Goal: Transaction & Acquisition: Purchase product/service

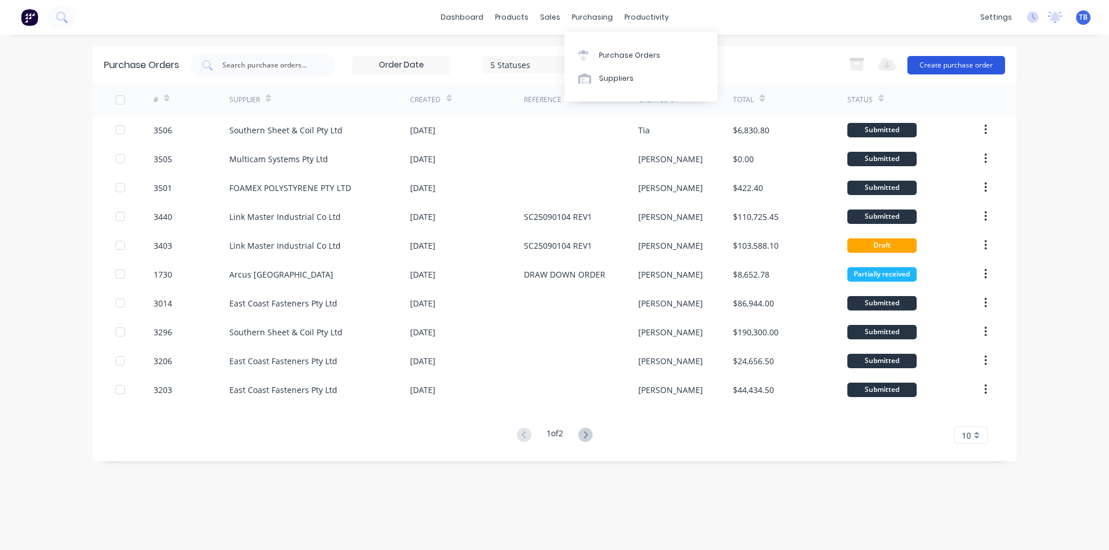
click at [952, 58] on button "Create purchase order" at bounding box center [956, 65] width 98 height 18
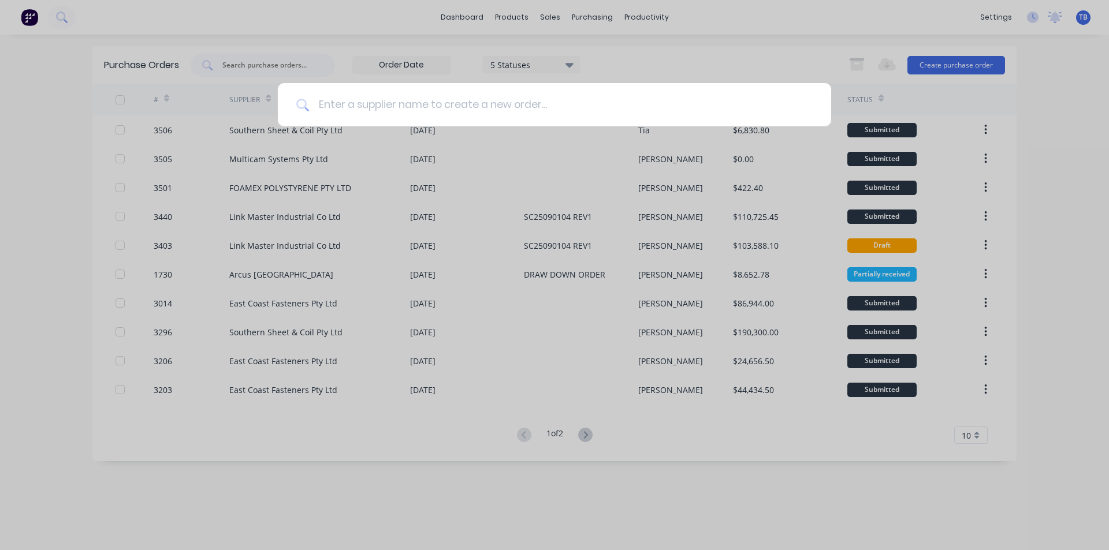
click at [515, 113] on input at bounding box center [561, 104] width 504 height 43
type input "s"
click at [444, 98] on input at bounding box center [561, 104] width 504 height 43
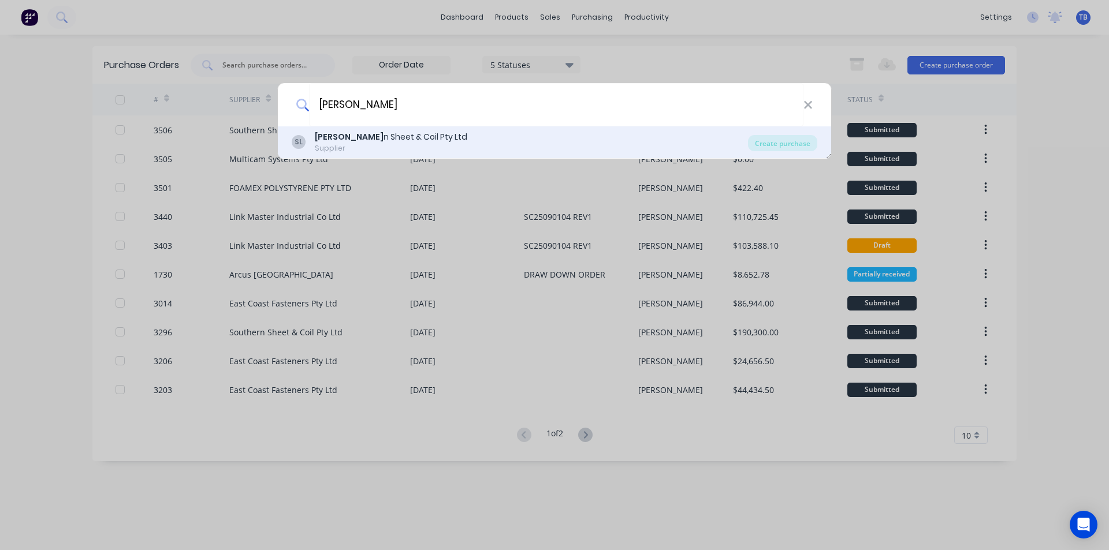
type input "[PERSON_NAME]"
click at [439, 133] on div "[PERSON_NAME] n Sheet & Coil Pty Ltd Supplier" at bounding box center [520, 142] width 456 height 23
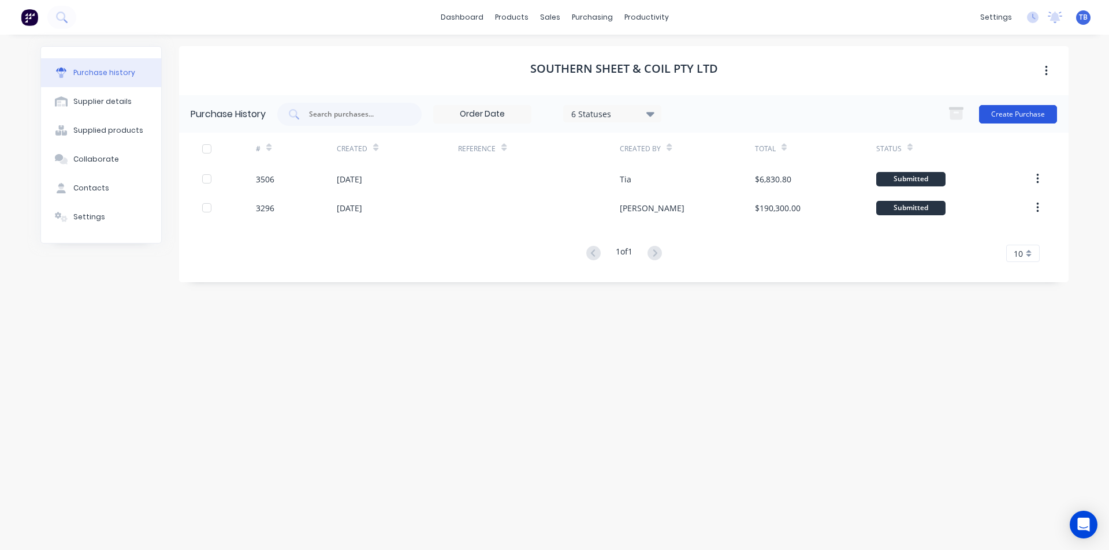
click at [1034, 108] on button "Create Purchase" at bounding box center [1018, 114] width 78 height 18
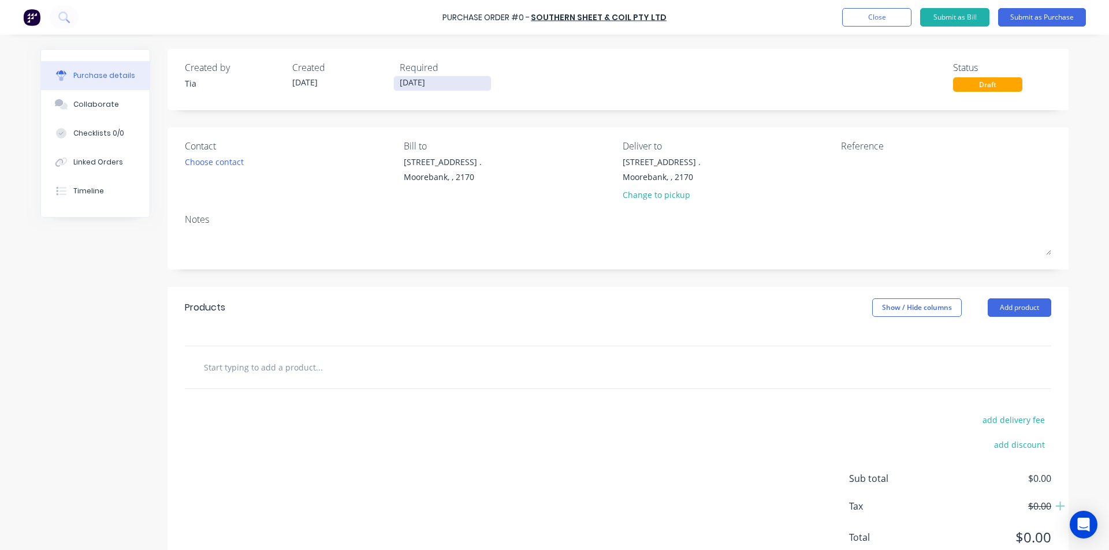
click at [454, 81] on input "[DATE]" at bounding box center [442, 83] width 97 height 14
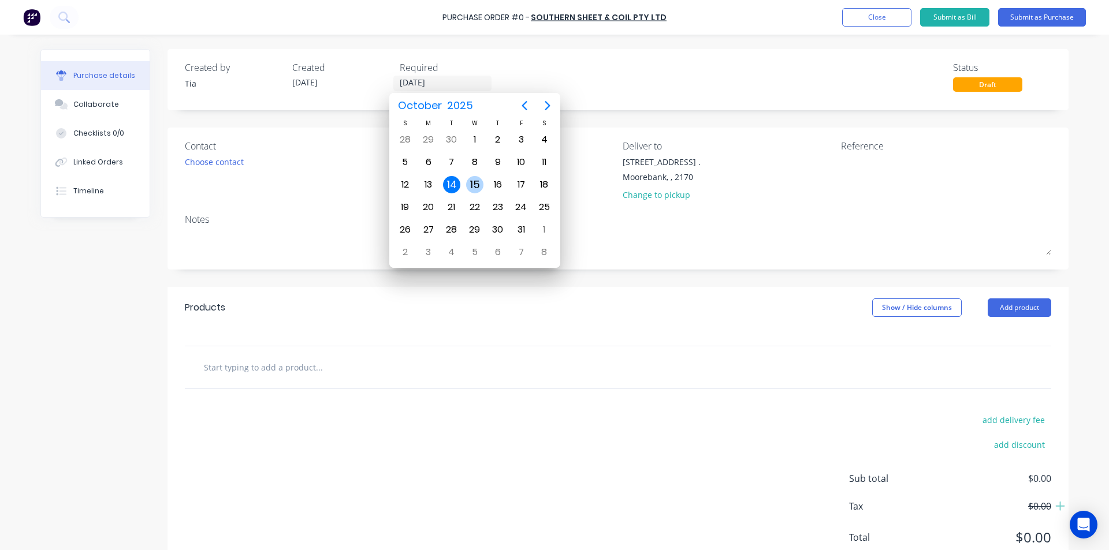
click at [475, 186] on div "15" at bounding box center [474, 184] width 17 height 17
type input "[DATE]"
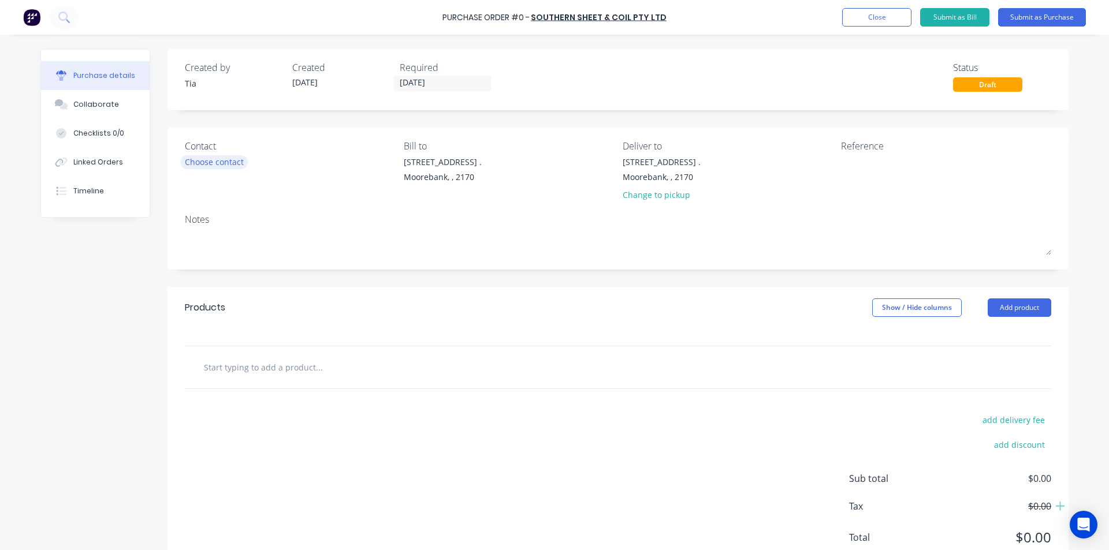
click at [200, 164] on div "Choose contact" at bounding box center [214, 162] width 59 height 12
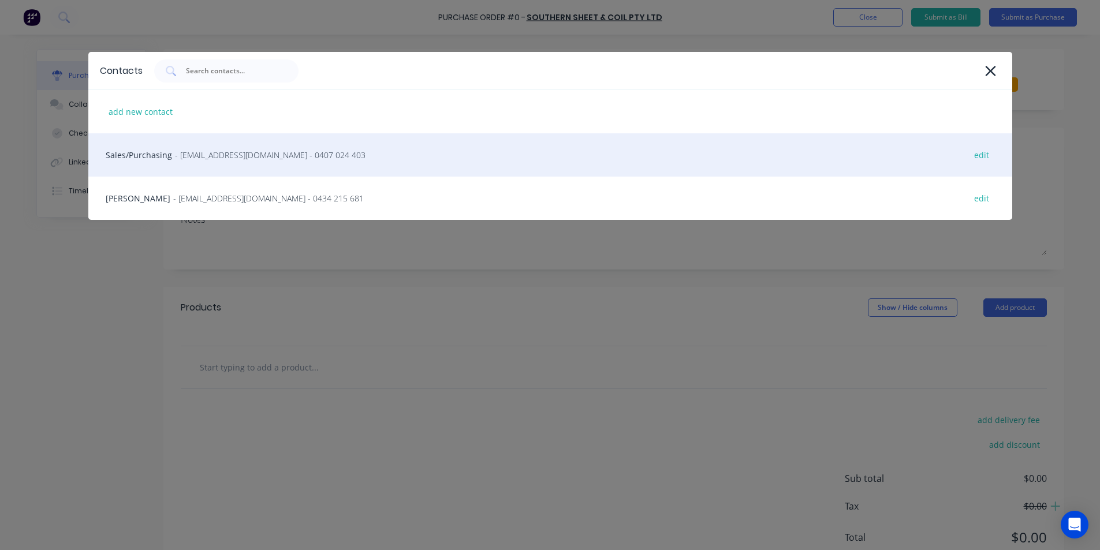
click at [204, 155] on span "- [EMAIL_ADDRESS][DOMAIN_NAME] - 0407 024 403" at bounding box center [270, 155] width 191 height 12
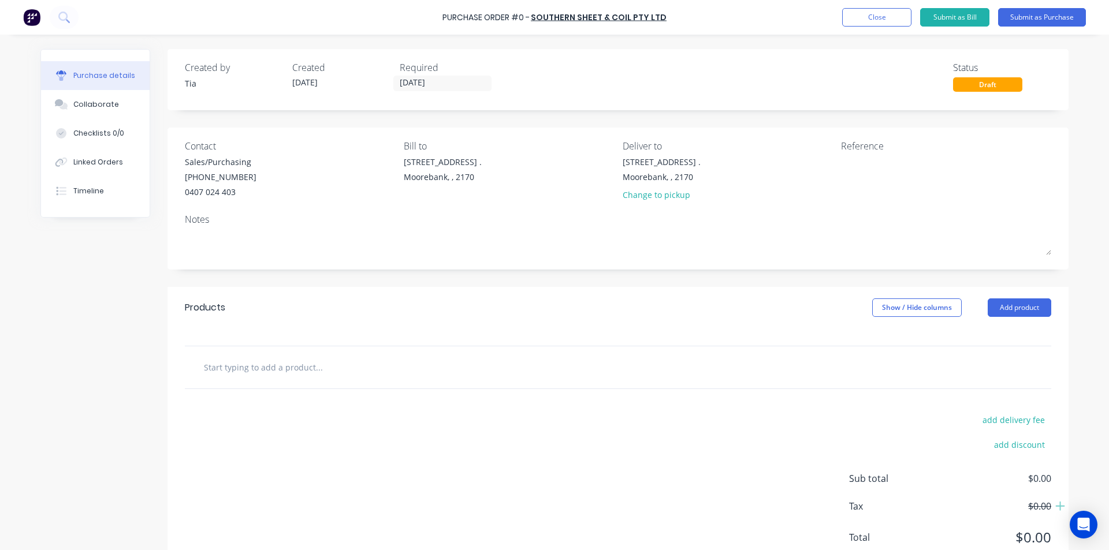
drag, startPoint x: 1017, startPoint y: 307, endPoint x: 1009, endPoint y: 317, distance: 12.8
click at [1017, 307] on button "Add product" at bounding box center [1020, 308] width 64 height 18
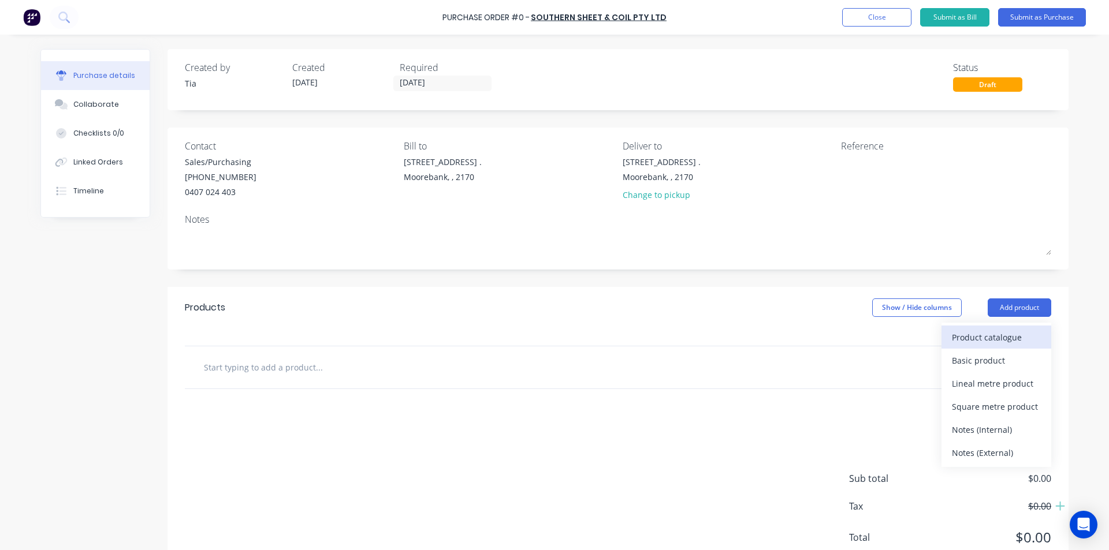
click at [1000, 333] on div "Product catalogue" at bounding box center [996, 337] width 89 height 17
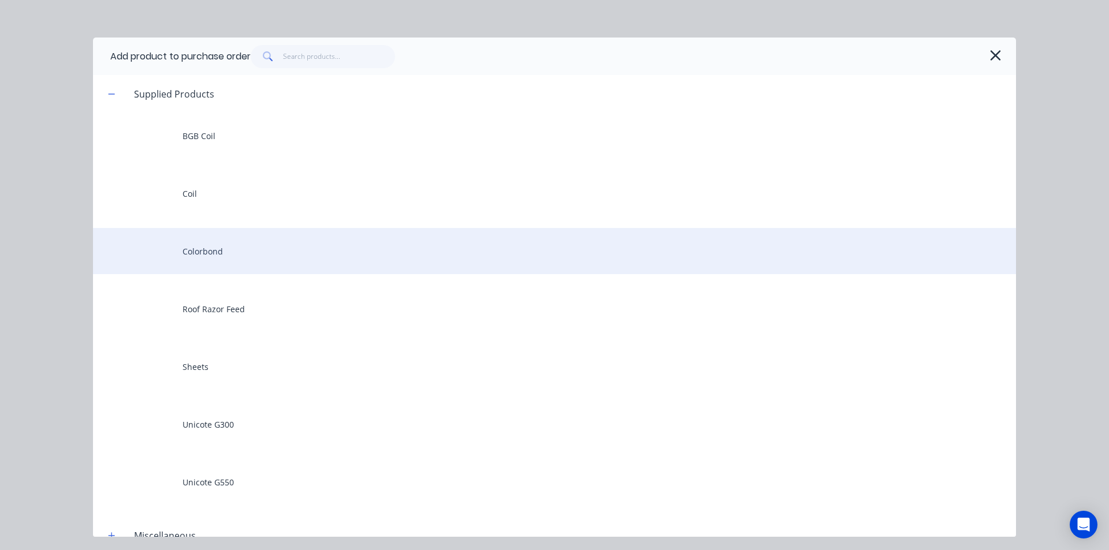
click at [262, 241] on div "Colorbond" at bounding box center [554, 251] width 923 height 46
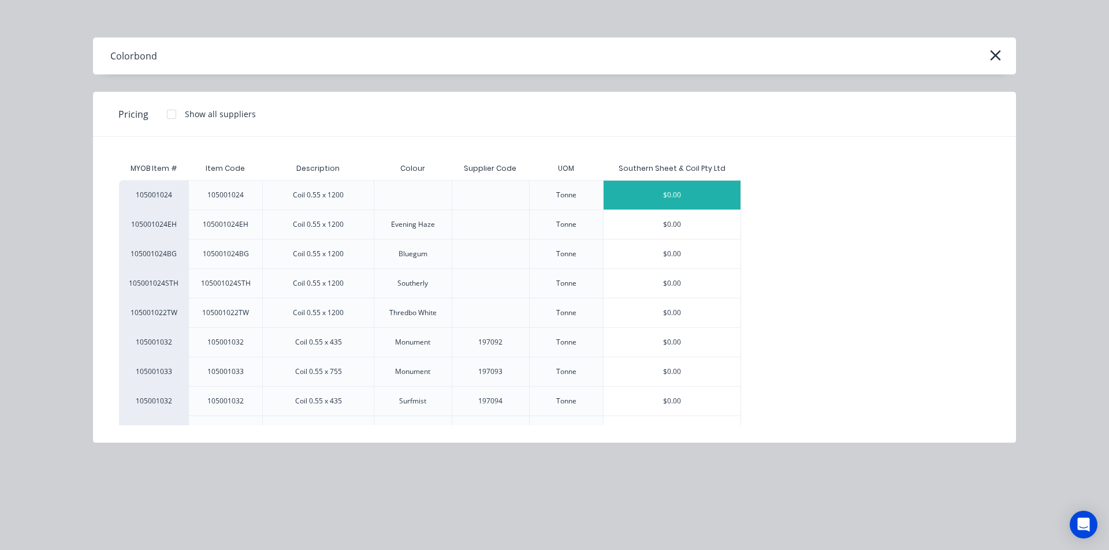
click at [708, 192] on div "$0.00" at bounding box center [672, 195] width 137 height 29
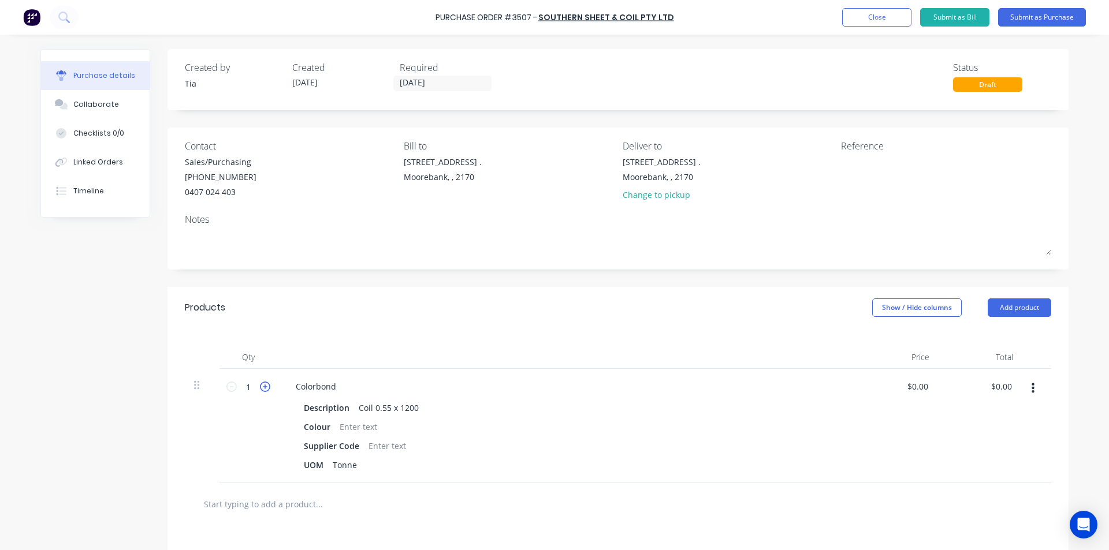
click at [260, 382] on icon at bounding box center [265, 387] width 10 height 10
type input "2"
click at [337, 389] on div "Colorbond" at bounding box center [315, 386] width 59 height 17
click at [340, 427] on div at bounding box center [358, 427] width 47 height 17
drag, startPoint x: 913, startPoint y: 392, endPoint x: 868, endPoint y: 386, distance: 45.3
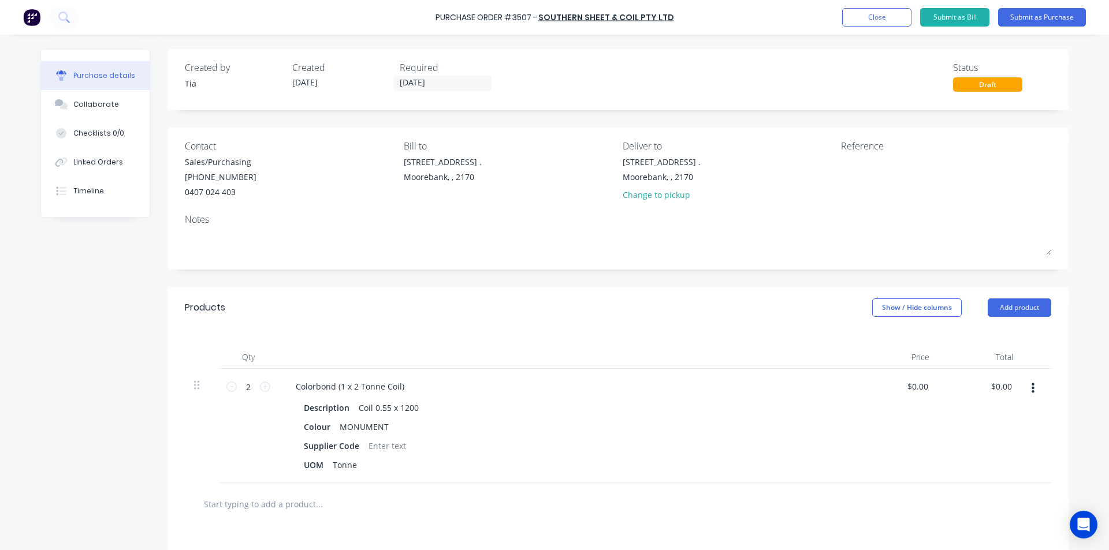
click at [868, 386] on div "$0.00 $0.00" at bounding box center [897, 426] width 84 height 114
click at [917, 392] on input "0.00" at bounding box center [917, 386] width 27 height 17
type input "0.00"
drag, startPoint x: 924, startPoint y: 388, endPoint x: 880, endPoint y: 386, distance: 43.9
click at [880, 386] on div "0.00 0.00" at bounding box center [897, 426] width 84 height 114
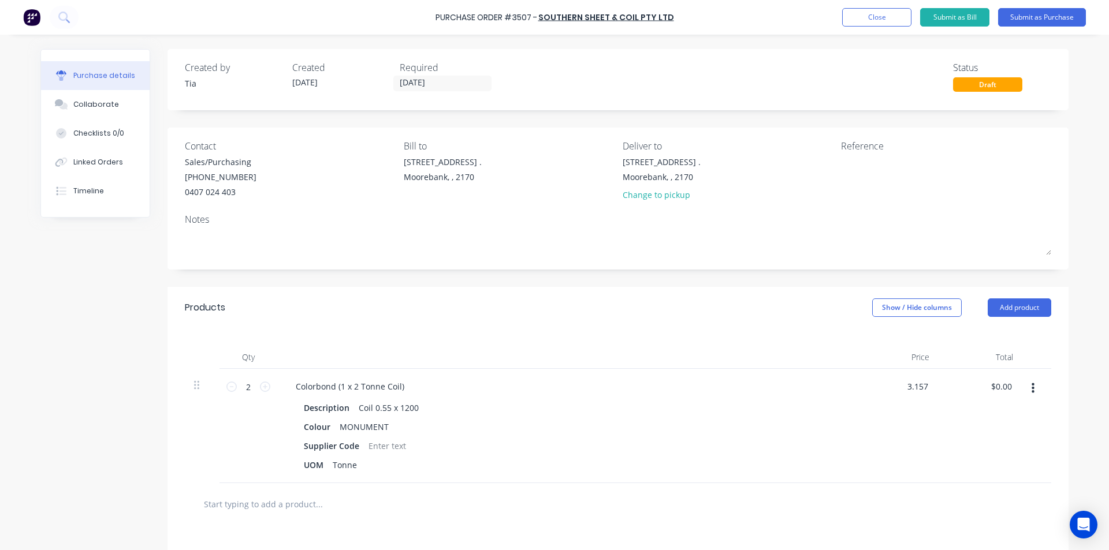
type input "$3.16"
type input "$6.32"
click at [249, 388] on input "2" at bounding box center [248, 386] width 23 height 17
type input "20"
type input "$63.20"
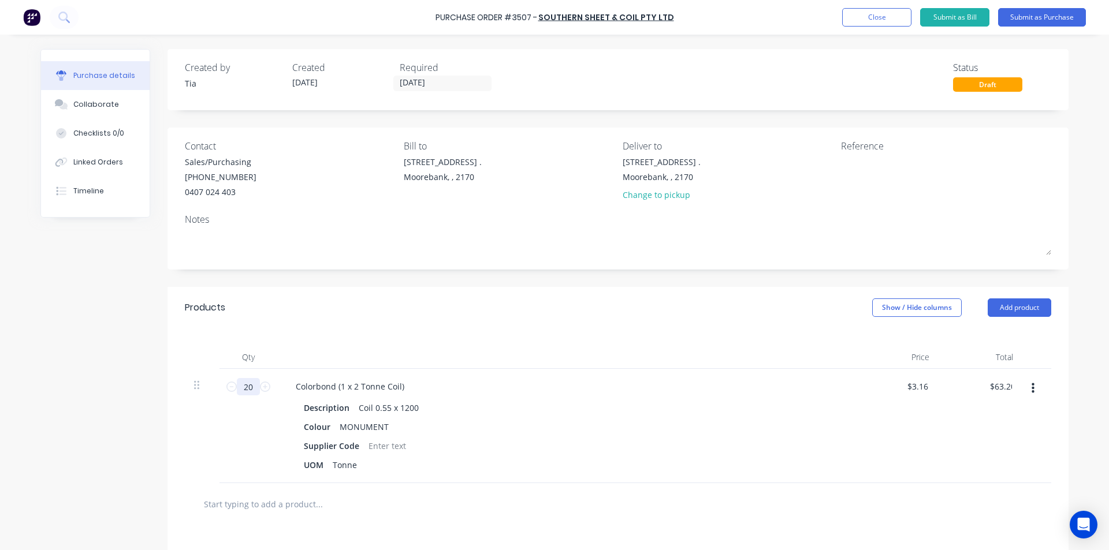
type input "200"
type input "$632.00"
type input "2000"
type input "$6,320.00"
type input "200"
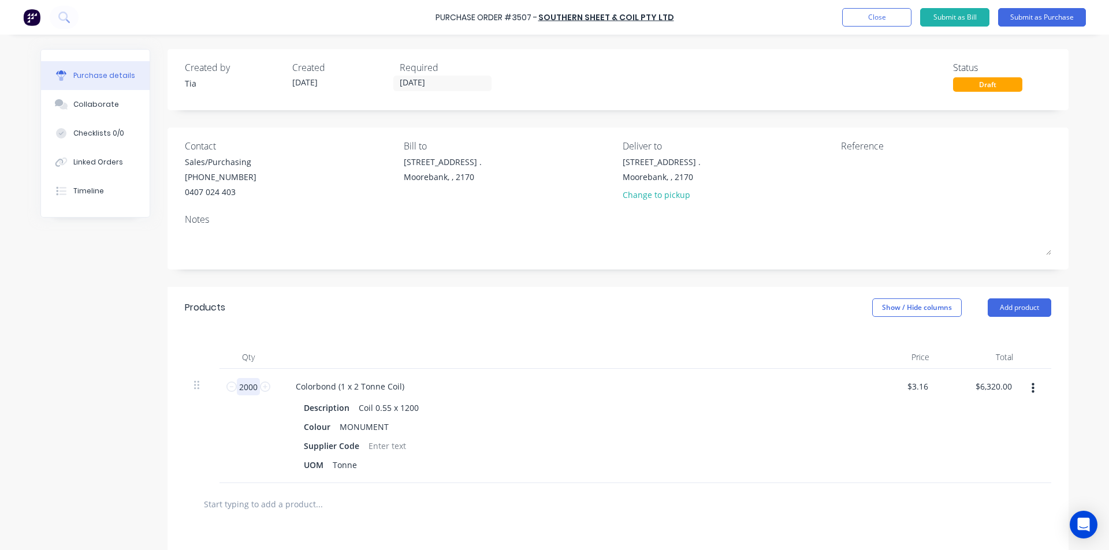
type input "$632.00"
type input "20"
type input "$63.20"
type input "2"
type input "$6.32"
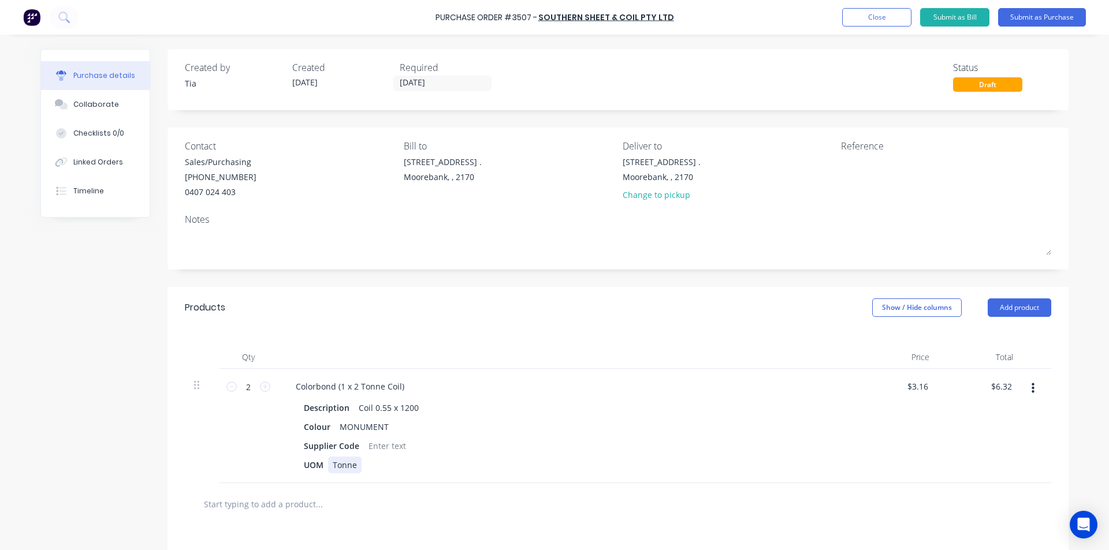
click at [559, 464] on div "UOM Tonne" at bounding box center [563, 465] width 529 height 17
click at [1018, 308] on button "Add product" at bounding box center [1020, 308] width 64 height 18
click at [993, 339] on div "Product catalogue" at bounding box center [996, 337] width 89 height 17
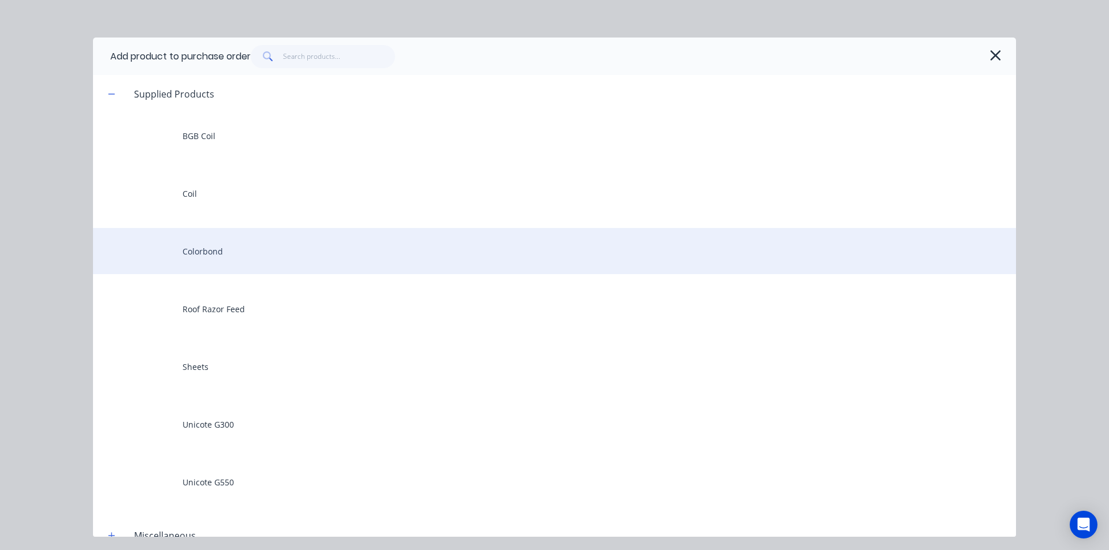
click at [207, 266] on div "Colorbond" at bounding box center [554, 251] width 923 height 46
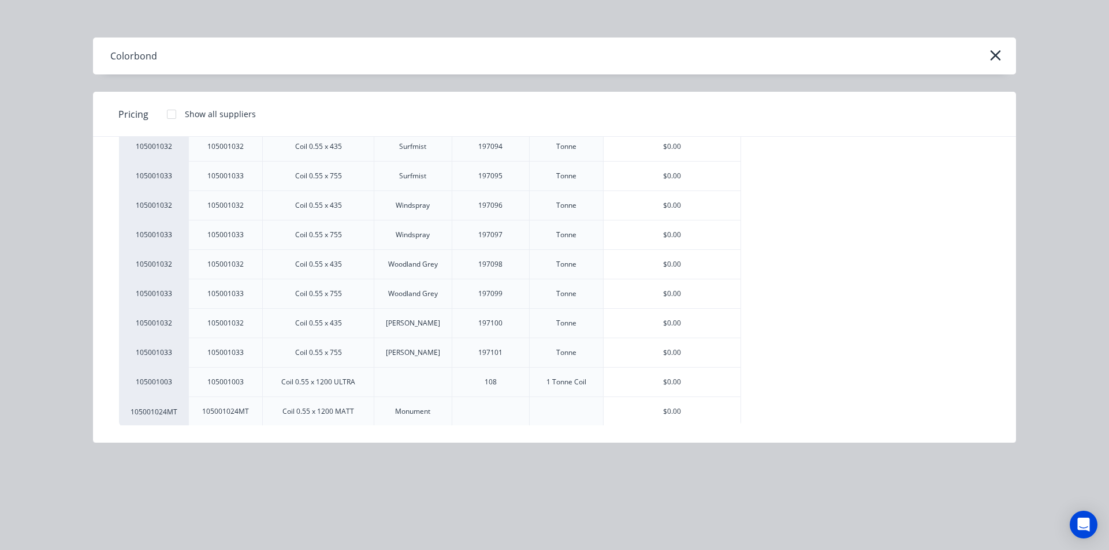
scroll to position [256, 0]
click at [686, 385] on div "$0.00" at bounding box center [672, 381] width 137 height 29
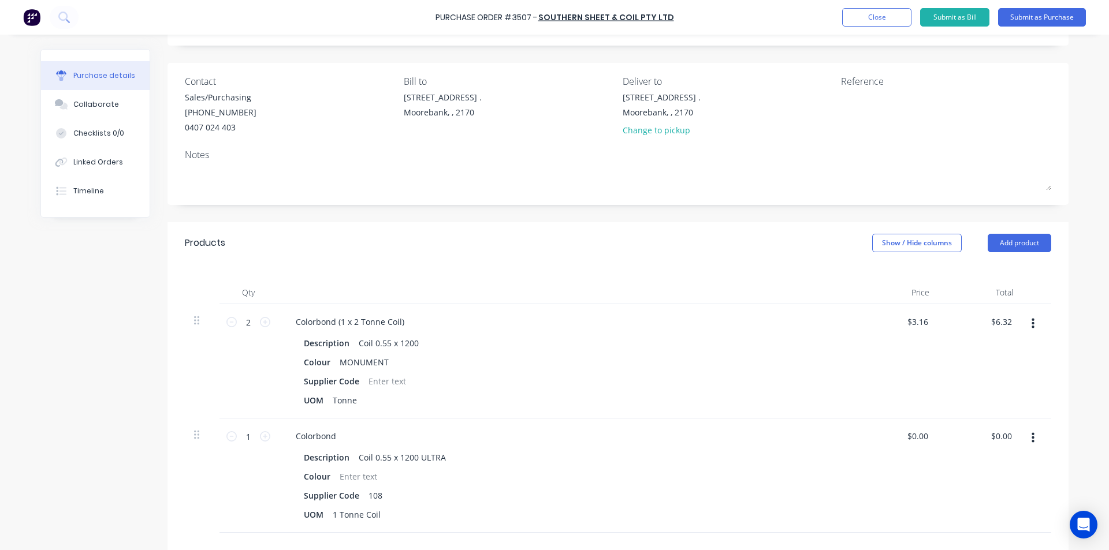
scroll to position [231, 0]
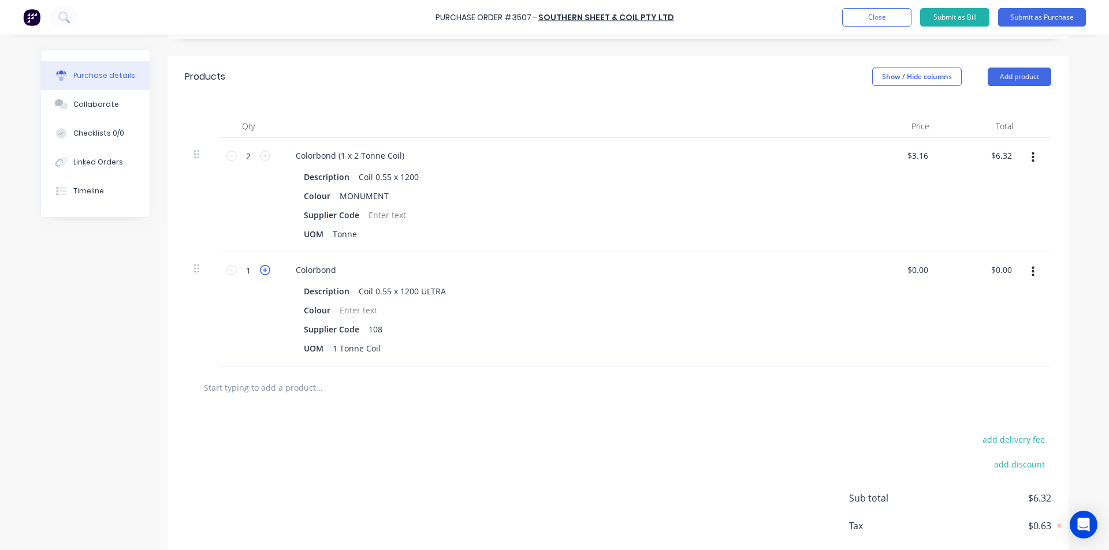
click at [260, 272] on icon at bounding box center [265, 270] width 10 height 10
type input "2"
click at [338, 269] on div "Colorbond" at bounding box center [315, 270] width 59 height 17
click at [353, 307] on div at bounding box center [358, 310] width 47 height 17
click at [349, 392] on input "text" at bounding box center [318, 387] width 231 height 23
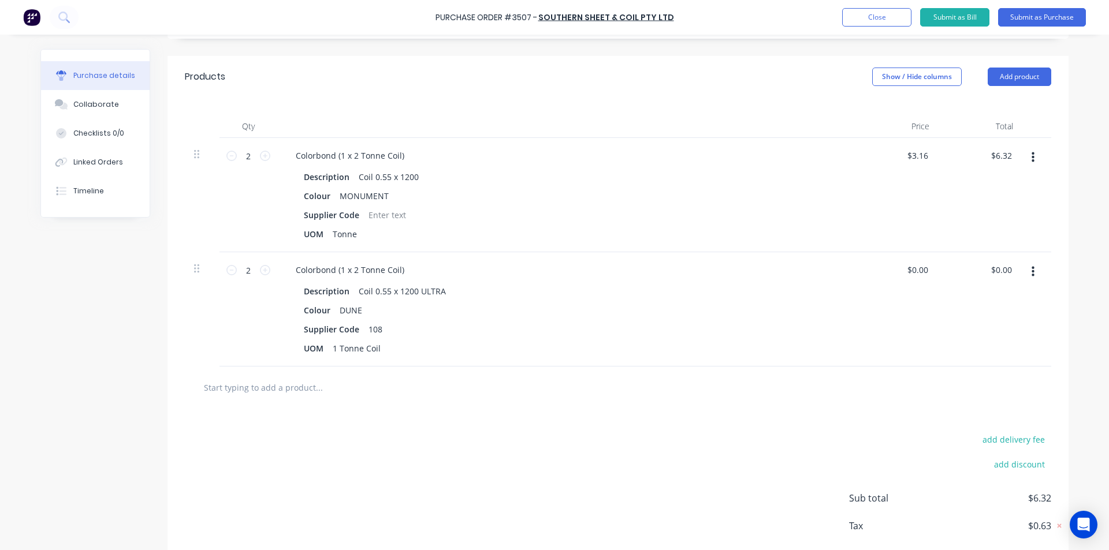
scroll to position [0, 0]
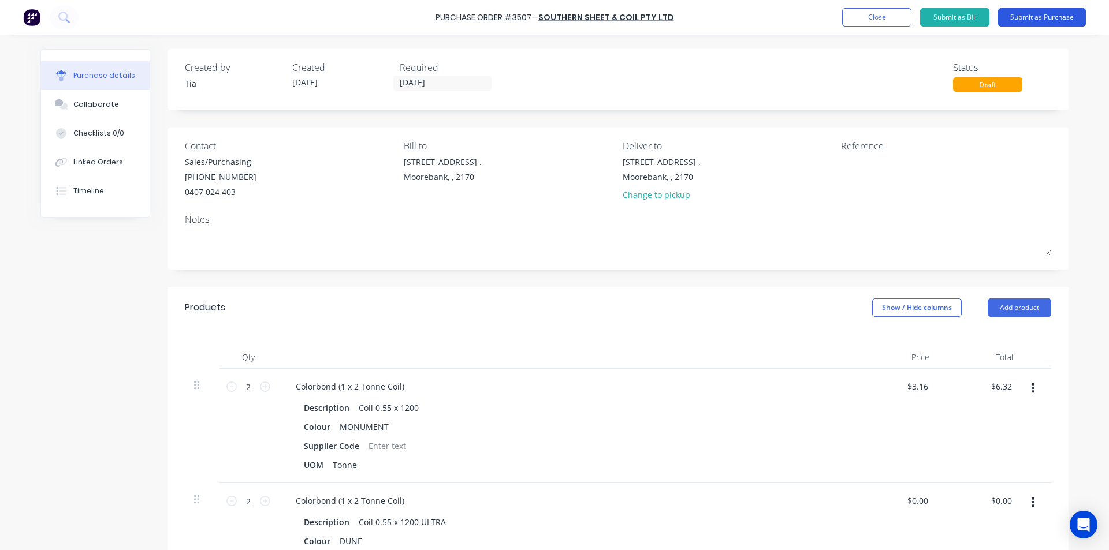
click at [1074, 14] on button "Submit as Purchase" at bounding box center [1042, 17] width 88 height 18
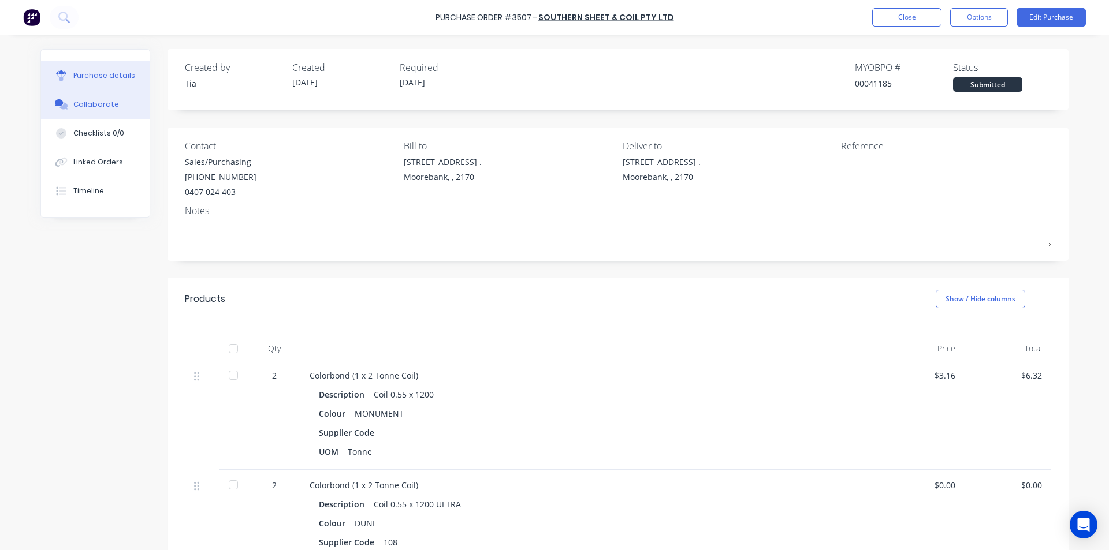
click at [55, 107] on icon at bounding box center [61, 104] width 13 height 10
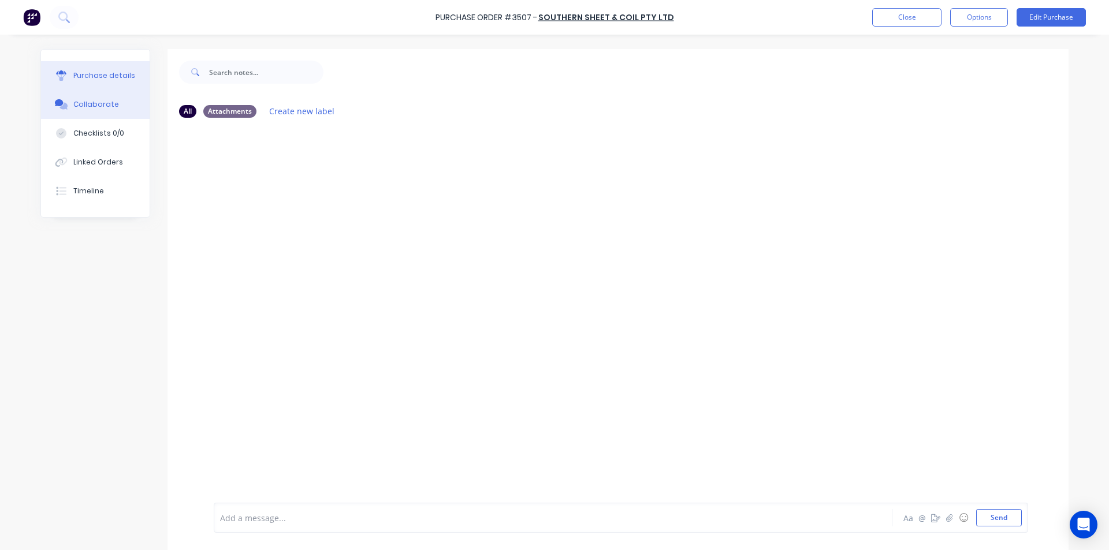
click at [98, 69] on button "Purchase details" at bounding box center [95, 75] width 109 height 29
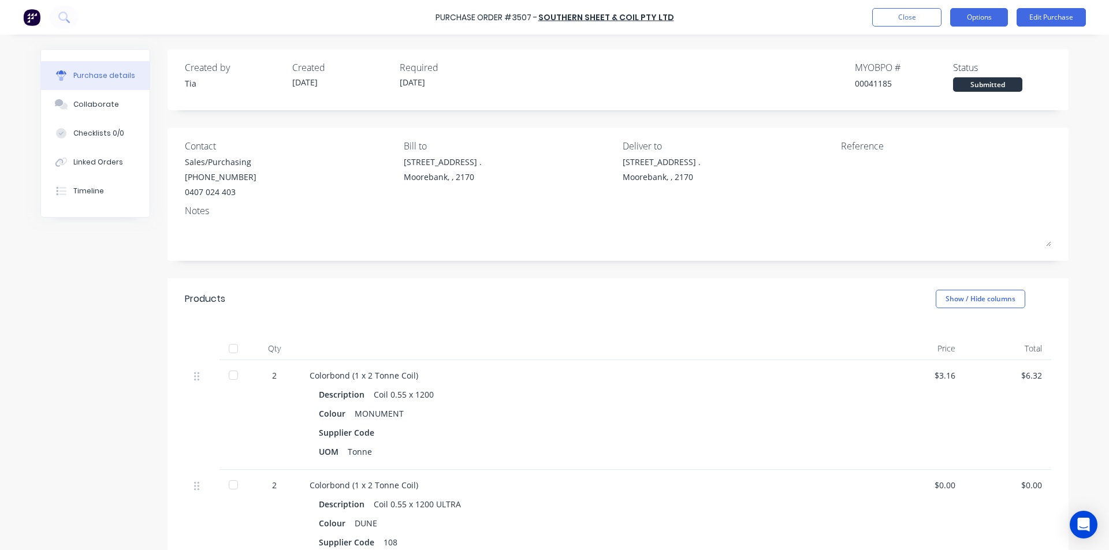
click at [985, 18] on button "Options" at bounding box center [979, 17] width 58 height 18
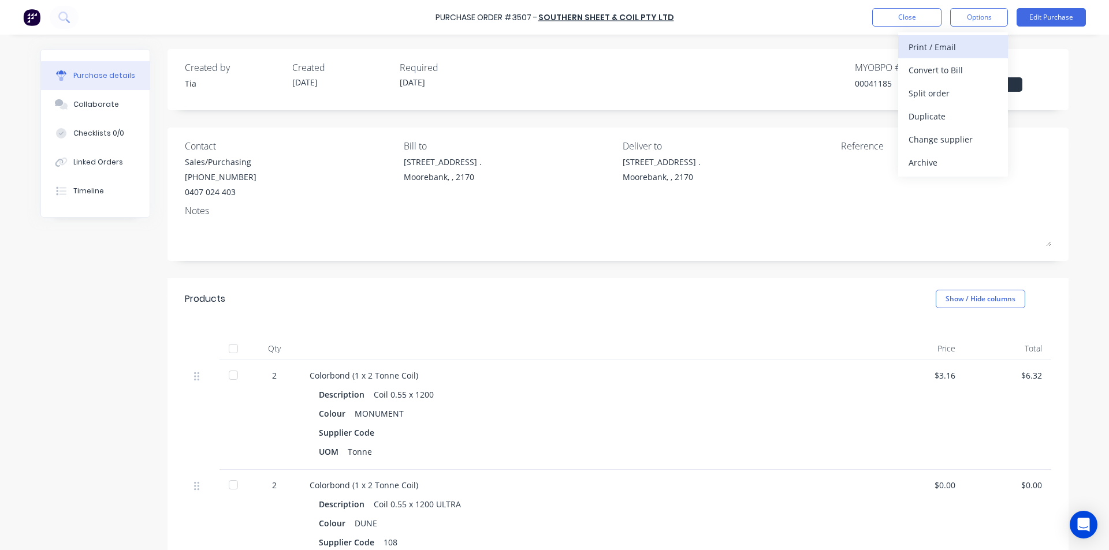
click at [952, 50] on div "Print / Email" at bounding box center [953, 47] width 89 height 17
click at [951, 92] on div "Without pricing" at bounding box center [953, 93] width 89 height 17
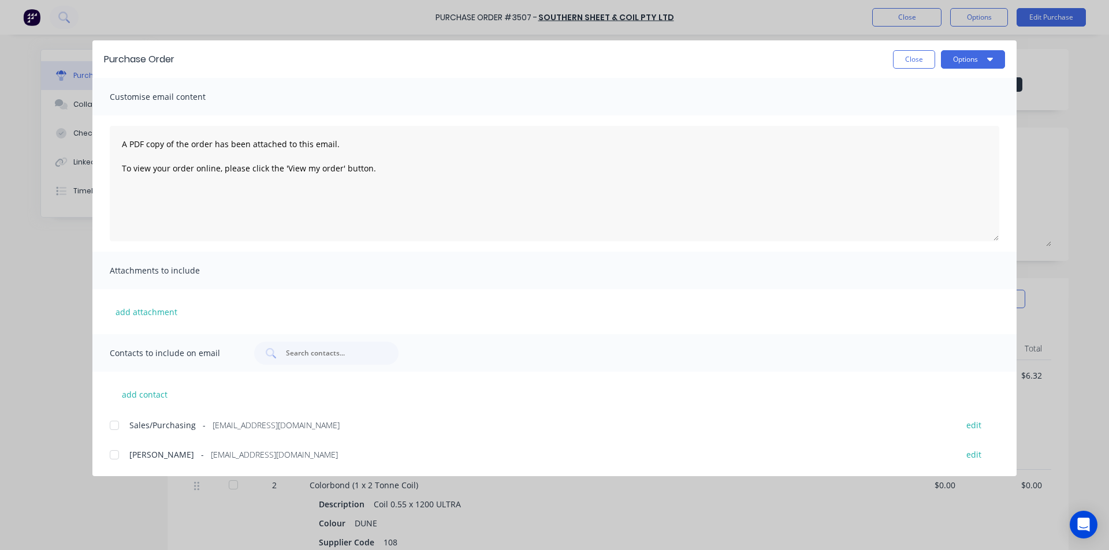
click at [126, 426] on div "Sales/Purchasing - [EMAIL_ADDRESS][DOMAIN_NAME] edit" at bounding box center [563, 425] width 907 height 16
click at [991, 61] on icon "button" at bounding box center [990, 59] width 6 height 3
click at [961, 129] on div "Email" at bounding box center [950, 134] width 89 height 17
click at [904, 62] on button "Close" at bounding box center [914, 59] width 42 height 18
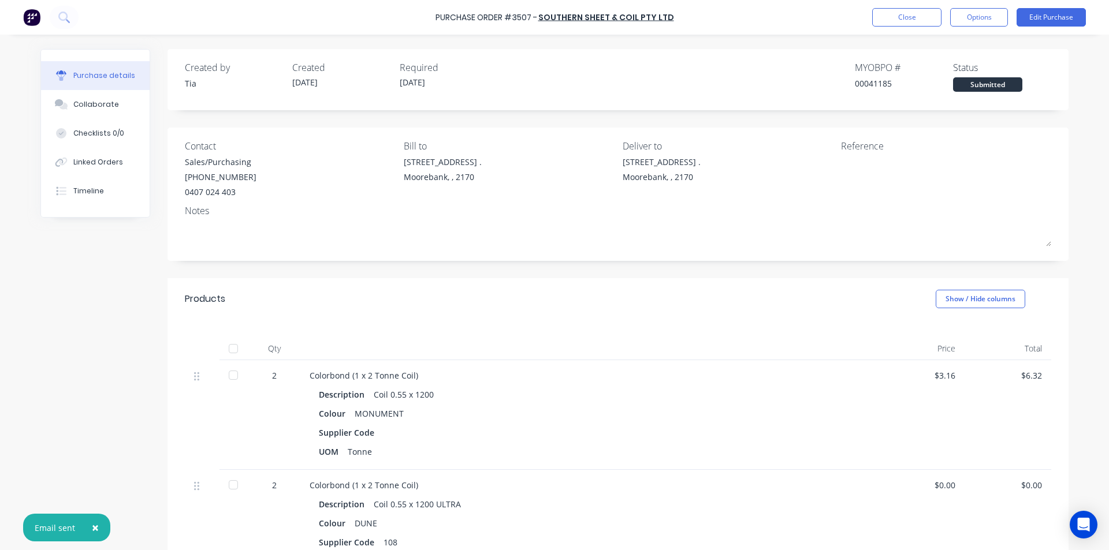
scroll to position [173, 0]
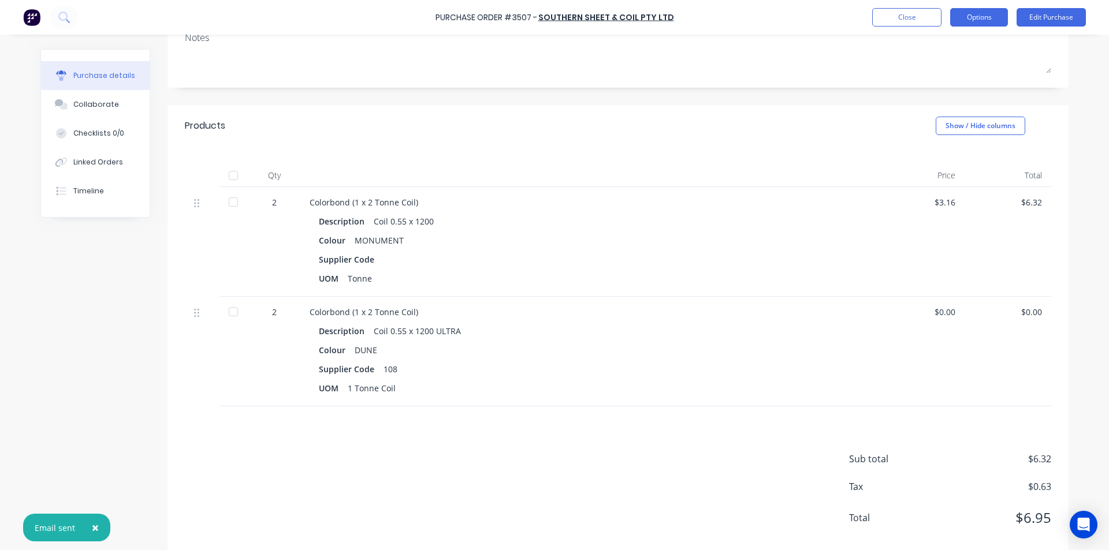
click at [987, 17] on button "Options" at bounding box center [979, 17] width 58 height 18
click at [1094, 9] on div "Purchase Order #3507 - Southern Sheet & Coil Pty Ltd Close Options Print / Emai…" at bounding box center [554, 17] width 1109 height 35
click at [1072, 20] on button "Edit Purchase" at bounding box center [1051, 17] width 69 height 18
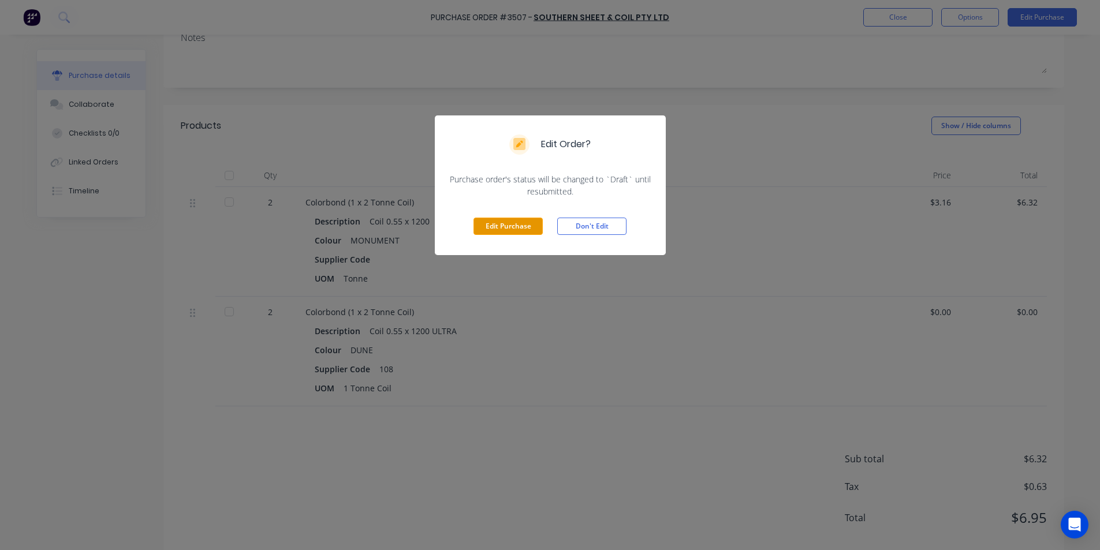
click at [521, 227] on button "Edit Purchase" at bounding box center [508, 226] width 69 height 17
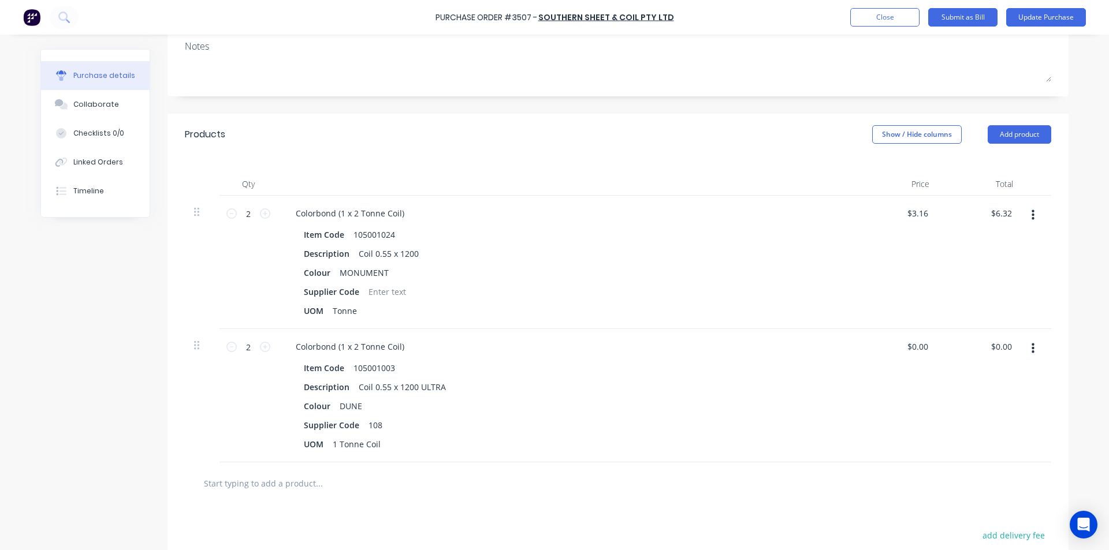
drag, startPoint x: 928, startPoint y: 344, endPoint x: 877, endPoint y: 349, distance: 50.5
click at [872, 348] on div "$0.00 $0.00" at bounding box center [897, 395] width 84 height 133
click at [904, 355] on div "$0.00 $0.00" at bounding box center [897, 395] width 84 height 133
type input "0.00"
click at [910, 352] on input "0.00" at bounding box center [917, 346] width 27 height 17
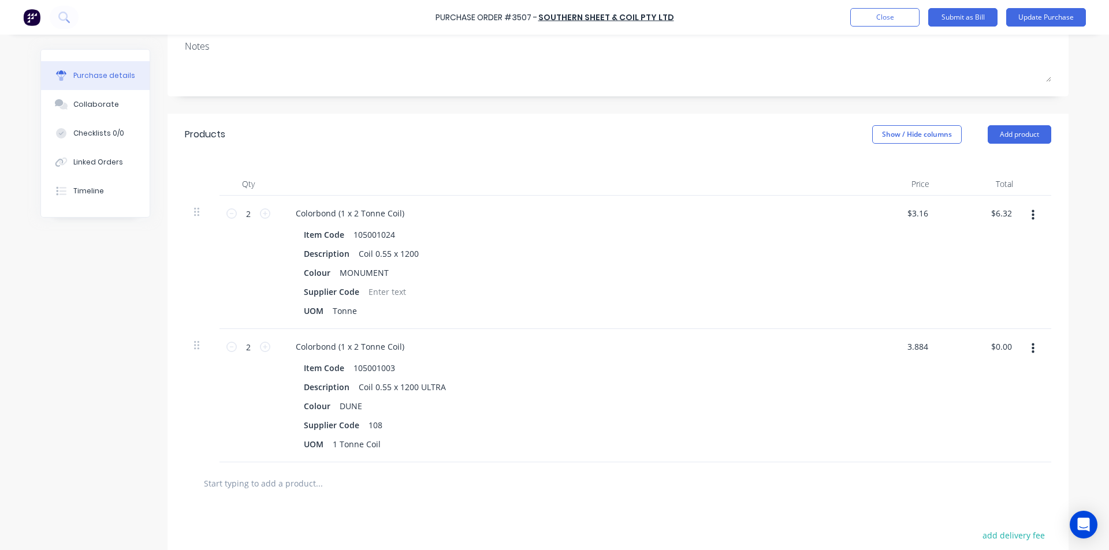
type input "$3.88"
type input "$7.76"
click at [802, 478] on div at bounding box center [618, 483] width 848 height 23
click at [246, 213] on input "2" at bounding box center [248, 213] width 23 height 17
type input "20"
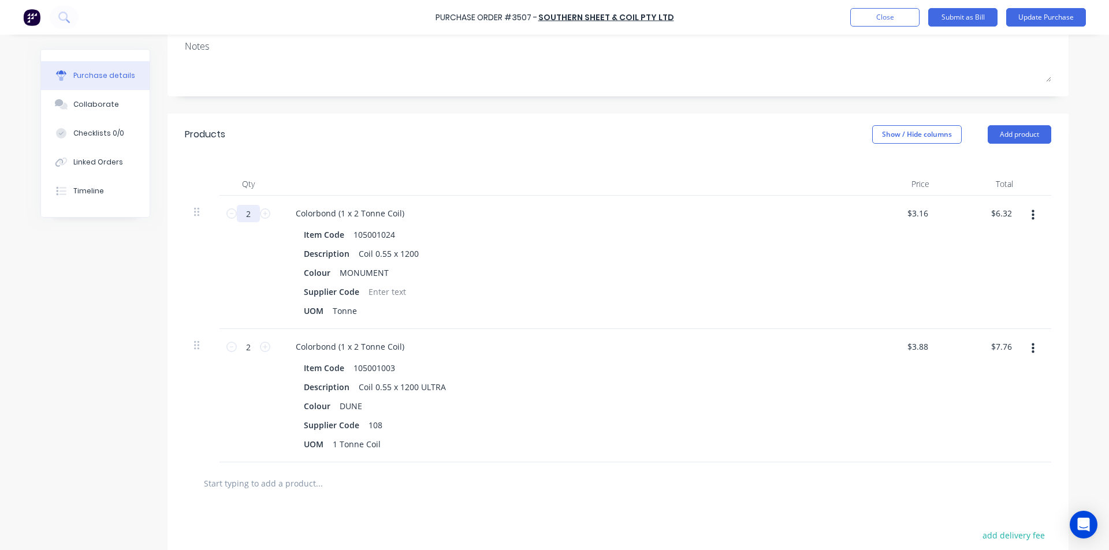
type input "$63.20"
type input "200"
type input "$632.00"
type input "2000"
type input "$6,320.00"
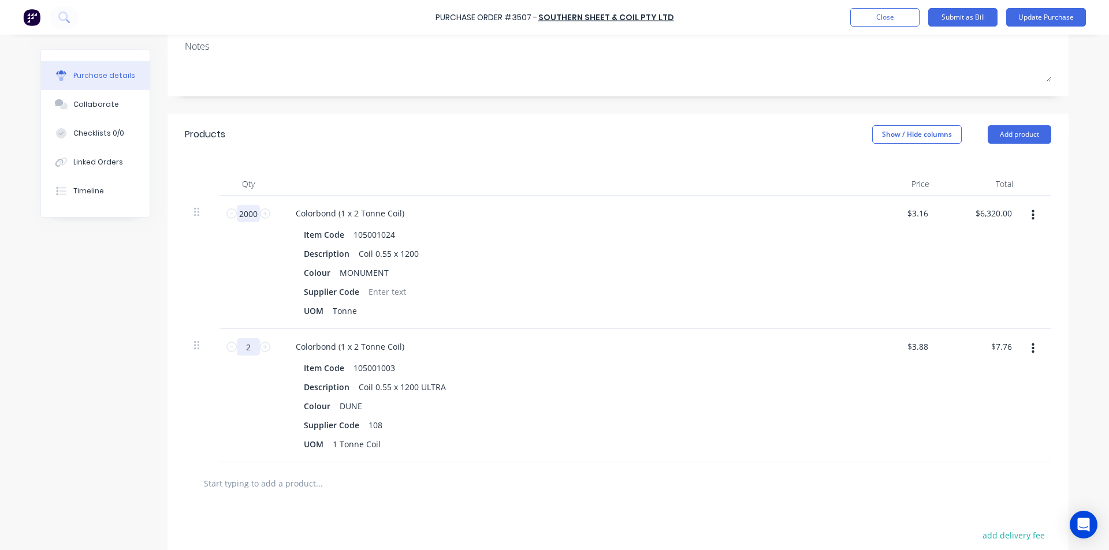
type input "2000"
click at [250, 347] on input "2" at bounding box center [248, 346] width 23 height 17
click at [248, 349] on input "2" at bounding box center [248, 346] width 23 height 17
type input "20"
type input "$77.60"
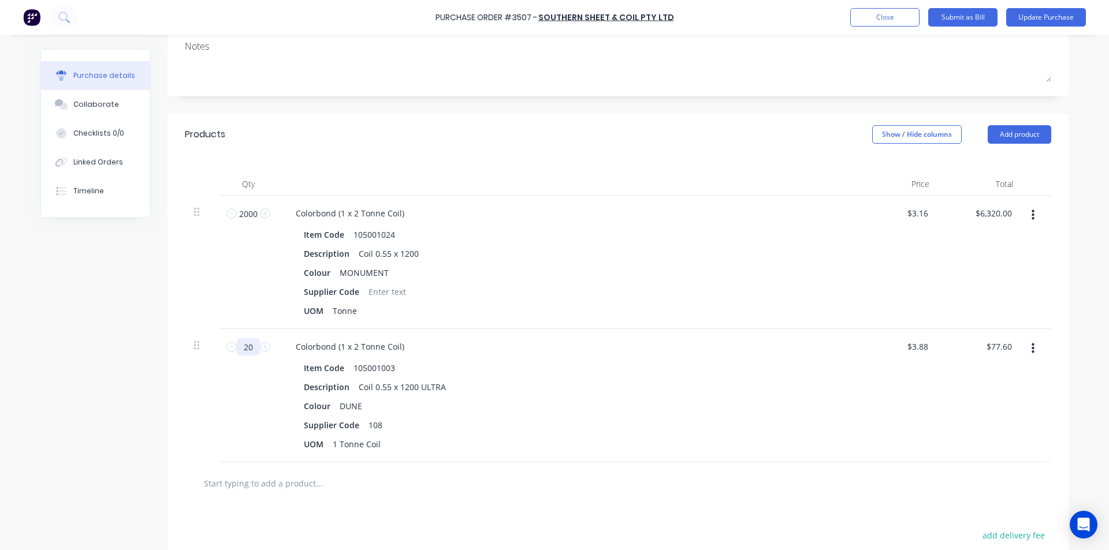
type input "200"
type input "$776.00"
type input "2000"
type input "$7,760.00"
type input "2000"
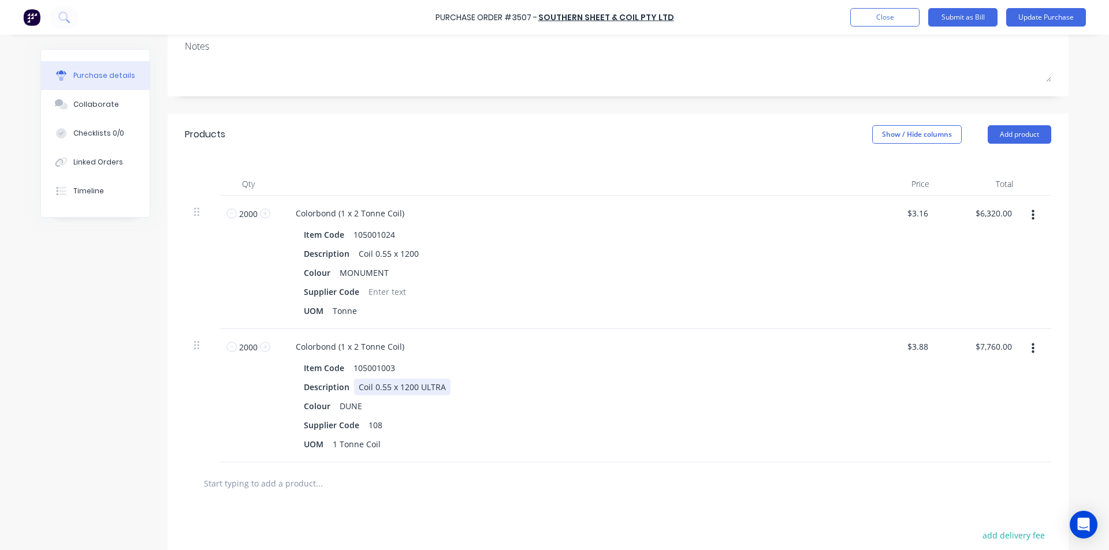
click at [807, 392] on div "Description Coil 0.55 x 1200 ULTRA" at bounding box center [563, 387] width 529 height 17
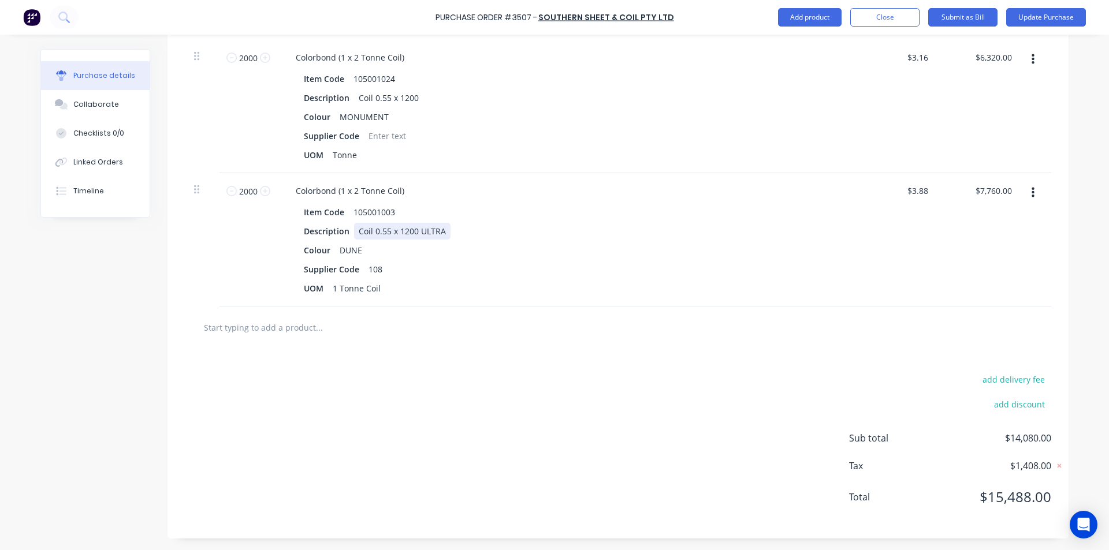
scroll to position [0, 0]
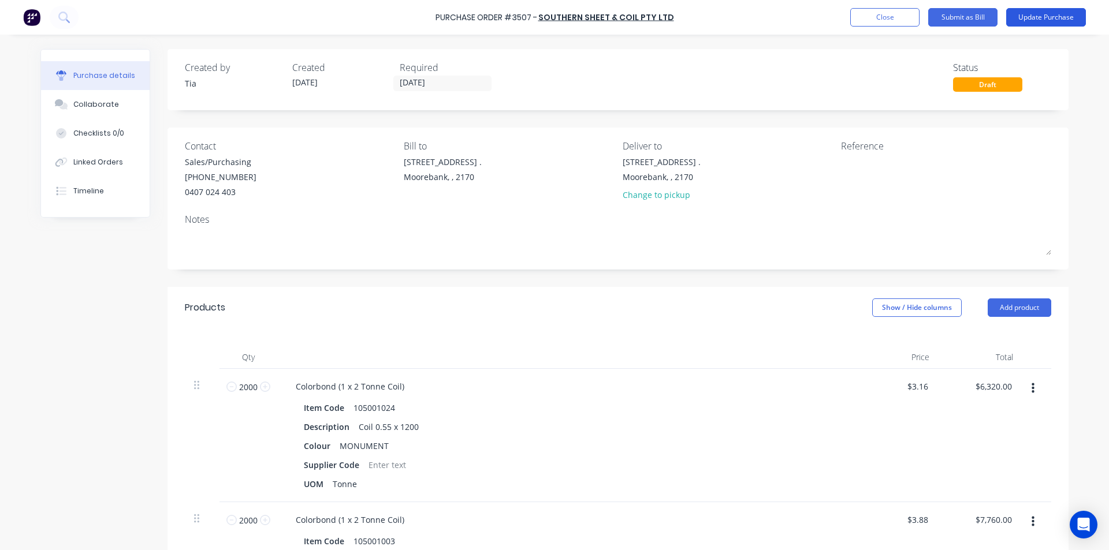
click at [1052, 13] on button "Update Purchase" at bounding box center [1046, 17] width 80 height 18
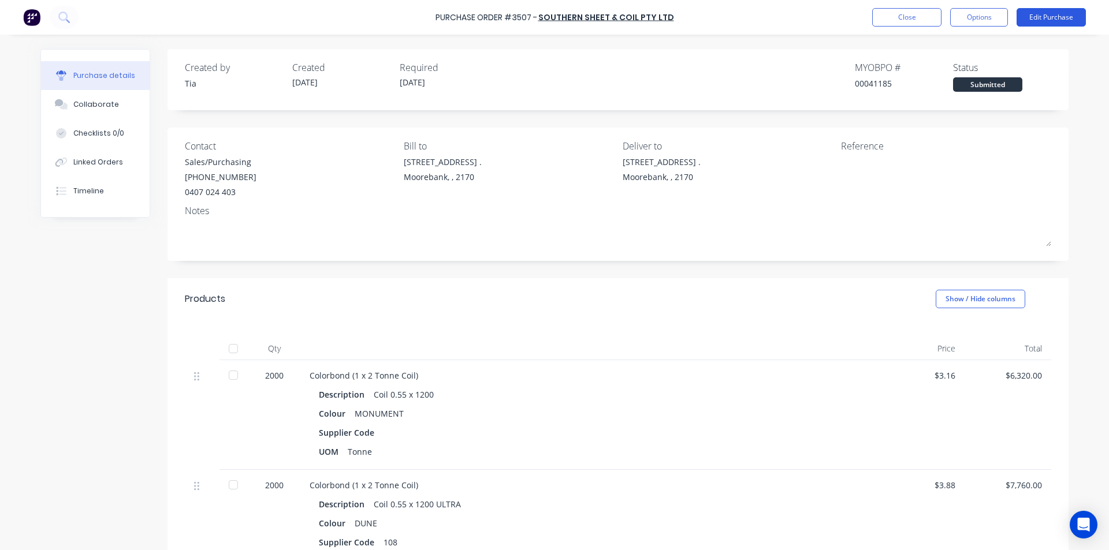
click at [1073, 16] on button "Edit Purchase" at bounding box center [1051, 17] width 69 height 18
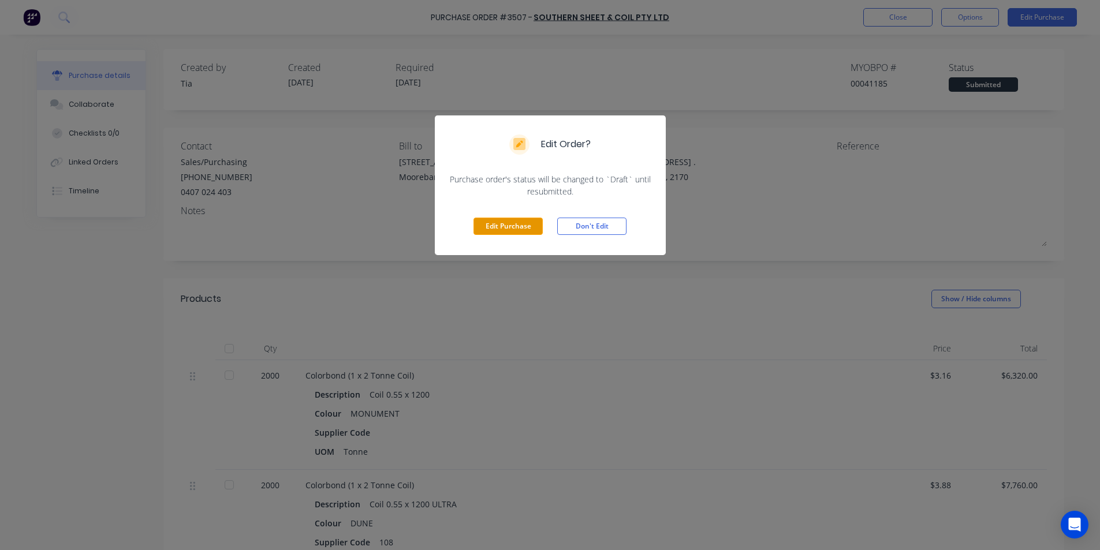
click at [538, 229] on button "Edit Purchase" at bounding box center [508, 226] width 69 height 17
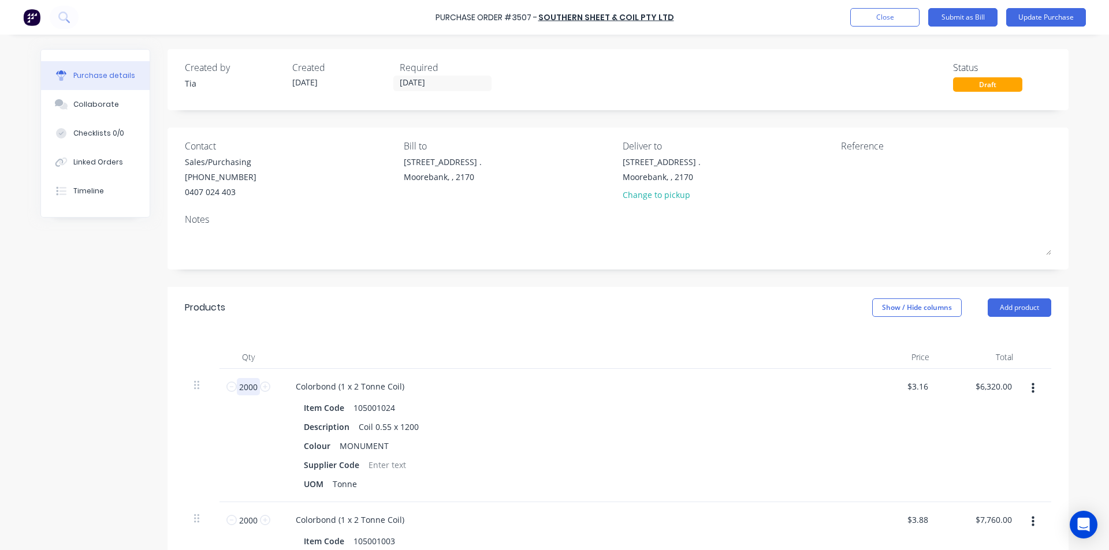
drag, startPoint x: 253, startPoint y: 392, endPoint x: 196, endPoint y: 389, distance: 57.3
click at [196, 389] on div "2000 2000 Colorbond (1 x 2 Tonne Coil) Item Code 105001024 Description Coil 0.5…" at bounding box center [618, 435] width 866 height 133
type input "2"
type input "$6.32"
type input "2"
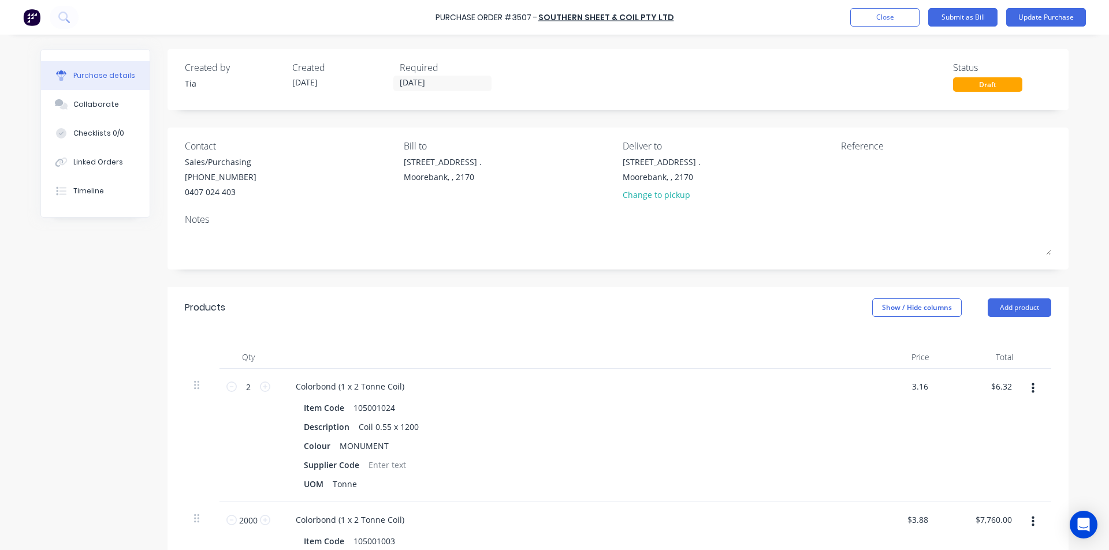
drag, startPoint x: 923, startPoint y: 388, endPoint x: 883, endPoint y: 386, distance: 39.9
click at [883, 386] on div "3.16 3.16" at bounding box center [897, 435] width 84 height 133
type input "$3,160.00"
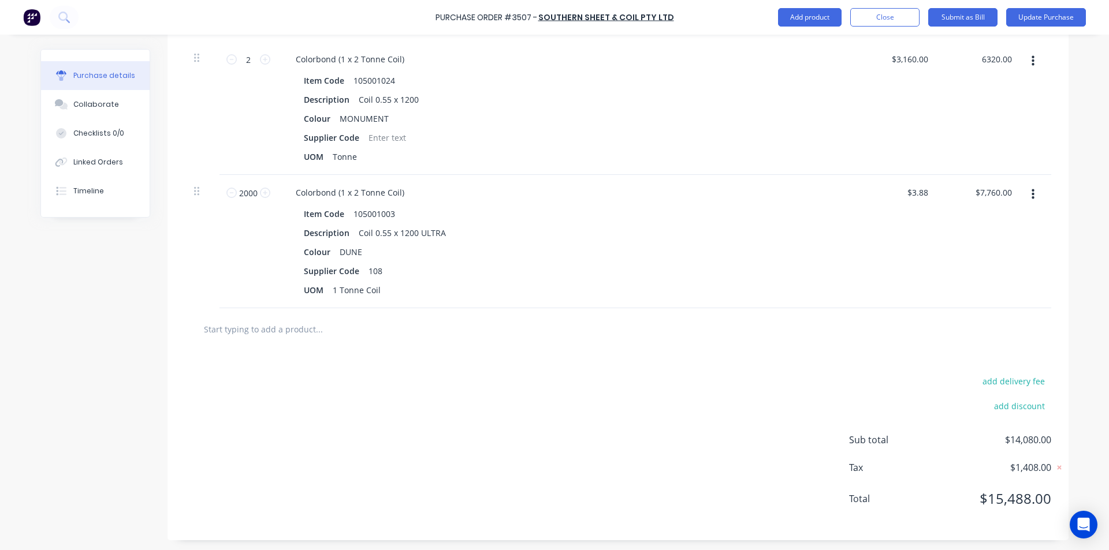
scroll to position [329, 0]
type input "$6,320.00"
drag, startPoint x: 254, startPoint y: 192, endPoint x: 221, endPoint y: 192, distance: 32.3
click at [221, 192] on div "2000 2000" at bounding box center [248, 239] width 58 height 133
type input "2"
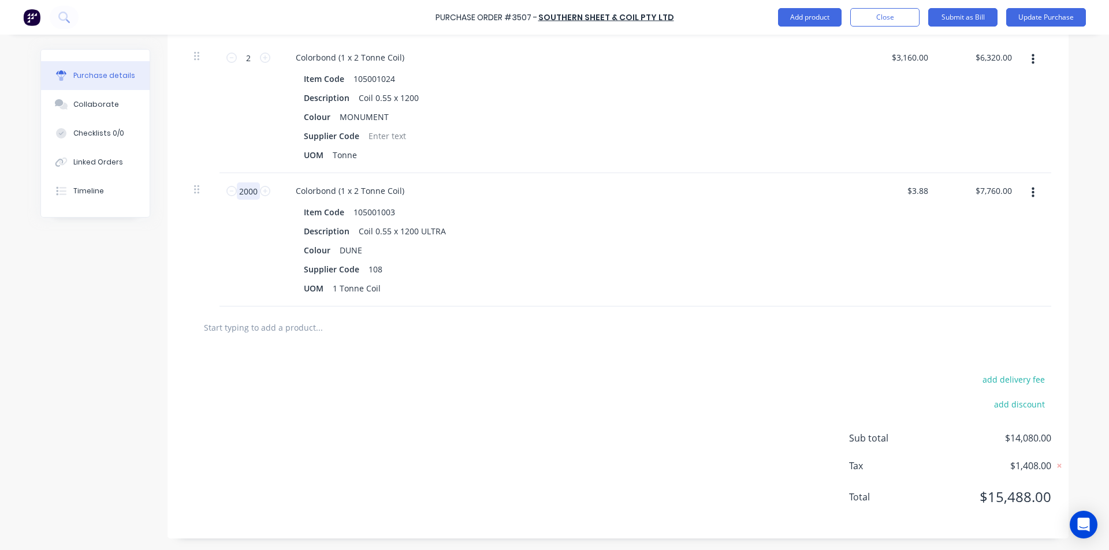
type input "$7.76"
type input "2"
drag, startPoint x: 926, startPoint y: 191, endPoint x: 869, endPoint y: 202, distance: 57.7
click at [870, 202] on div "3.88 3.88" at bounding box center [897, 239] width 84 height 133
type input "$3,884.00"
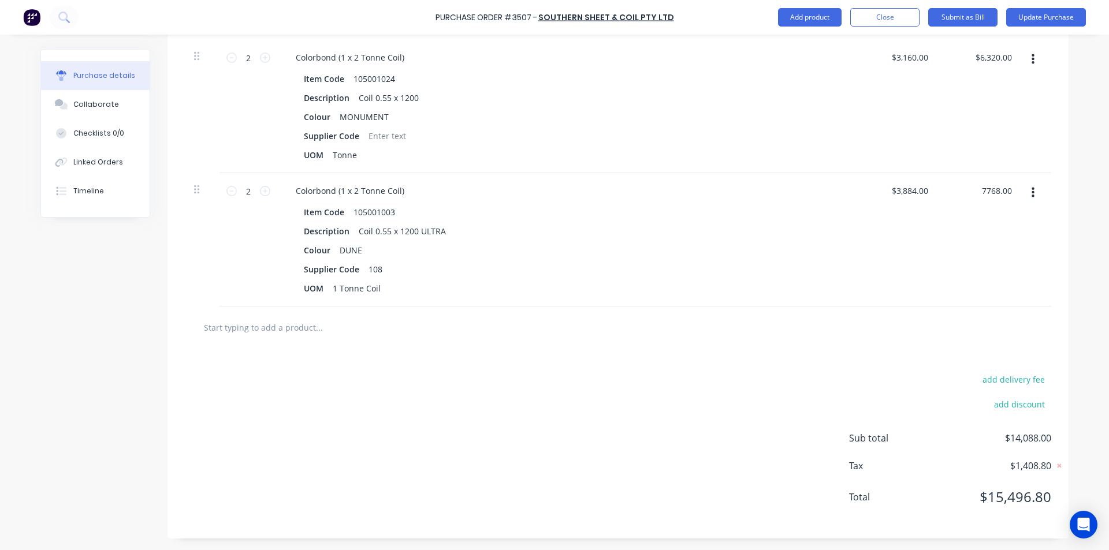
type input "$7,768.00"
click at [548, 471] on div "add delivery fee add discount Sub total $14,088.00 Tax $1,408.80 Total $15,496.…" at bounding box center [617, 444] width 901 height 190
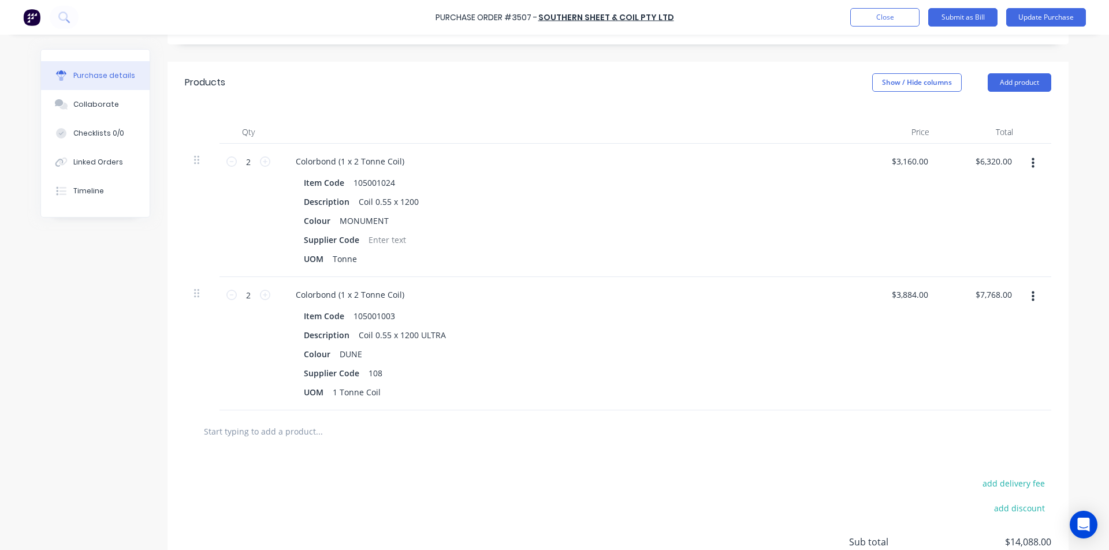
scroll to position [214, 0]
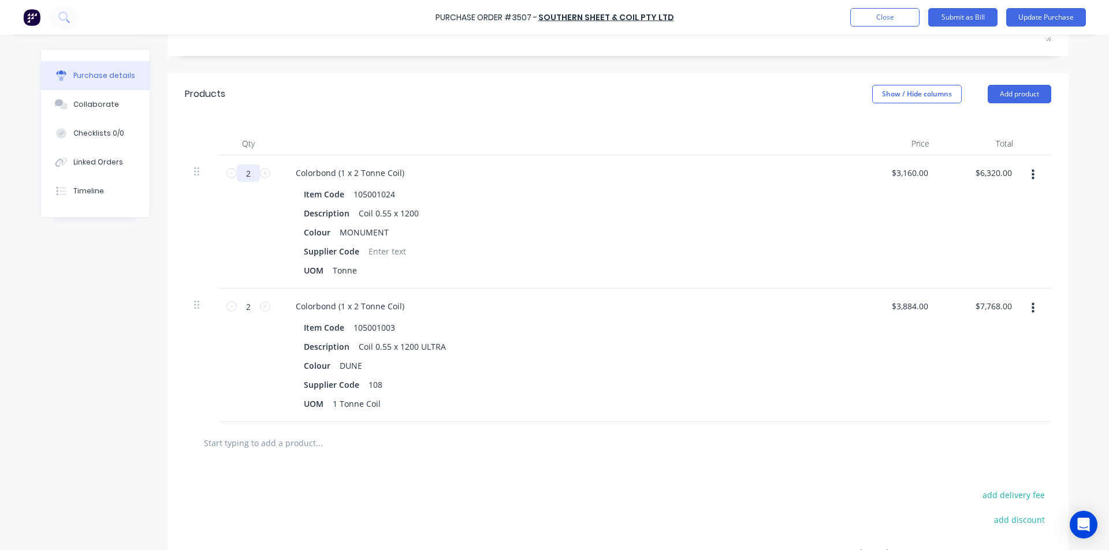
click at [249, 170] on input "2" at bounding box center [248, 173] width 23 height 17
type input "20"
type input "$63,200.00"
type input "200"
type input "$632,000.00"
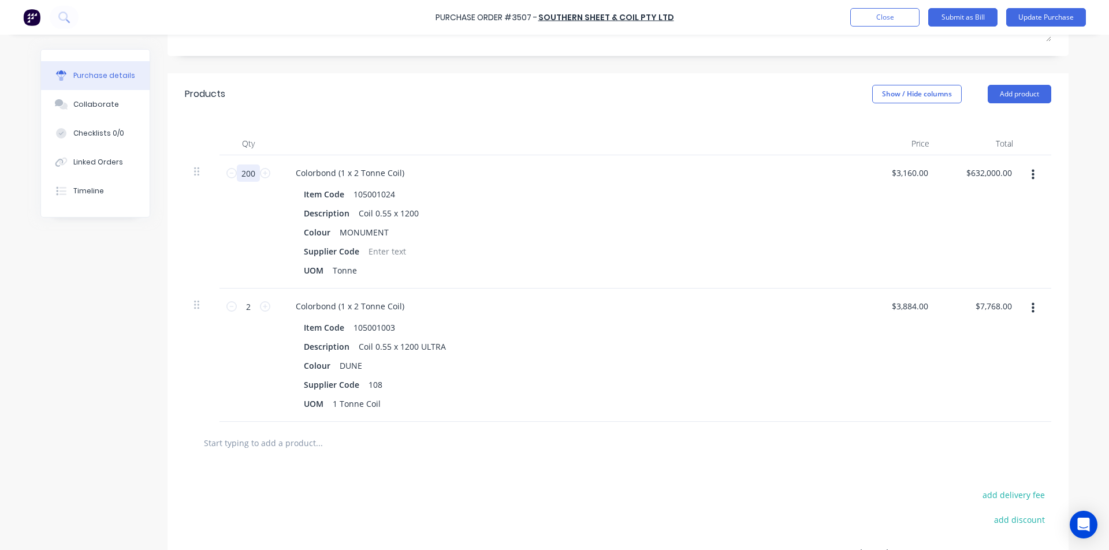
type input "2000"
type input "$6,320,000.00"
type input "2000"
drag, startPoint x: 924, startPoint y: 172, endPoint x: 801, endPoint y: 162, distance: 123.4
click at [801, 162] on div "2000 2000 Colorbond (1 x 2 Tonne Coil) Item Code 105001024 Description Coil 0.5…" at bounding box center [618, 221] width 866 height 133
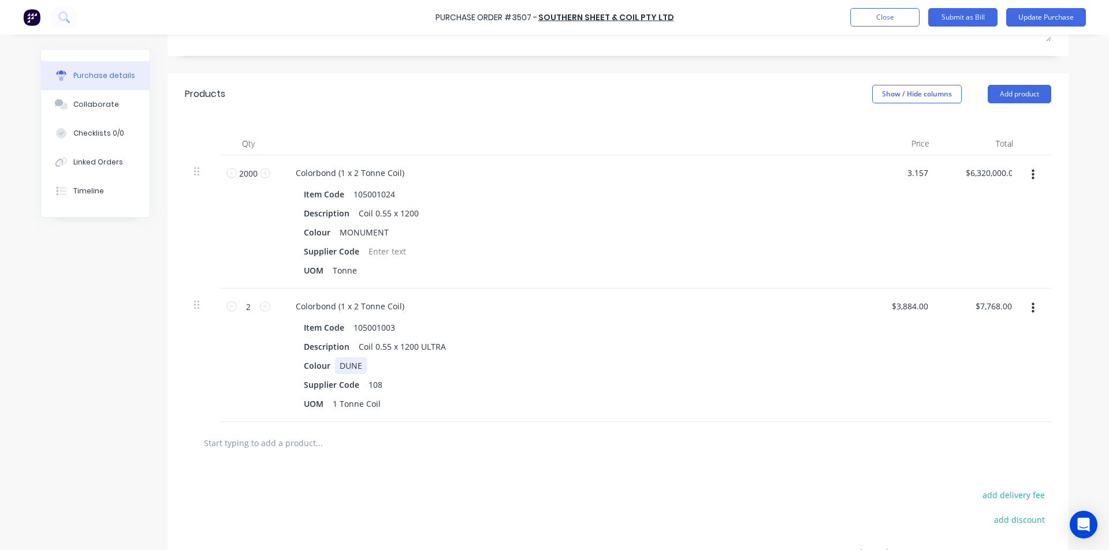
type input "$3.16"
type input "$6,320.00"
click at [780, 360] on div "Colour DUNE" at bounding box center [563, 366] width 529 height 17
type input "3884.00"
drag, startPoint x: 924, startPoint y: 307, endPoint x: 696, endPoint y: 272, distance: 230.8
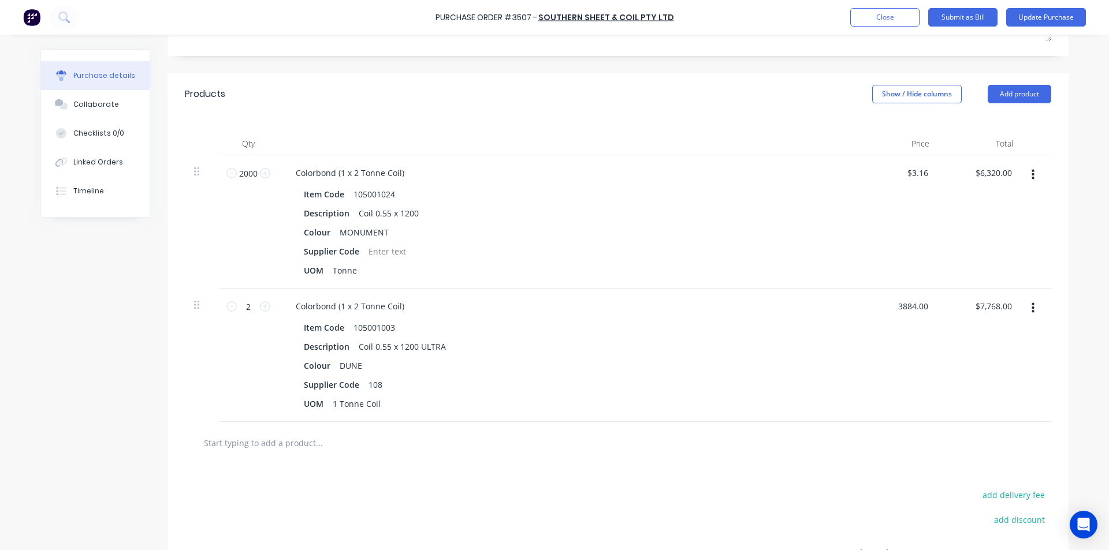
click at [696, 272] on div "2000 2000 Colorbond (1 x 2 Tonne Coil) Item Code 105001024 Description Coil 0.5…" at bounding box center [618, 288] width 866 height 267
type input "3.16"
type input "$3,884.00"
click at [913, 178] on input "3.16" at bounding box center [917, 173] width 27 height 17
click at [920, 307] on input "$3,884.00" at bounding box center [909, 306] width 42 height 17
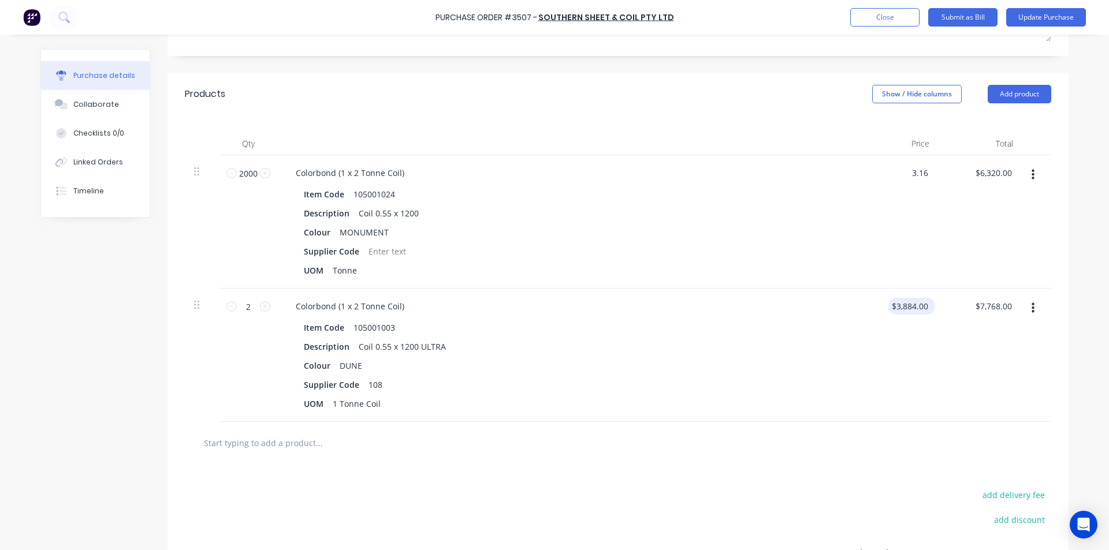
type input "$3.16"
type input "3884.00"
drag, startPoint x: 923, startPoint y: 305, endPoint x: 814, endPoint y: 296, distance: 109.5
click at [814, 296] on div "2 2 Colorbond (1 x 2 Tonne Coil) Item Code 105001003 Description Coil 0.55 x 12…" at bounding box center [618, 355] width 866 height 133
type input "$3.88"
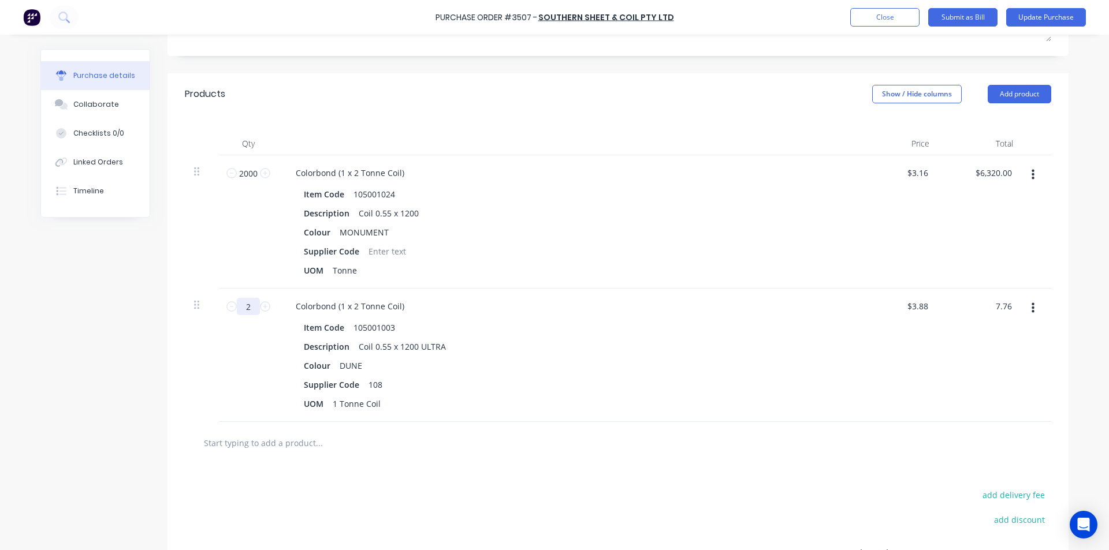
type input "$7.76"
click at [250, 307] on input "2" at bounding box center [248, 306] width 23 height 17
type input "20"
type input "$77.60"
type input "200"
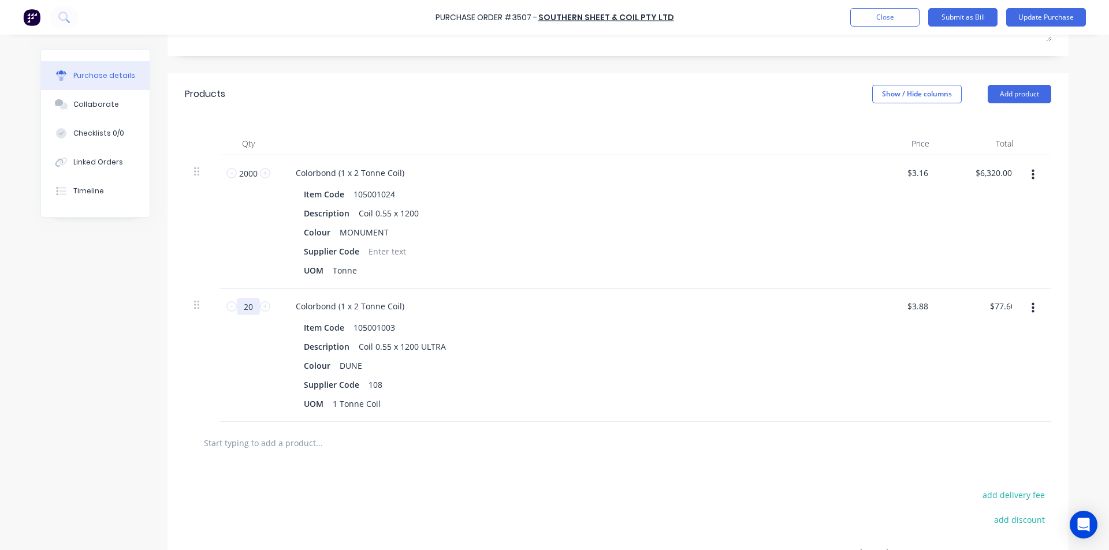
type input "$776.00"
type input "2000"
type input "$7,760.00"
type input "2000"
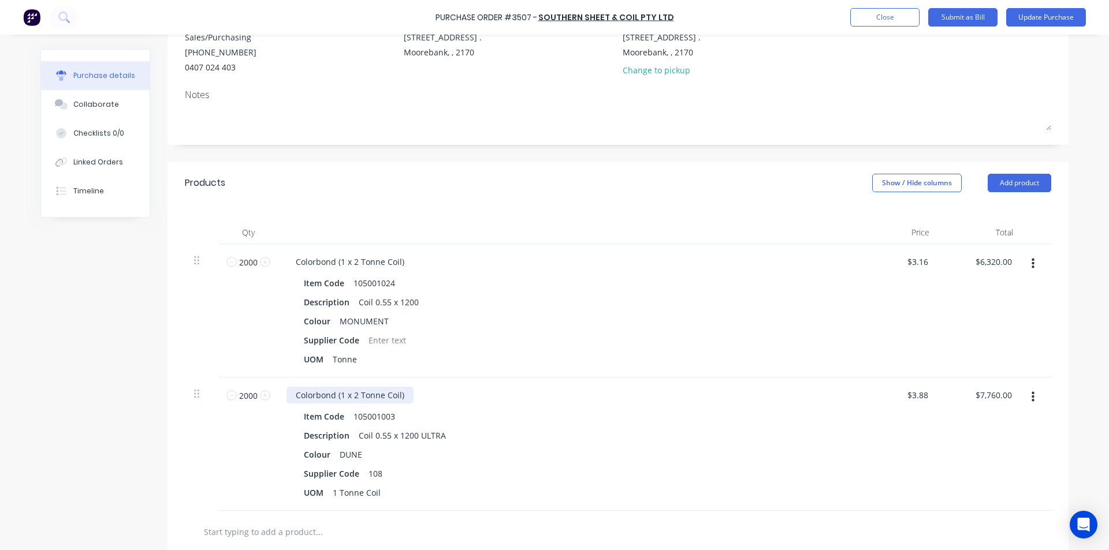
scroll to position [98, 0]
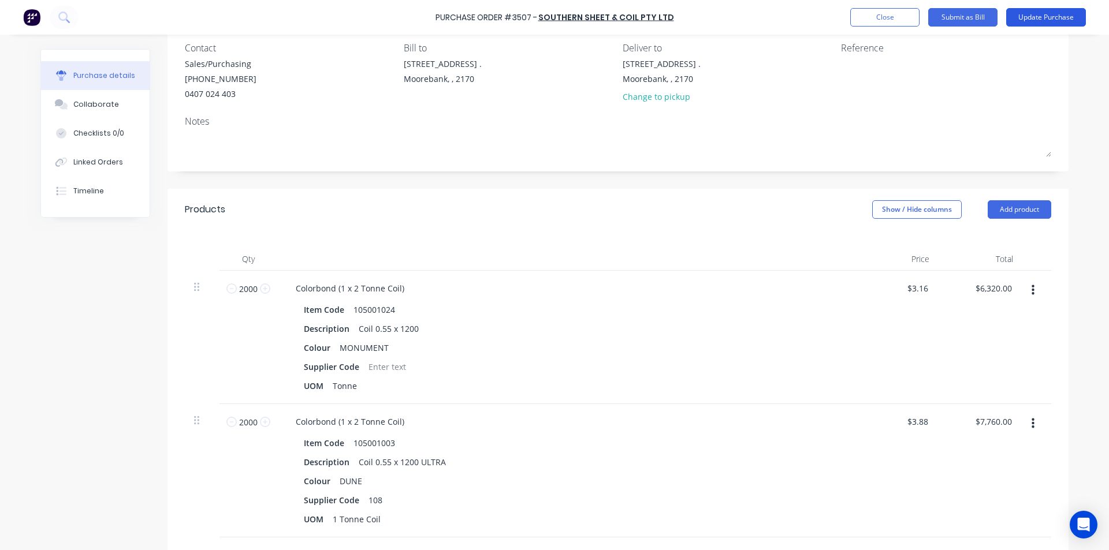
click at [1070, 23] on button "Update Purchase" at bounding box center [1046, 17] width 80 height 18
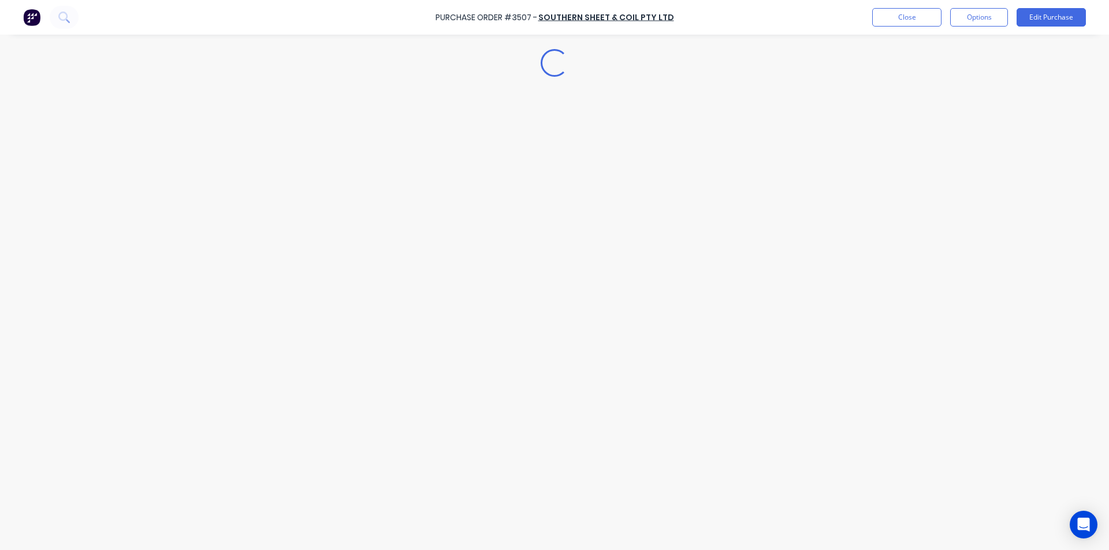
scroll to position [0, 0]
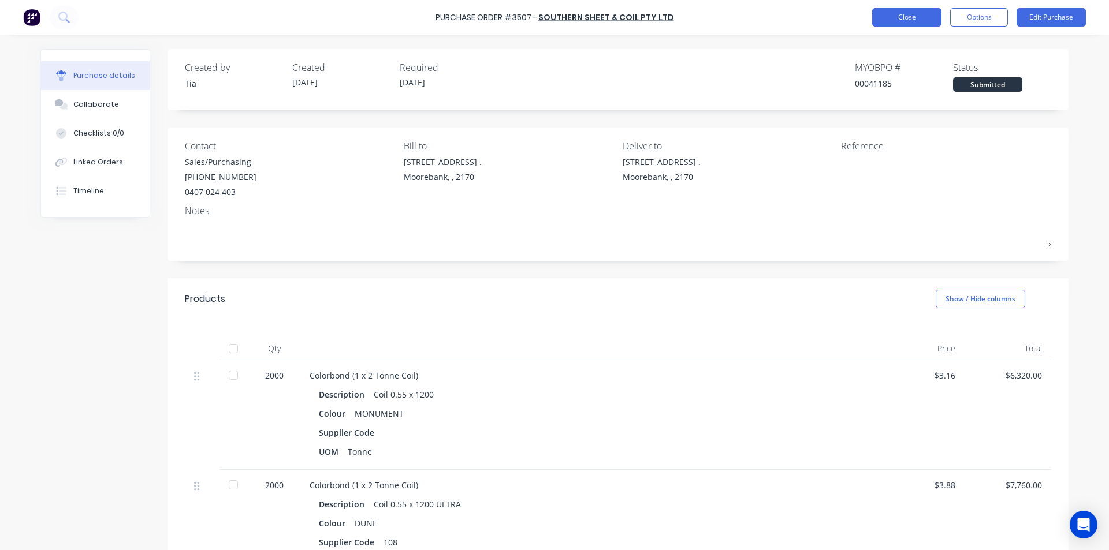
click at [919, 15] on button "Close" at bounding box center [906, 17] width 69 height 18
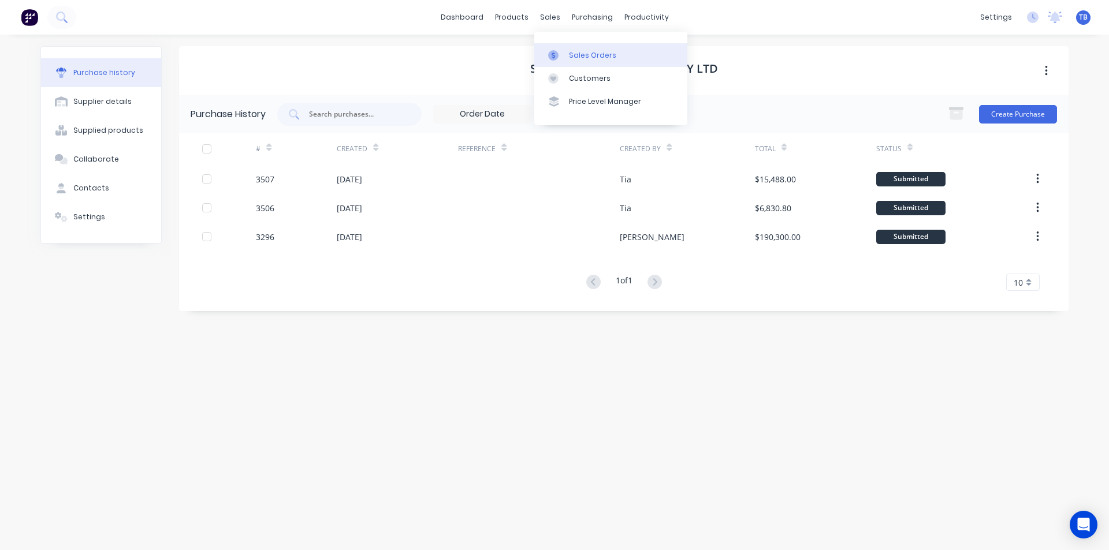
click at [616, 53] on link "Sales Orders" at bounding box center [610, 54] width 153 height 23
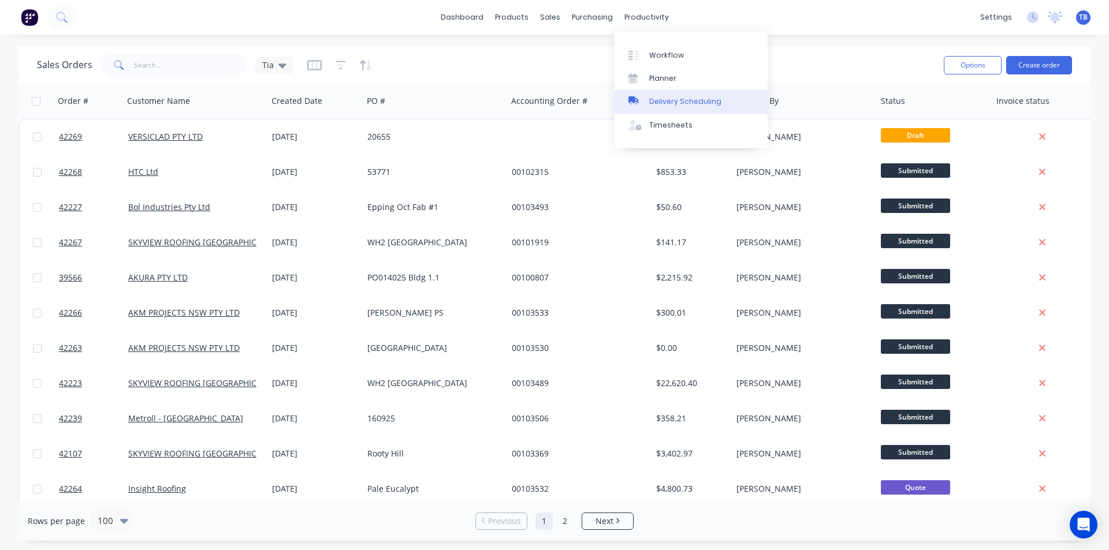
click at [679, 103] on div "Delivery Scheduling" at bounding box center [685, 101] width 72 height 10
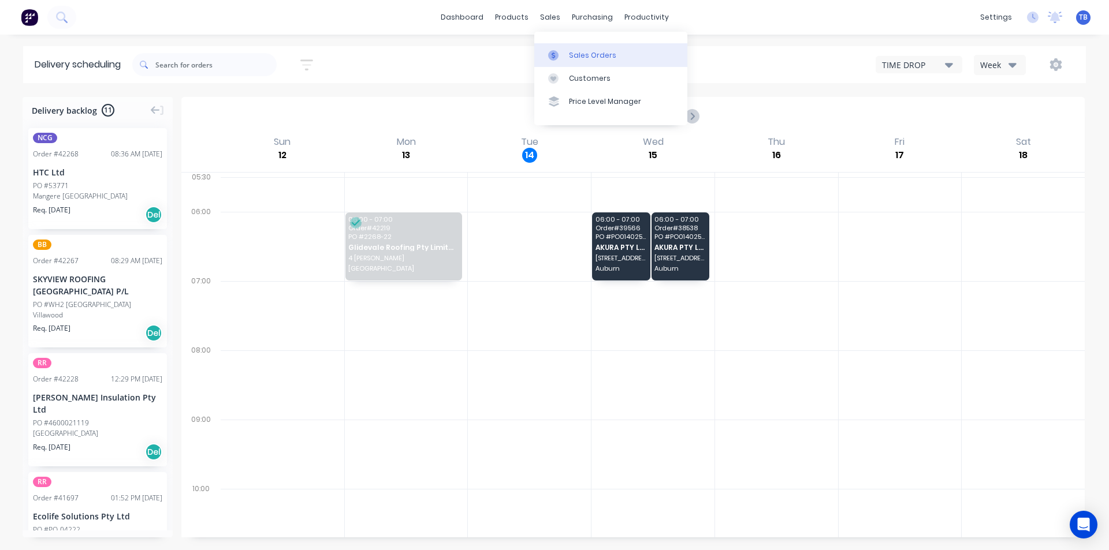
click at [586, 59] on div "Sales Orders" at bounding box center [592, 55] width 47 height 10
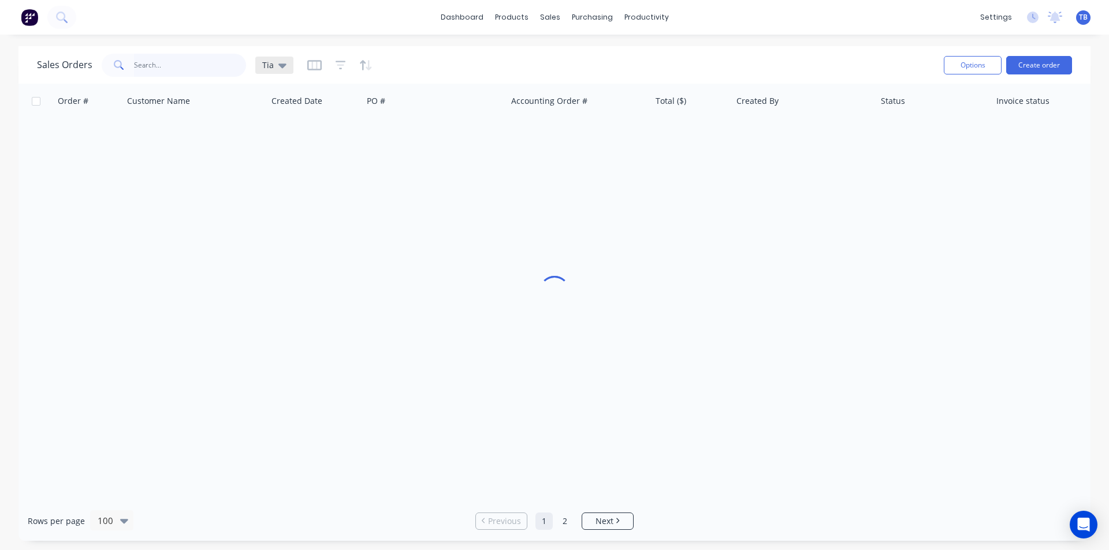
click at [214, 66] on input "text" at bounding box center [190, 65] width 113 height 23
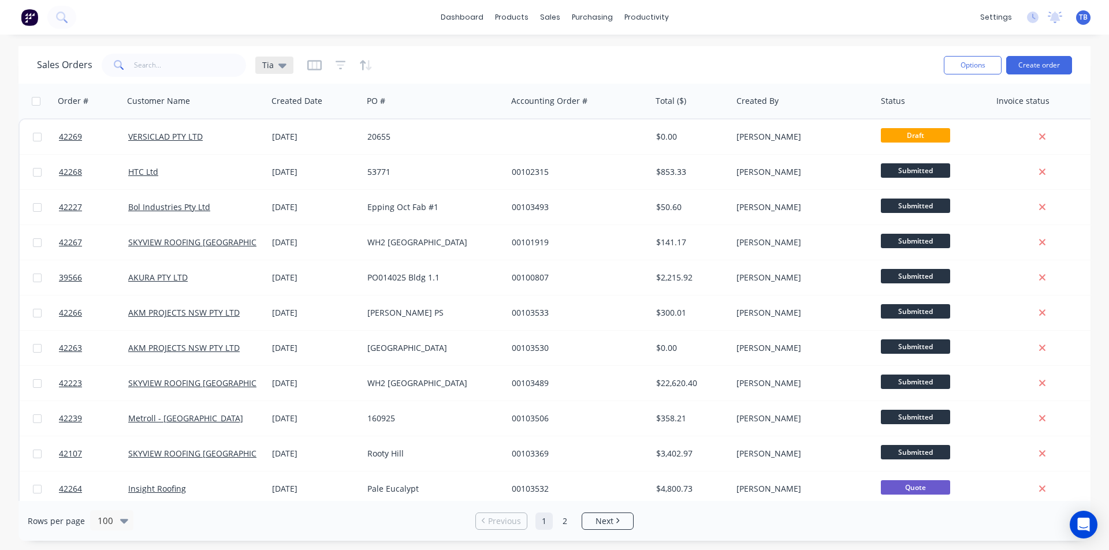
click at [283, 63] on icon at bounding box center [282, 65] width 8 height 13
click at [307, 208] on button "Archived jobs" at bounding box center [325, 209] width 132 height 13
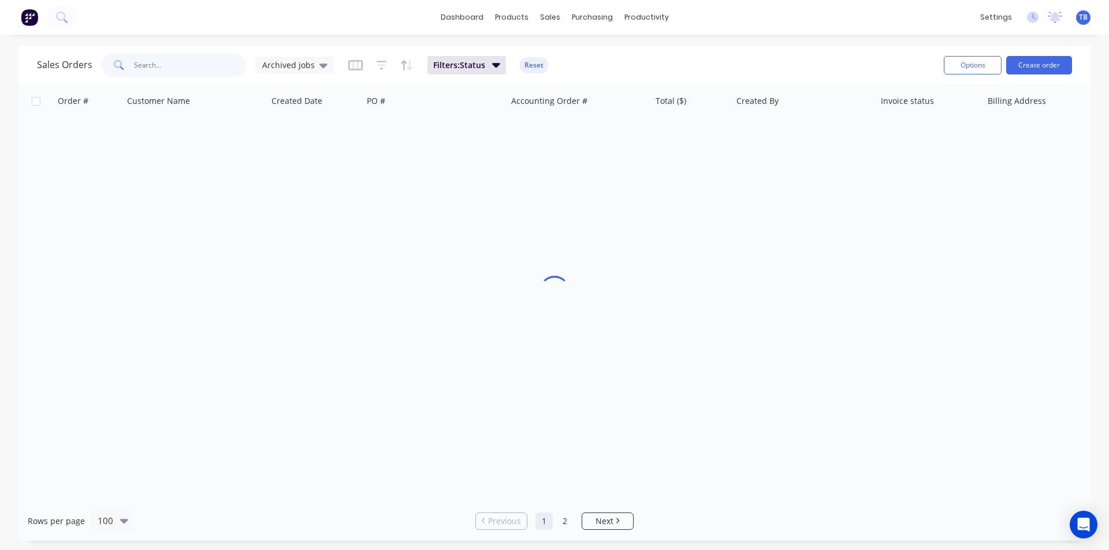
click at [150, 55] on input "text" at bounding box center [190, 65] width 113 height 23
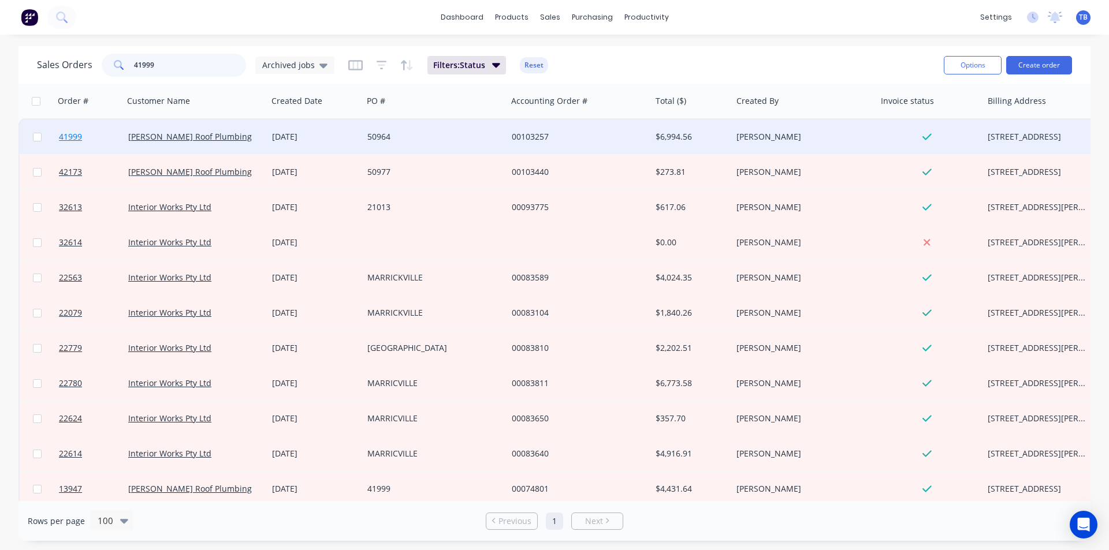
type input "41999"
click at [73, 135] on span "41999" at bounding box center [70, 137] width 23 height 12
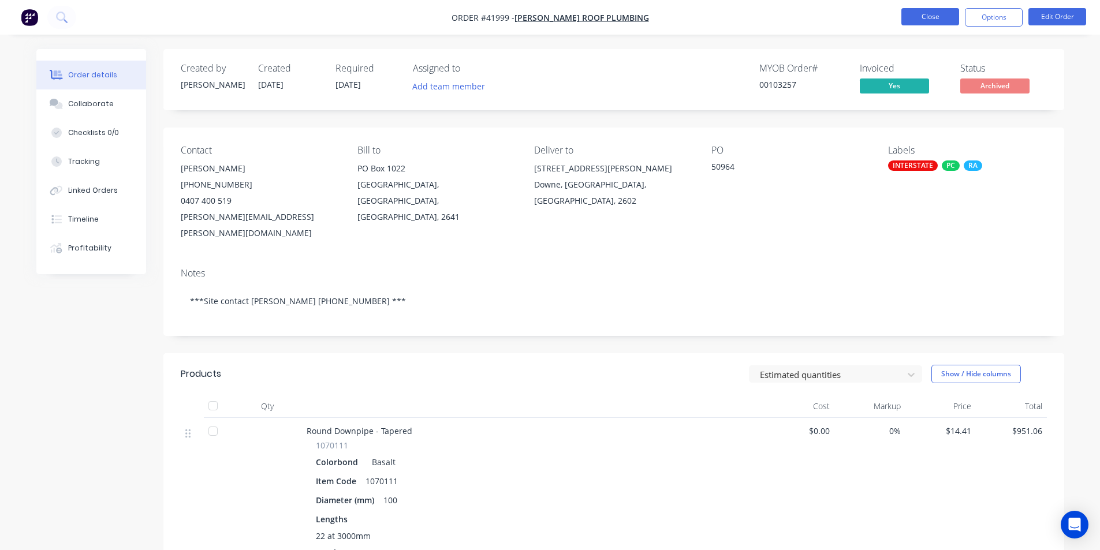
click at [922, 24] on button "Close" at bounding box center [931, 16] width 58 height 17
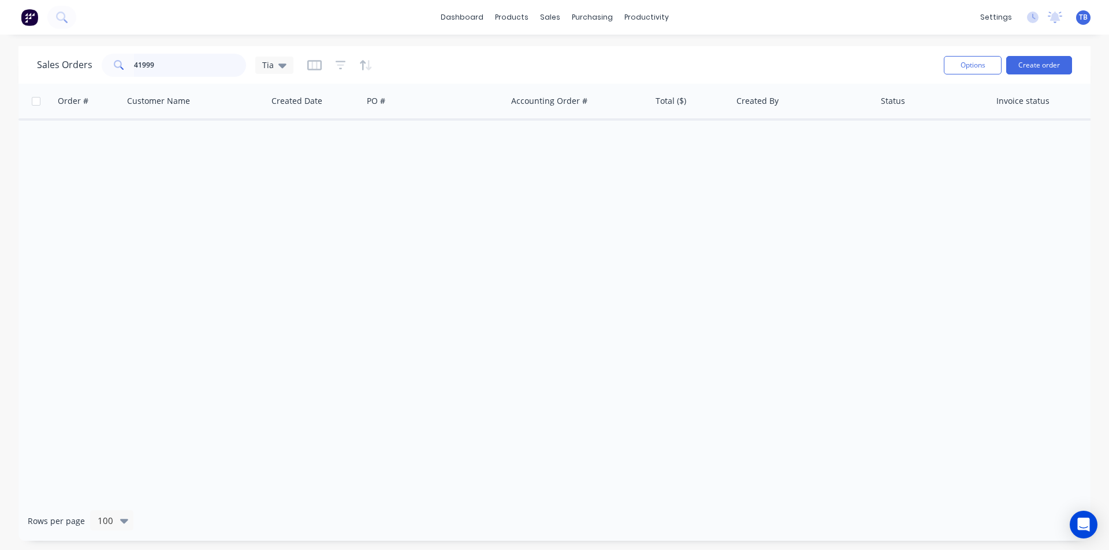
drag, startPoint x: 77, startPoint y: 68, endPoint x: 3, endPoint y: 69, distance: 73.4
click at [3, 69] on div "Sales Orders 41999 Tia Options Create order Order # Customer Name Created Date …" at bounding box center [554, 293] width 1109 height 495
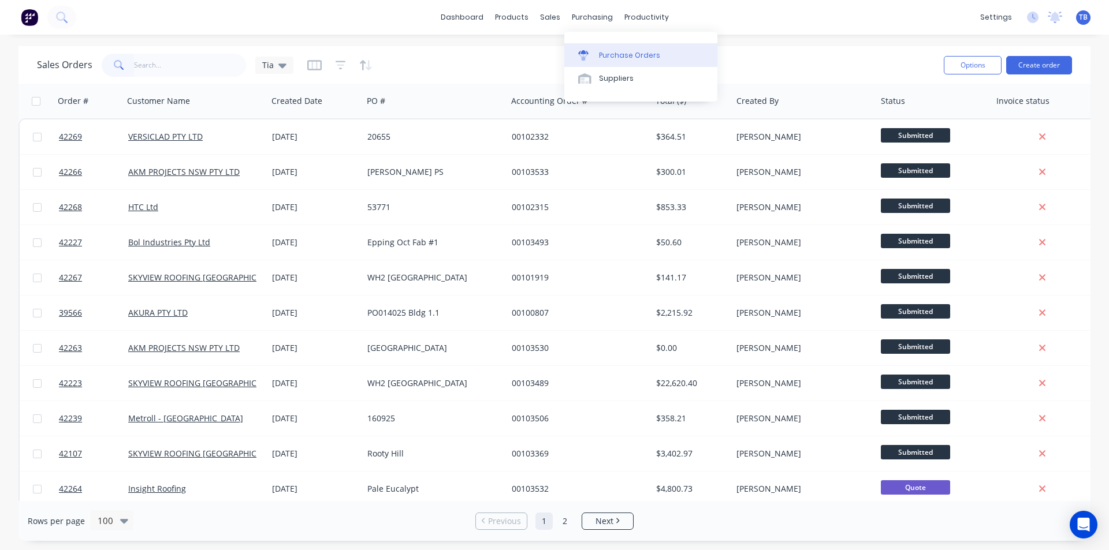
click at [593, 55] on div at bounding box center [586, 55] width 17 height 10
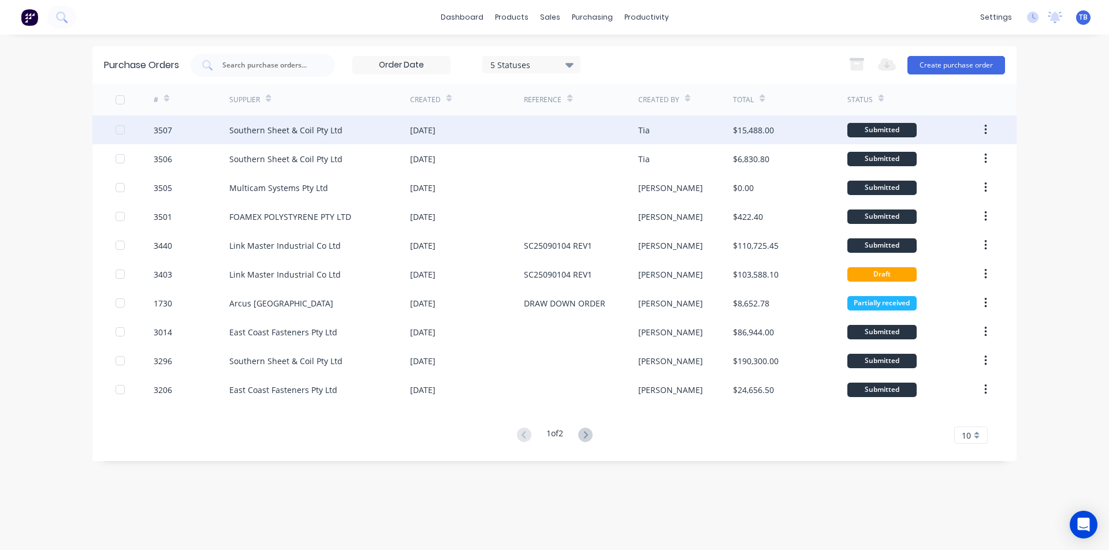
click at [265, 139] on div "Southern Sheet & Coil Pty Ltd" at bounding box center [319, 130] width 181 height 29
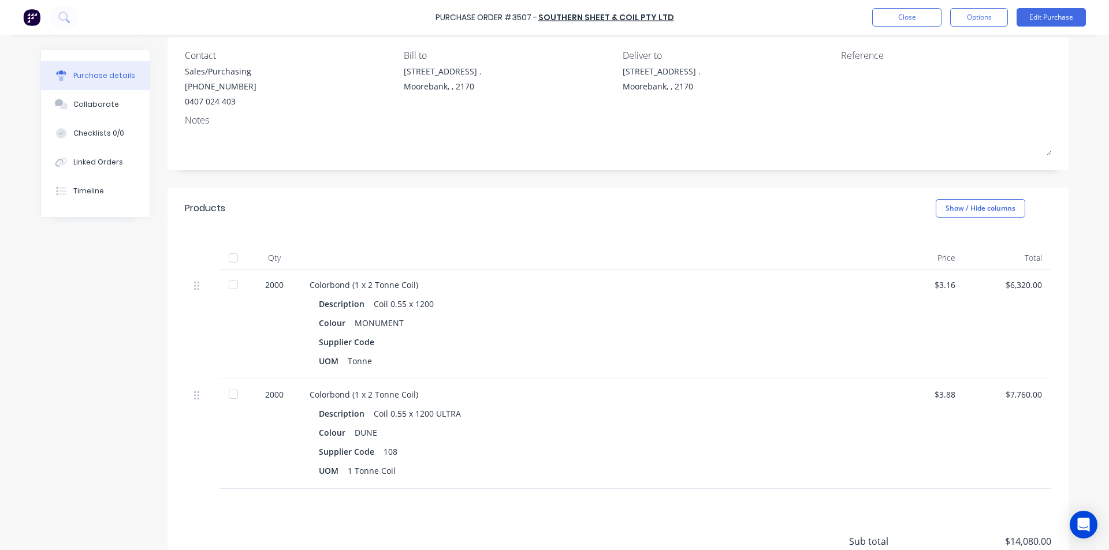
scroll to position [79, 0]
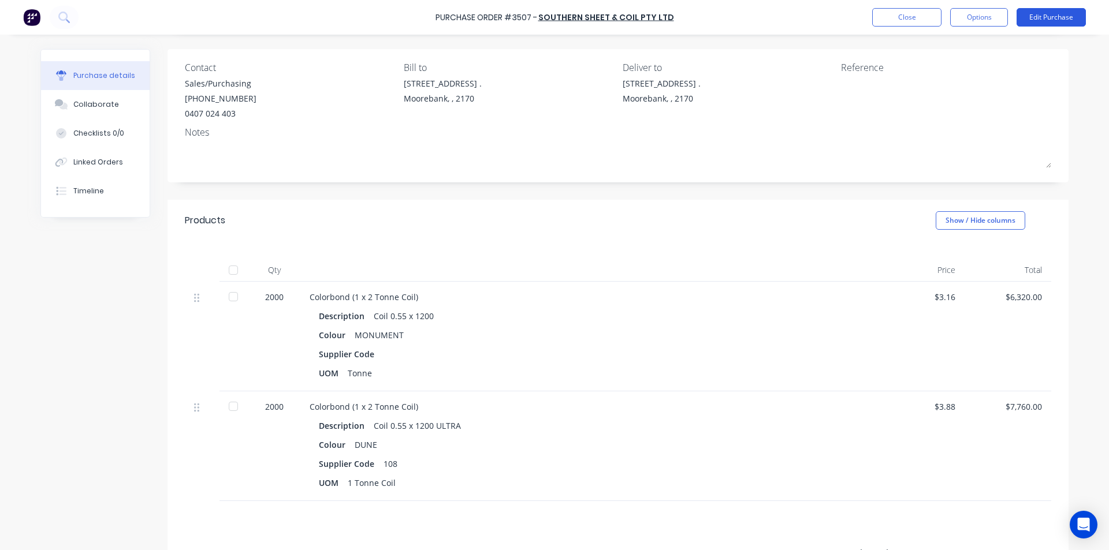
click at [1062, 26] on button "Edit Purchase" at bounding box center [1051, 17] width 69 height 18
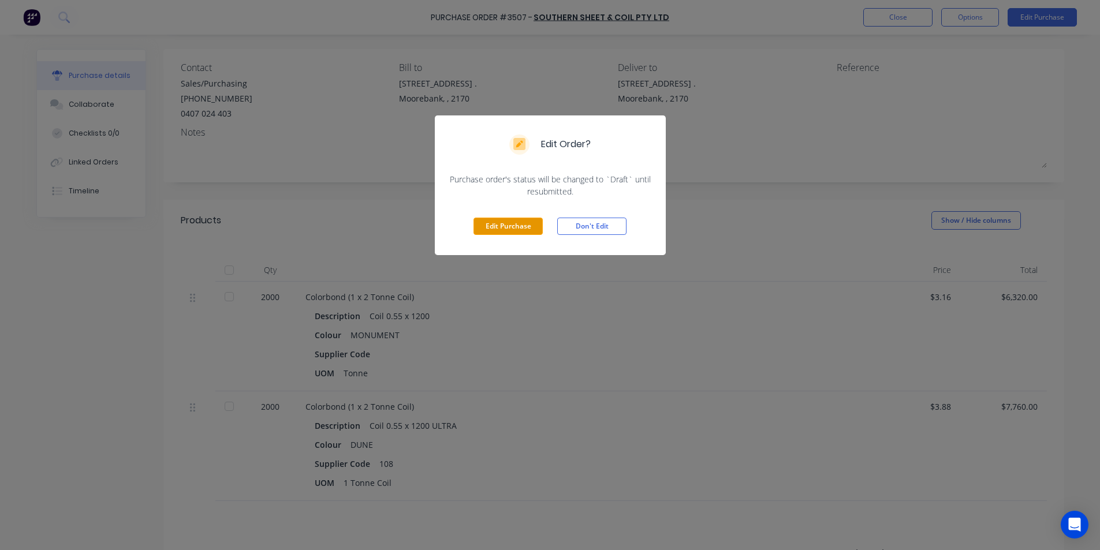
click at [531, 224] on button "Edit Purchase" at bounding box center [508, 226] width 69 height 17
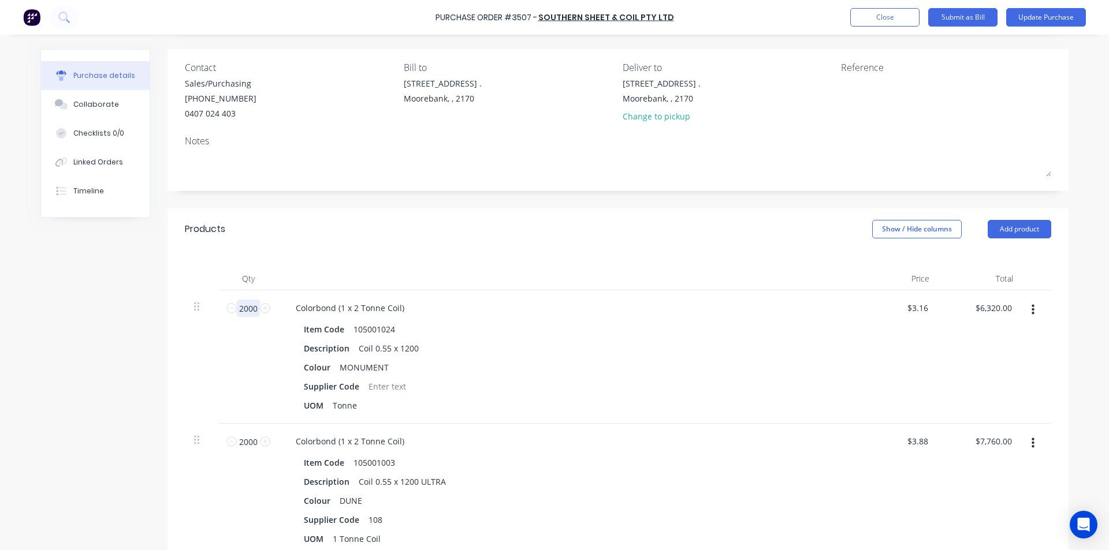
drag, startPoint x: 254, startPoint y: 307, endPoint x: 218, endPoint y: 309, distance: 36.5
click at [219, 309] on div "2000 2000" at bounding box center [248, 357] width 58 height 133
type input "1"
type input "$3.16"
type input "19"
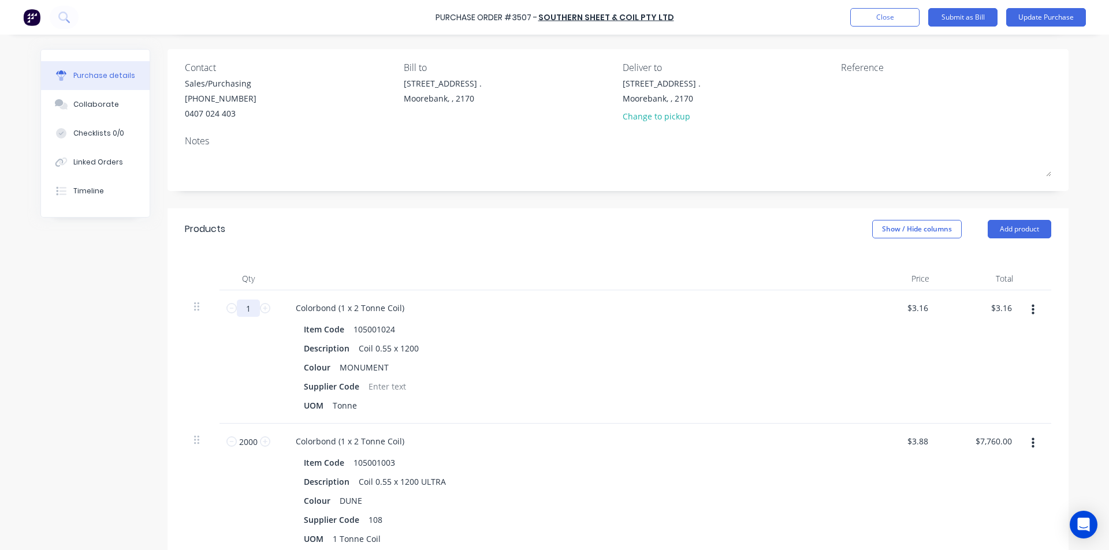
type input "$60.04"
type input "195"
type input "$616.20"
type input "1953"
type input "$6,171.48"
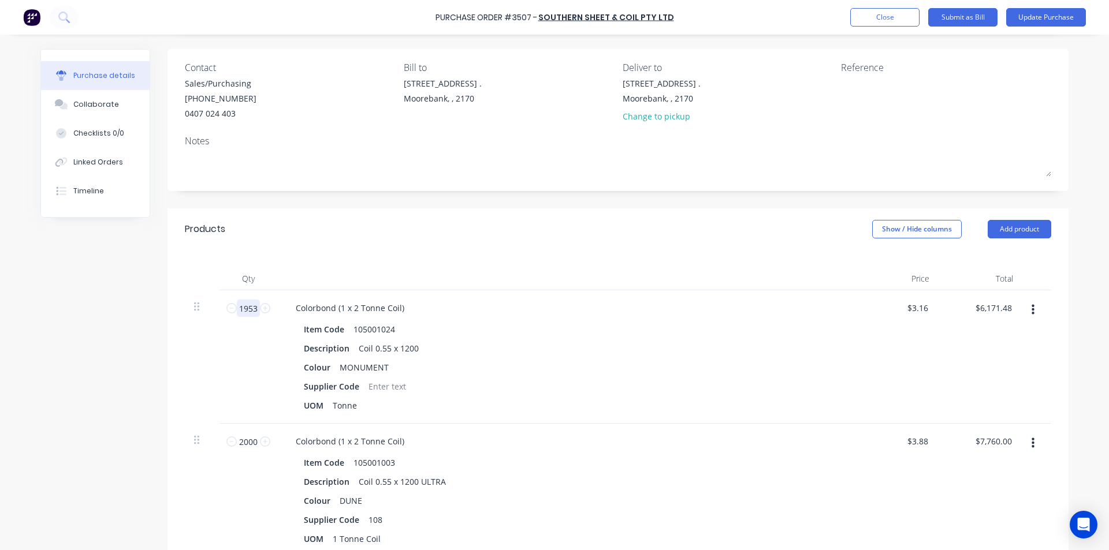
type input "1953"
drag, startPoint x: 255, startPoint y: 446, endPoint x: 217, endPoint y: 447, distance: 37.6
click at [219, 447] on div "2000 2000" at bounding box center [248, 490] width 58 height 133
type input "2"
type input "$7.76"
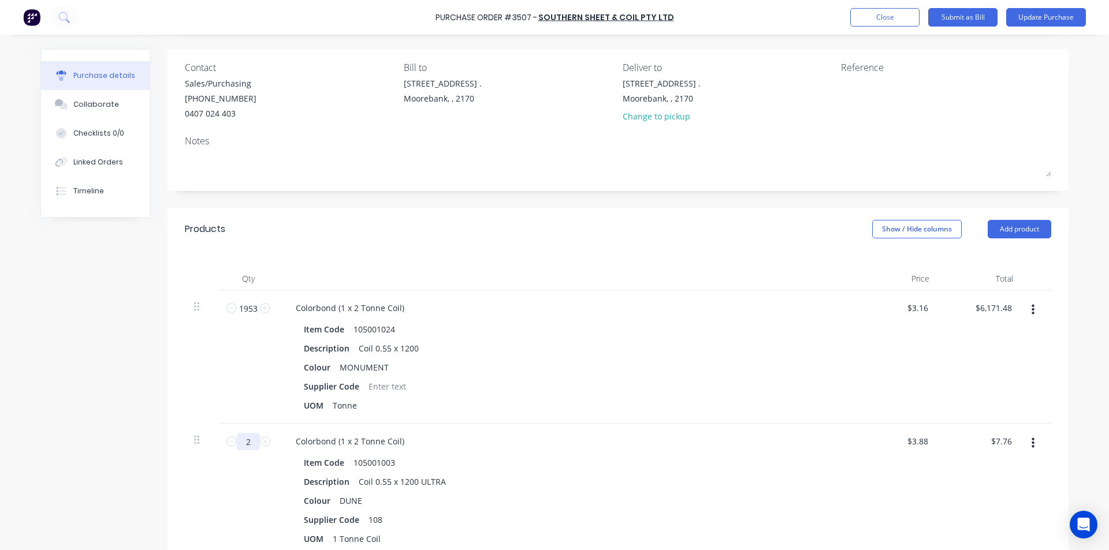
type input "20"
type input "$77.60"
type input "208"
type input "$807.04"
type input "2080"
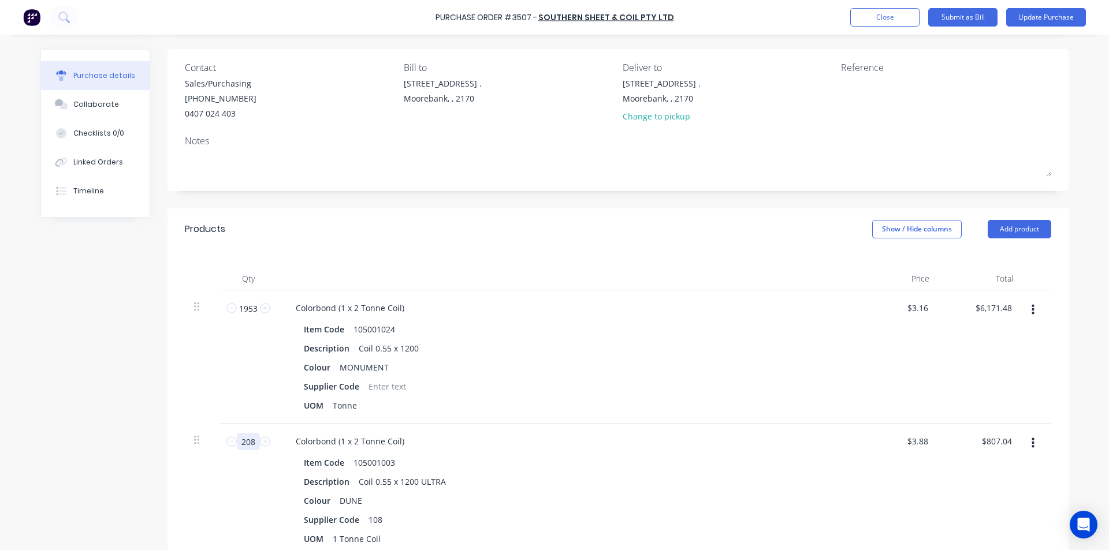
type input "$8,070.40"
type input "2080"
click at [675, 461] on div "Item Code 105001003" at bounding box center [563, 463] width 529 height 17
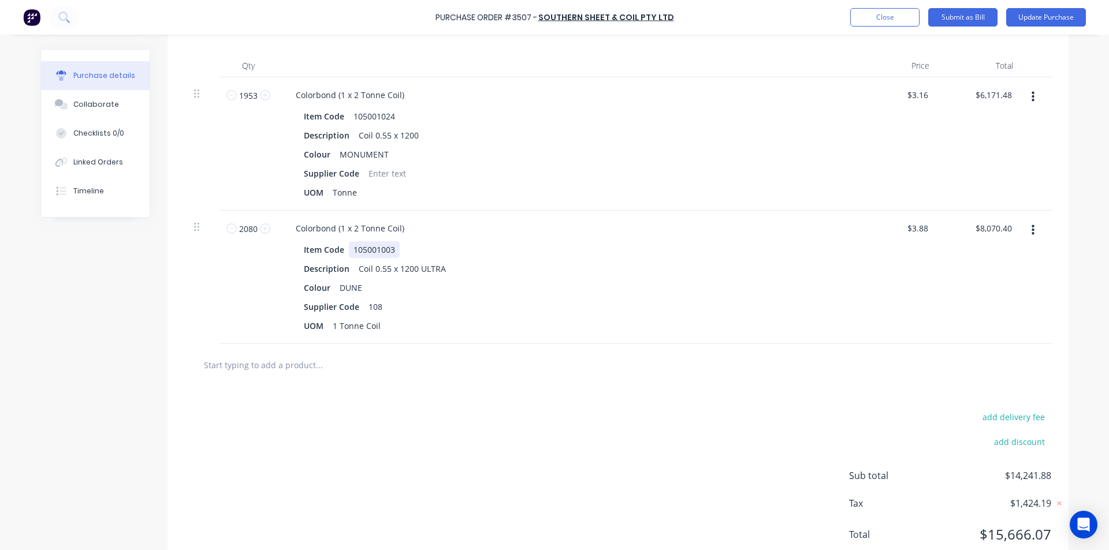
scroll to position [271, 0]
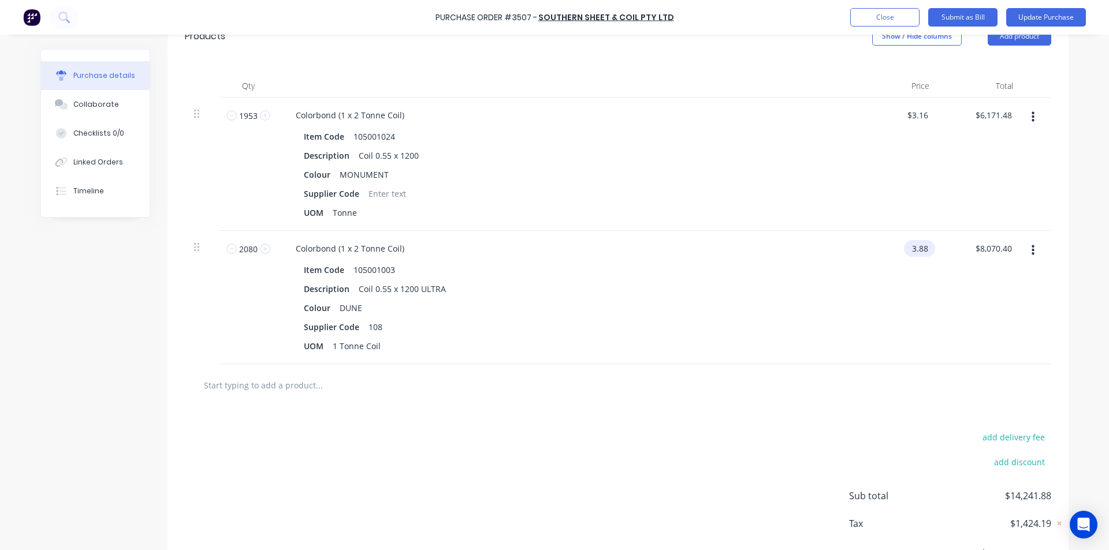
click at [922, 252] on input "3.88" at bounding box center [917, 248] width 27 height 17
type input "3.884"
type input "3.16"
type input "$3.88"
click at [922, 120] on input "3.16" at bounding box center [917, 115] width 27 height 17
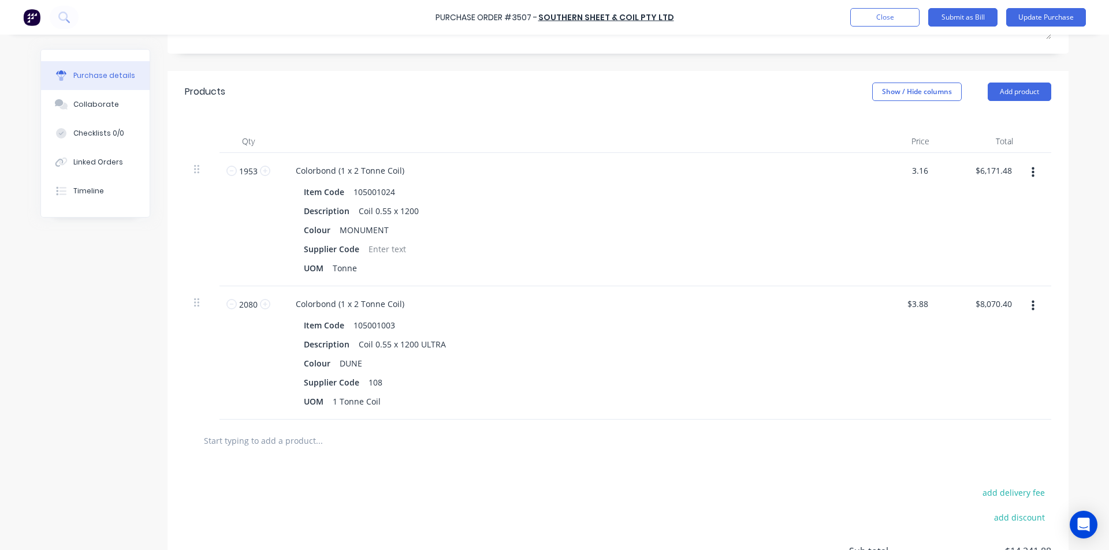
scroll to position [214, 0]
drag, startPoint x: 927, startPoint y: 175, endPoint x: 887, endPoint y: 172, distance: 40.0
click at [887, 172] on div "$3.16 $3.16" at bounding box center [897, 221] width 84 height 133
click at [917, 170] on input "3.16" at bounding box center [917, 173] width 27 height 17
click at [922, 173] on input "3.16" at bounding box center [920, 173] width 22 height 17
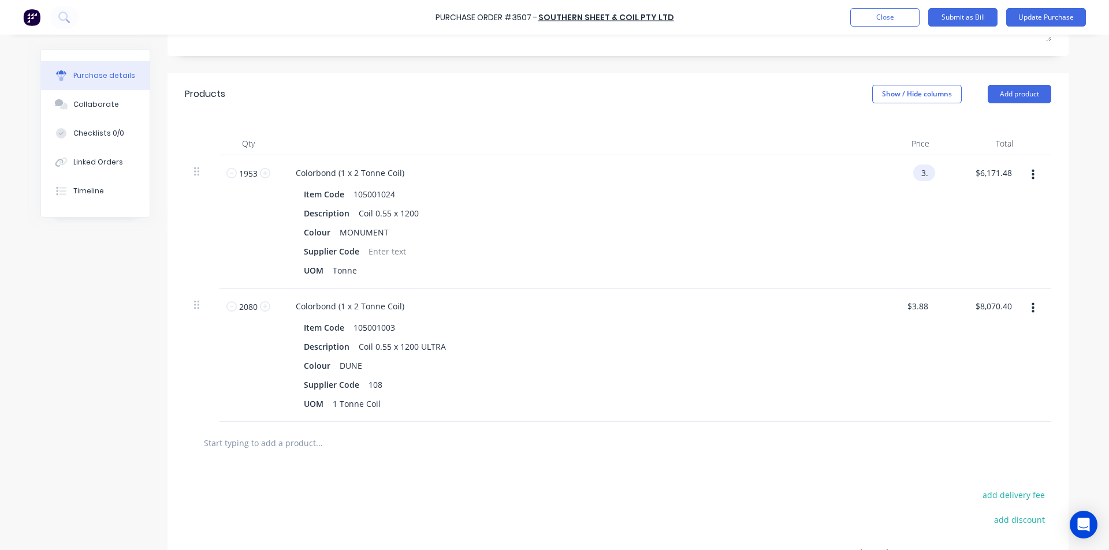
type input "3"
type input "$3.16"
click at [863, 327] on div "$3.88 $3.88" at bounding box center [897, 355] width 84 height 133
click at [250, 174] on input "1953" at bounding box center [248, 173] width 23 height 17
type input "1"
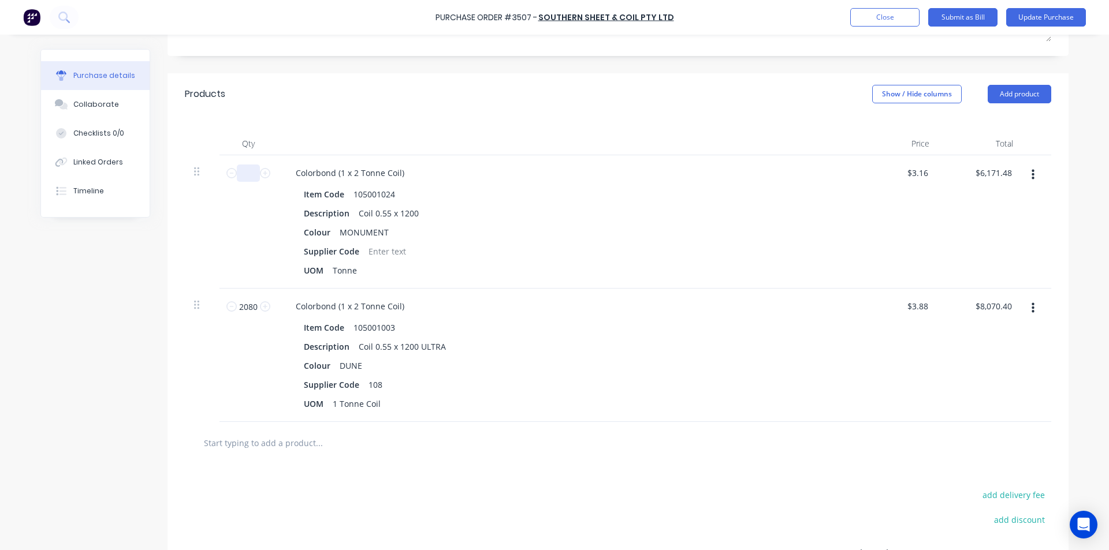
type input "$3.16"
type input "1.9"
type input "$6.00"
type input "1.95"
type input "$6.16"
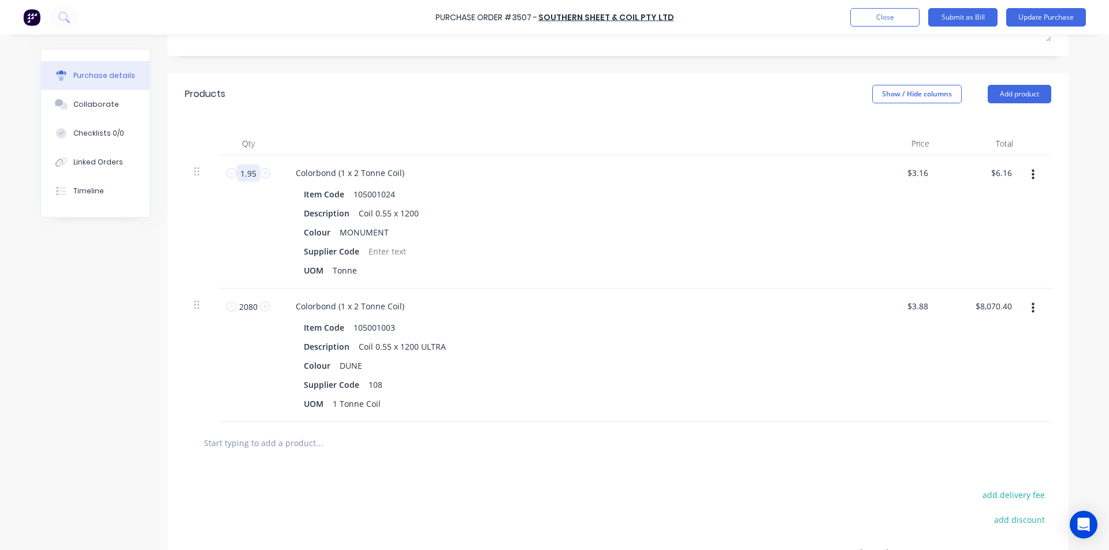
type input "1.953"
type input "$6.17"
type input "1.953"
click at [928, 176] on div "$3.16 $3.16" at bounding box center [919, 173] width 31 height 17
click at [926, 173] on div "$3.16 $3.16" at bounding box center [919, 173] width 31 height 17
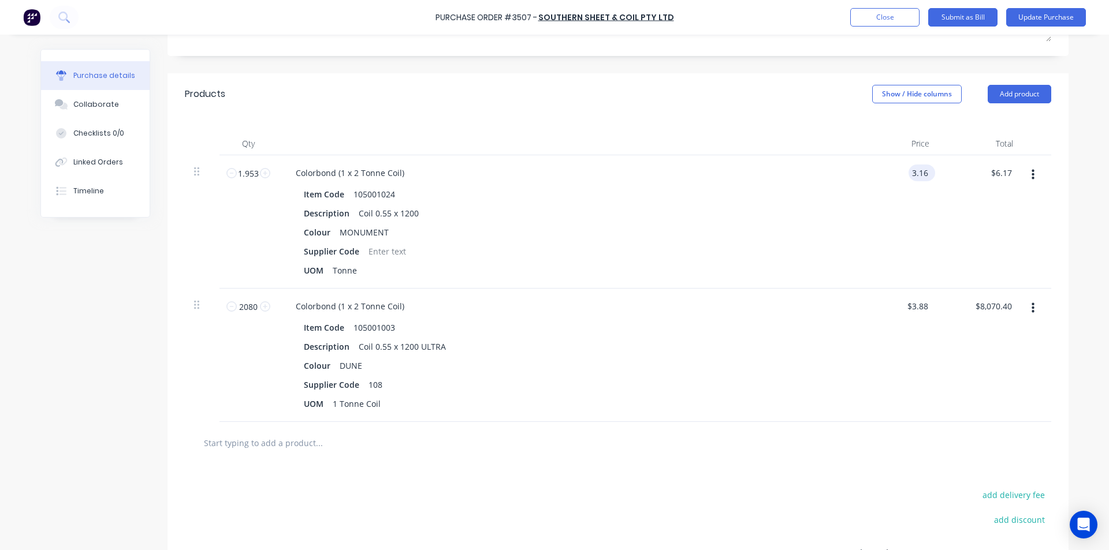
click at [926, 173] on input "3.16" at bounding box center [920, 173] width 22 height 17
type input "$3,157.00"
type input "$6,165.62"
click at [922, 307] on input "3.88" at bounding box center [917, 306] width 27 height 17
drag, startPoint x: 925, startPoint y: 304, endPoint x: 904, endPoint y: 304, distance: 20.8
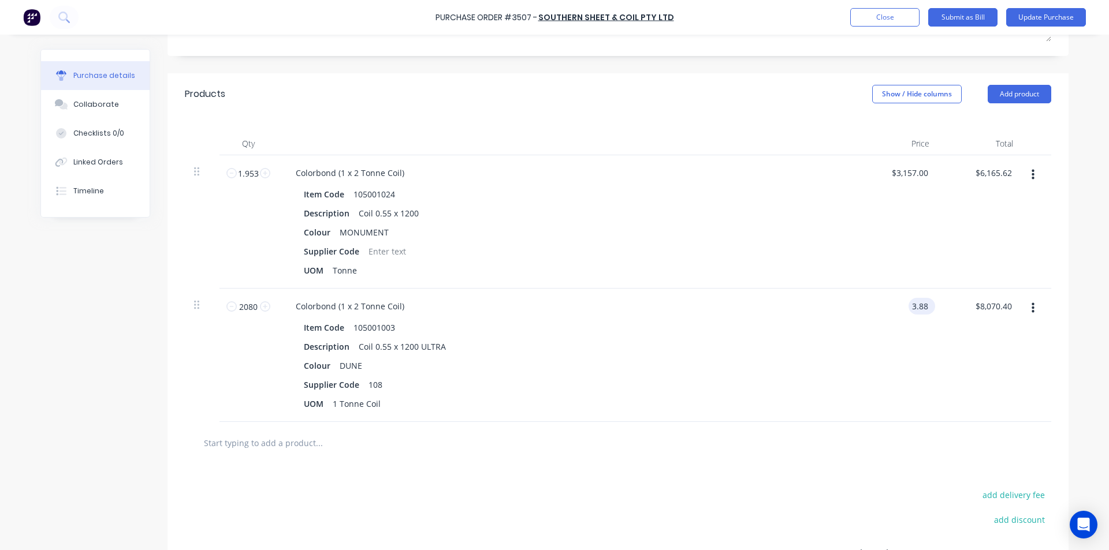
click at [909, 304] on div "3.88 3.88" at bounding box center [920, 306] width 22 height 17
type input "$3.88"
drag, startPoint x: 252, startPoint y: 307, endPoint x: 221, endPoint y: 306, distance: 31.8
click at [221, 306] on div "2080 2080" at bounding box center [248, 355] width 58 height 133
type input "2"
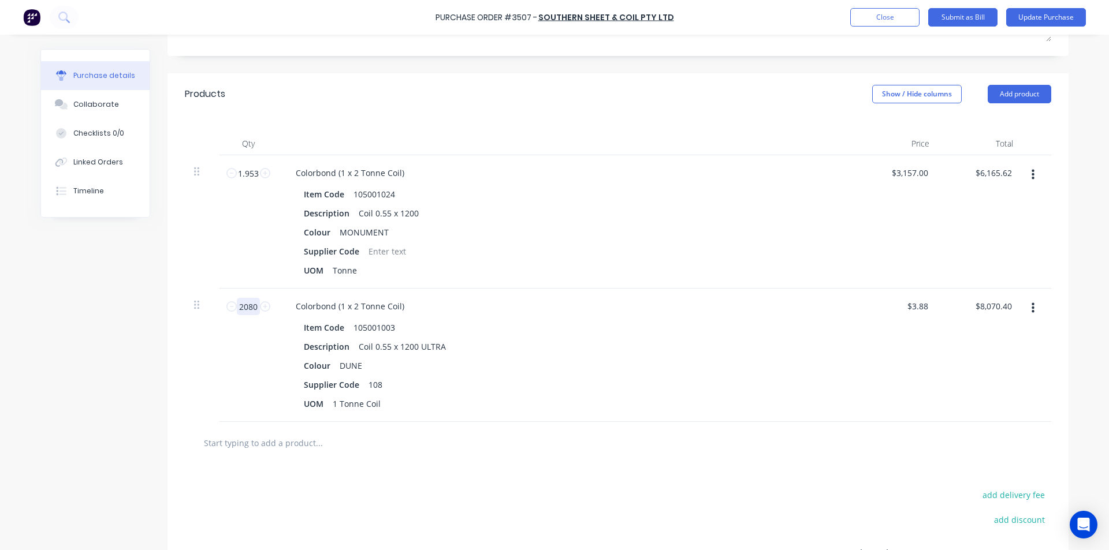
type input "$7.76"
type input "2.08"
type input "$8.07"
type input "2.08"
type input "3"
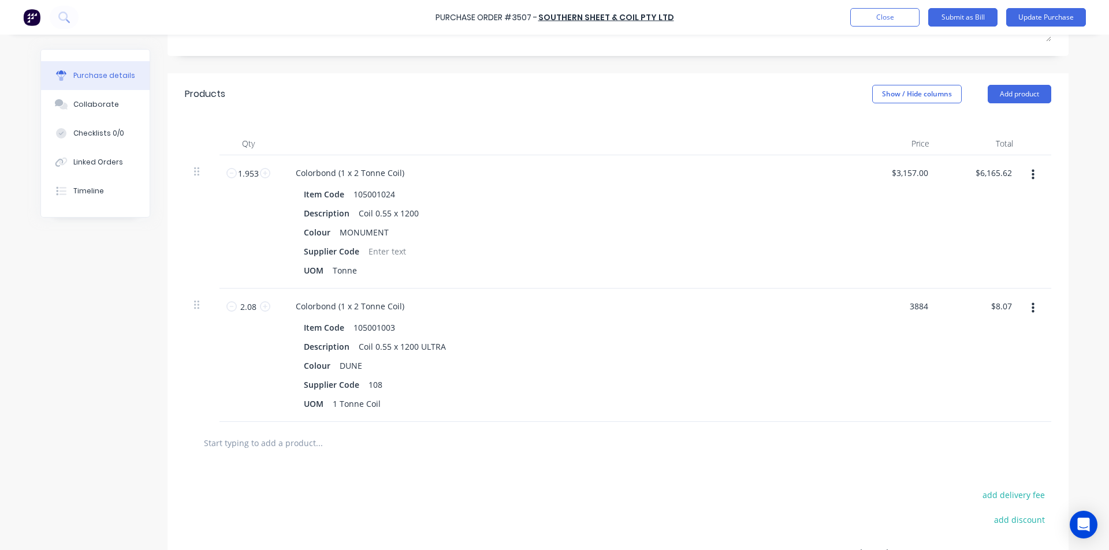
type input "$3,884.00"
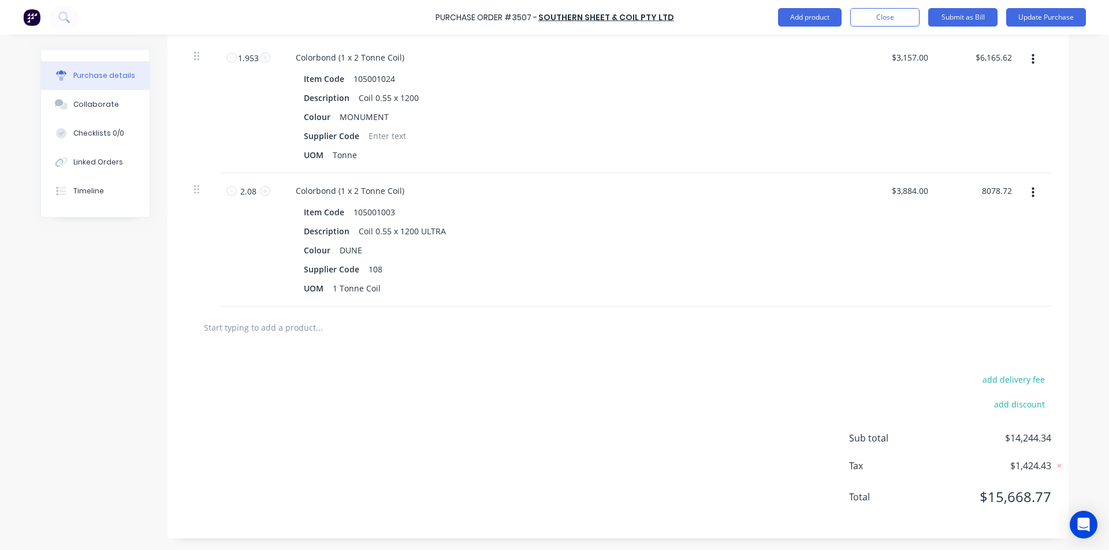
scroll to position [98, 0]
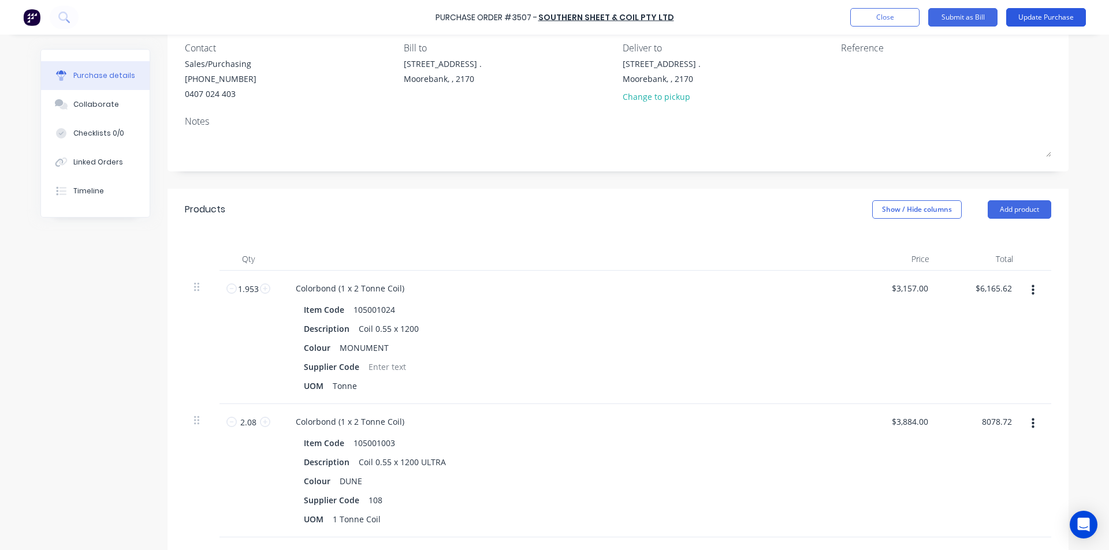
type input "$8,078.72"
click at [1038, 24] on button "Update Purchase" at bounding box center [1046, 17] width 80 height 18
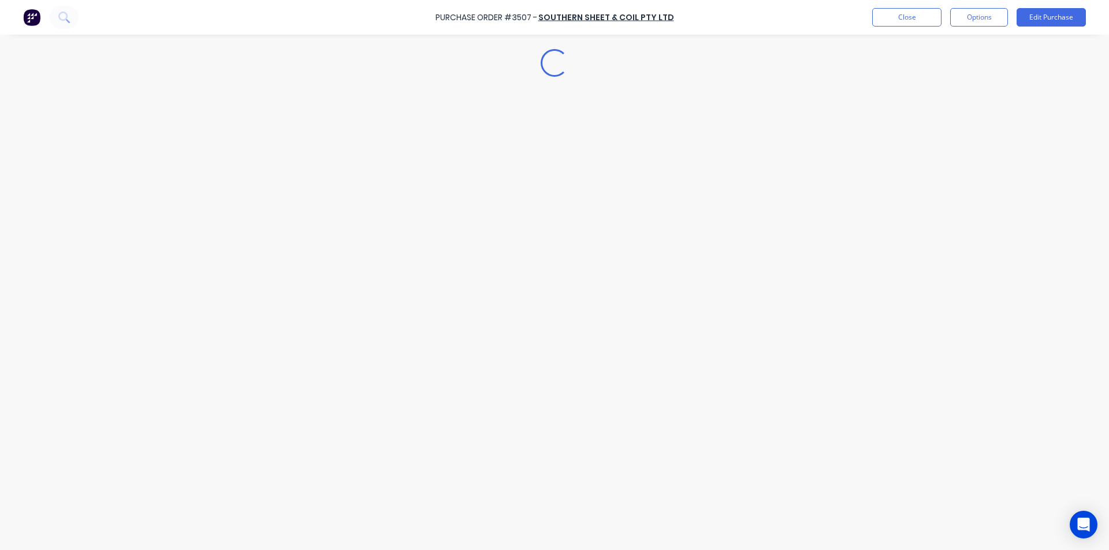
scroll to position [0, 0]
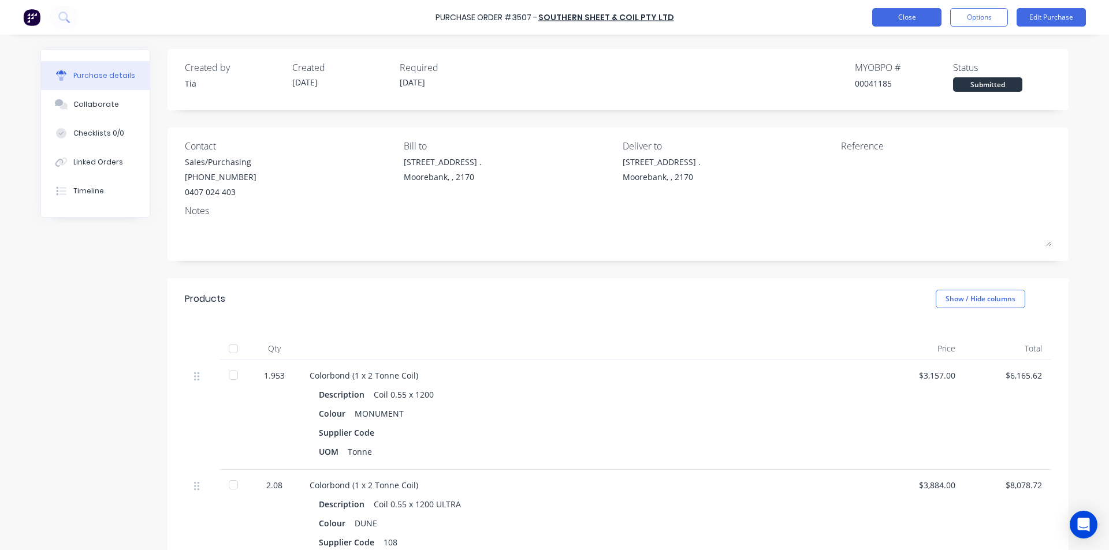
click at [924, 13] on button "Close" at bounding box center [906, 17] width 69 height 18
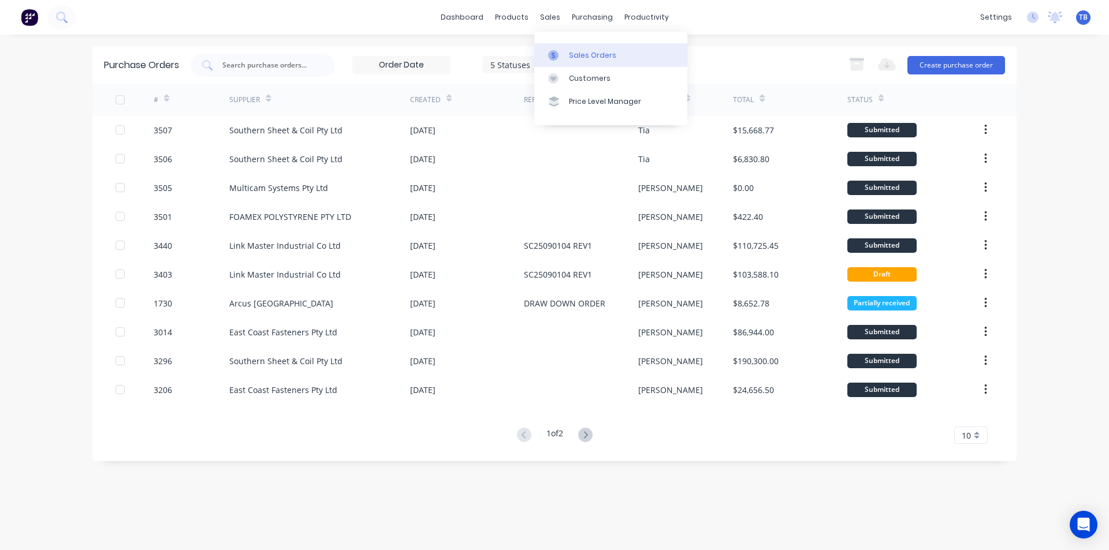
click at [569, 49] on link "Sales Orders" at bounding box center [610, 54] width 153 height 23
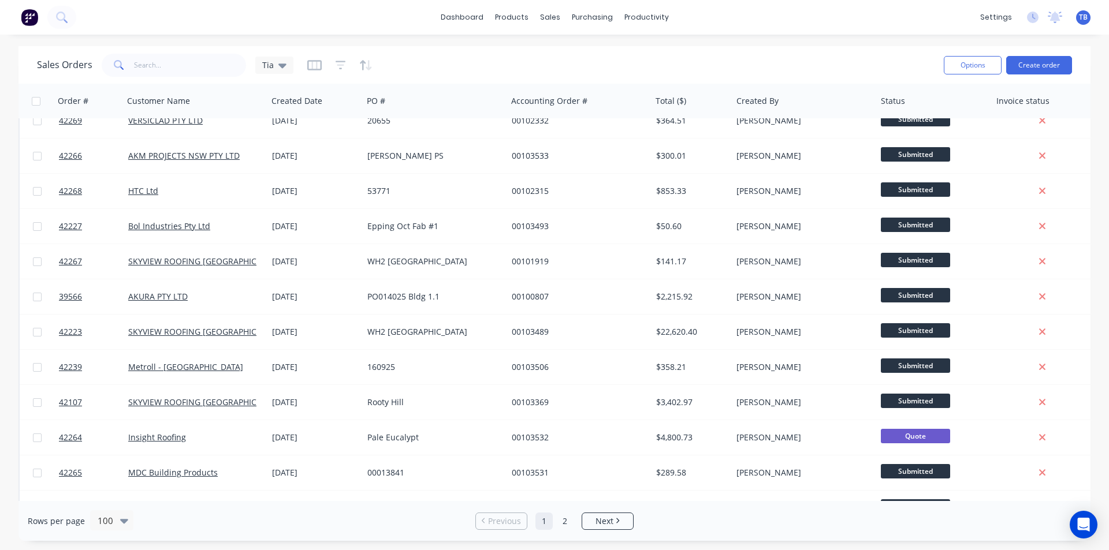
scroll to position [58, 0]
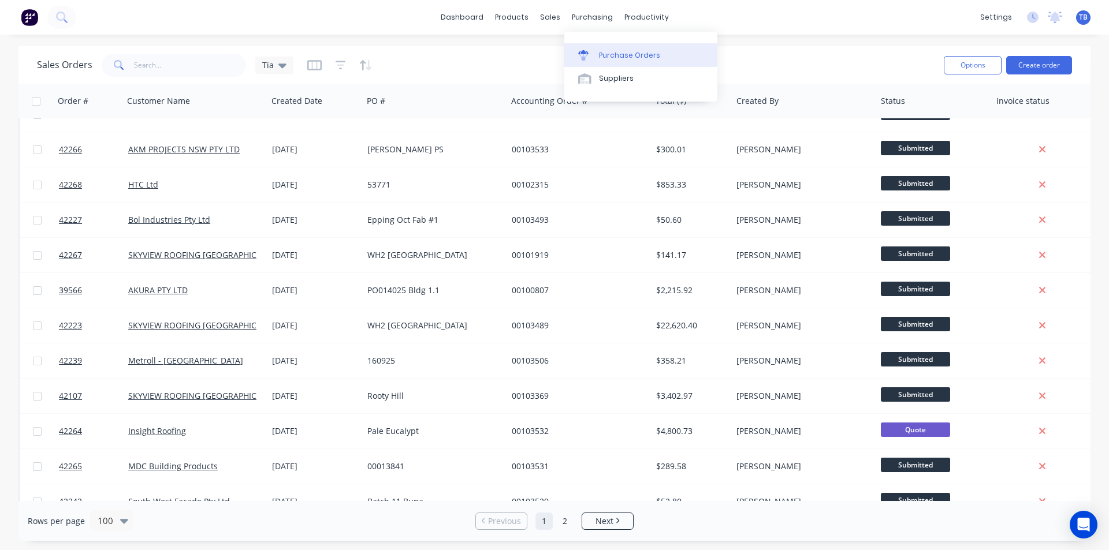
click at [620, 48] on link "Purchase Orders" at bounding box center [640, 54] width 153 height 23
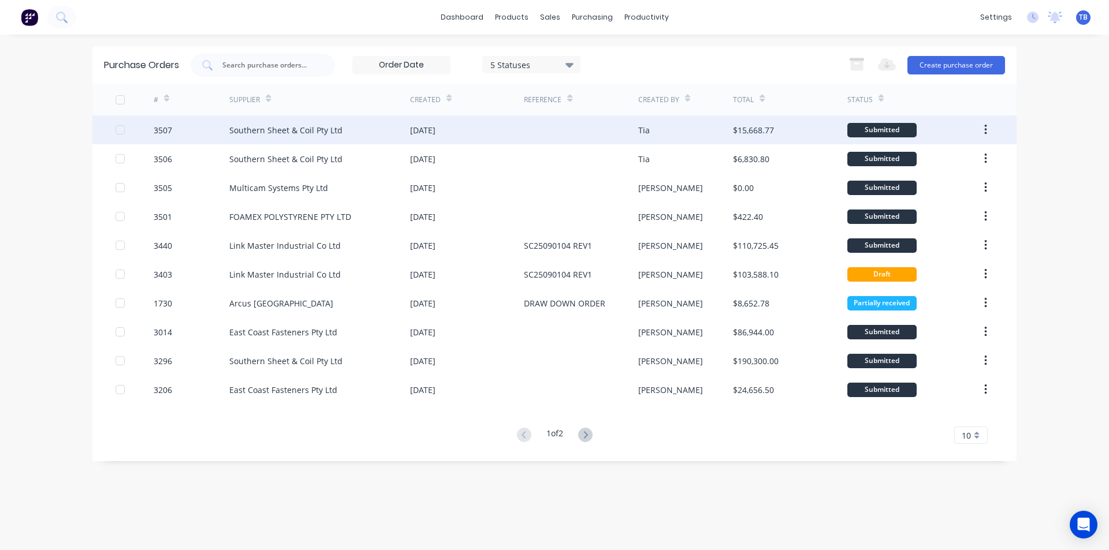
click at [429, 135] on div "[DATE]" at bounding box center [422, 130] width 25 height 12
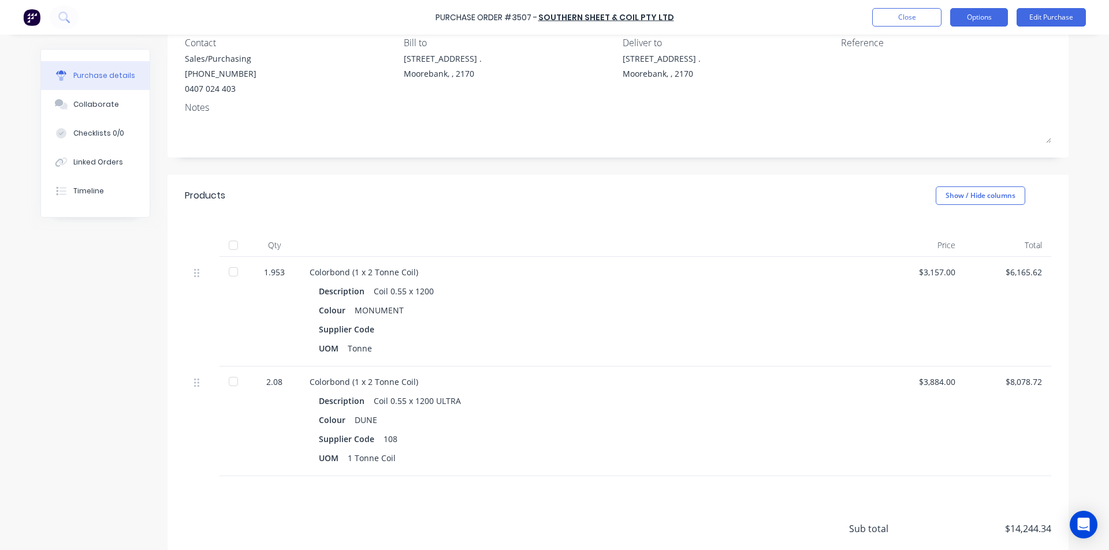
scroll to position [194, 0]
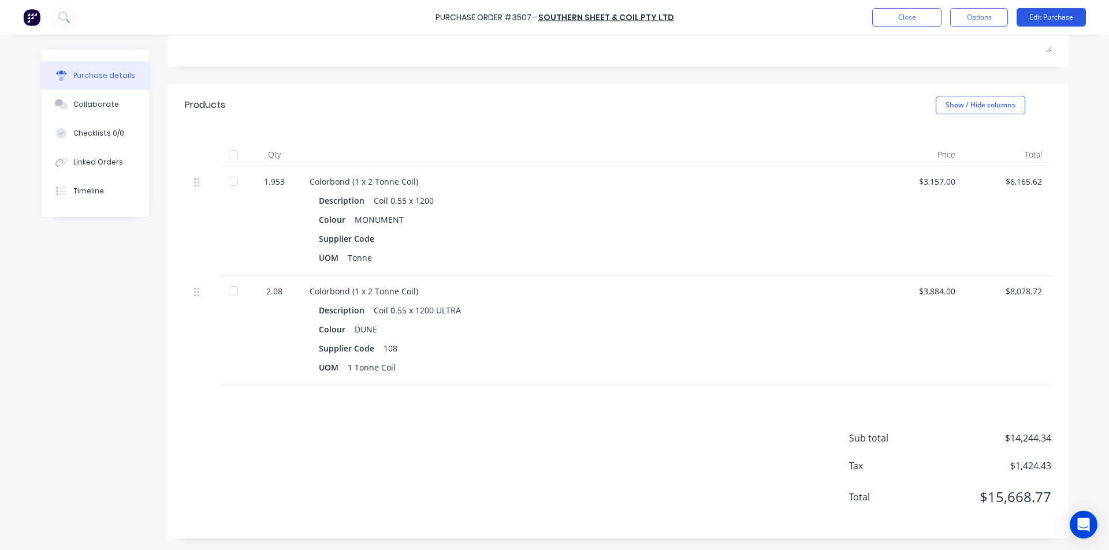
click at [1041, 19] on button "Edit Purchase" at bounding box center [1051, 17] width 69 height 18
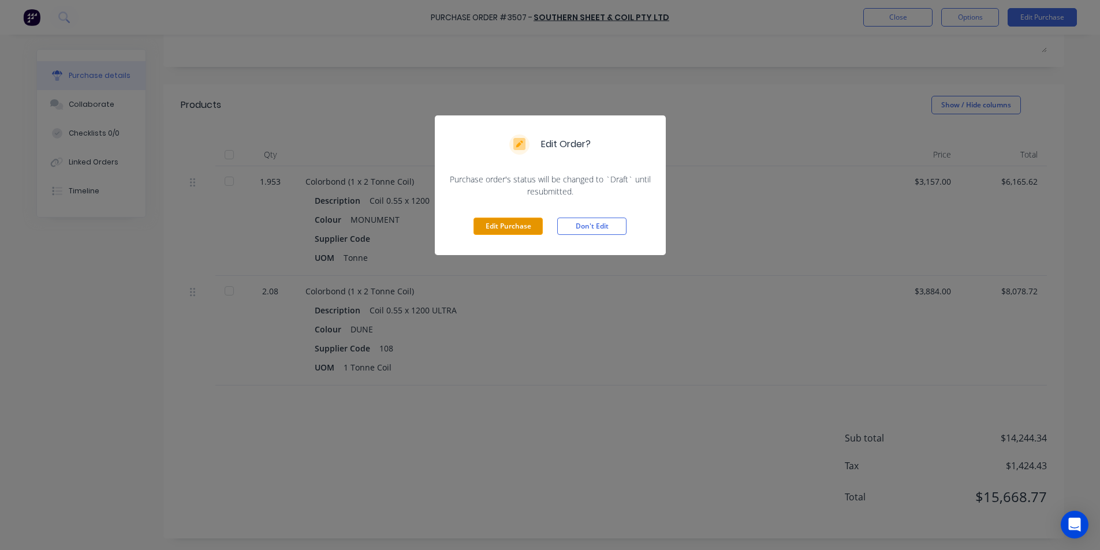
click at [484, 223] on button "Edit Purchase" at bounding box center [508, 226] width 69 height 17
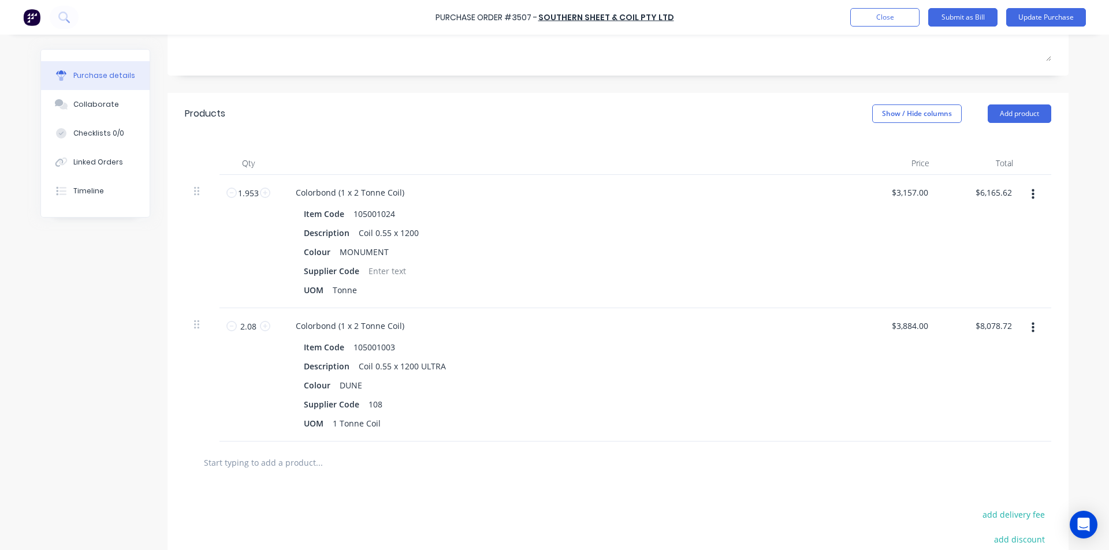
click at [1034, 327] on button "button" at bounding box center [1032, 328] width 27 height 21
drag, startPoint x: 988, startPoint y: 427, endPoint x: 986, endPoint y: 435, distance: 8.3
click at [987, 426] on button "Delete" at bounding box center [997, 427] width 98 height 23
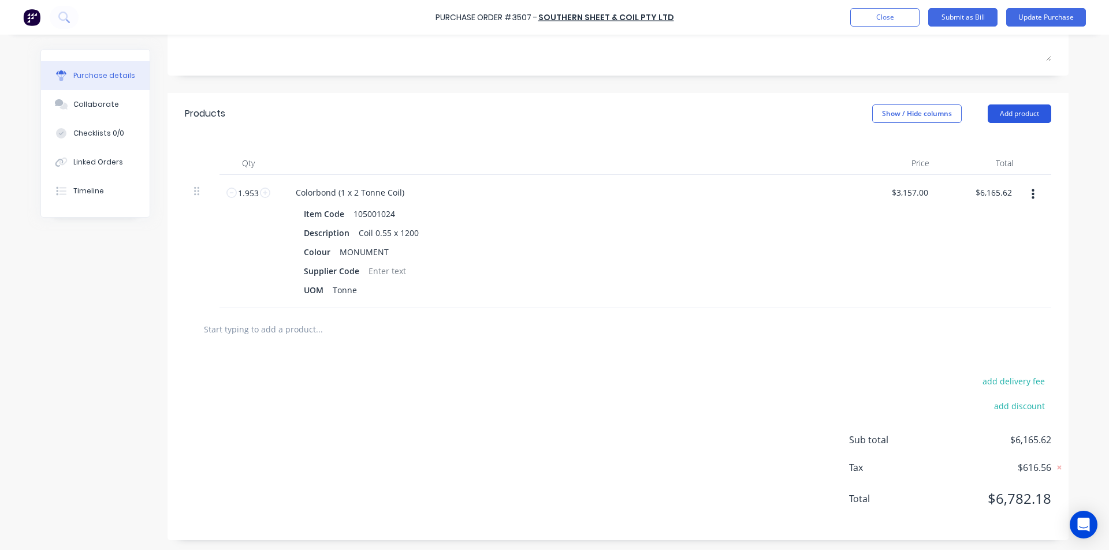
click at [1012, 107] on button "Add product" at bounding box center [1020, 114] width 64 height 18
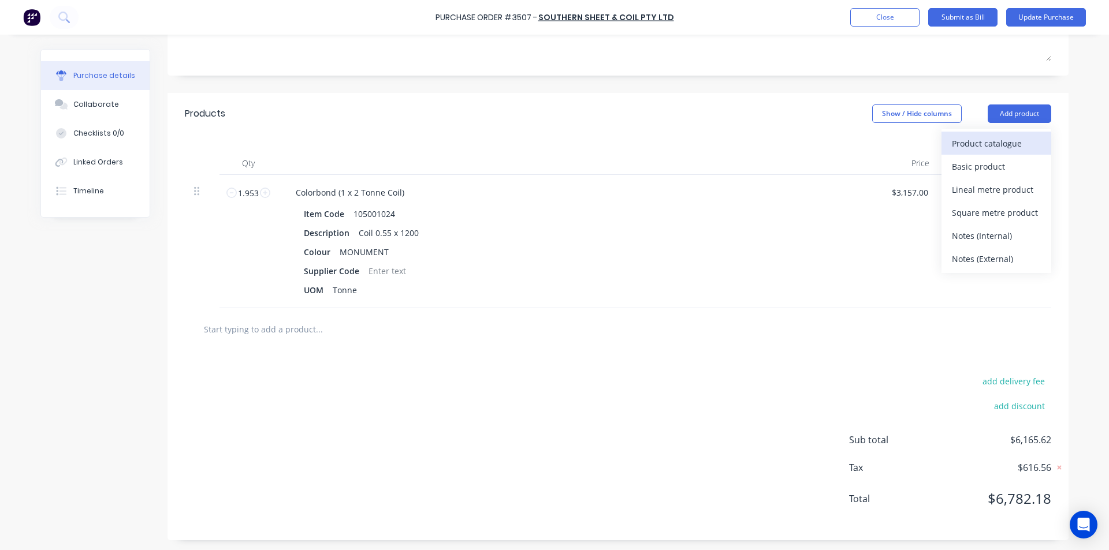
click at [992, 150] on div "Product catalogue" at bounding box center [996, 143] width 89 height 17
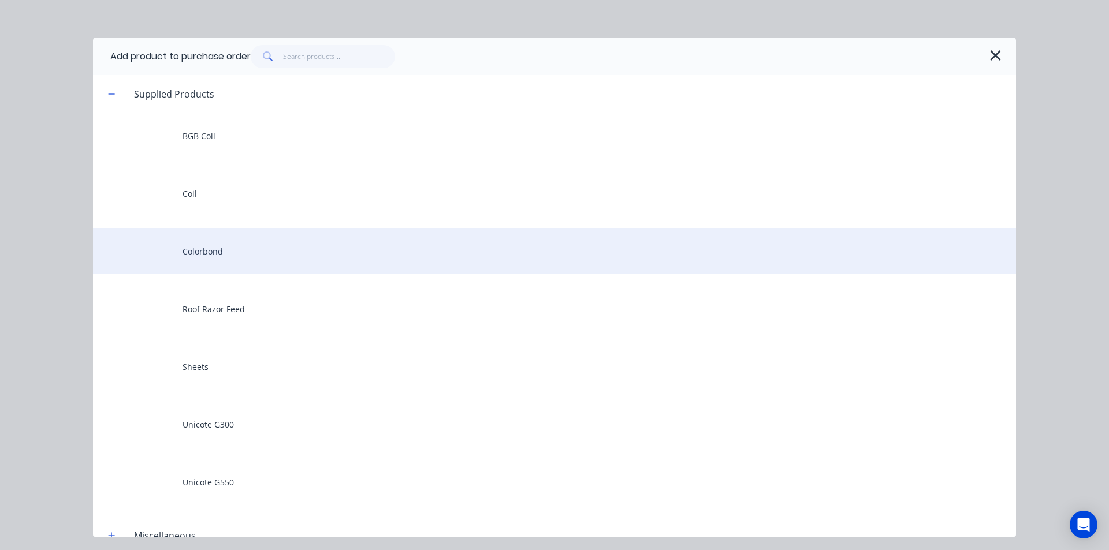
click at [301, 251] on div "Colorbond" at bounding box center [554, 251] width 923 height 46
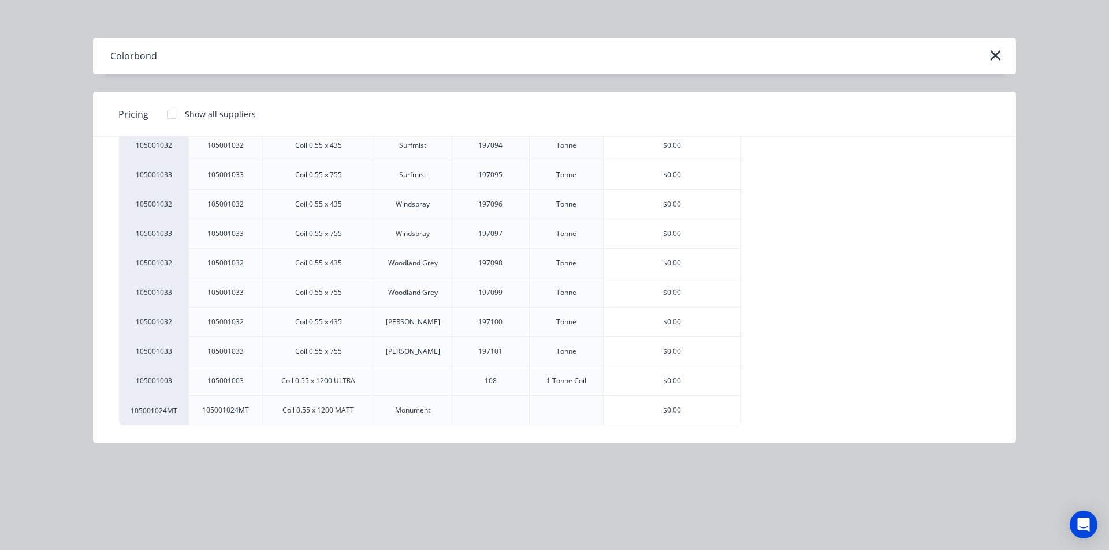
scroll to position [0, 0]
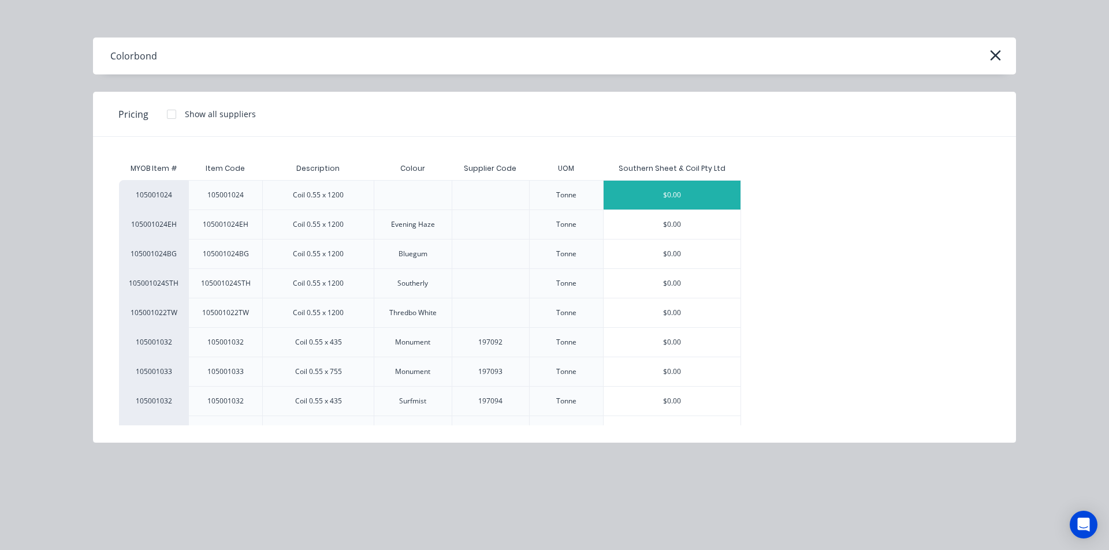
click at [703, 194] on div "$0.00" at bounding box center [672, 195] width 137 height 29
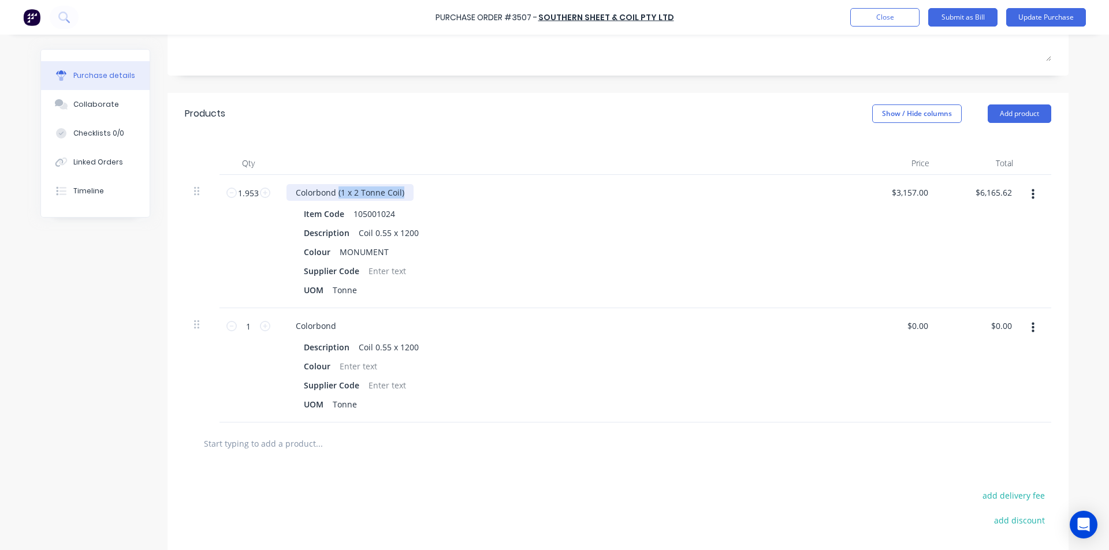
drag, startPoint x: 401, startPoint y: 193, endPoint x: 334, endPoint y: 192, distance: 67.6
click at [334, 192] on div "Colorbond (1 x 2 Tonne Coil)" at bounding box center [349, 192] width 127 height 17
copy div "(1 x 2 Tonne Coil)"
click at [335, 328] on div "Colorbond" at bounding box center [315, 326] width 59 height 17
click at [362, 367] on div at bounding box center [358, 366] width 47 height 17
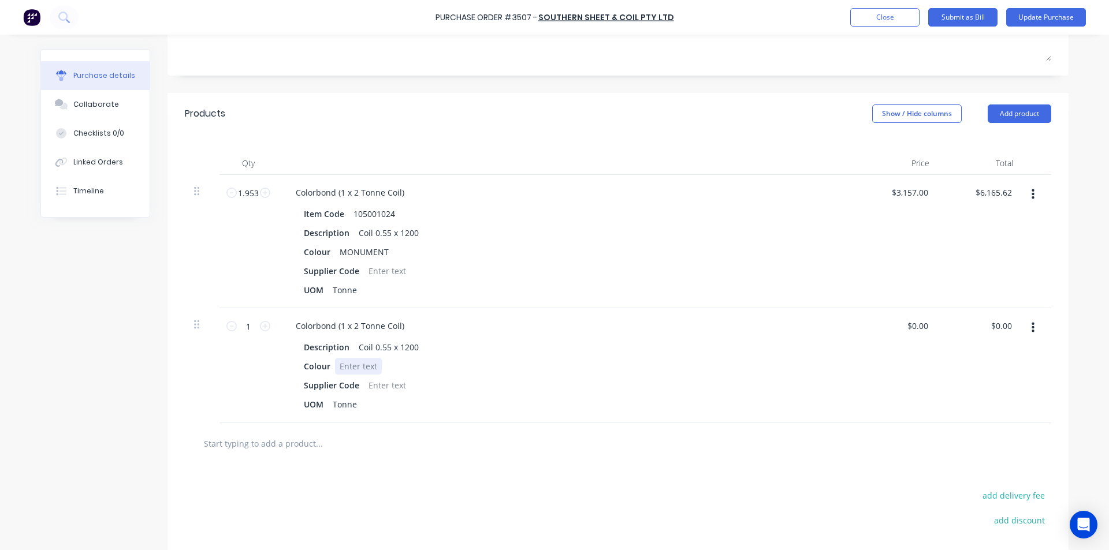
click at [365, 364] on div at bounding box center [358, 366] width 47 height 17
click at [263, 322] on icon at bounding box center [265, 326] width 10 height 10
type input "2"
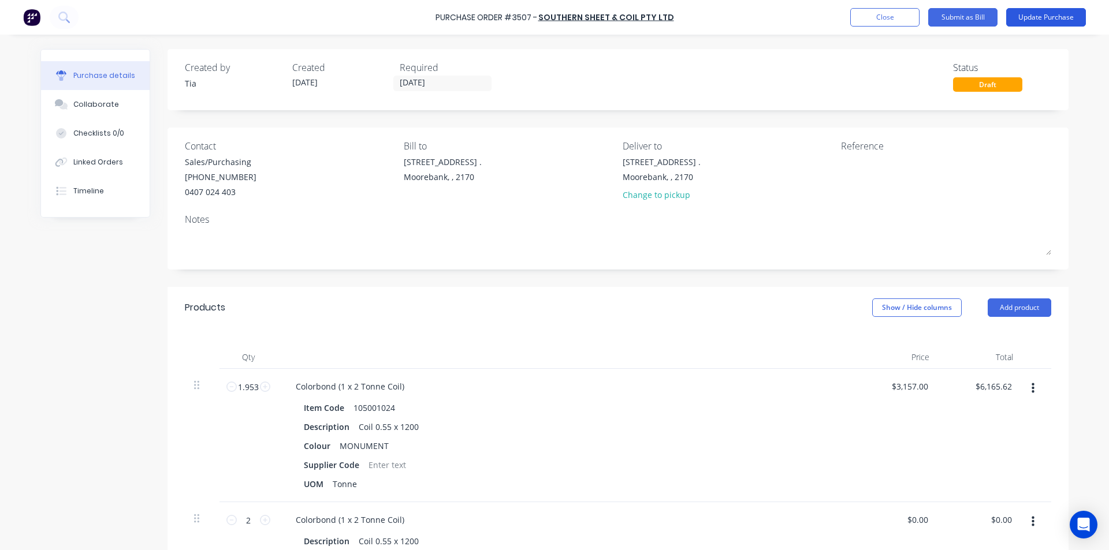
click at [1022, 15] on button "Update Purchase" at bounding box center [1046, 17] width 80 height 18
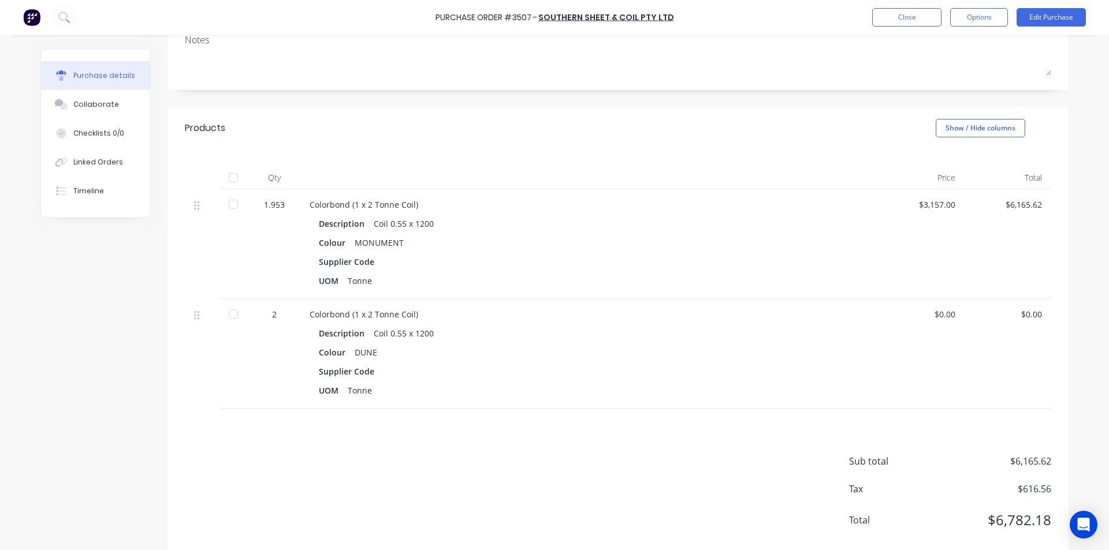
scroll to position [173, 0]
click at [1058, 13] on button "Edit Purchase" at bounding box center [1051, 17] width 69 height 18
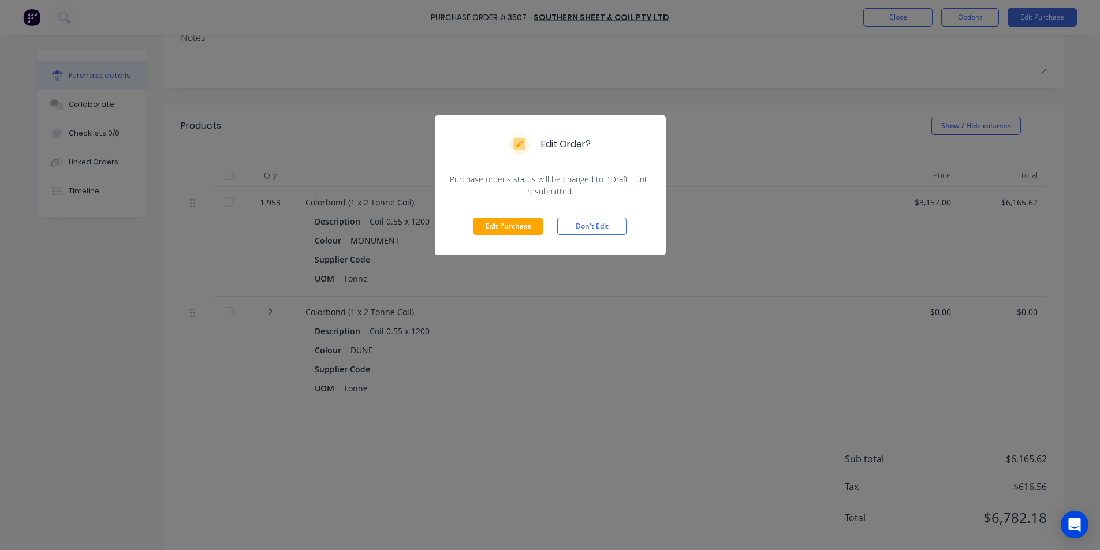
drag, startPoint x: 507, startPoint y: 226, endPoint x: 289, endPoint y: 318, distance: 236.5
click at [506, 226] on button "Edit Purchase" at bounding box center [508, 226] width 69 height 17
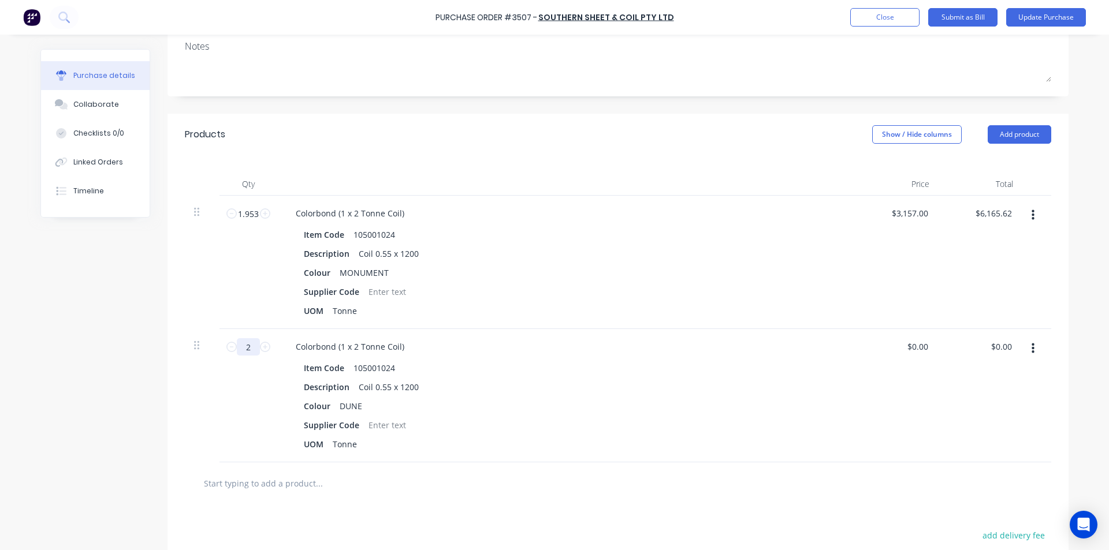
click at [253, 349] on input "2" at bounding box center [248, 346] width 23 height 17
type input "2000"
type input "0.00"
click at [915, 349] on input "0.00" at bounding box center [917, 346] width 27 height 17
type input "$3,157.00"
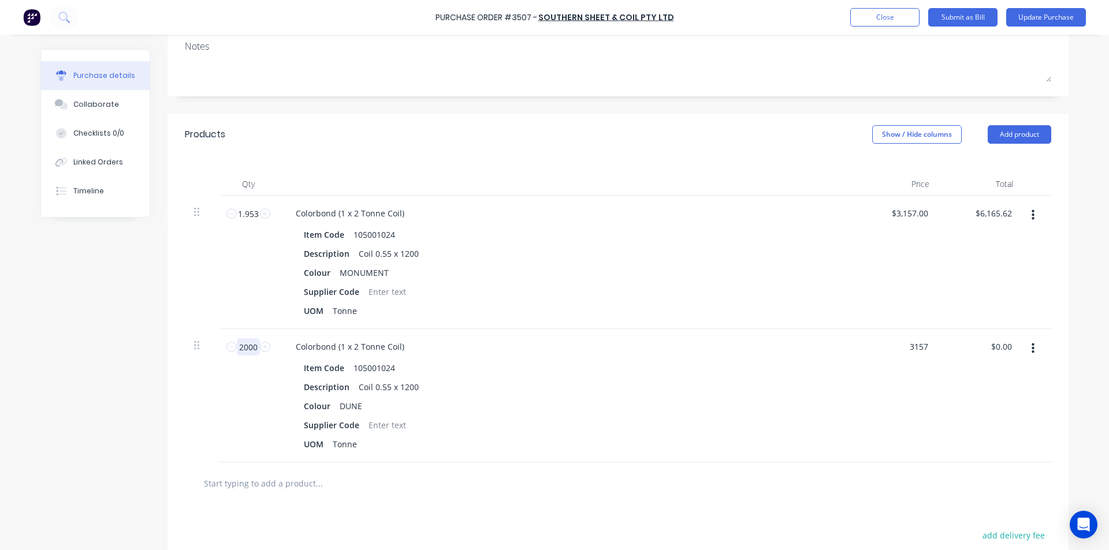
type input "$6,314,000.00"
click at [240, 352] on input "2000" at bounding box center [248, 346] width 23 height 17
click at [240, 347] on input "2000" at bounding box center [248, 346] width 23 height 17
type input "2"
type input "$6,314.00"
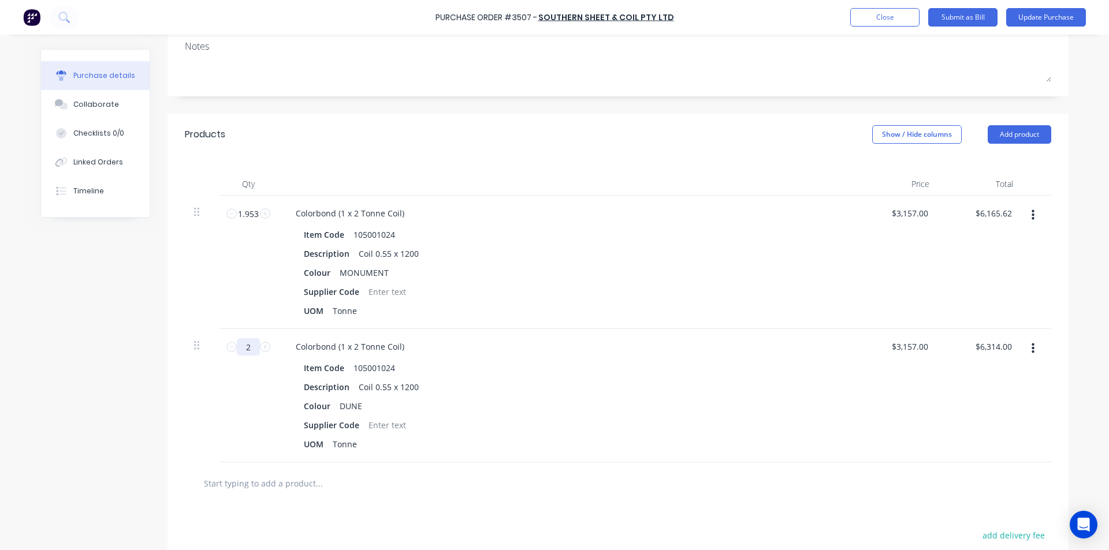
type input "2"
click at [788, 447] on div "UOM Tonne" at bounding box center [563, 444] width 529 height 17
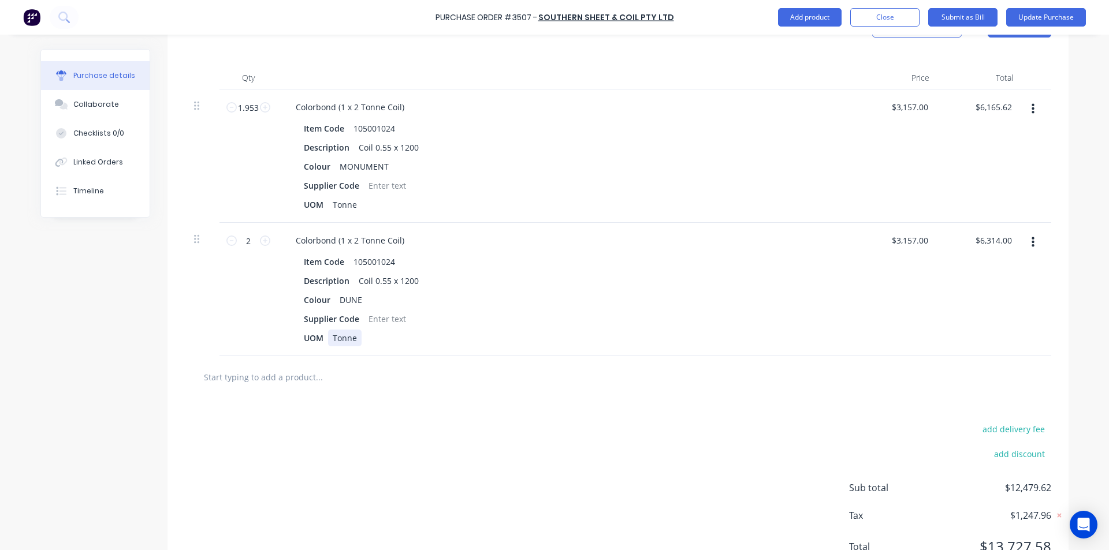
scroll to position [214, 0]
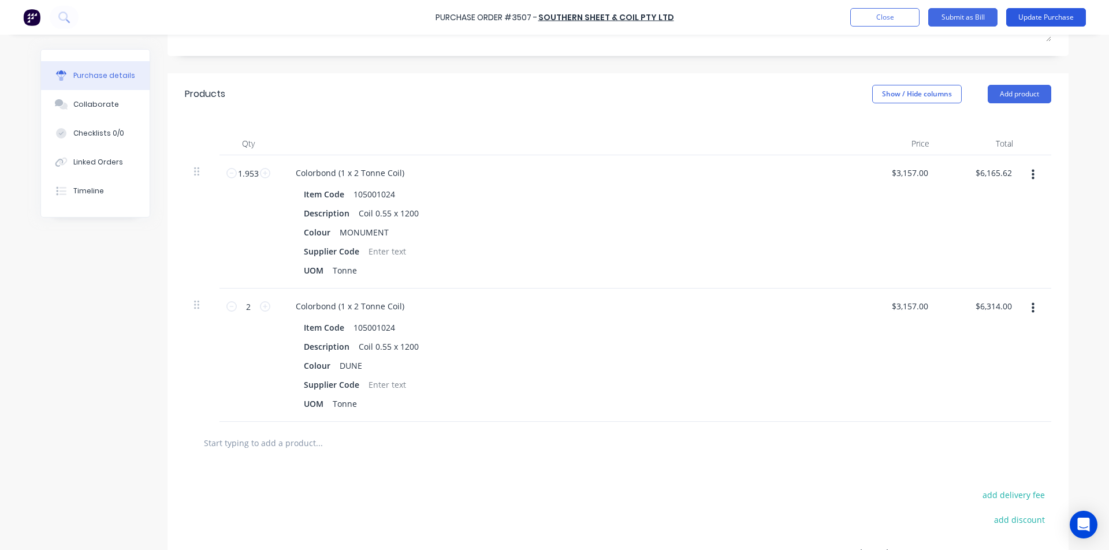
click at [1060, 10] on button "Update Purchase" at bounding box center [1046, 17] width 80 height 18
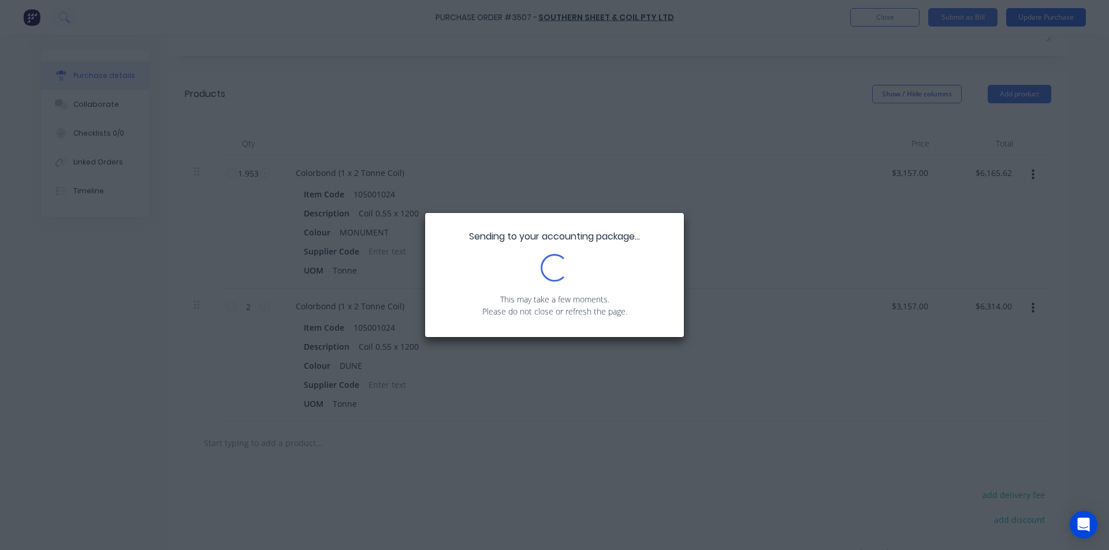
scroll to position [0, 0]
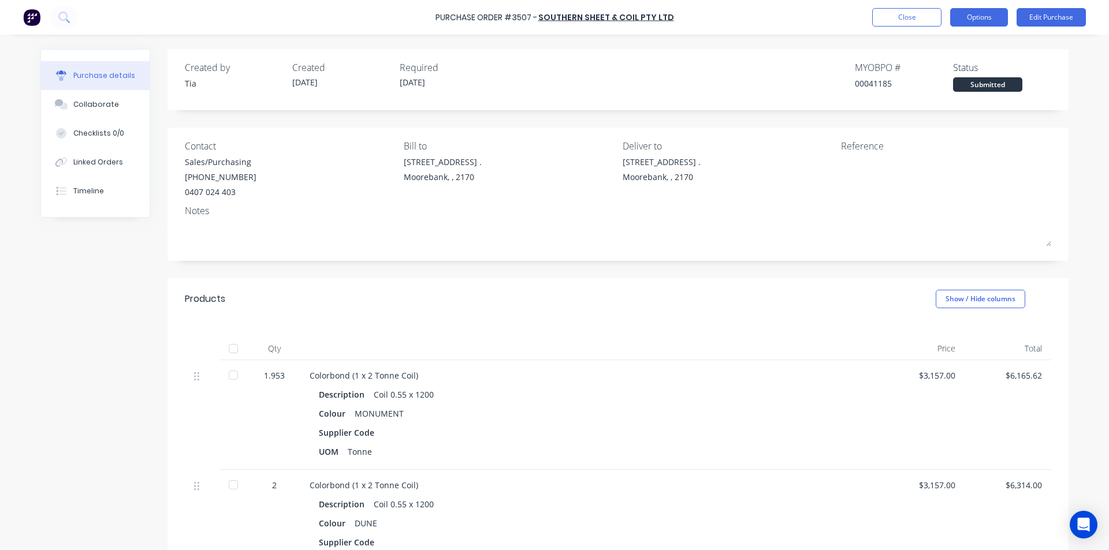
click at [959, 15] on button "Options" at bounding box center [979, 17] width 58 height 18
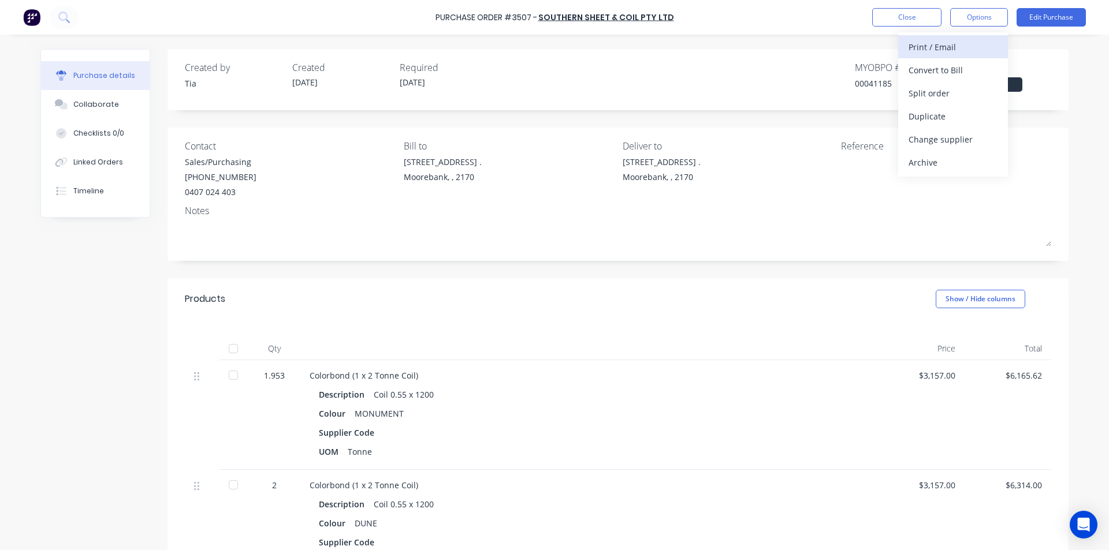
click at [928, 49] on div "Print / Email" at bounding box center [953, 47] width 89 height 17
click at [935, 95] on div "Without pricing" at bounding box center [953, 93] width 89 height 17
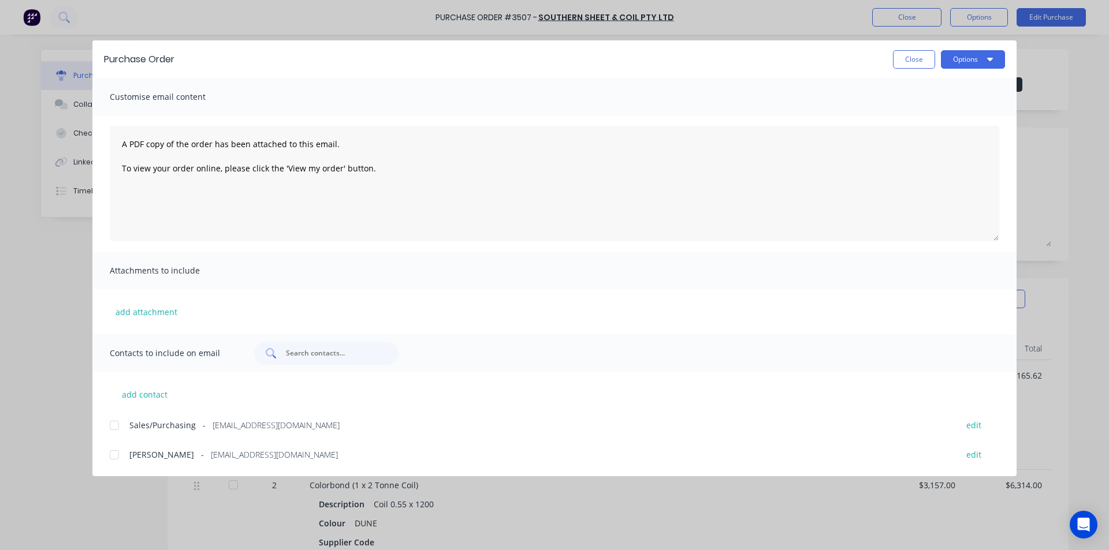
click at [335, 353] on input "text" at bounding box center [333, 354] width 96 height 12
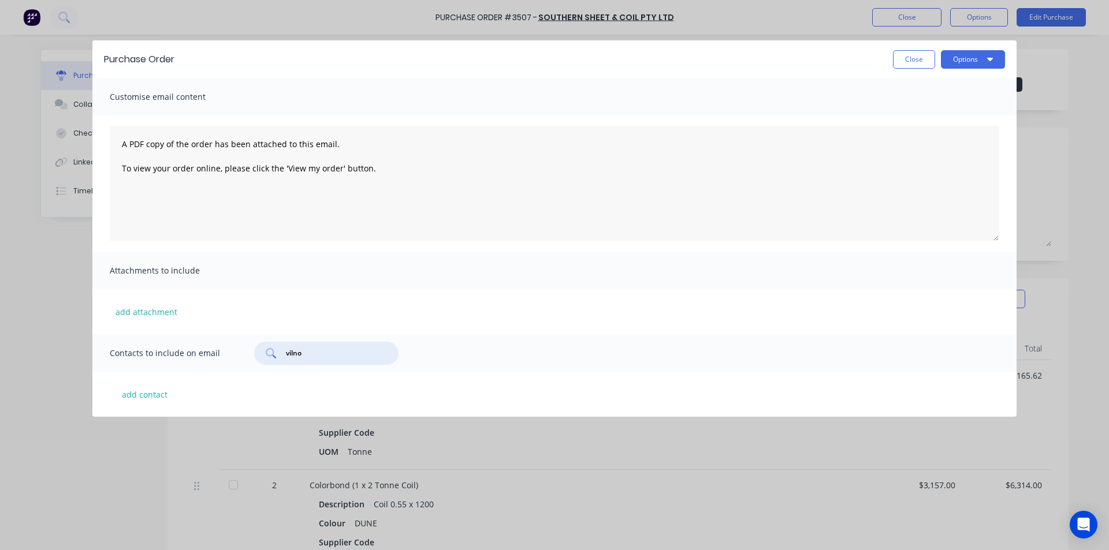
type input "vilno"
drag, startPoint x: 321, startPoint y: 360, endPoint x: 191, endPoint y: 359, distance: 129.4
click at [191, 359] on div "Contacts to include on email vilno" at bounding box center [554, 353] width 924 height 38
click at [135, 392] on button "add contact" at bounding box center [144, 394] width 69 height 17
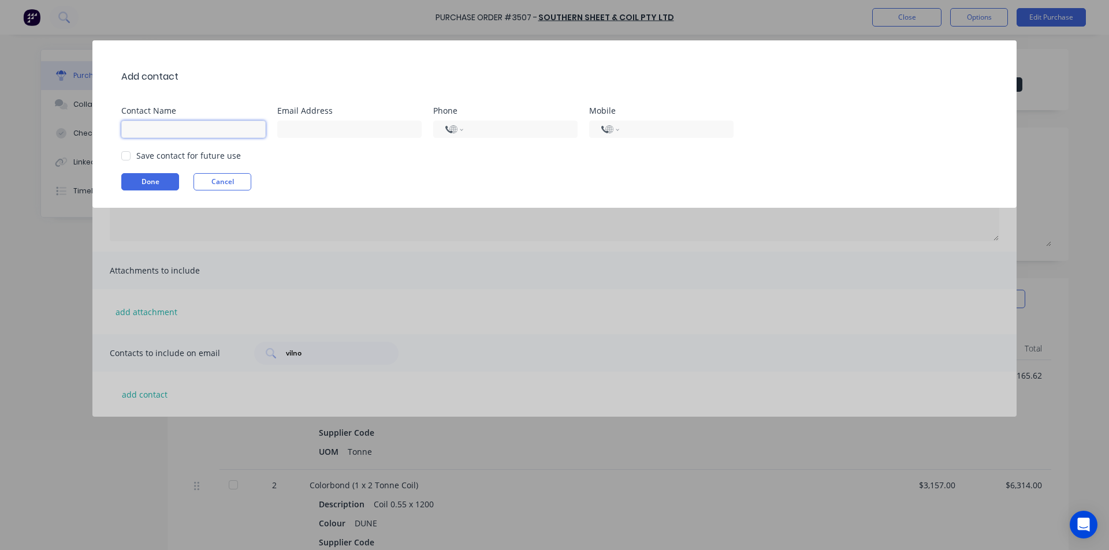
click at [224, 129] on input at bounding box center [193, 129] width 144 height 17
type input "Tia B"
type input "[EMAIL_ADDRESS][DOMAIN_NAME]"
select select "AU"
type input "[PHONE_NUMBER]"
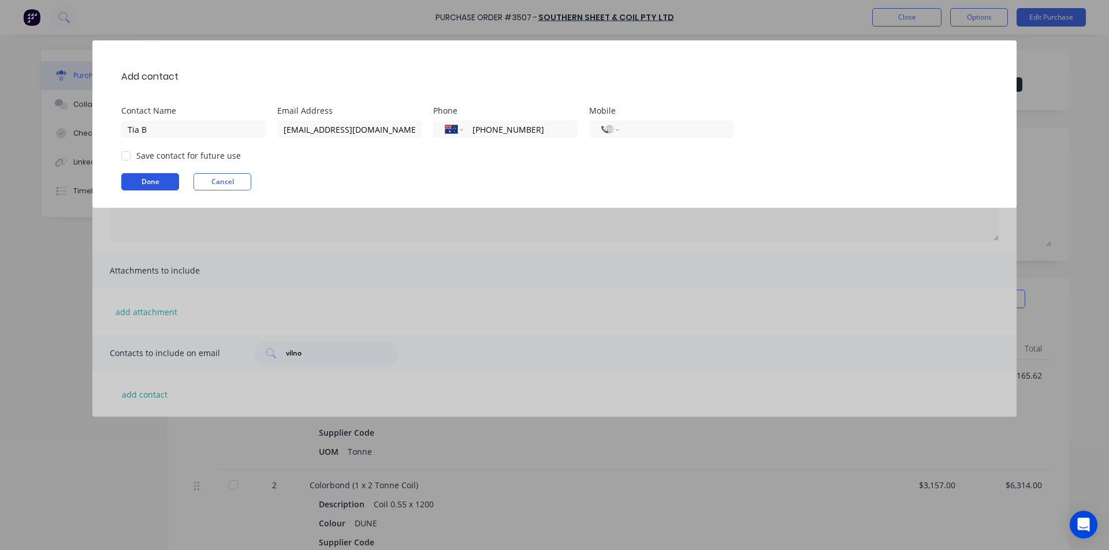
click at [152, 183] on button "Done" at bounding box center [150, 181] width 58 height 17
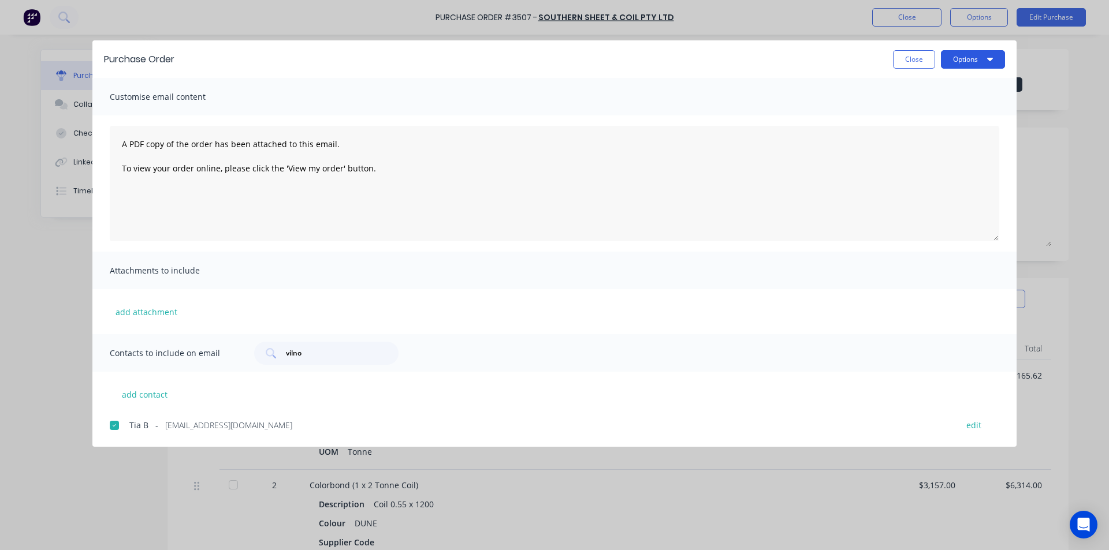
click at [999, 61] on button "Options" at bounding box center [973, 59] width 64 height 18
click at [963, 132] on div "Email" at bounding box center [950, 134] width 89 height 17
drag, startPoint x: 907, startPoint y: 54, endPoint x: 903, endPoint y: 62, distance: 9.3
click at [907, 54] on button "Close" at bounding box center [914, 59] width 42 height 18
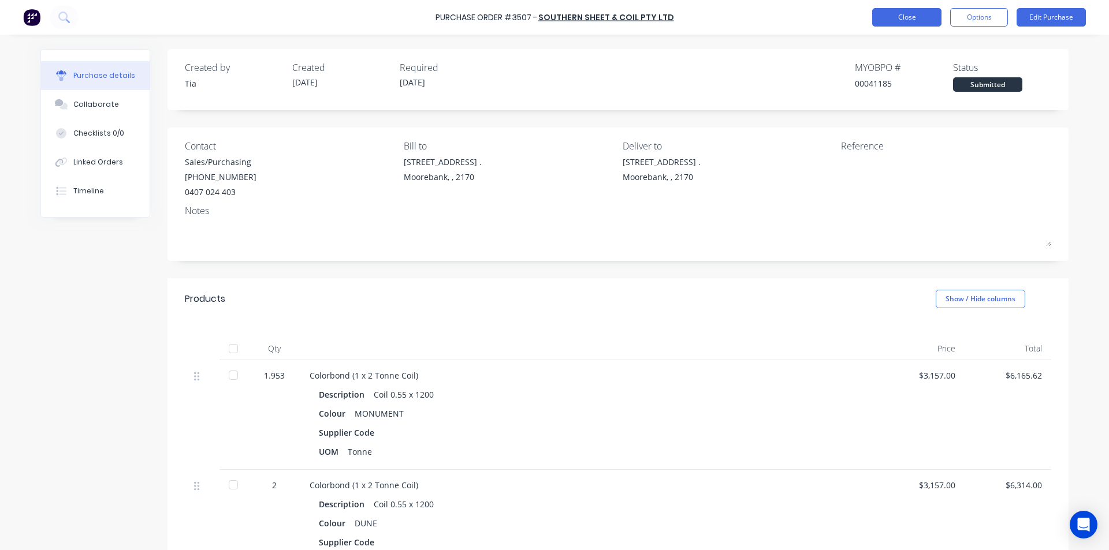
click at [910, 20] on button "Close" at bounding box center [906, 17] width 69 height 18
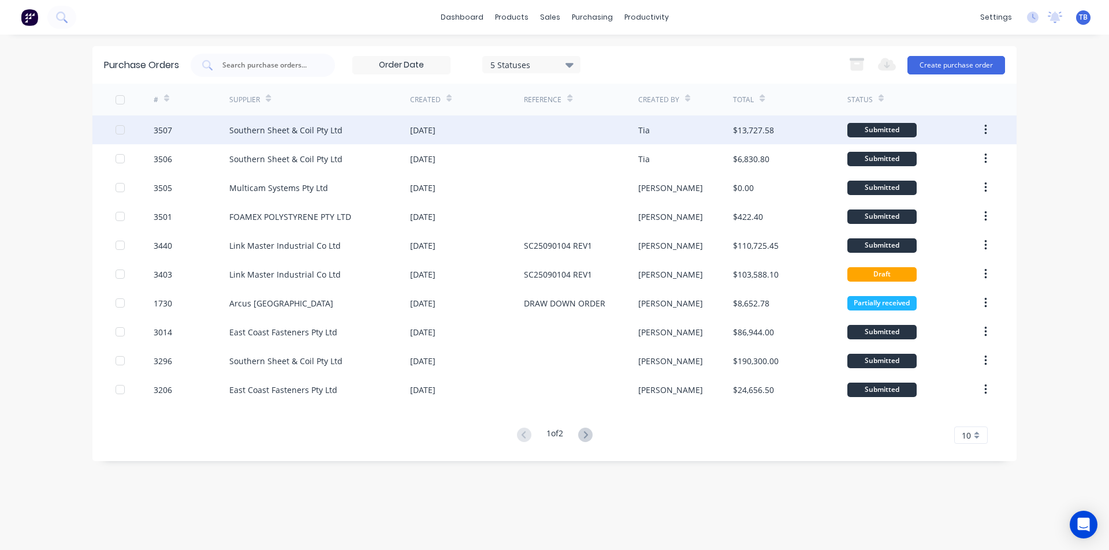
click at [162, 129] on div "3507" at bounding box center [163, 130] width 18 height 12
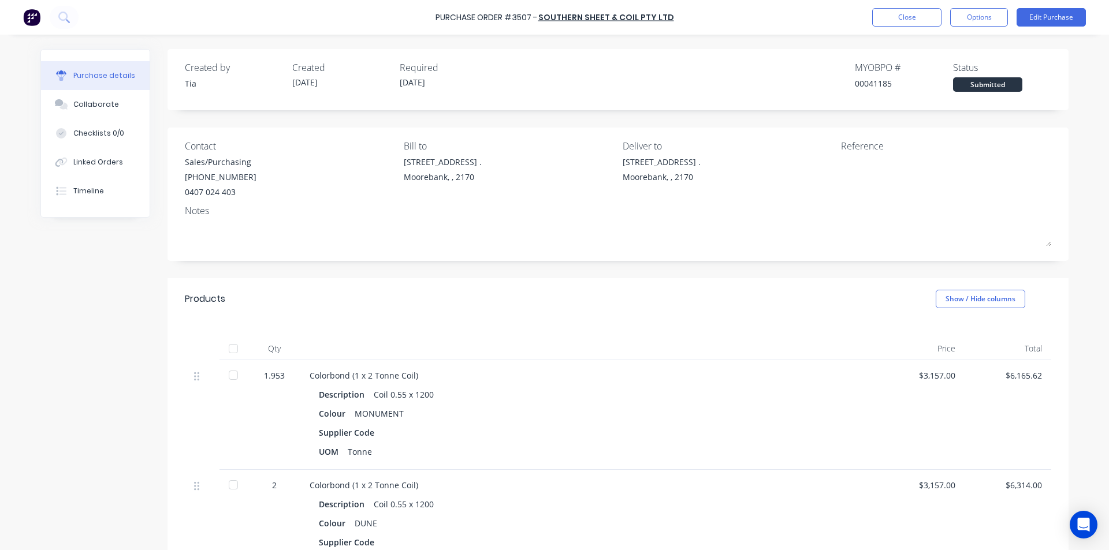
scroll to position [58, 0]
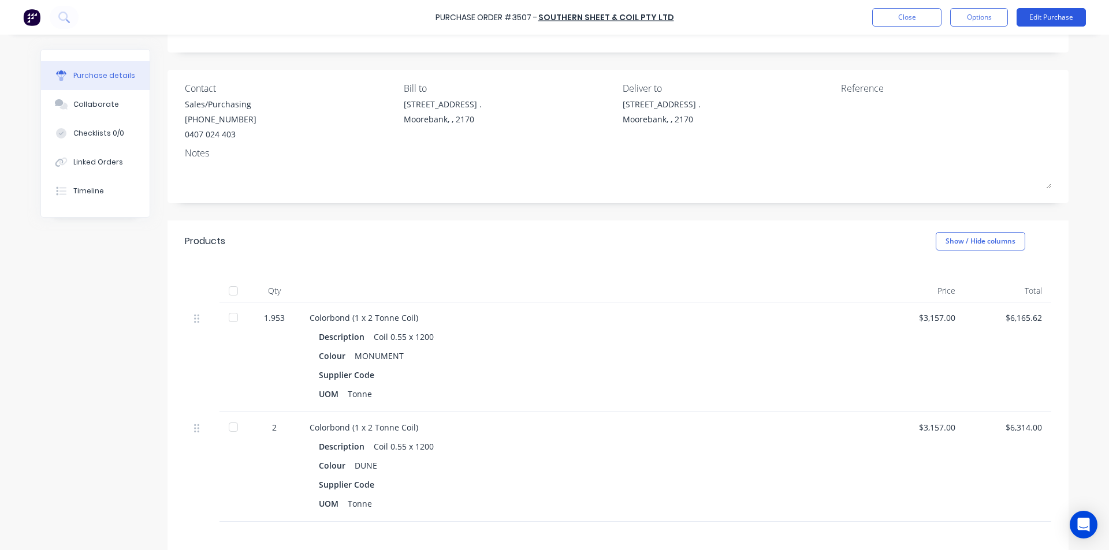
click at [1023, 24] on button "Edit Purchase" at bounding box center [1051, 17] width 69 height 18
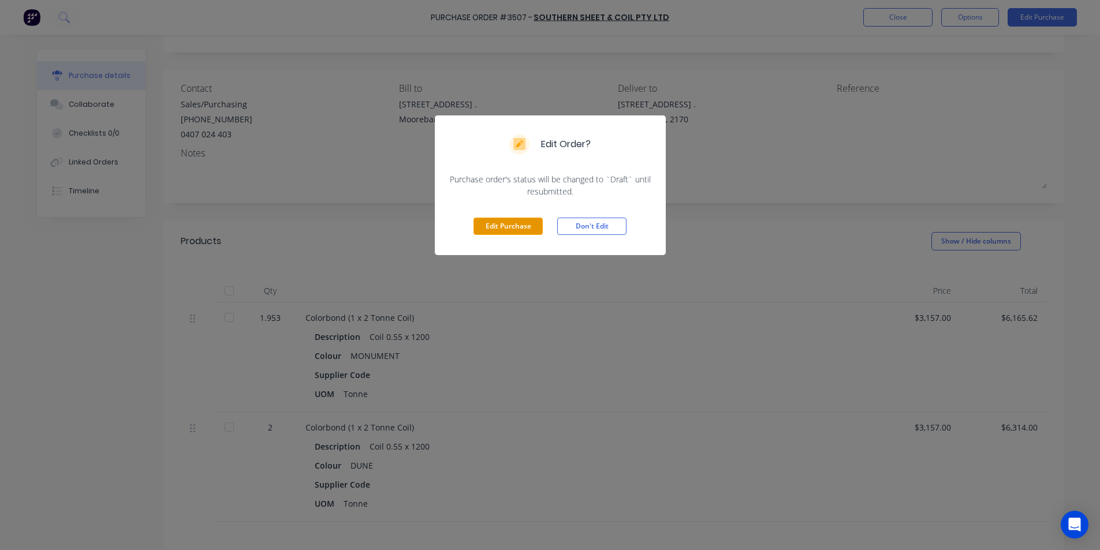
click at [523, 228] on button "Edit Purchase" at bounding box center [508, 226] width 69 height 17
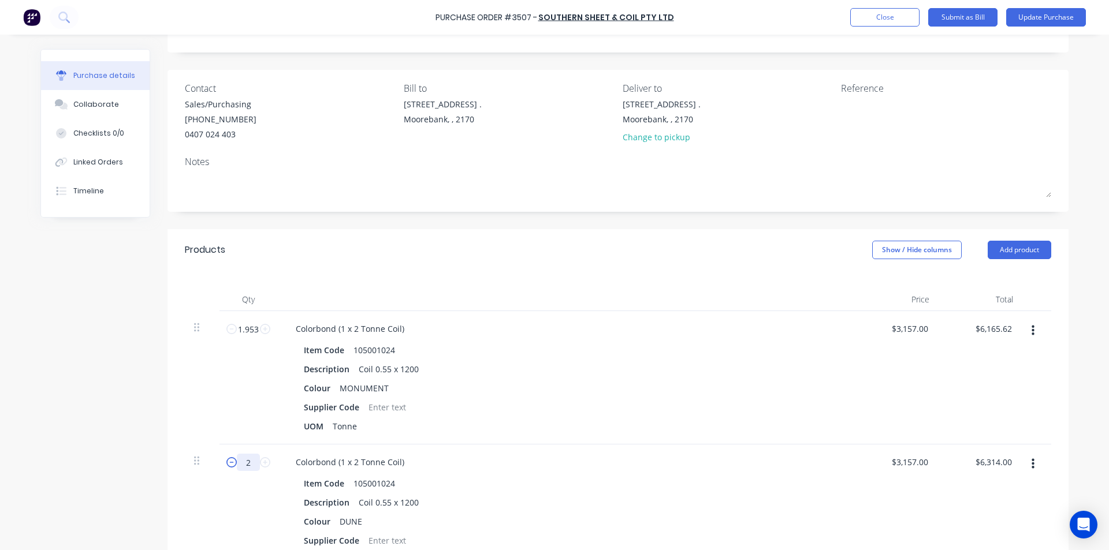
drag, startPoint x: 247, startPoint y: 464, endPoint x: 229, endPoint y: 466, distance: 17.5
click at [229, 466] on div "2 2" at bounding box center [248, 462] width 39 height 17
type input "1"
type input "$3,157.00"
type input "1.9"
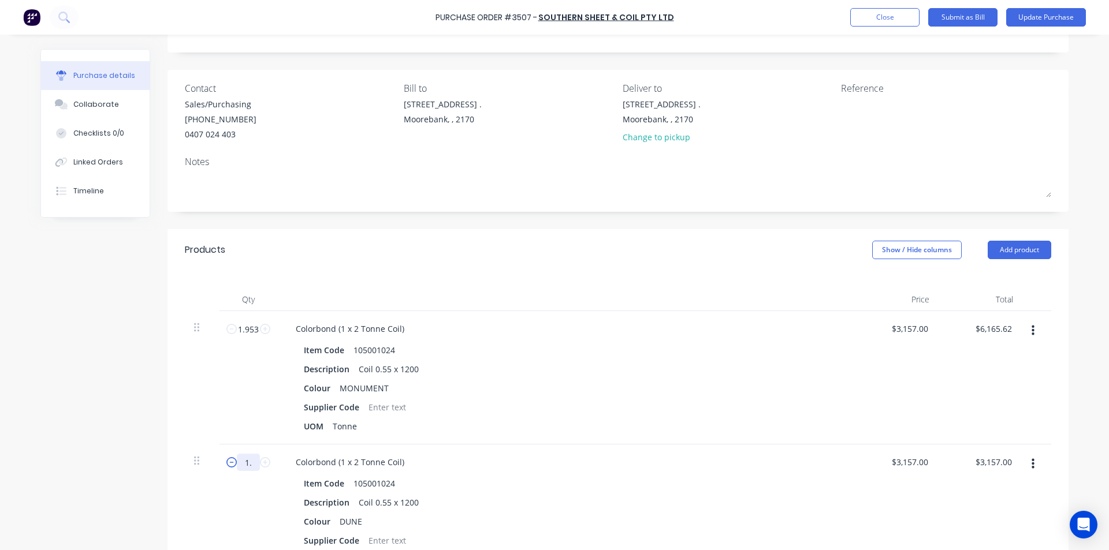
type input "$5,998.30"
type input "1.9001"
type input "$5,998.62"
type input "1.900"
type input "$5,998.30"
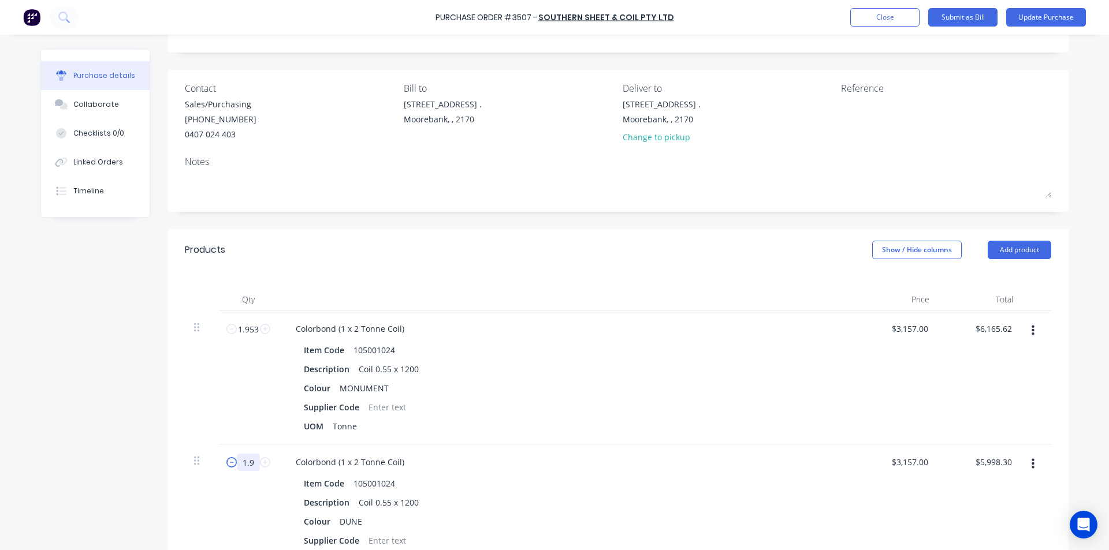
type input "1."
type input "$3,157.00"
type input "1.9"
type input "$5,998.30"
type input "1.901"
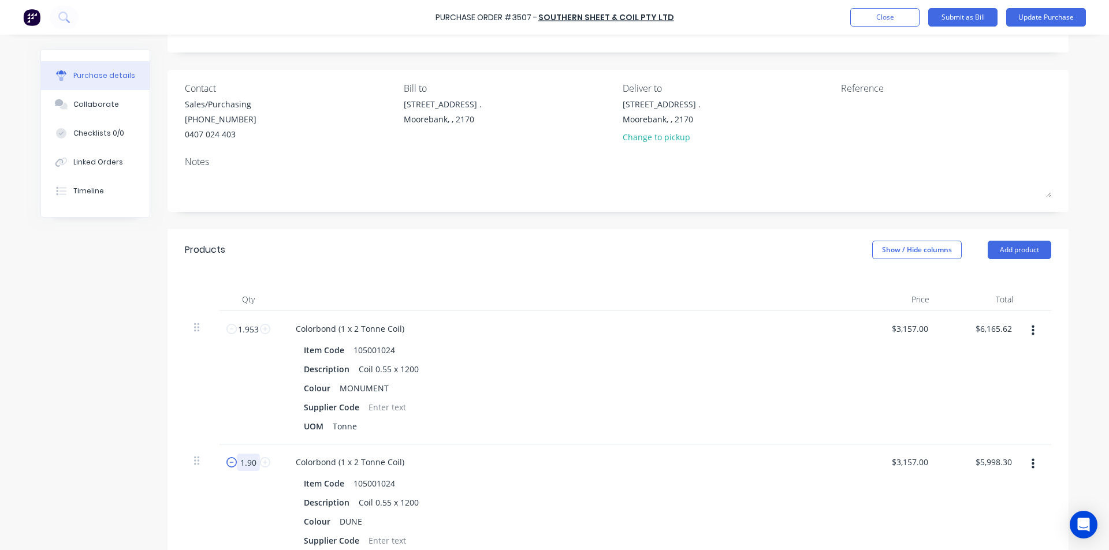
type input "$6,001.46"
type input "1.901"
click at [835, 478] on div "Item Code 105001024 Description Coil 0.55 x 1200 Colour DUNE Supplier Code UOM …" at bounding box center [565, 521] width 559 height 93
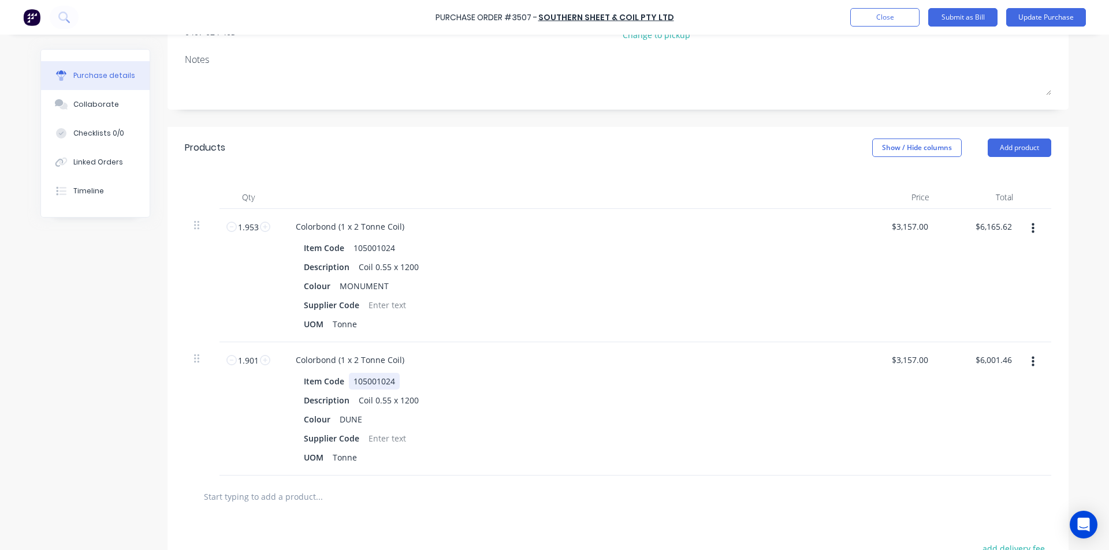
scroll to position [156, 0]
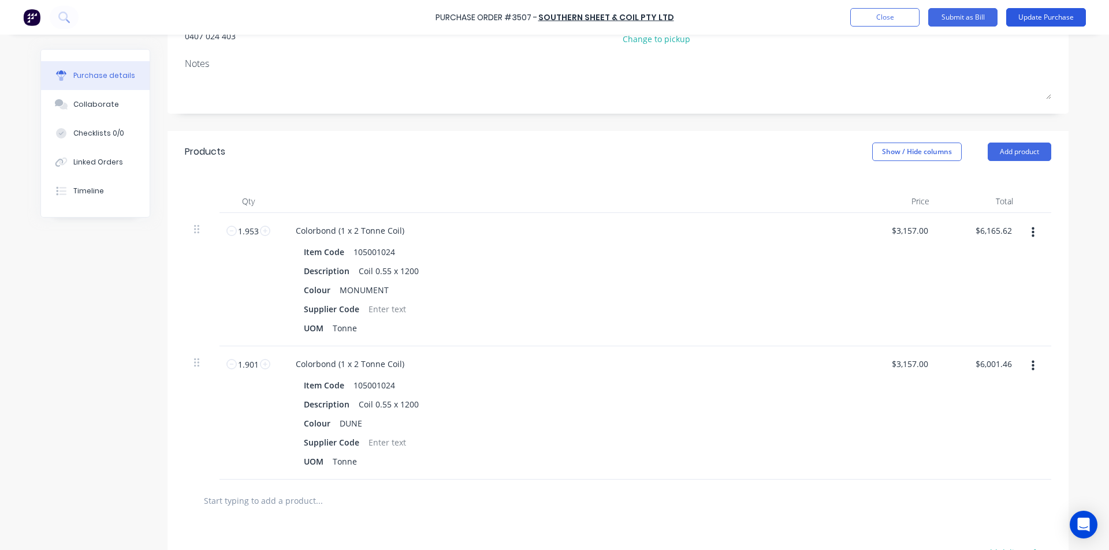
click at [1081, 18] on button "Update Purchase" at bounding box center [1046, 17] width 80 height 18
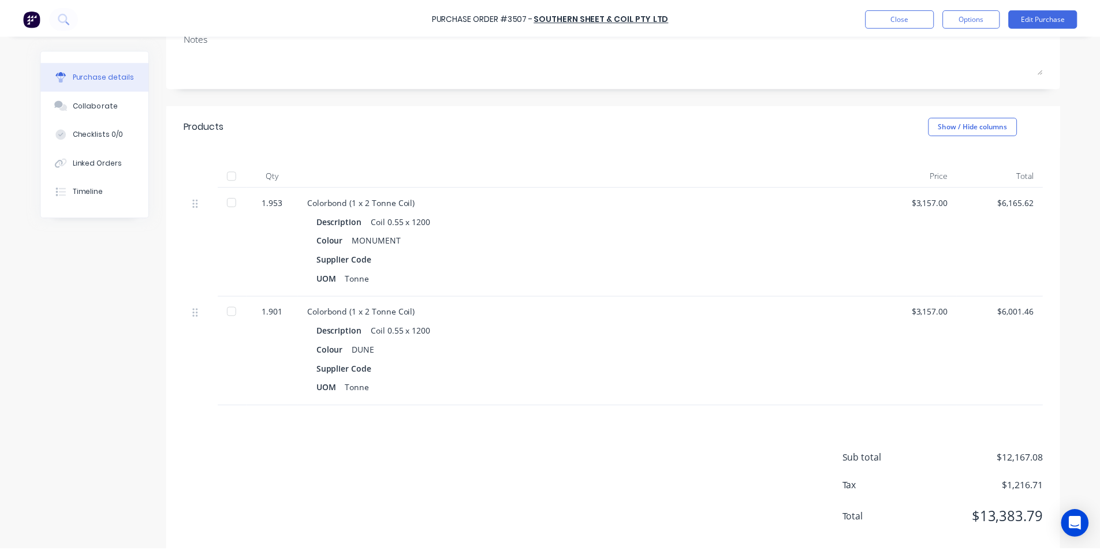
scroll to position [0, 0]
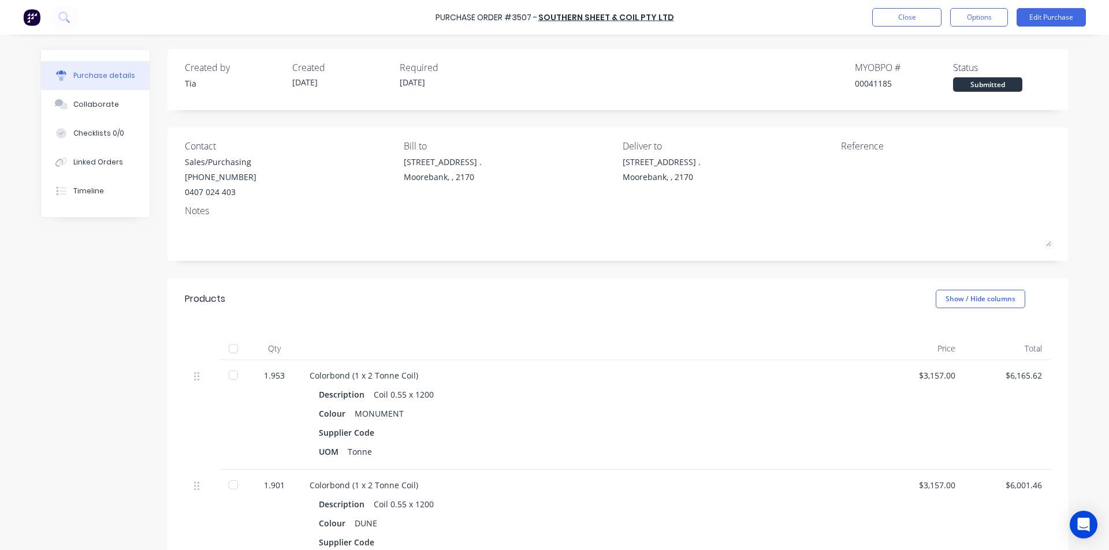
click at [916, 8] on div "Purchase Order #3507 - Southern Sheet & Coil Pty Ltd Close Options Edit Purchase" at bounding box center [554, 17] width 1109 height 35
click at [888, 17] on button "Close" at bounding box center [906, 17] width 69 height 18
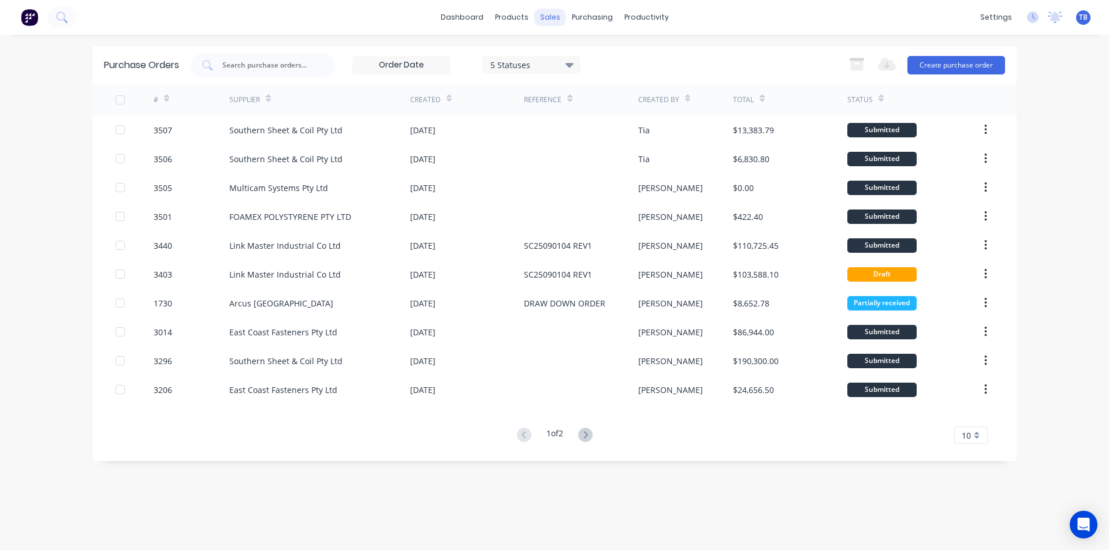
click at [554, 20] on div "sales" at bounding box center [550, 17] width 32 height 17
click at [582, 56] on div "Sales Orders" at bounding box center [592, 55] width 47 height 10
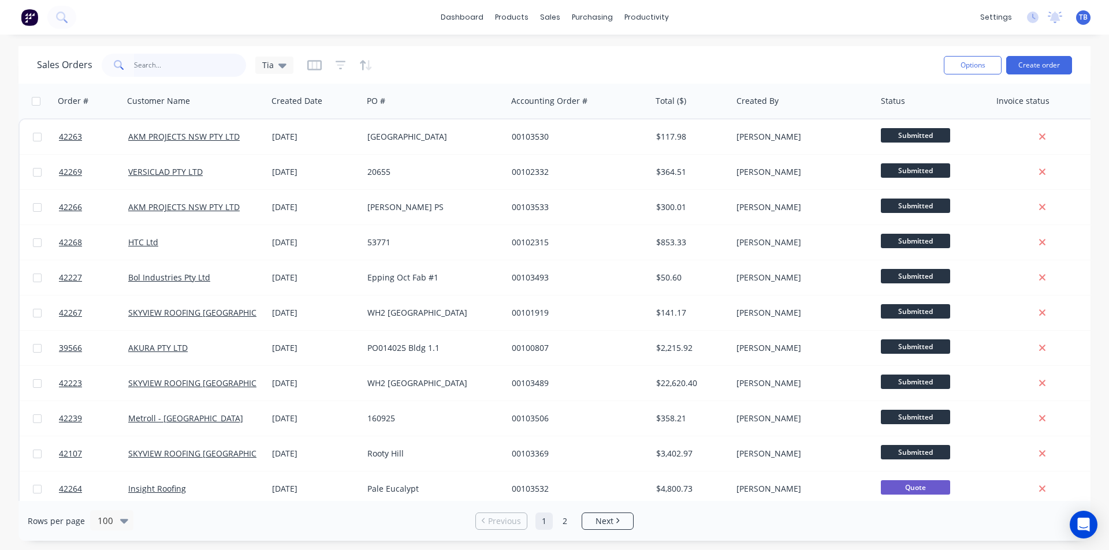
click at [197, 68] on input "text" at bounding box center [190, 65] width 113 height 23
click at [160, 64] on input "text" at bounding box center [190, 65] width 113 height 23
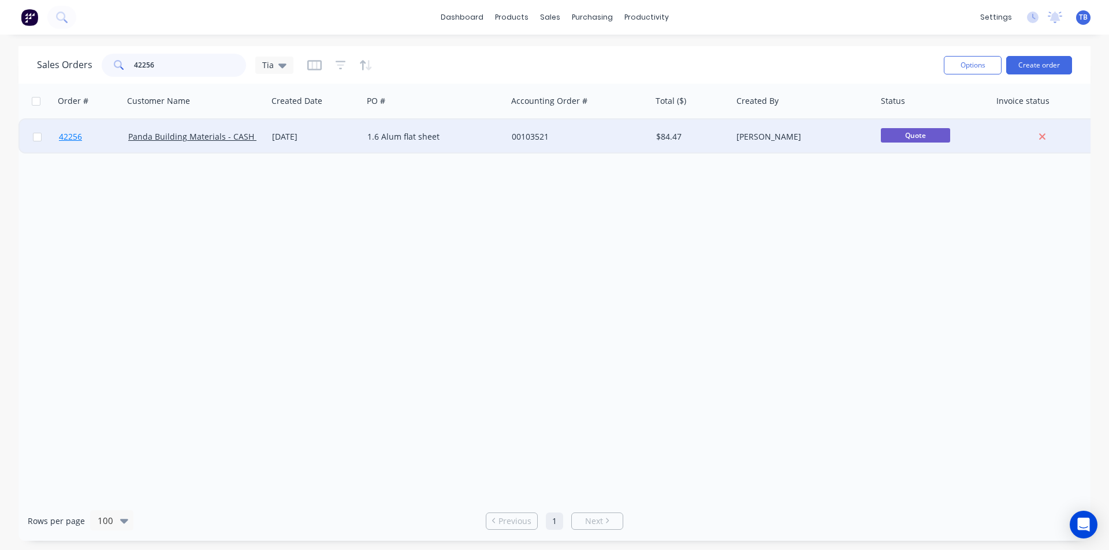
type input "42256"
click at [69, 143] on link "42256" at bounding box center [93, 137] width 69 height 35
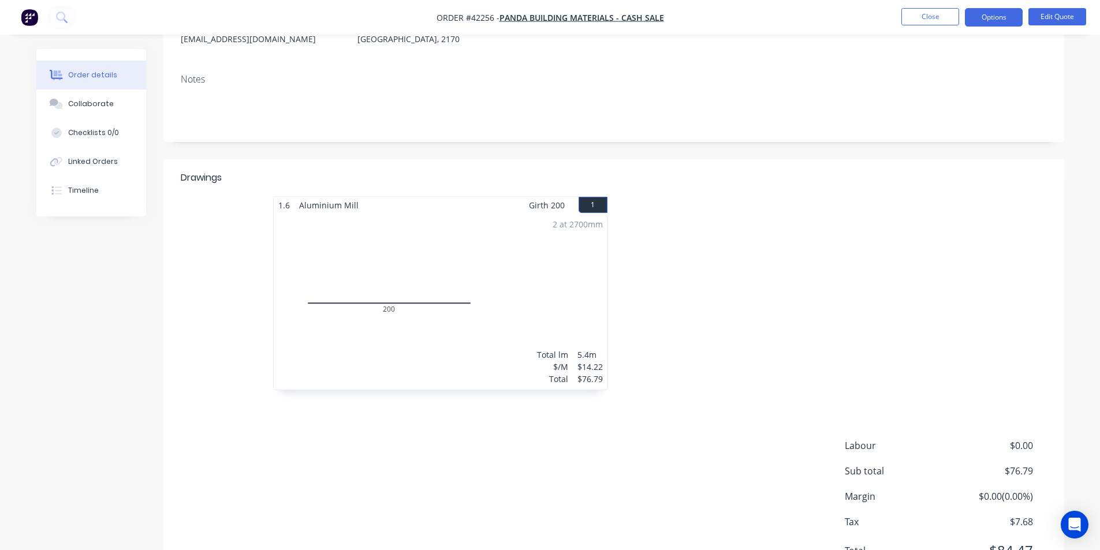
scroll to position [219, 0]
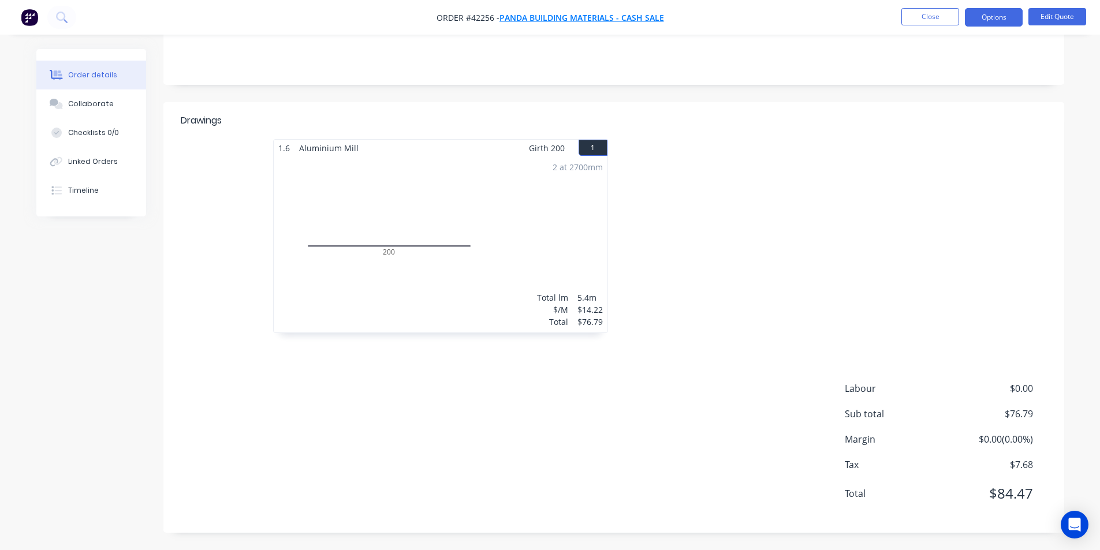
drag, startPoint x: 686, startPoint y: 17, endPoint x: 534, endPoint y: 19, distance: 151.3
click at [534, 19] on nav "Order #42256 - Panda Building Materials - CASH SALE Close Options Edit Quote" at bounding box center [550, 17] width 1100 height 35
click at [931, 19] on button "Close" at bounding box center [931, 16] width 58 height 17
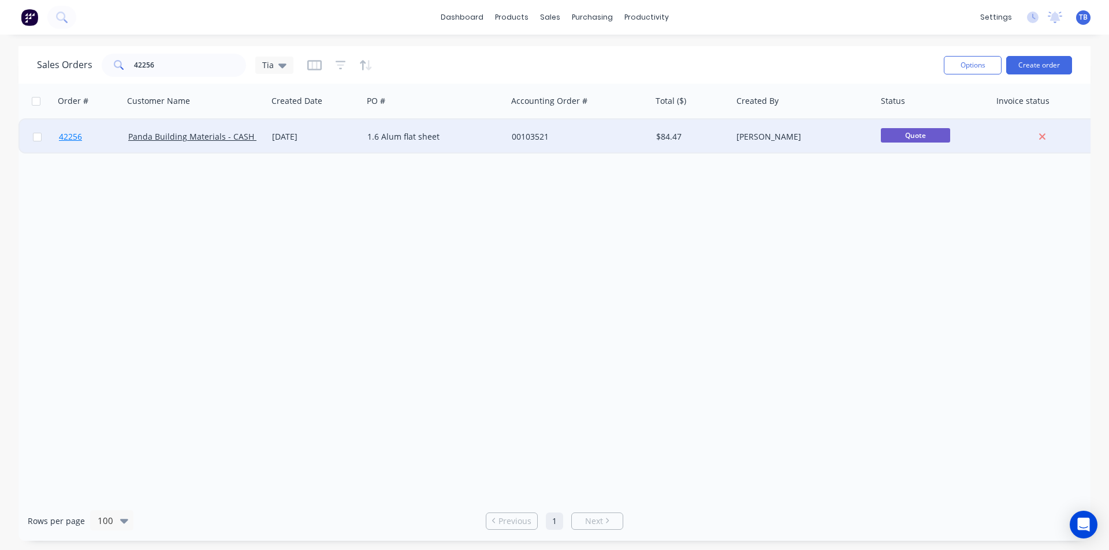
click at [87, 130] on link "42256" at bounding box center [93, 137] width 69 height 35
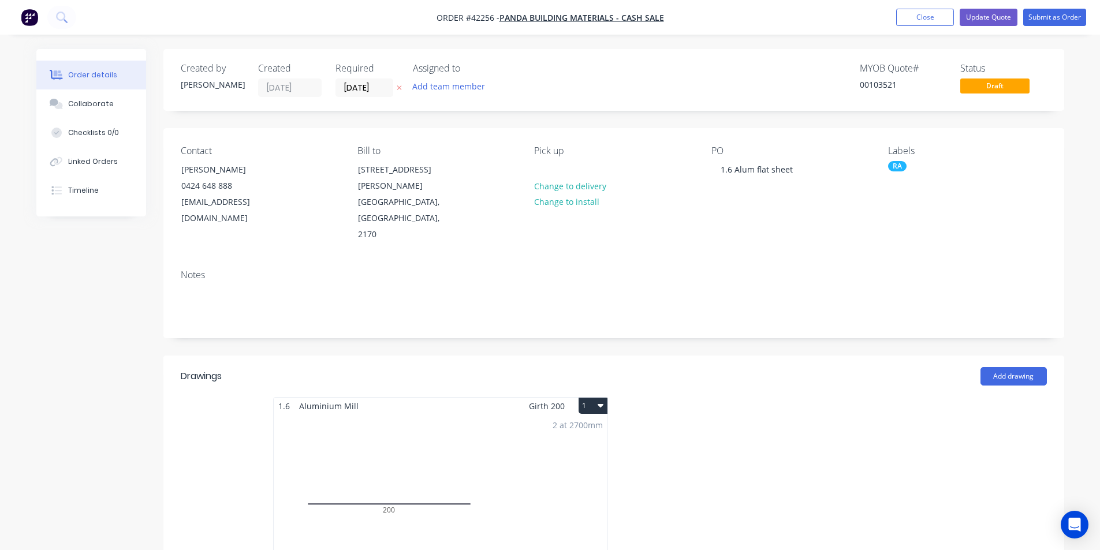
scroll to position [58, 0]
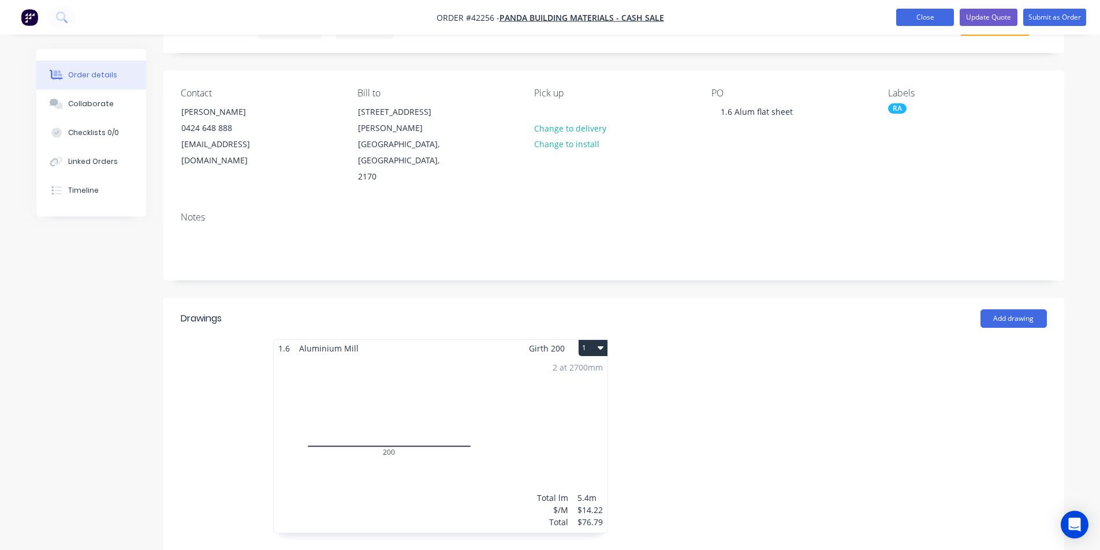
click at [939, 13] on button "Close" at bounding box center [925, 17] width 58 height 17
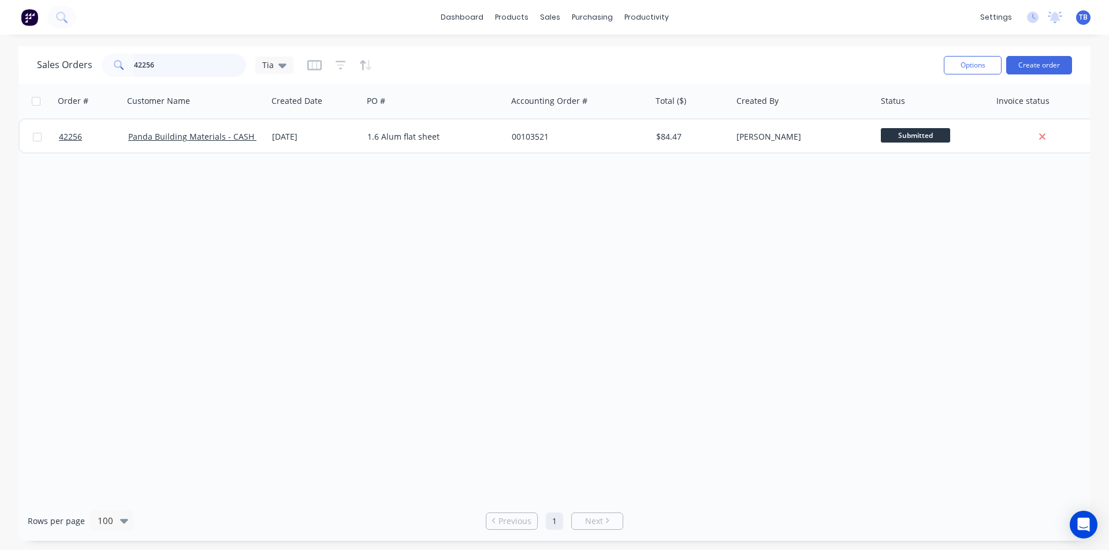
drag, startPoint x: 181, startPoint y: 62, endPoint x: 74, endPoint y: 67, distance: 107.0
click at [74, 67] on div "Sales Orders 42256 Tia" at bounding box center [165, 65] width 256 height 23
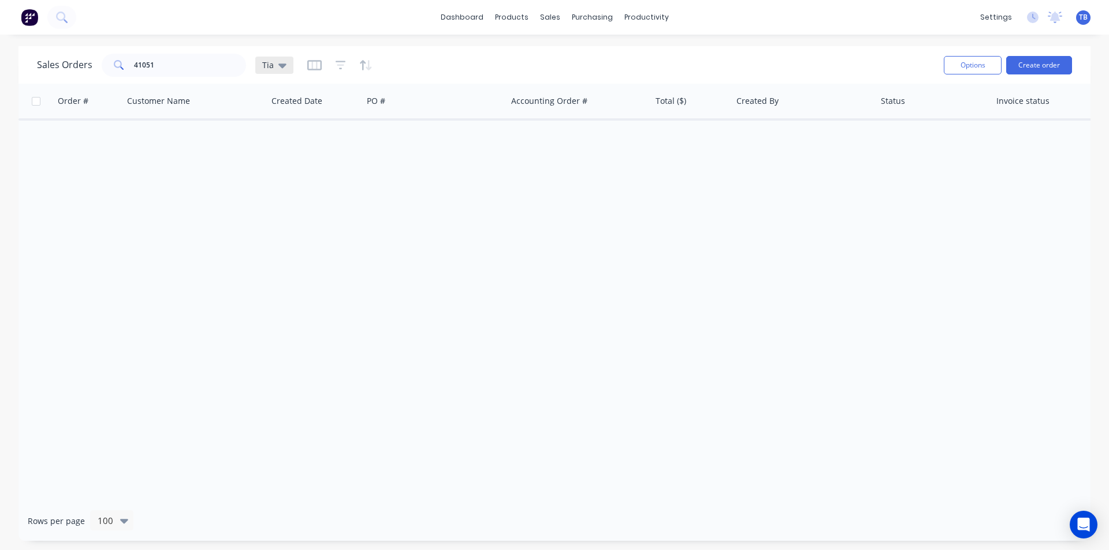
click at [272, 65] on span "Tia" at bounding box center [268, 65] width 12 height 12
click at [303, 215] on button "Archived jobs" at bounding box center [325, 209] width 132 height 13
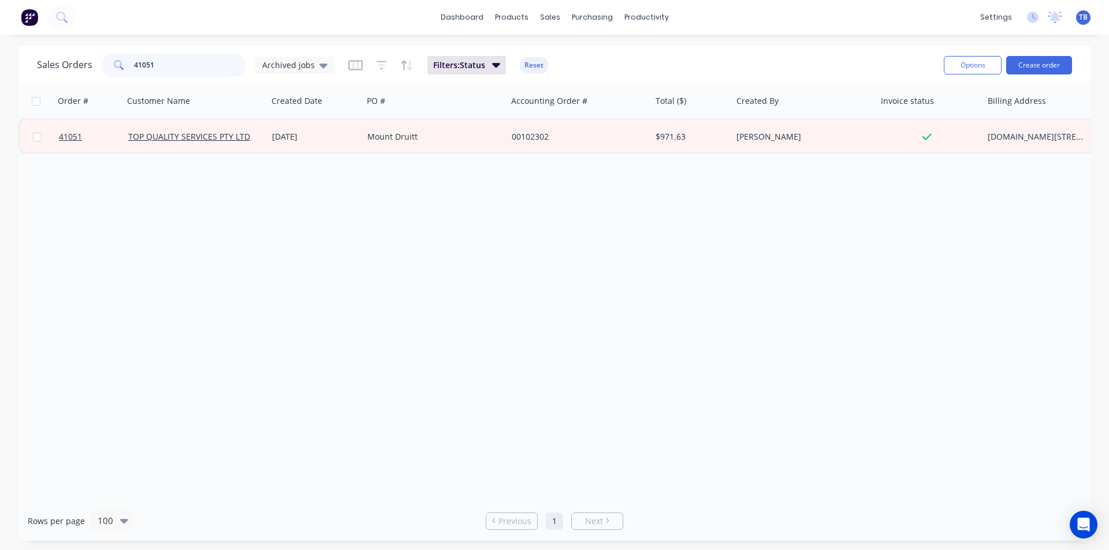
drag, startPoint x: 192, startPoint y: 64, endPoint x: 91, endPoint y: 66, distance: 100.5
click at [91, 66] on div "Sales Orders 41051 Archived jobs" at bounding box center [185, 65] width 297 height 23
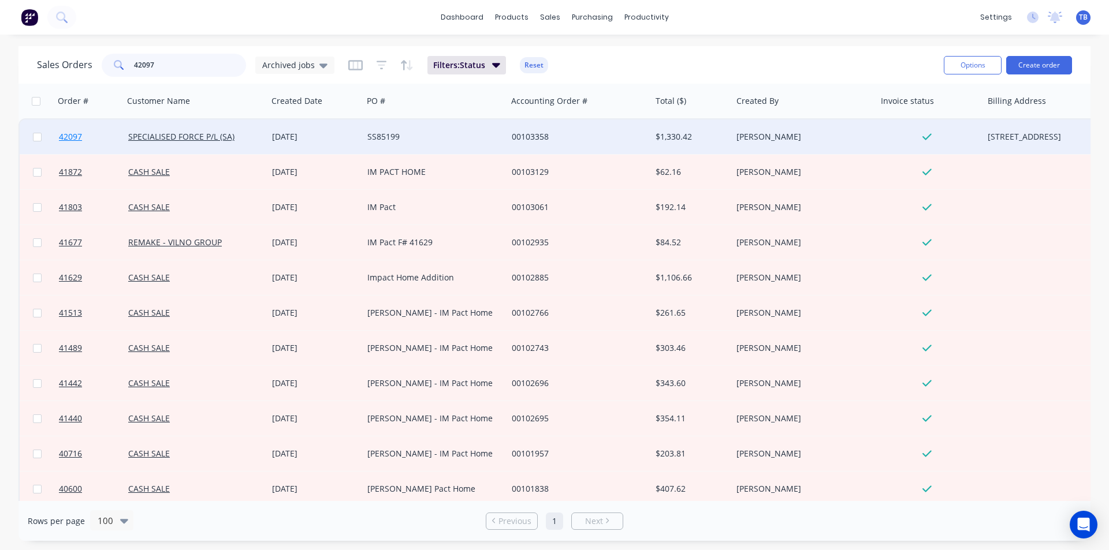
type input "42097"
click at [78, 139] on span "42097" at bounding box center [70, 137] width 23 height 12
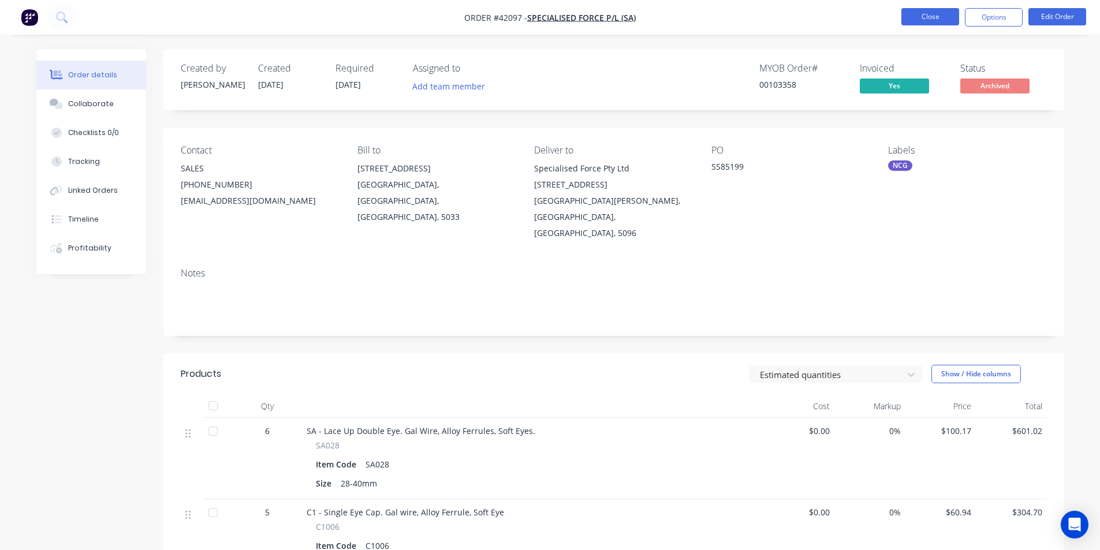
click at [924, 17] on button "Close" at bounding box center [931, 16] width 58 height 17
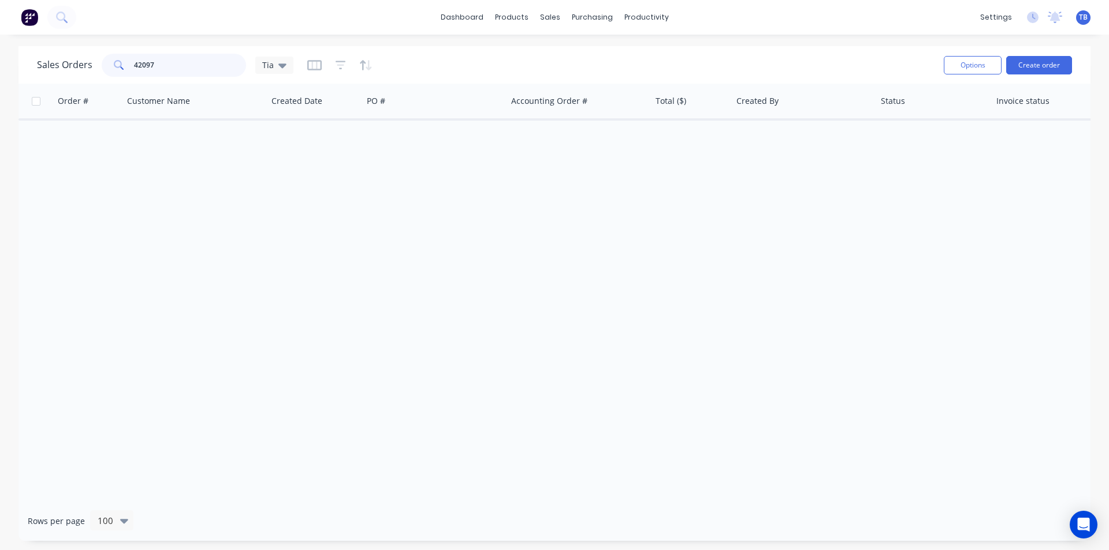
drag, startPoint x: 166, startPoint y: 71, endPoint x: 57, endPoint y: 80, distance: 108.9
click at [57, 80] on div "Sales Orders 42097 Tia Options Create order" at bounding box center [554, 65] width 1072 height 38
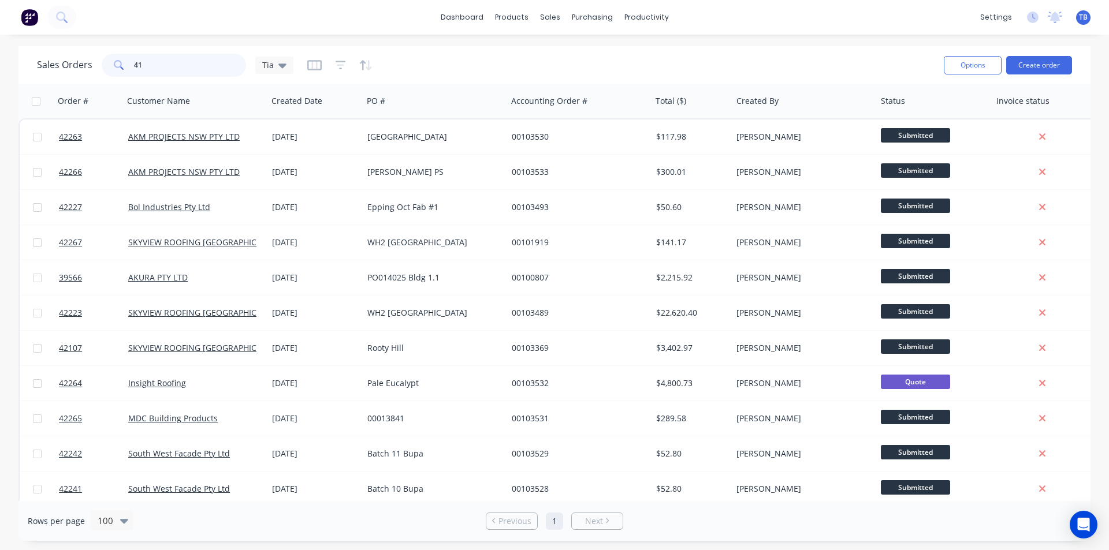
click at [167, 57] on input "41" at bounding box center [190, 65] width 113 height 23
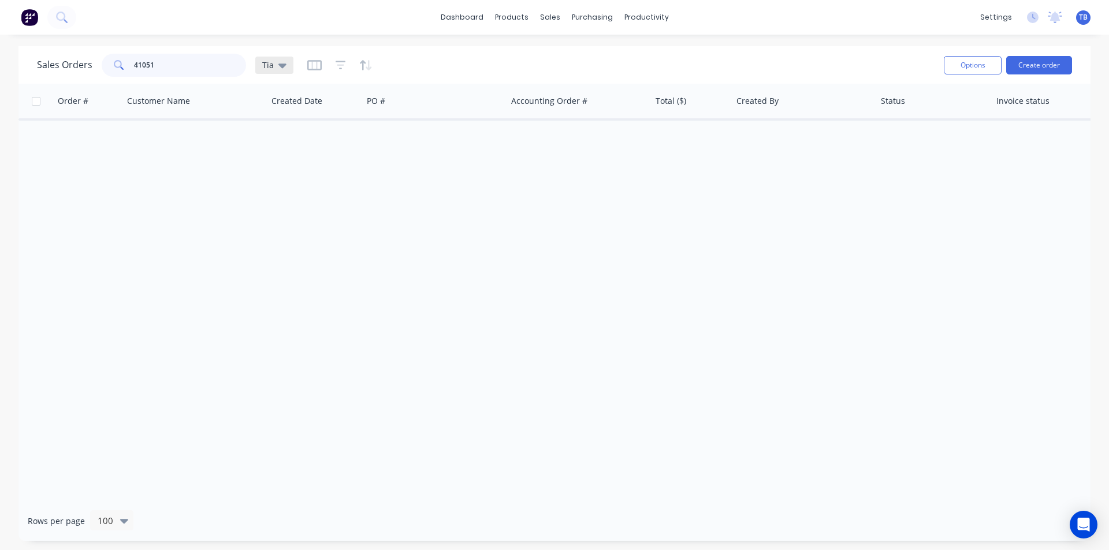
type input "41051"
click at [284, 64] on icon at bounding box center [282, 66] width 8 height 5
click at [306, 205] on button "Archived jobs" at bounding box center [325, 209] width 132 height 13
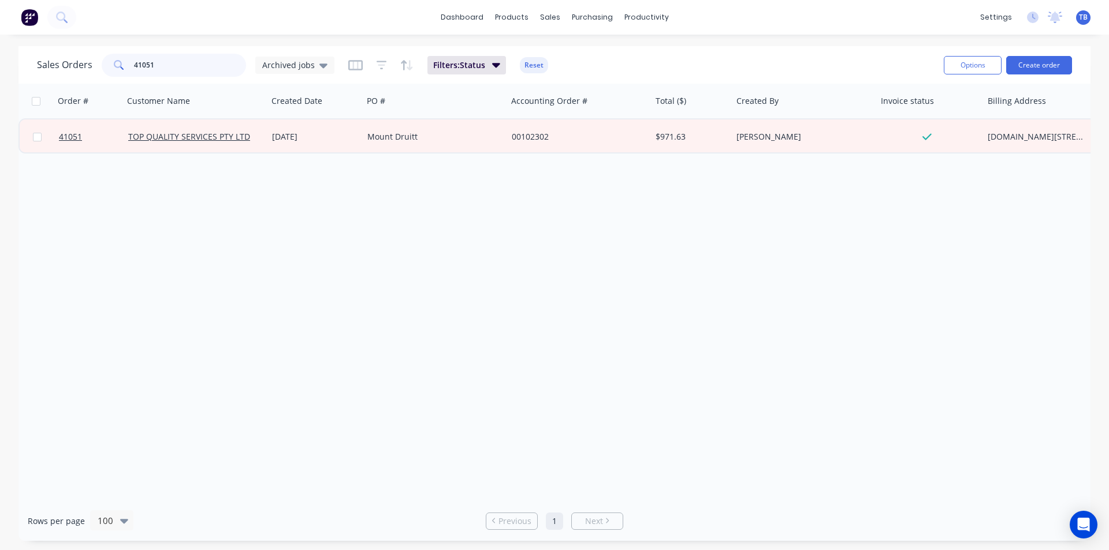
drag, startPoint x: 177, startPoint y: 66, endPoint x: -65, endPoint y: 62, distance: 241.5
click at [0, 62] on html "dashboard products sales purchasing productivity dashboard products Product Cat…" at bounding box center [554, 275] width 1109 height 550
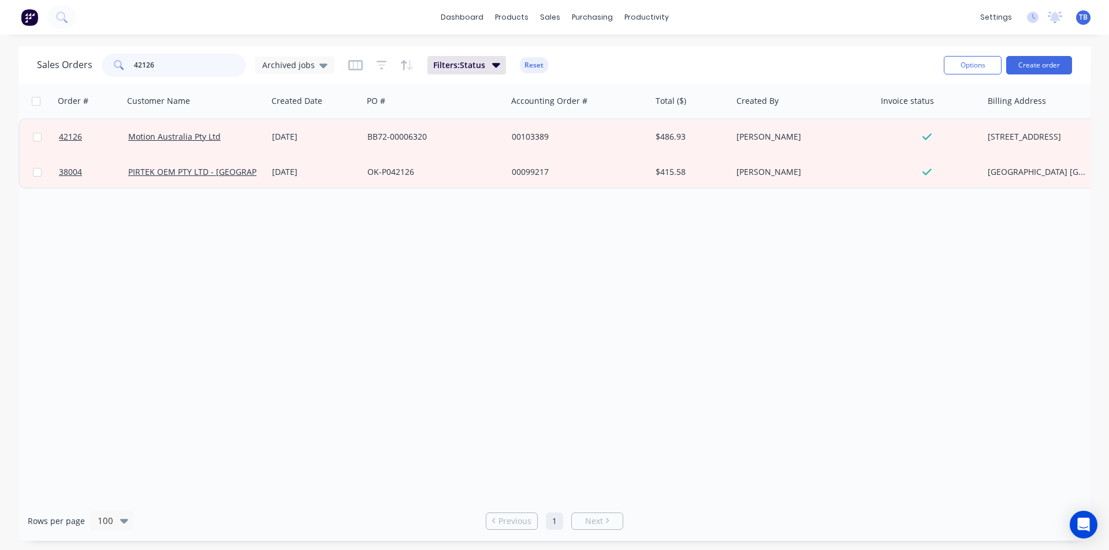
drag, startPoint x: 183, startPoint y: 57, endPoint x: 120, endPoint y: 47, distance: 63.6
click at [121, 47] on div "Sales Orders 42126 Archived jobs Filters: Status Reset Options Create order" at bounding box center [554, 65] width 1072 height 38
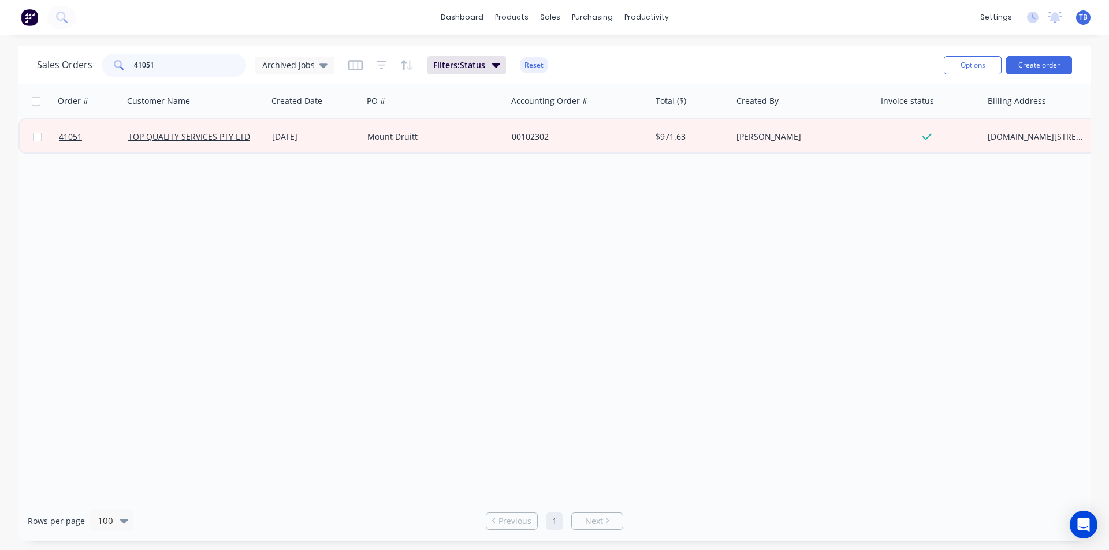
drag, startPoint x: 207, startPoint y: 66, endPoint x: 8, endPoint y: 72, distance: 199.3
click at [8, 72] on div "Sales Orders 41051 Archived jobs Filters: Status Reset Options Create order Ord…" at bounding box center [554, 293] width 1109 height 495
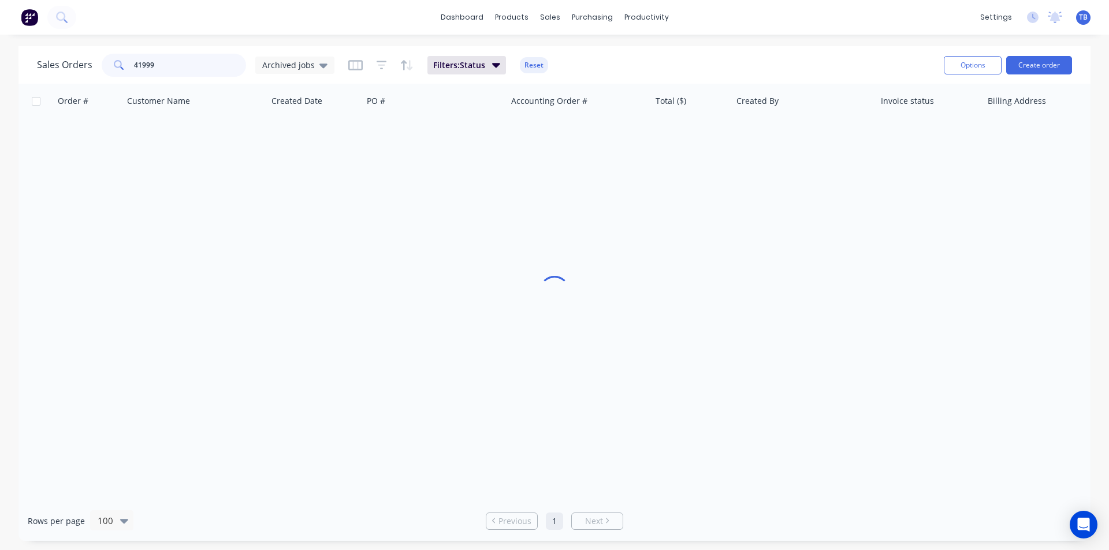
type input "41999"
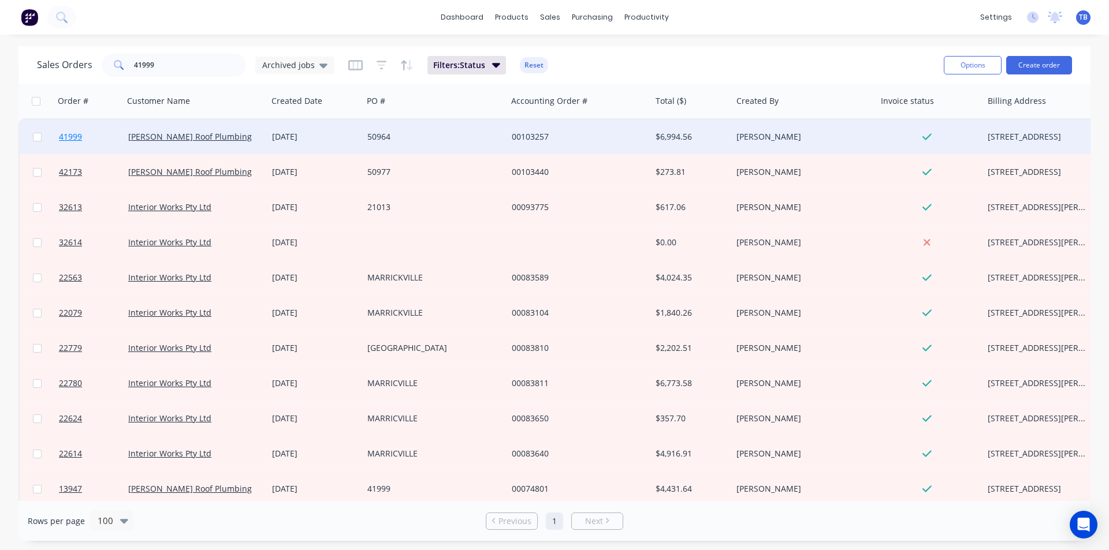
click at [79, 142] on span "41999" at bounding box center [70, 137] width 23 height 12
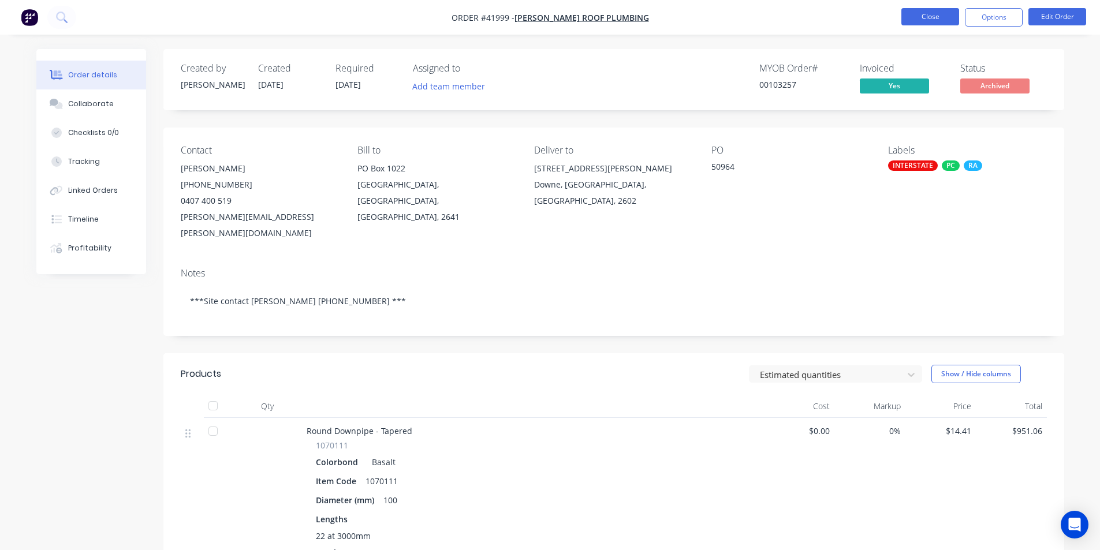
click at [923, 18] on button "Close" at bounding box center [931, 16] width 58 height 17
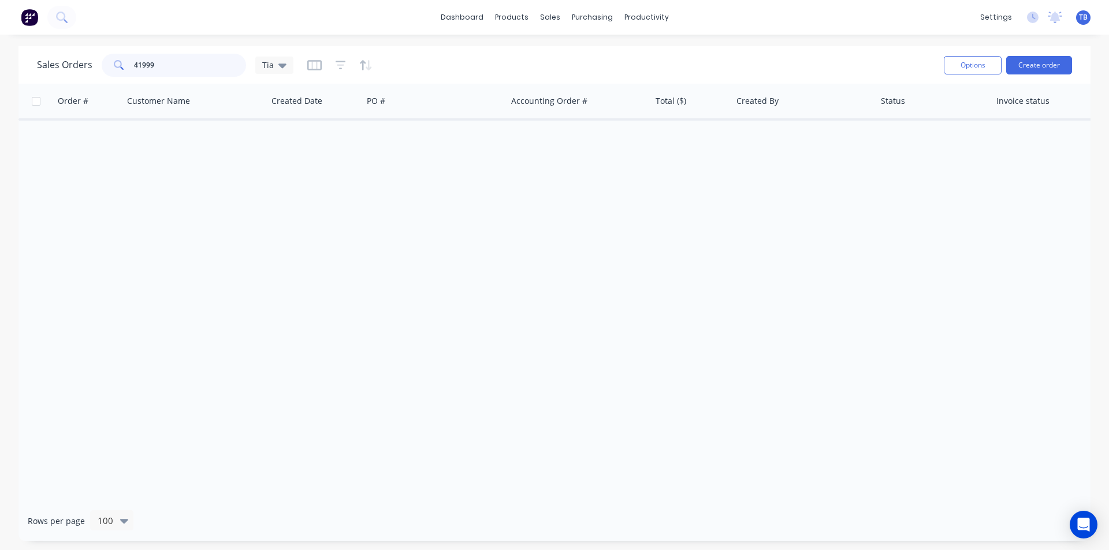
drag, startPoint x: 170, startPoint y: 61, endPoint x: -236, endPoint y: 57, distance: 406.1
click at [0, 57] on html "dashboard products sales purchasing productivity dashboard products Product Cat…" at bounding box center [554, 275] width 1109 height 550
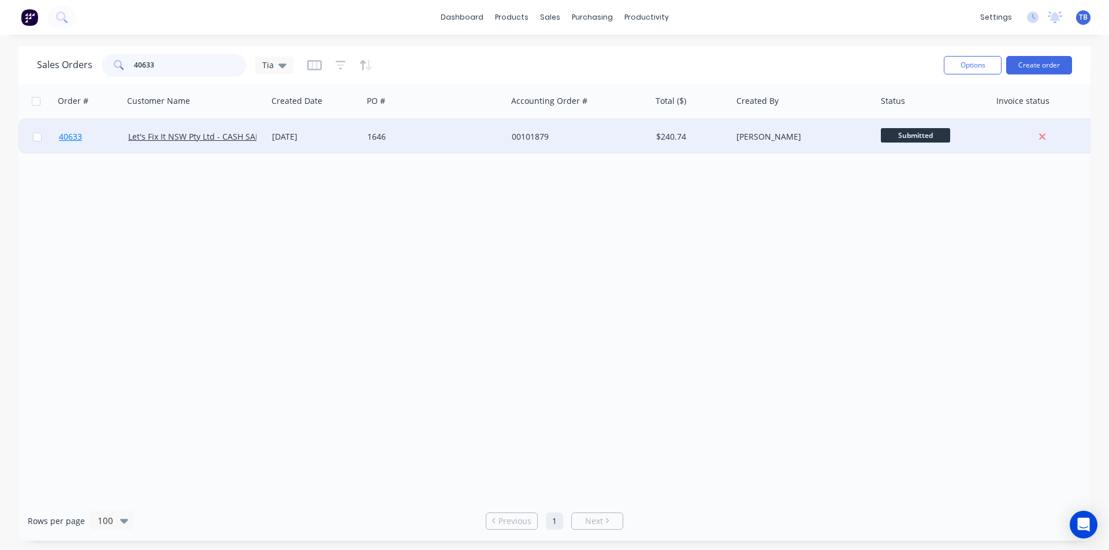
type input "40633"
click at [70, 136] on span "40633" at bounding box center [70, 137] width 23 height 12
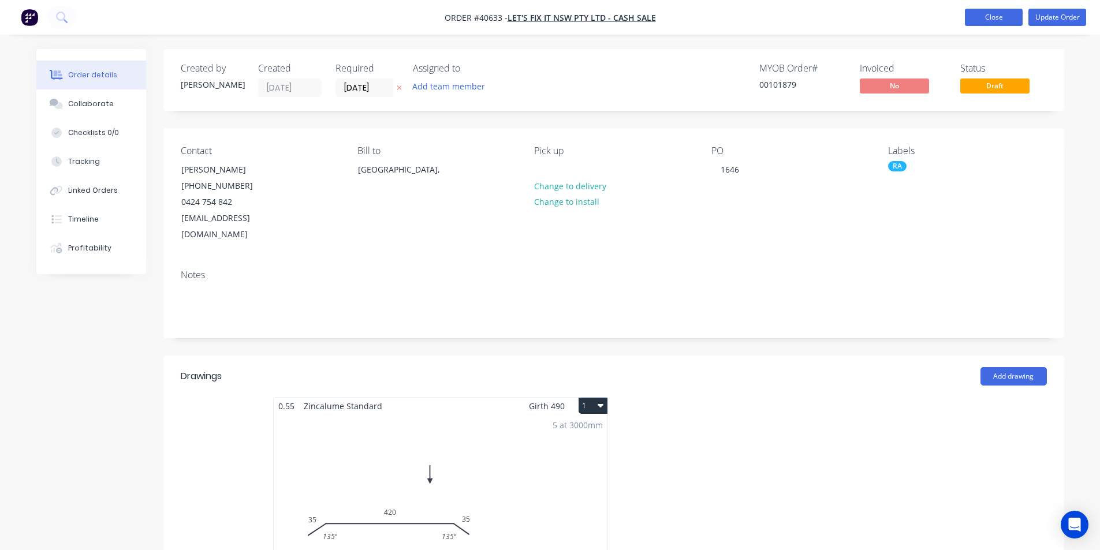
click at [990, 22] on button "Close" at bounding box center [994, 17] width 58 height 17
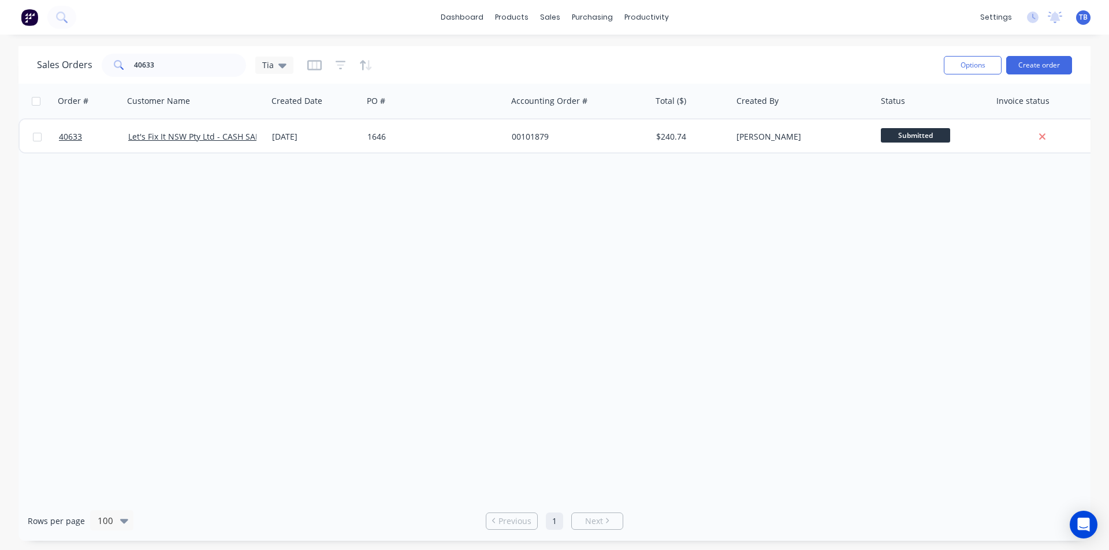
click at [697, 315] on div "Order # Customer Name Created Date PO # Accounting Order # Total ($) Created By…" at bounding box center [554, 293] width 1072 height 418
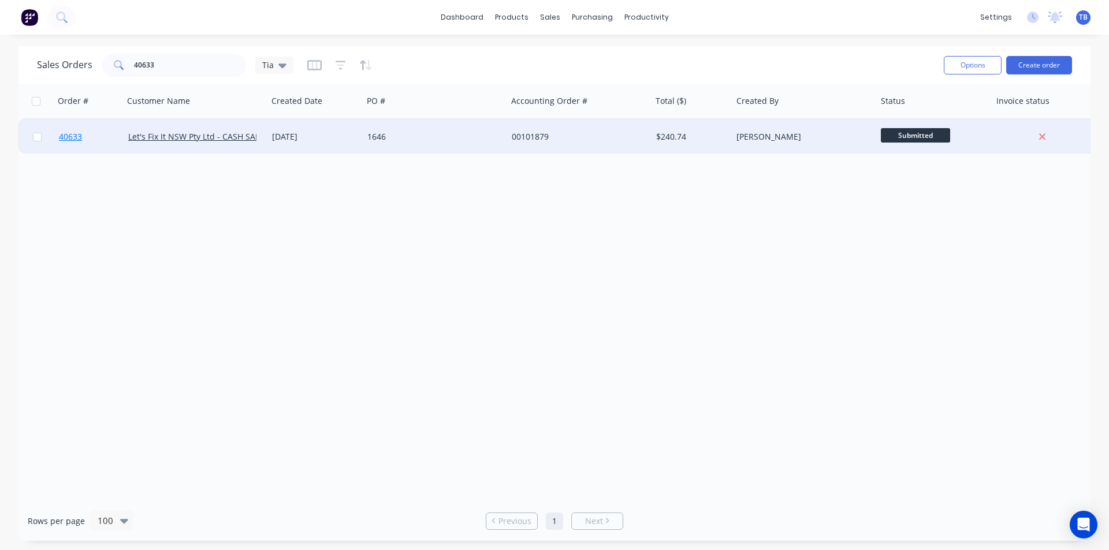
click at [67, 137] on span "40633" at bounding box center [70, 137] width 23 height 12
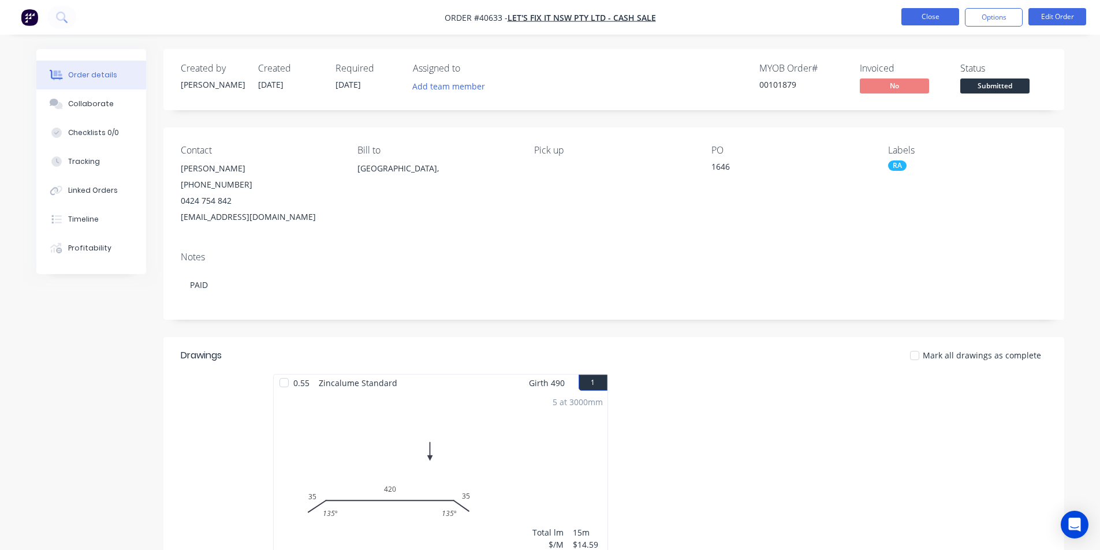
click at [915, 18] on button "Close" at bounding box center [931, 16] width 58 height 17
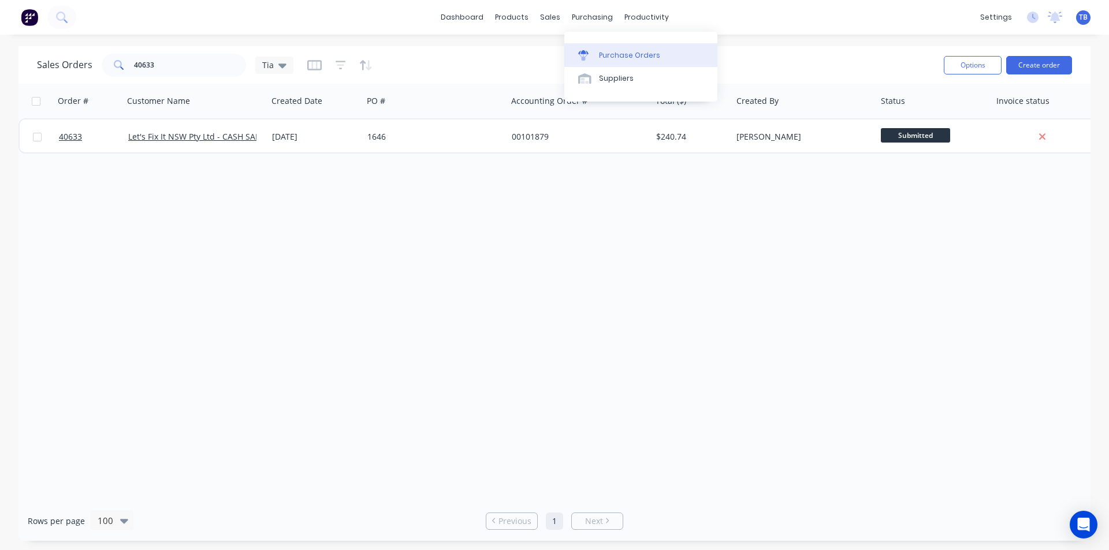
click at [597, 47] on link "Purchase Orders" at bounding box center [640, 54] width 153 height 23
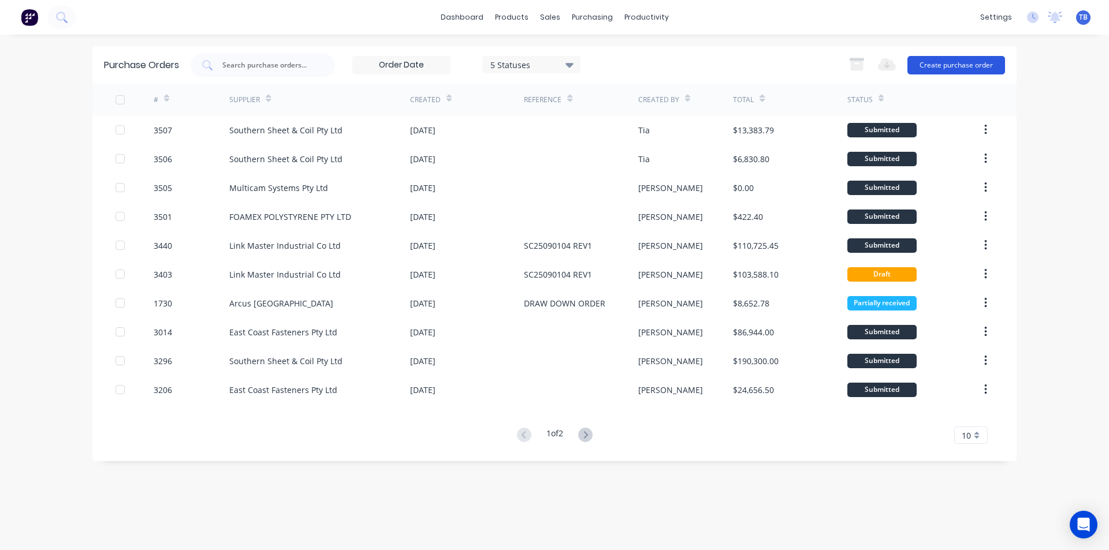
click at [968, 74] on button "Create purchase order" at bounding box center [956, 65] width 98 height 18
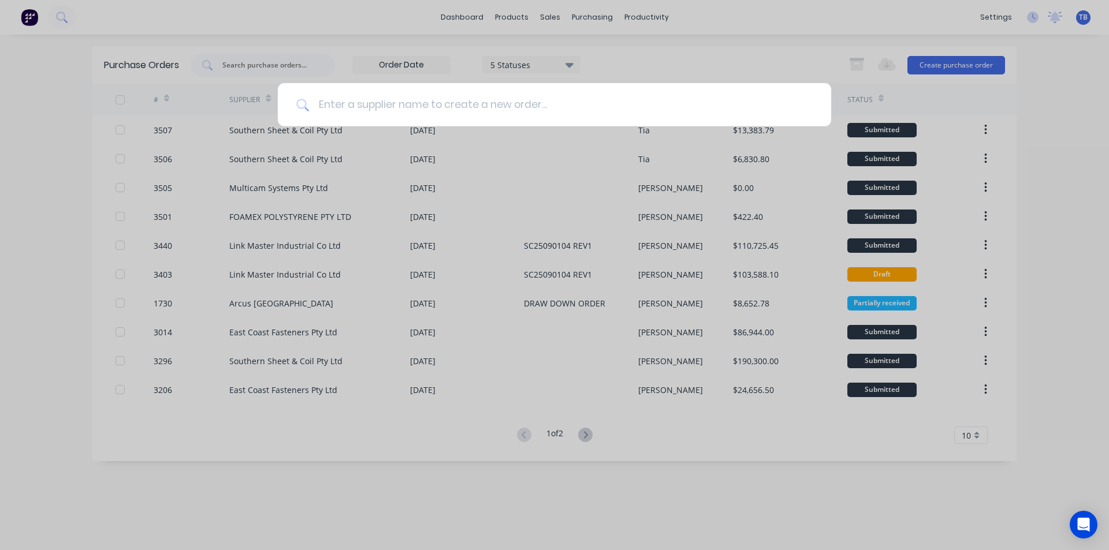
click at [731, 106] on input at bounding box center [561, 104] width 504 height 43
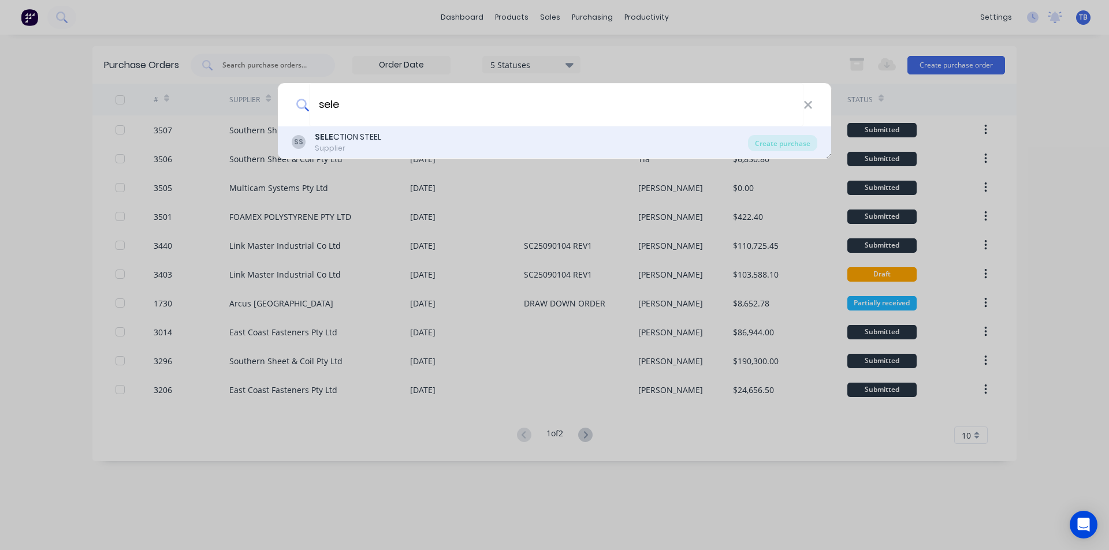
type input "sele"
click at [707, 150] on div "SS SELE CTION STEEL Supplier" at bounding box center [520, 142] width 456 height 23
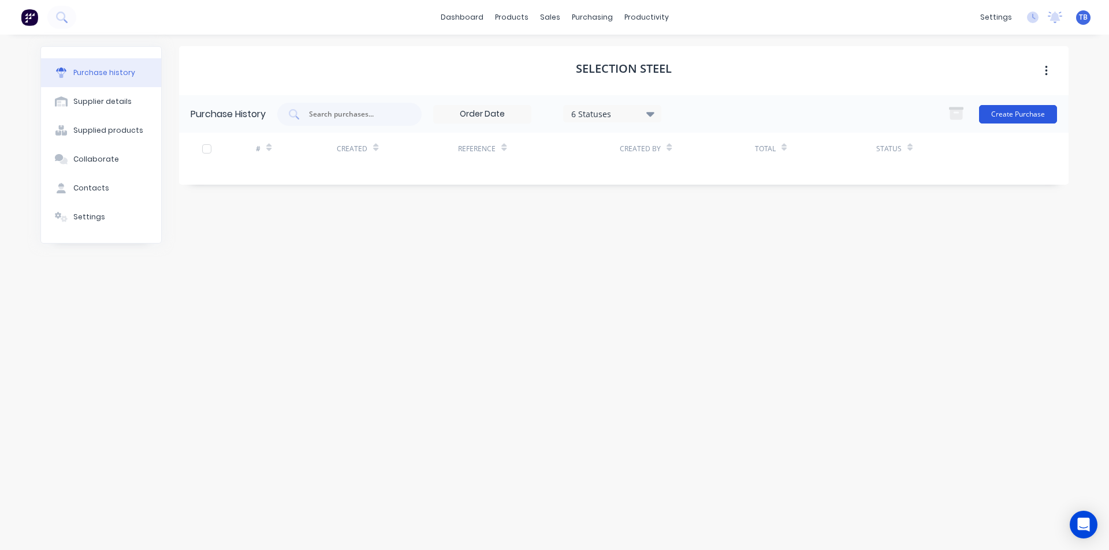
click at [1031, 116] on button "Create Purchase" at bounding box center [1018, 114] width 78 height 18
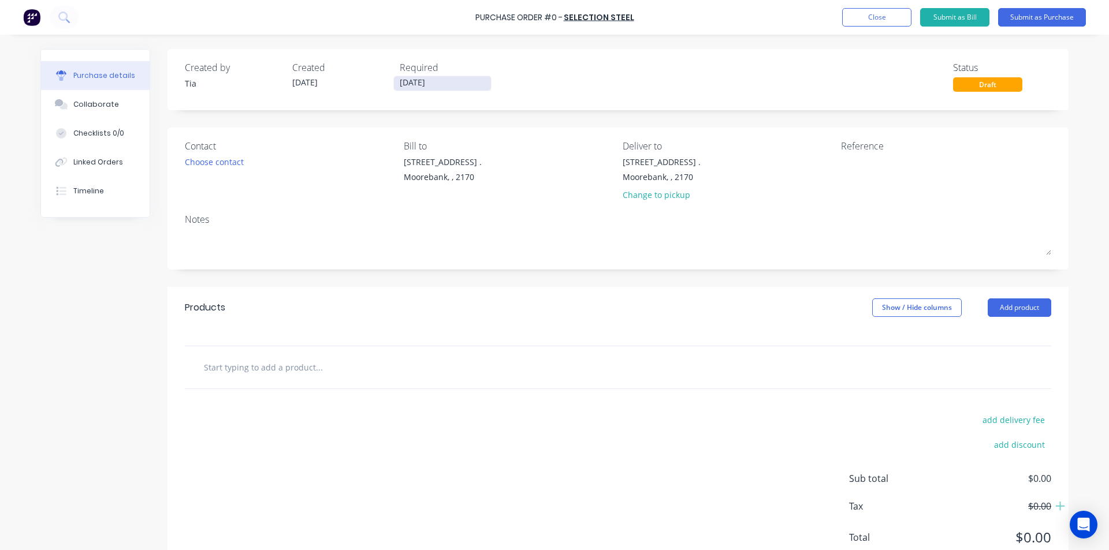
click at [419, 78] on input "[DATE]" at bounding box center [442, 83] width 97 height 14
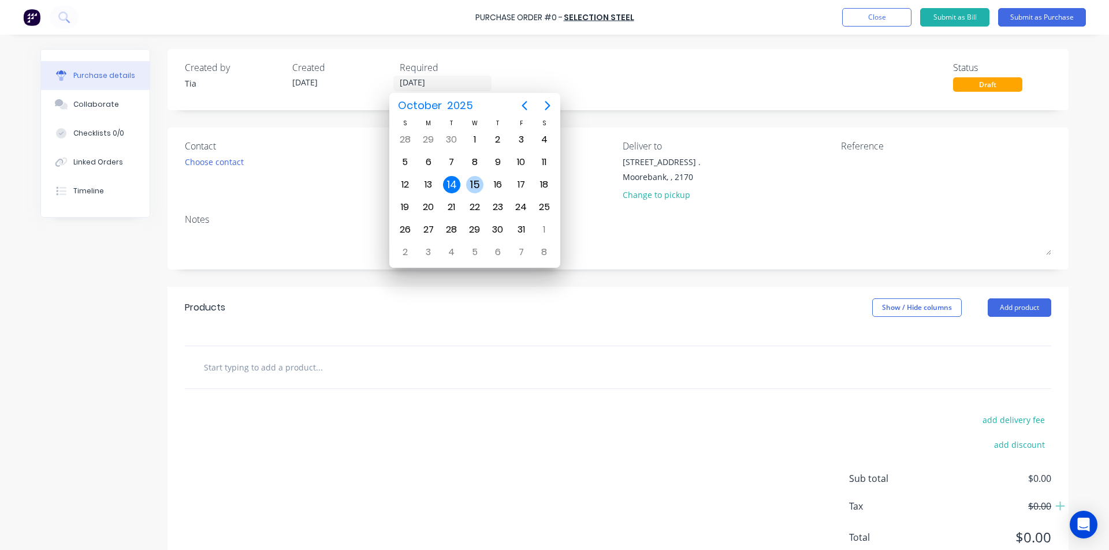
click at [468, 180] on div "15" at bounding box center [474, 184] width 17 height 17
type input "[DATE]"
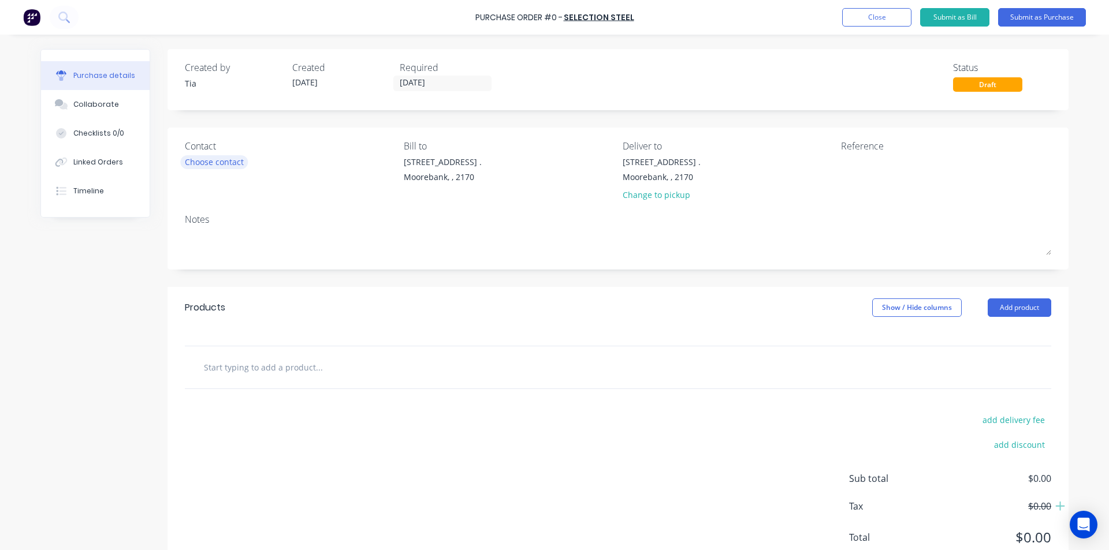
click at [232, 164] on div "Choose contact" at bounding box center [214, 162] width 59 height 12
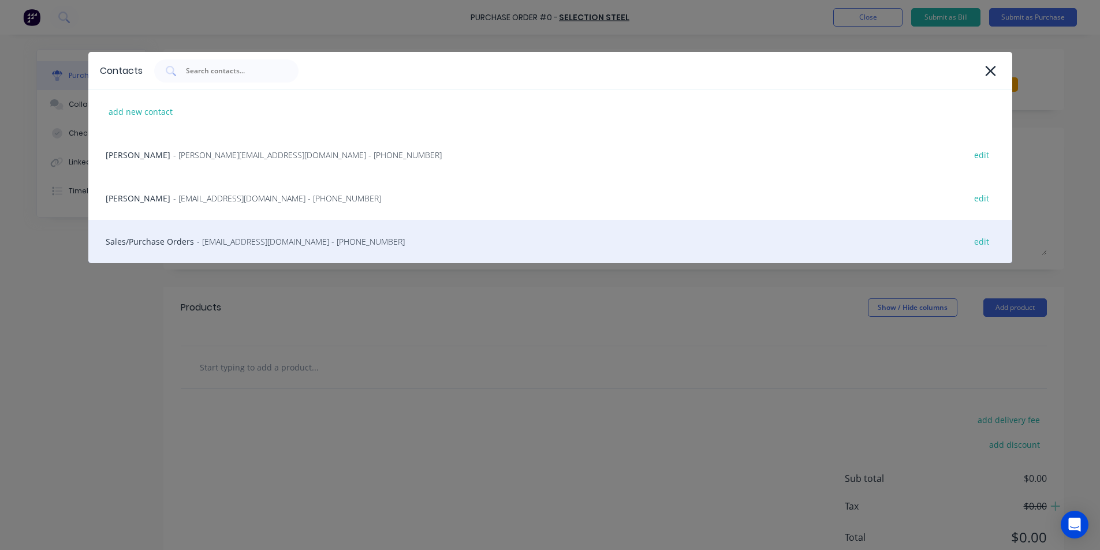
click at [228, 243] on span "- [EMAIL_ADDRESS][DOMAIN_NAME] - [PHONE_NUMBER]" at bounding box center [301, 242] width 208 height 12
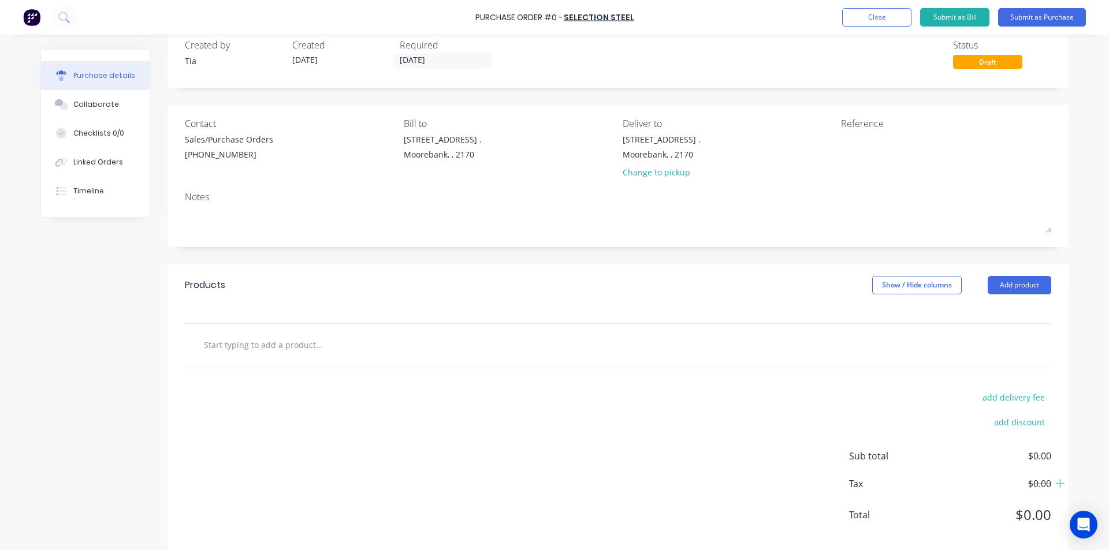
scroll to position [40, 0]
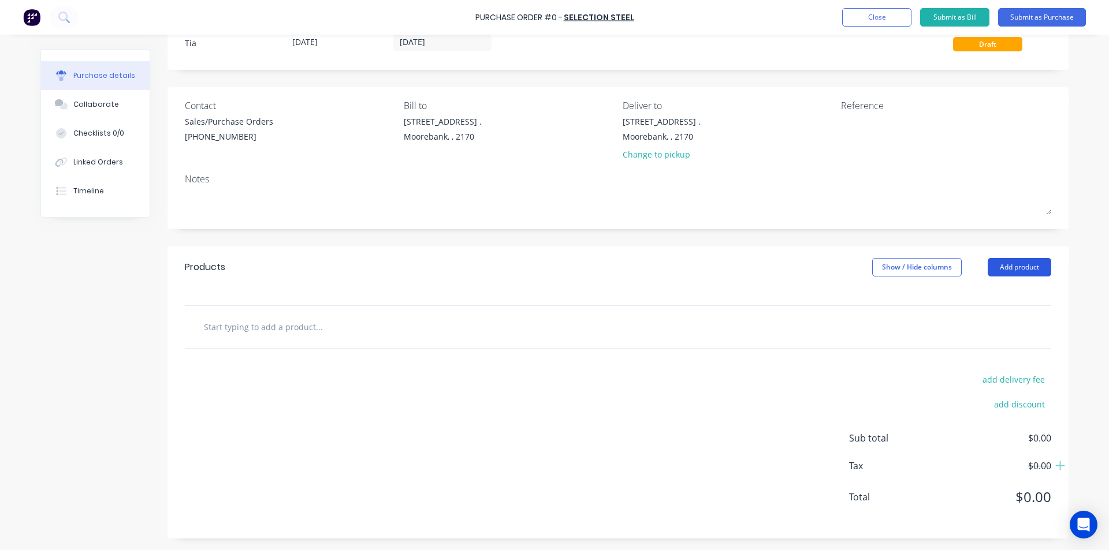
click at [1016, 275] on button "Add product" at bounding box center [1020, 267] width 64 height 18
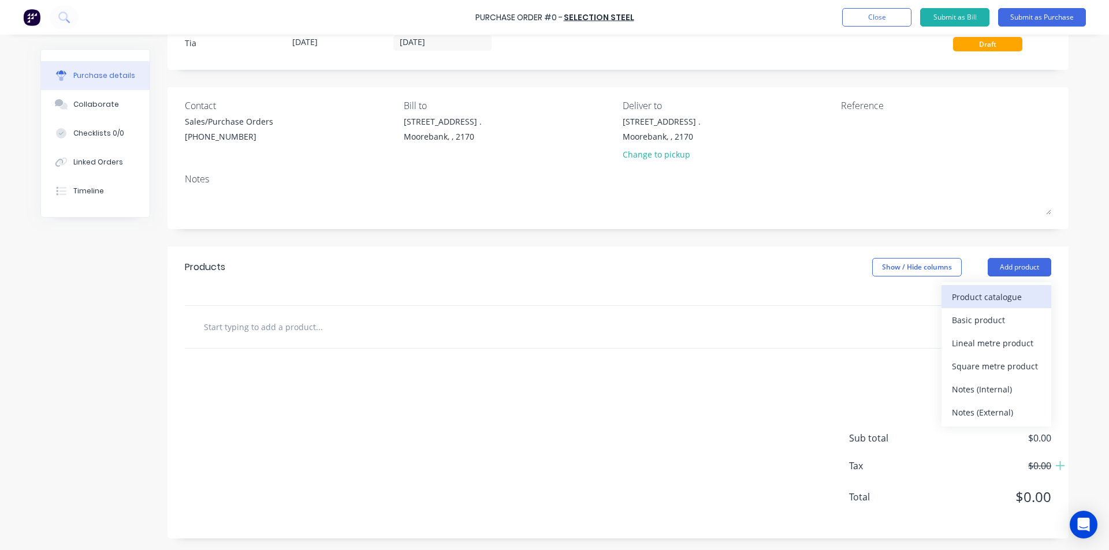
click at [1002, 292] on div "Product catalogue" at bounding box center [996, 297] width 89 height 17
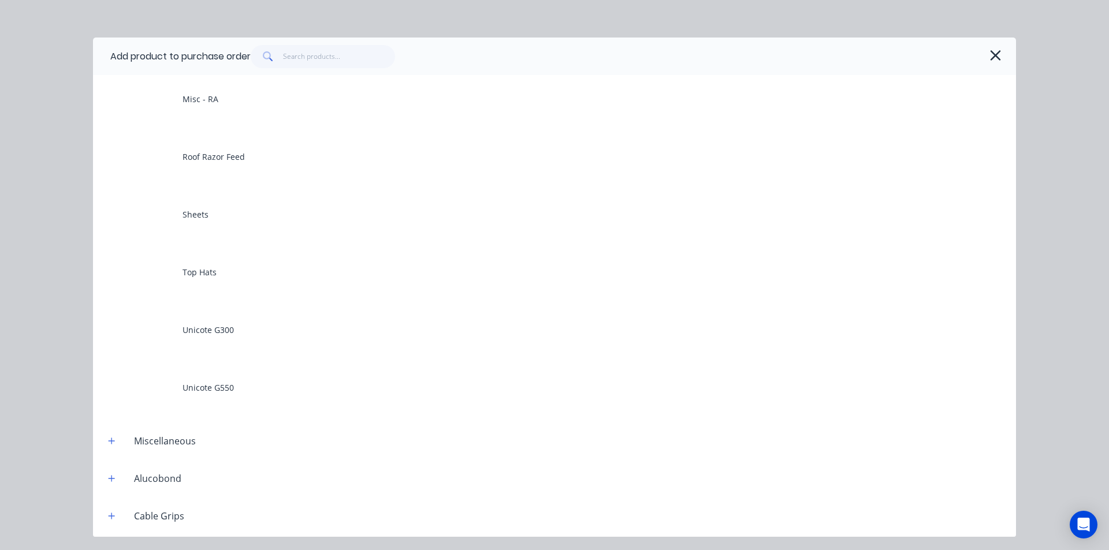
scroll to position [173, 0]
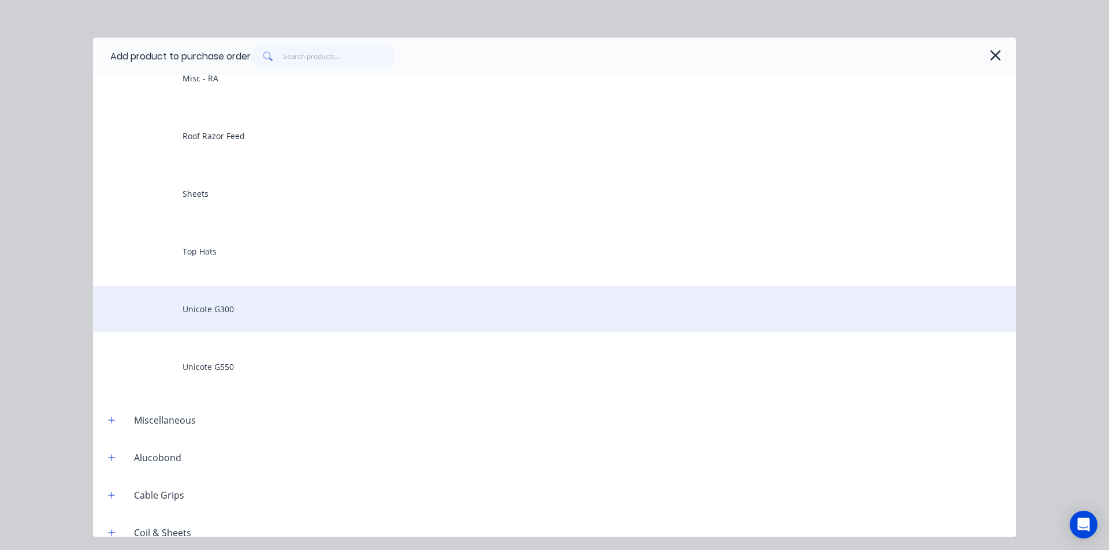
click at [264, 300] on div "Unicote G300" at bounding box center [554, 309] width 923 height 46
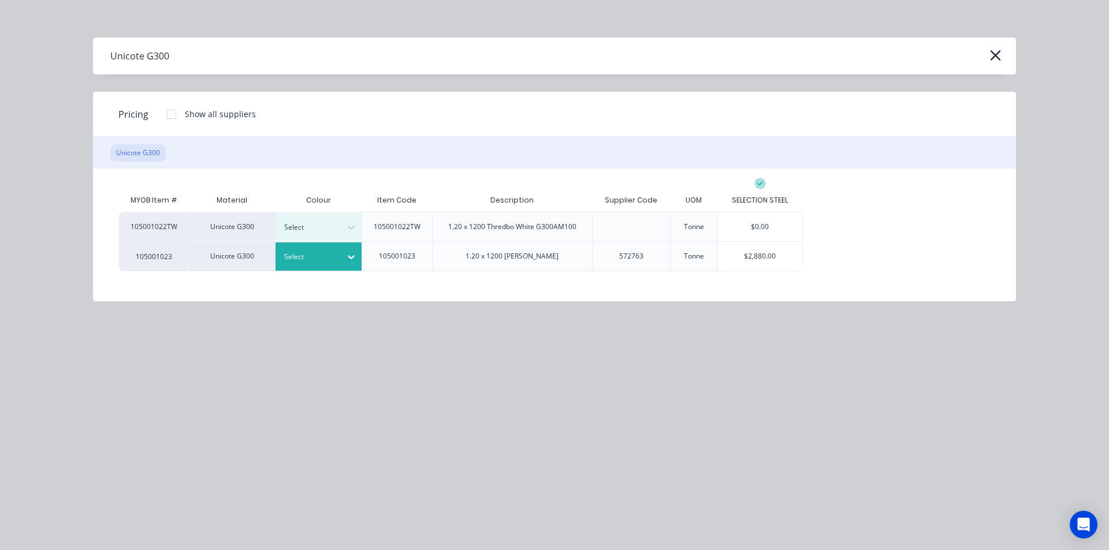
click at [355, 256] on icon at bounding box center [351, 257] width 12 height 12
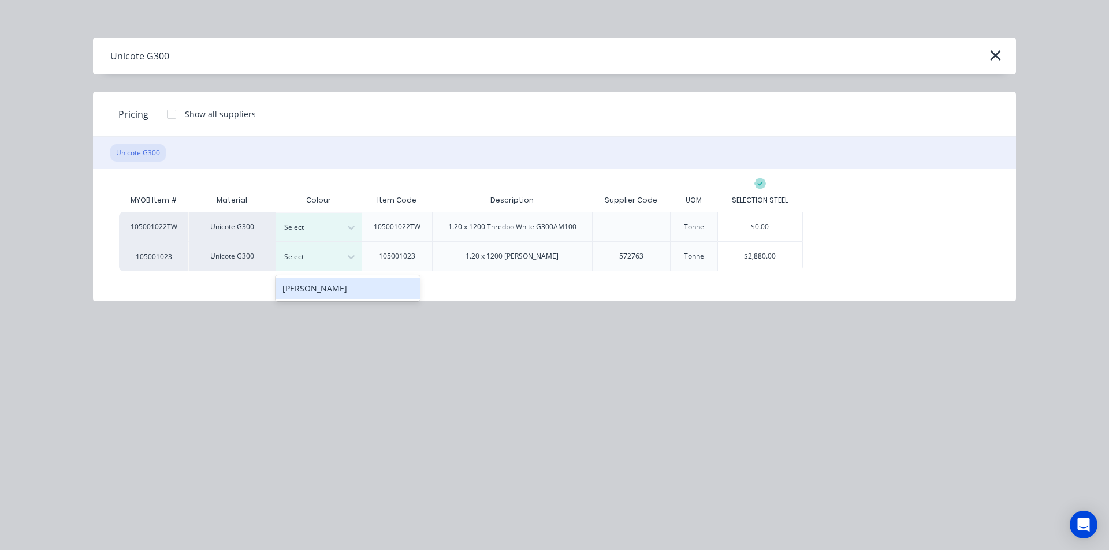
click at [347, 289] on div "[PERSON_NAME]" at bounding box center [348, 288] width 144 height 21
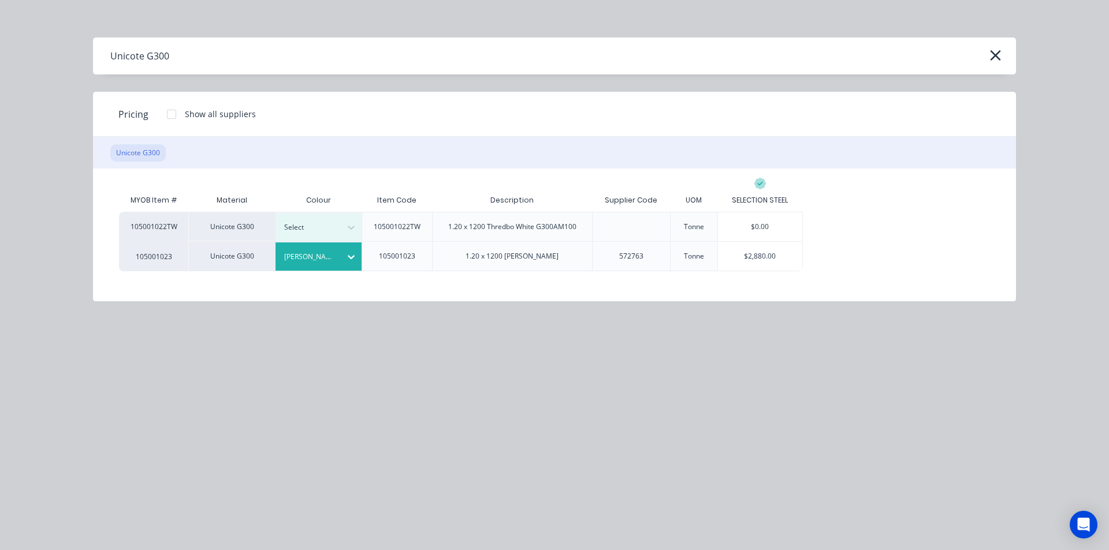
drag, startPoint x: 751, startPoint y: 255, endPoint x: 753, endPoint y: 269, distance: 13.9
click at [751, 254] on div "$2,880.00" at bounding box center [760, 256] width 84 height 29
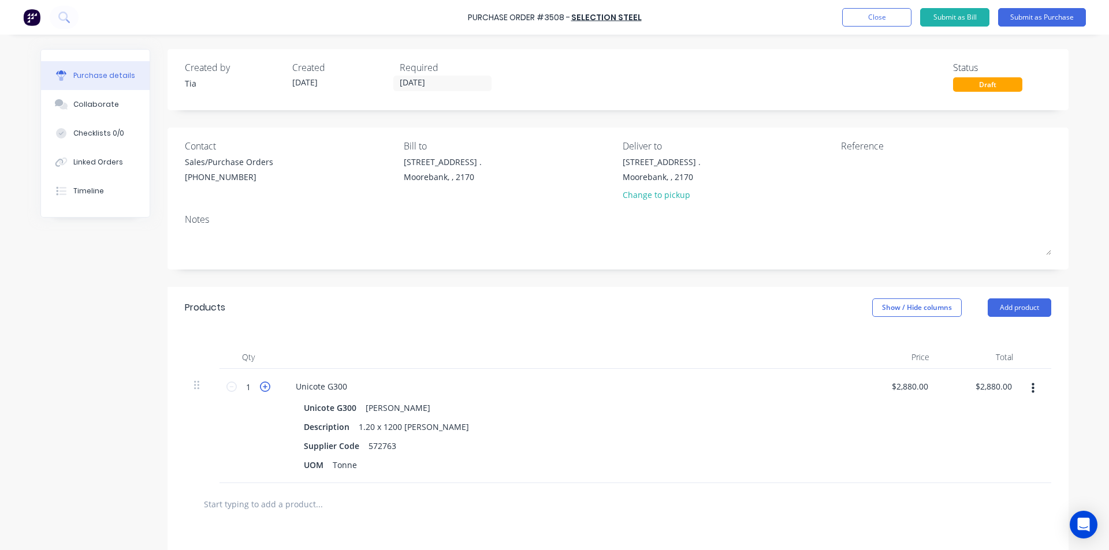
click at [260, 388] on icon at bounding box center [265, 387] width 10 height 10
type input "2"
type input "$5,760.00"
click at [343, 389] on div "Unicote G300" at bounding box center [321, 386] width 70 height 17
click at [545, 452] on div "Supplier Code 572763" at bounding box center [563, 446] width 529 height 17
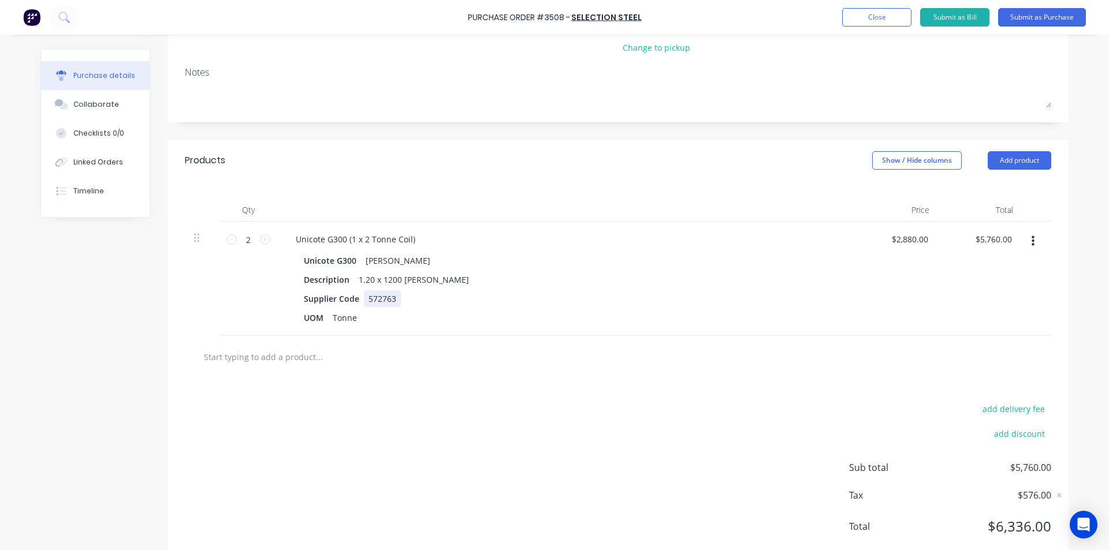
scroll to position [119, 0]
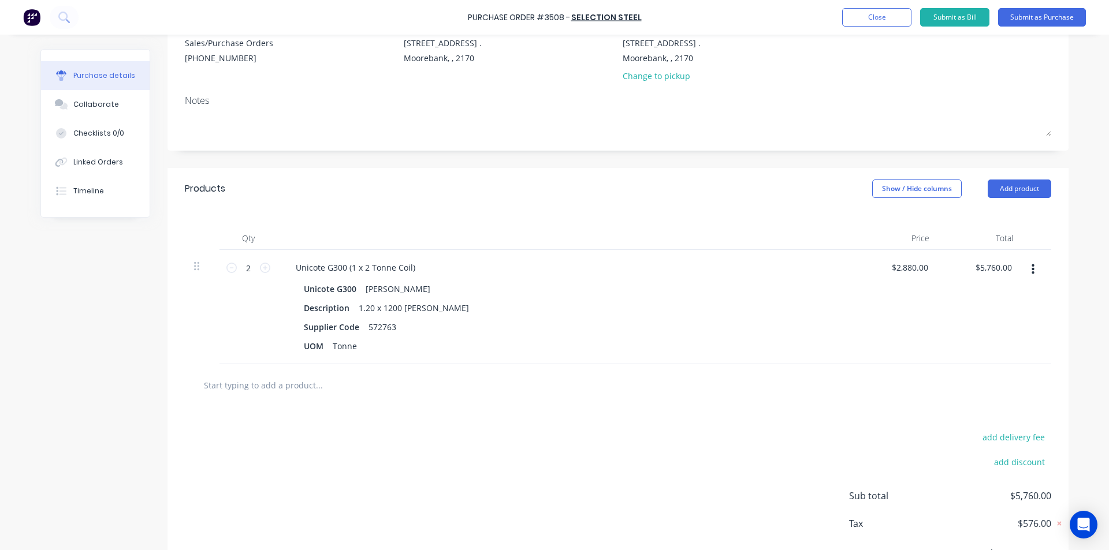
click at [515, 284] on div "Unicote G300 [PERSON_NAME]" at bounding box center [566, 289] width 524 height 17
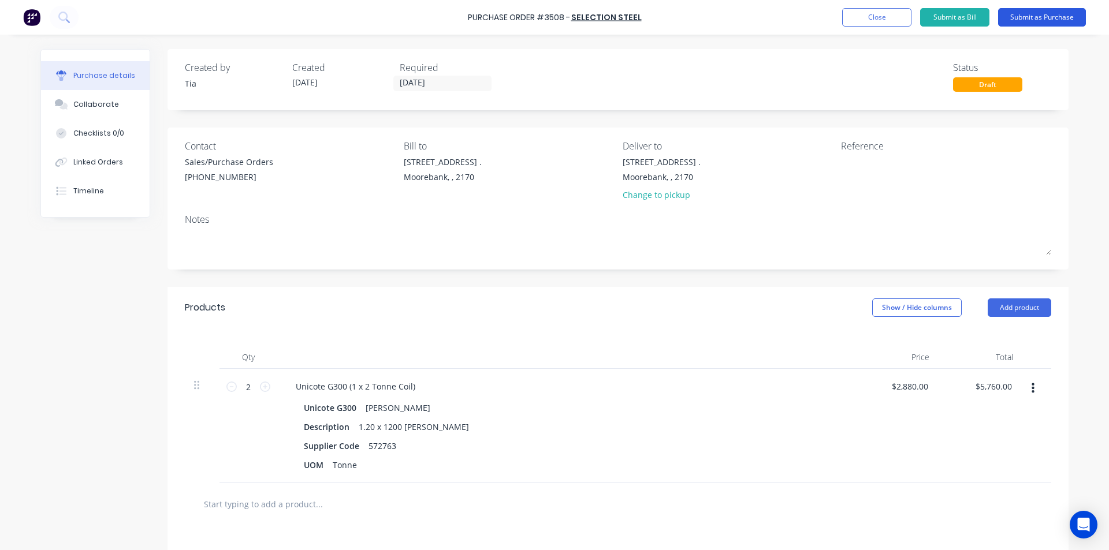
click at [1047, 20] on button "Submit as Purchase" at bounding box center [1042, 17] width 88 height 18
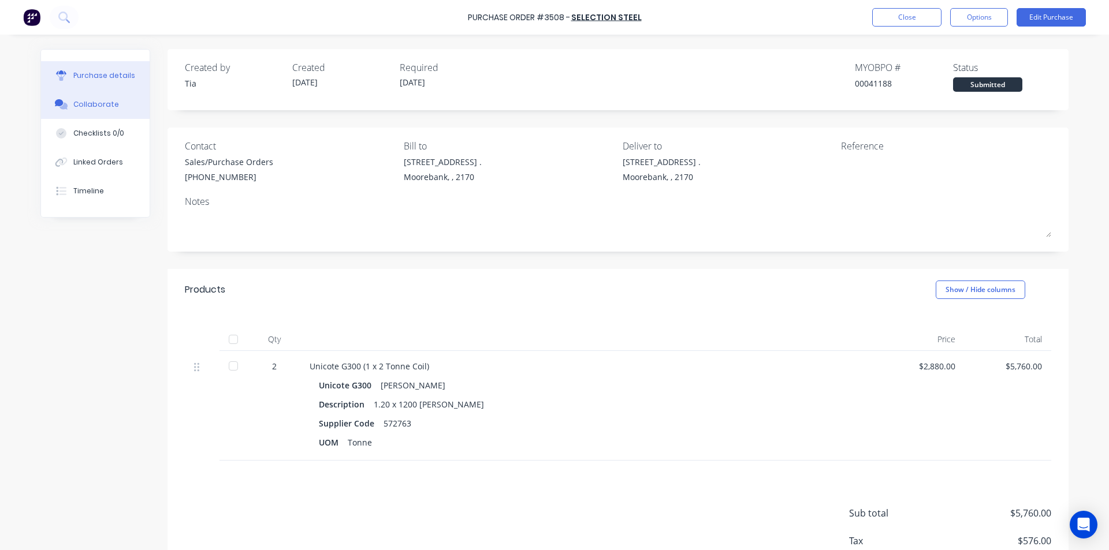
click at [106, 94] on button "Collaborate" at bounding box center [95, 104] width 109 height 29
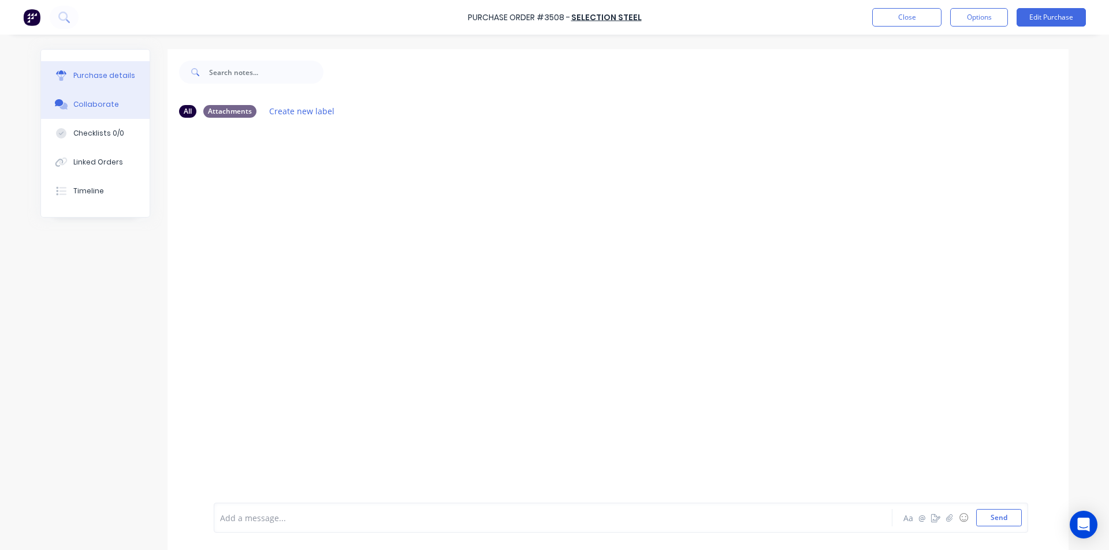
click at [117, 81] on button "Purchase details" at bounding box center [95, 75] width 109 height 29
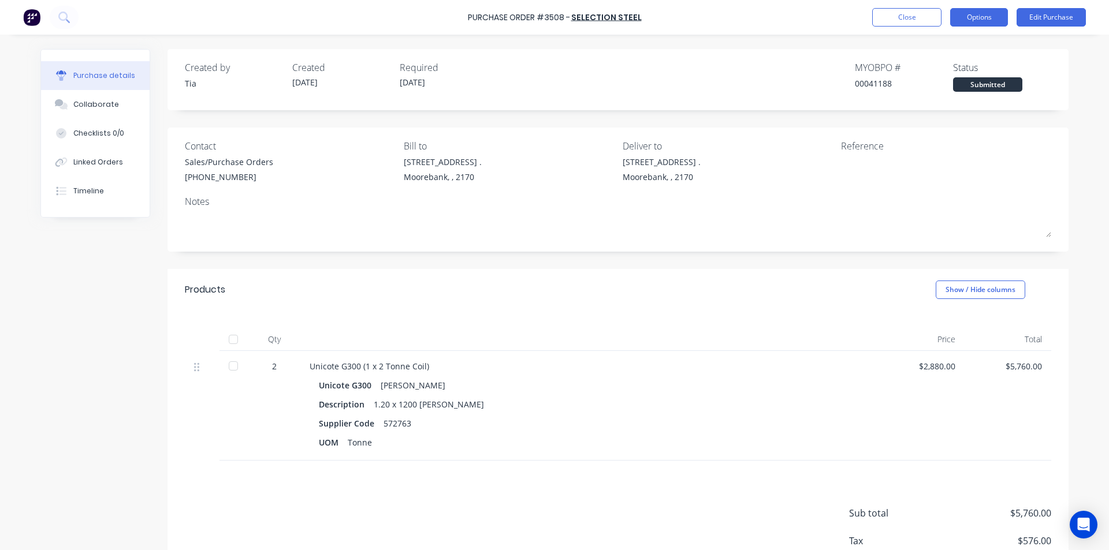
click at [974, 24] on button "Options" at bounding box center [979, 17] width 58 height 18
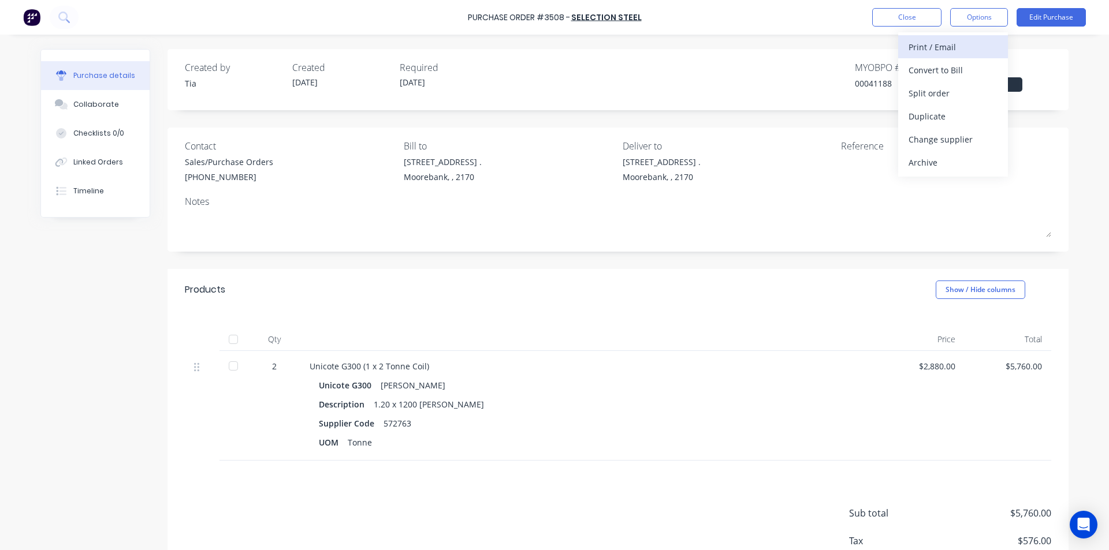
click at [954, 51] on div "Print / Email" at bounding box center [953, 47] width 89 height 17
click at [958, 96] on div "Without pricing" at bounding box center [953, 93] width 89 height 17
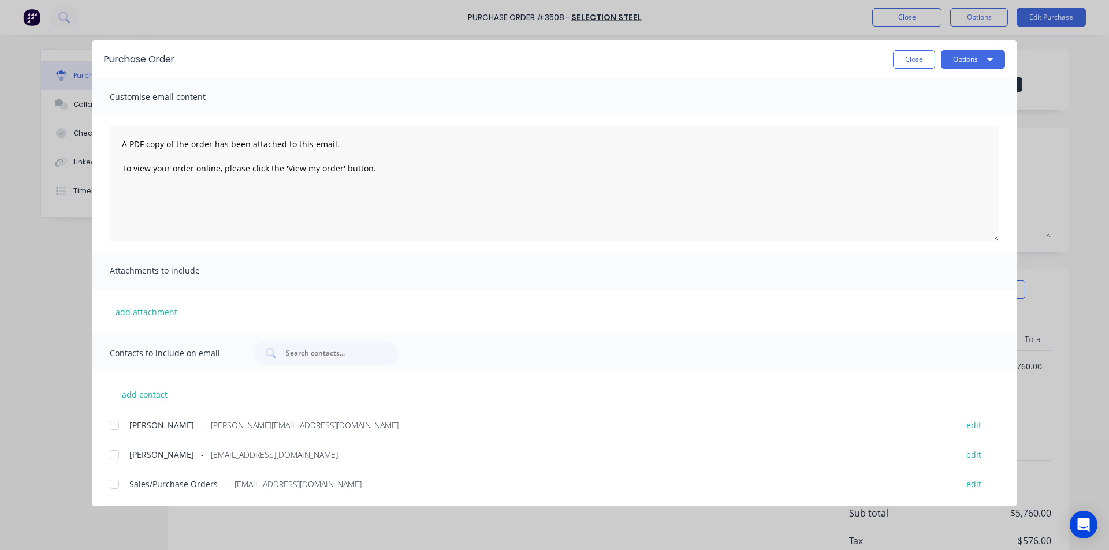
click at [122, 483] on div at bounding box center [114, 484] width 23 height 23
click at [956, 53] on button "Options" at bounding box center [973, 59] width 64 height 18
click at [926, 144] on button "Email" at bounding box center [950, 135] width 110 height 23
click at [917, 63] on button "Close" at bounding box center [914, 59] width 42 height 18
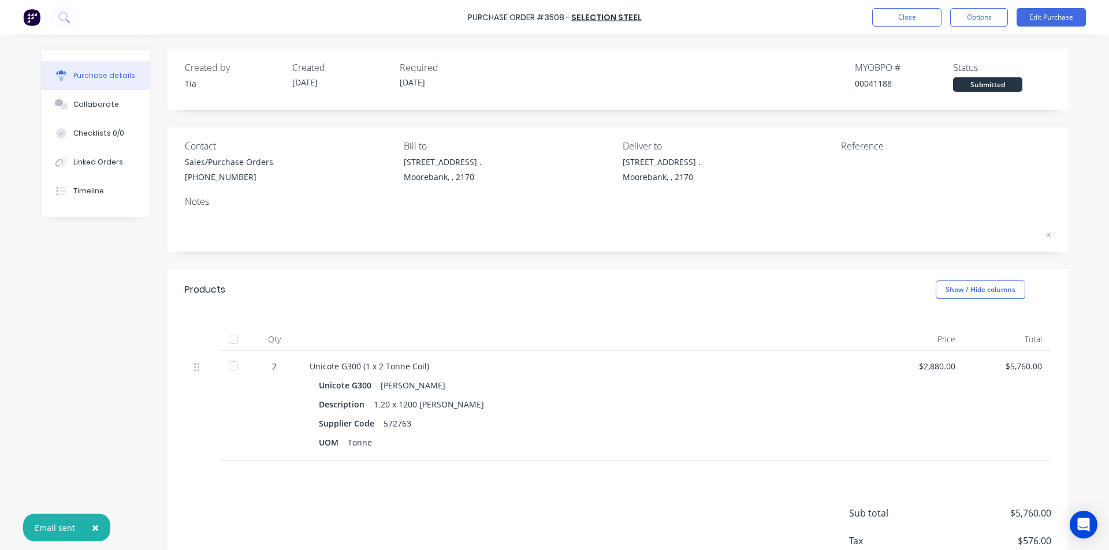
click at [622, 332] on div at bounding box center [589, 339] width 578 height 23
click at [102, 188] on button "Timeline" at bounding box center [95, 191] width 109 height 29
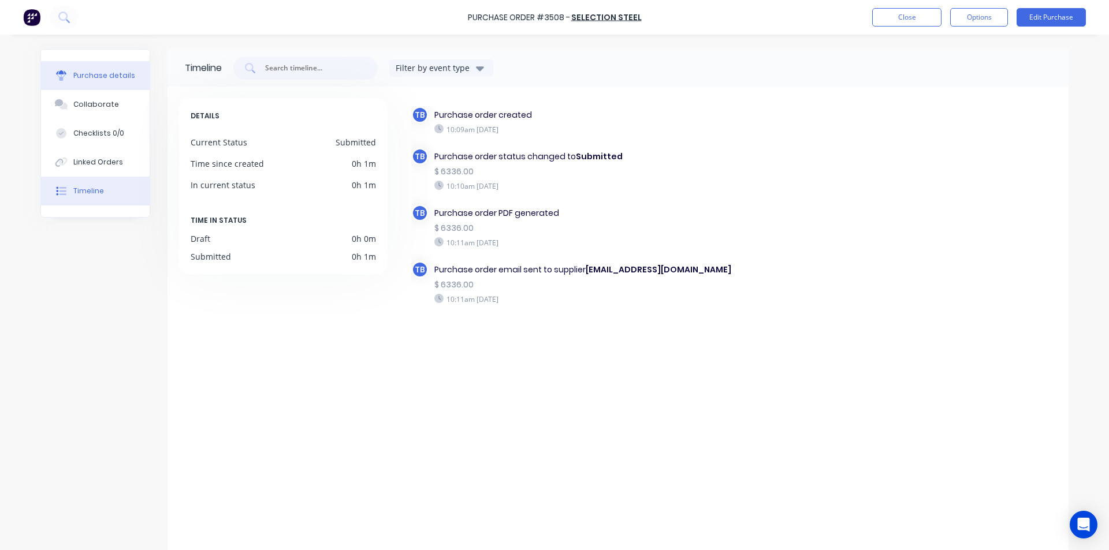
click at [117, 70] on button "Purchase details" at bounding box center [95, 75] width 109 height 29
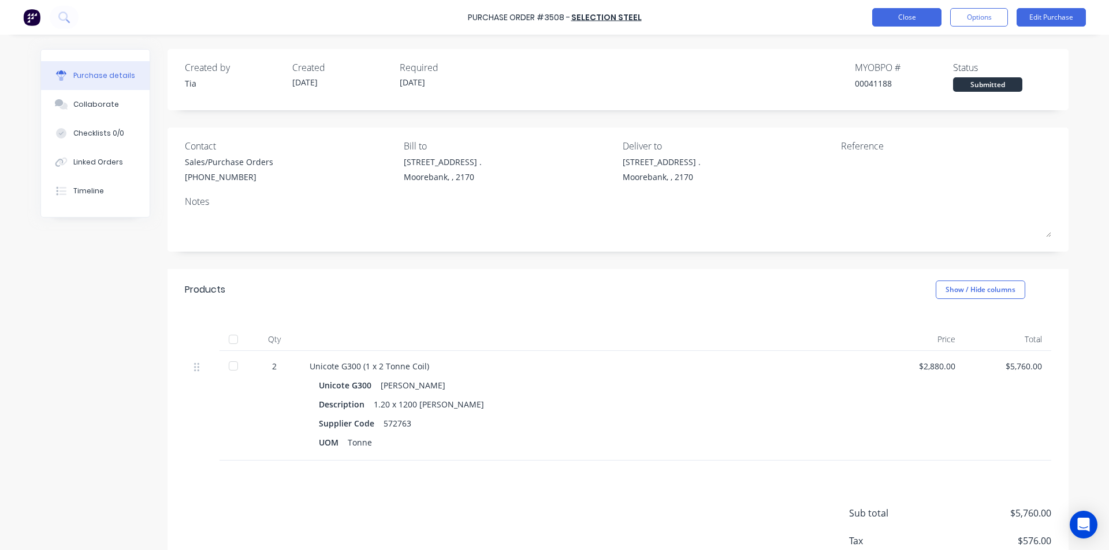
click at [913, 19] on button "Close" at bounding box center [906, 17] width 69 height 18
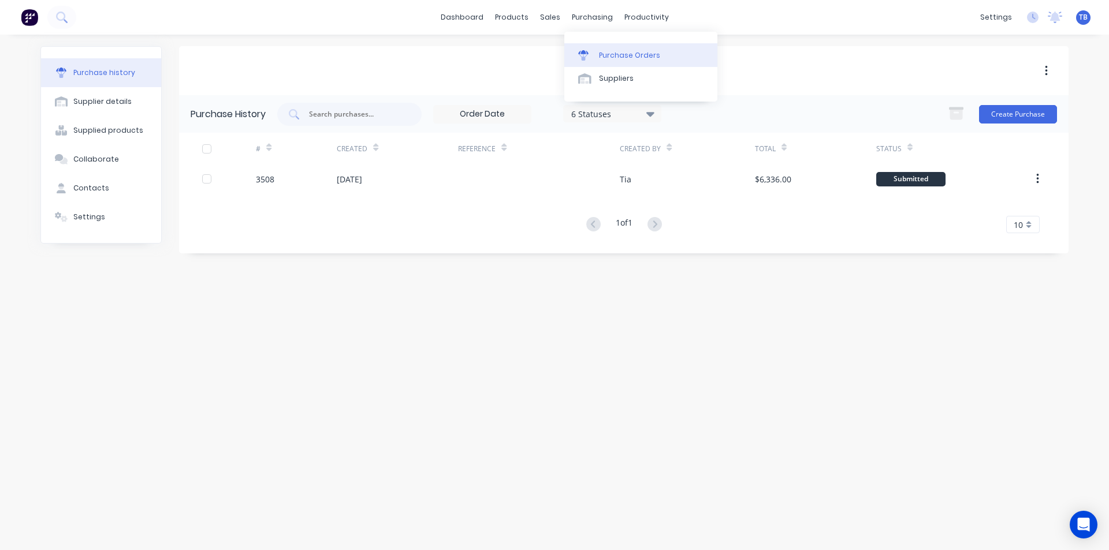
click at [623, 58] on div "Purchase Orders" at bounding box center [629, 55] width 61 height 10
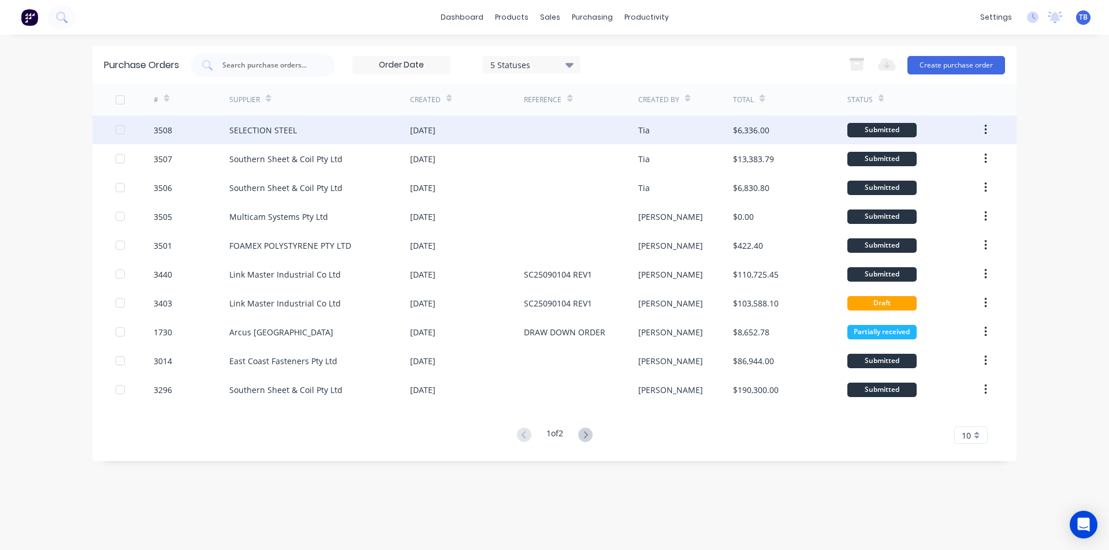
click at [314, 132] on div "SELECTION STEEL" at bounding box center [319, 130] width 181 height 29
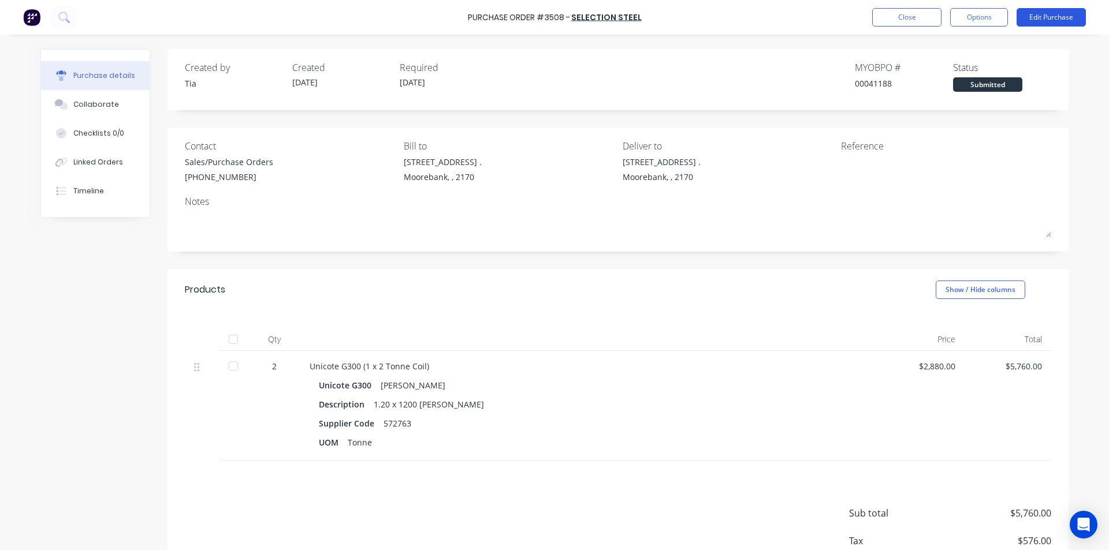
click at [1072, 16] on button "Edit Purchase" at bounding box center [1051, 17] width 69 height 18
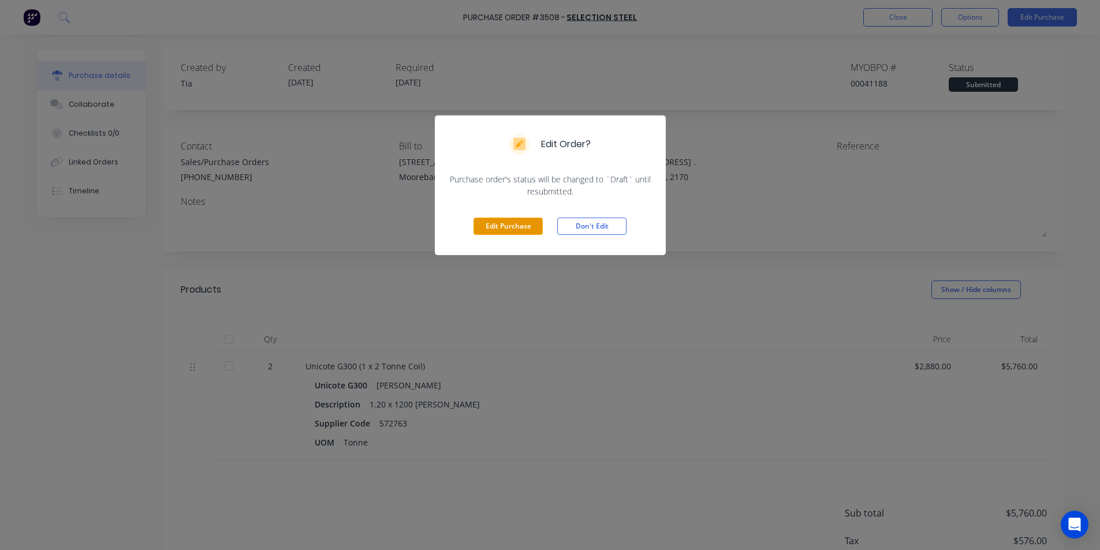
click at [520, 230] on button "Edit Purchase" at bounding box center [508, 226] width 69 height 17
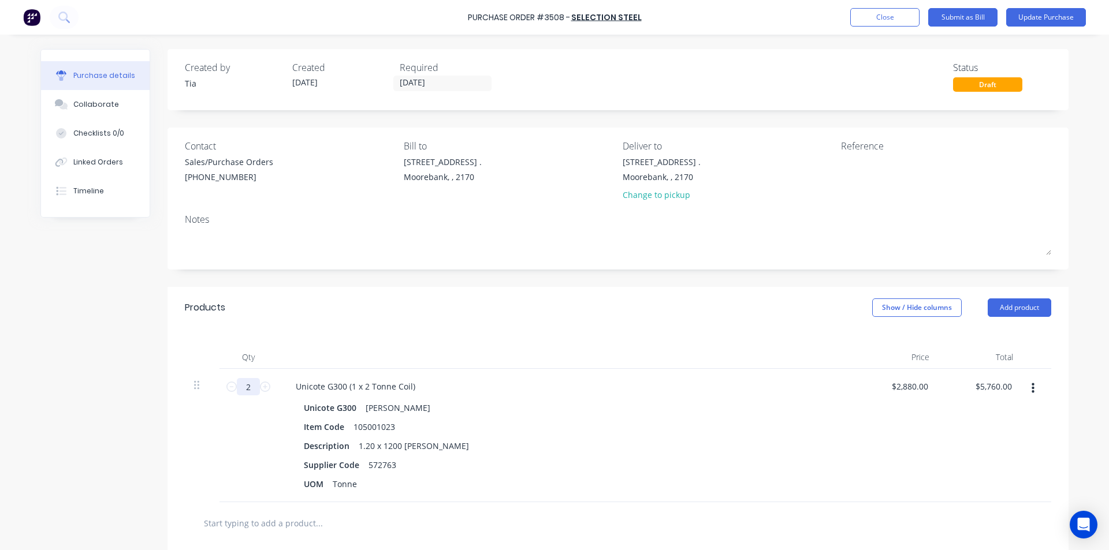
drag, startPoint x: 250, startPoint y: 389, endPoint x: 150, endPoint y: 392, distance: 100.6
click at [150, 392] on div "Created by Tia Created [DATE] Required [DATE] Status Draft Contact Sales/Purcha…" at bounding box center [554, 392] width 1028 height 686
click at [242, 385] on input "2" at bounding box center [248, 386] width 23 height 17
type input "1"
type input "$2,880.00"
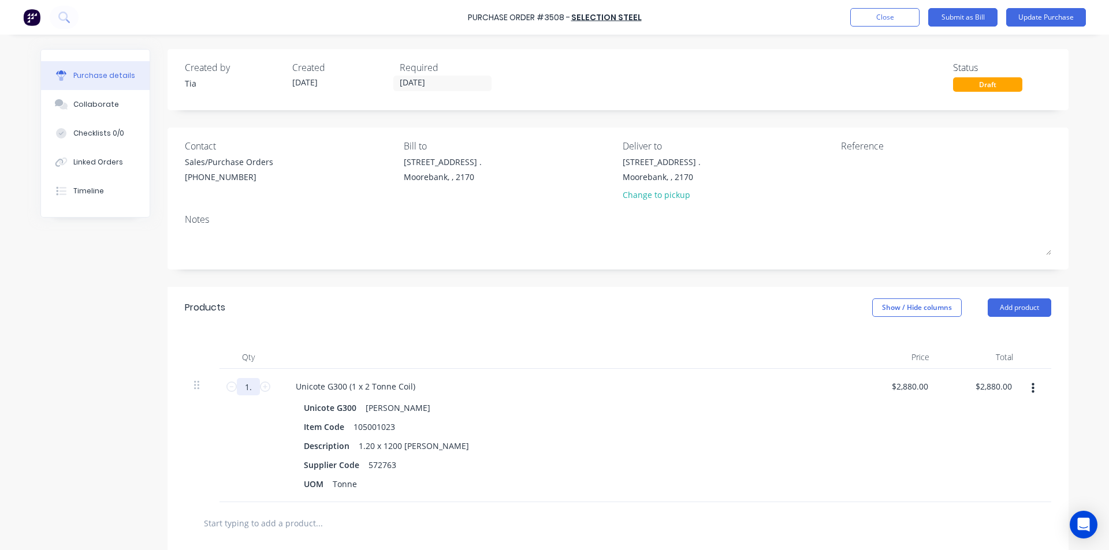
type input "1.8"
type input "$5,184.00"
type input "1.8"
click at [1022, 16] on button "Update Purchase" at bounding box center [1046, 17] width 80 height 18
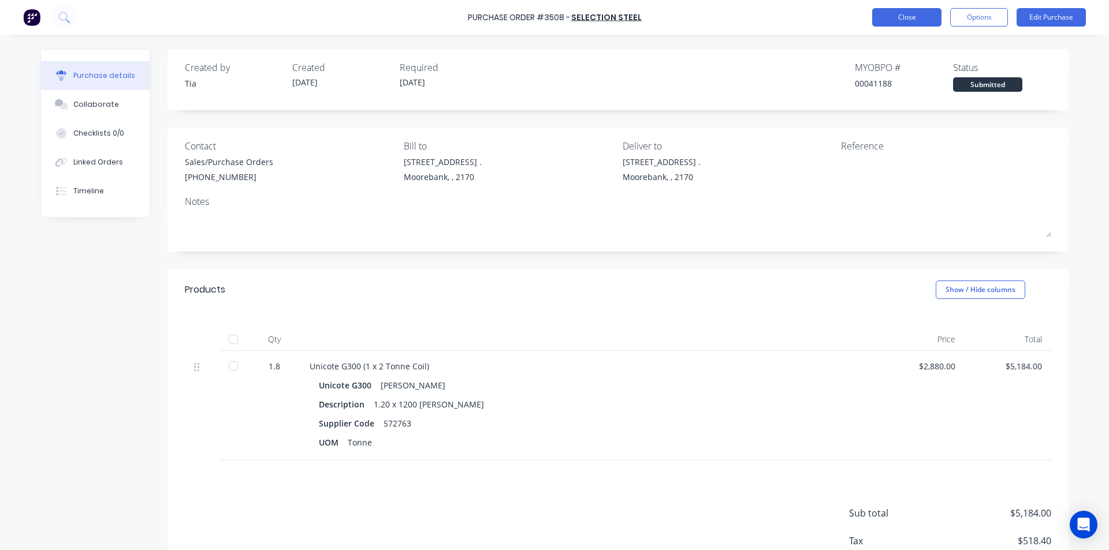
click at [901, 10] on button "Close" at bounding box center [906, 17] width 69 height 18
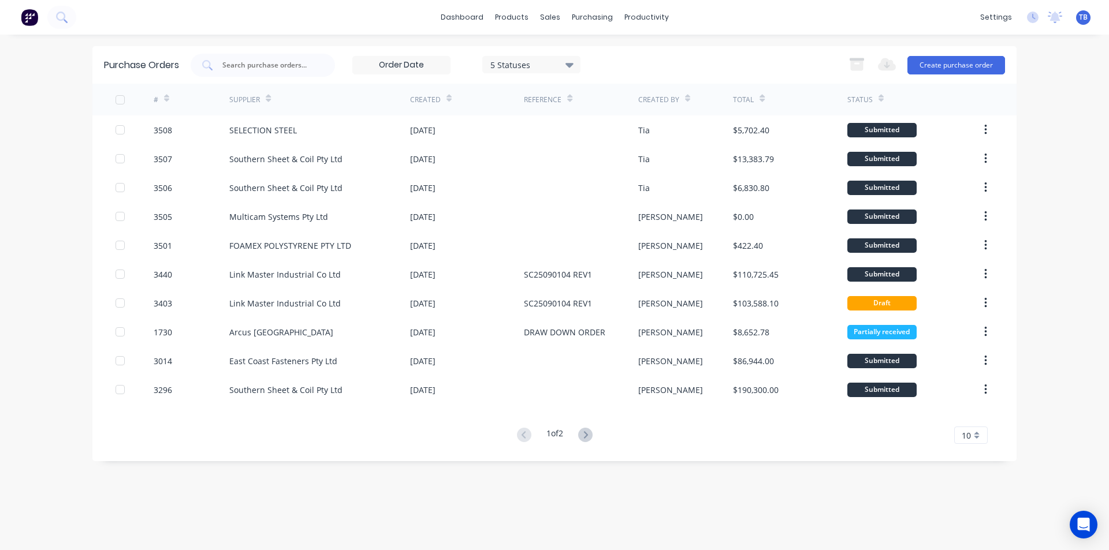
click at [975, 441] on div "10" at bounding box center [970, 435] width 33 height 17
click at [977, 419] on div "35" at bounding box center [971, 416] width 32 height 20
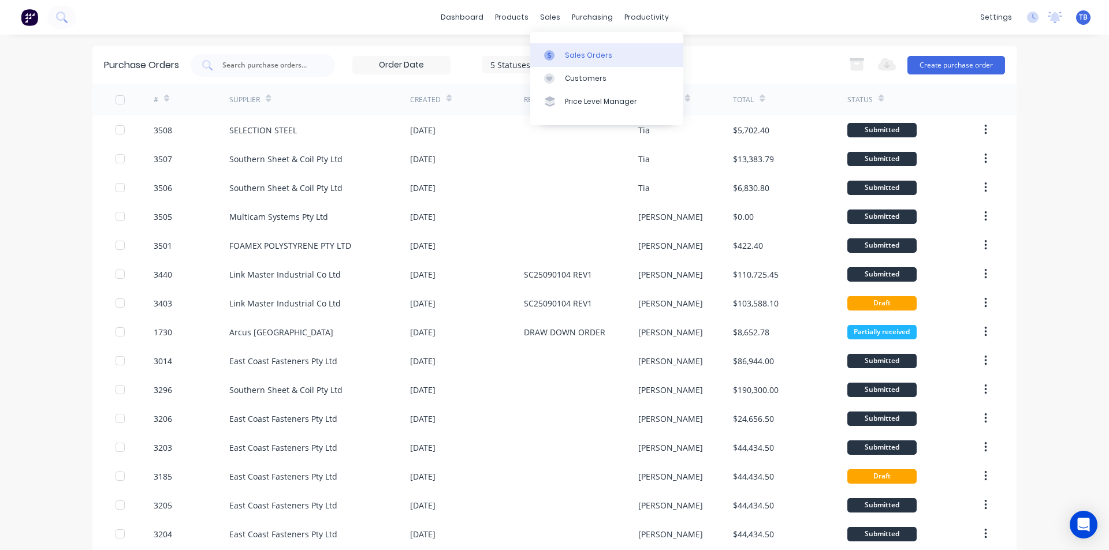
click at [576, 50] on div "Sales Orders" at bounding box center [588, 55] width 47 height 10
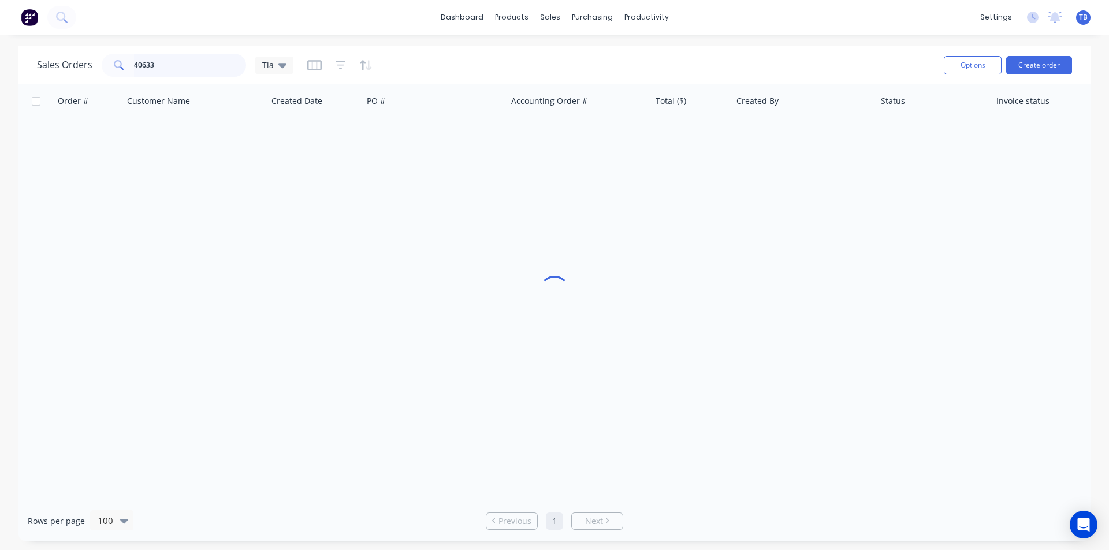
click at [0, 75] on html "dashboard products sales purchasing productivity dashboard products Product Cat…" at bounding box center [554, 275] width 1109 height 550
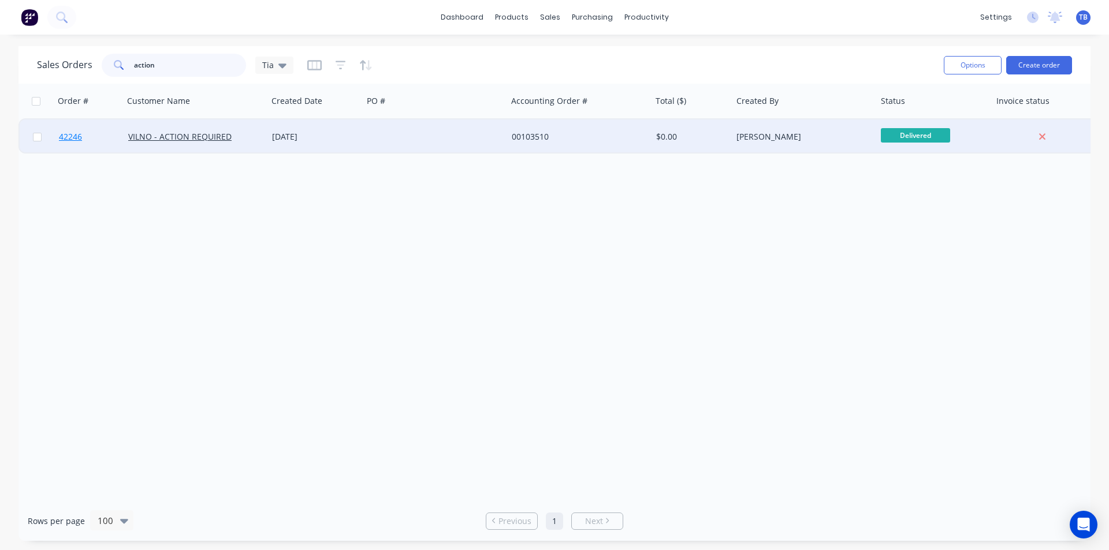
type input "action"
click at [81, 139] on span "42246" at bounding box center [70, 137] width 23 height 12
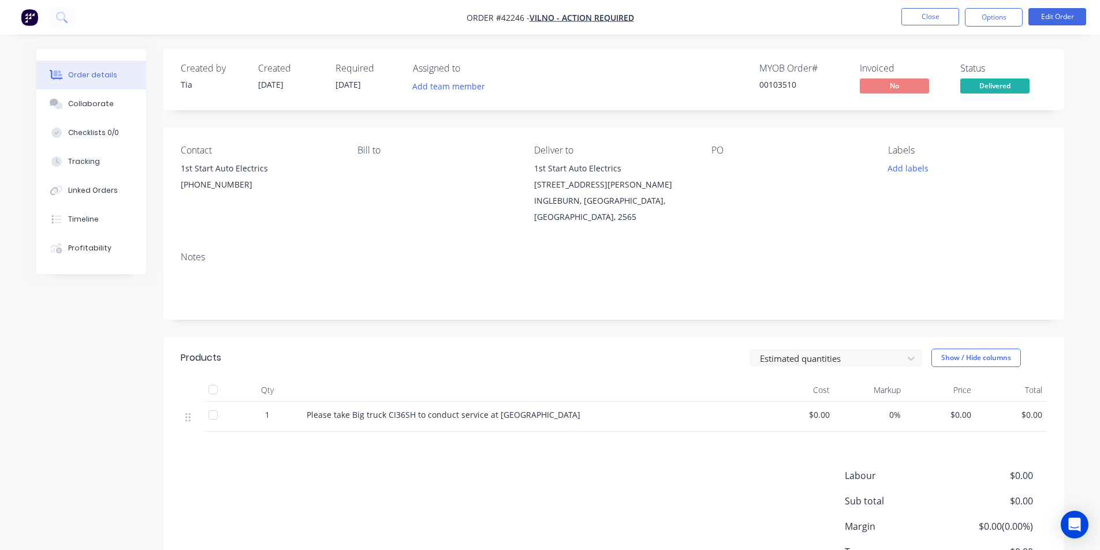
click at [218, 417] on div at bounding box center [213, 415] width 23 height 23
click at [202, 416] on div at bounding box center [213, 415] width 23 height 23
click at [989, 20] on button "Options" at bounding box center [994, 17] width 58 height 18
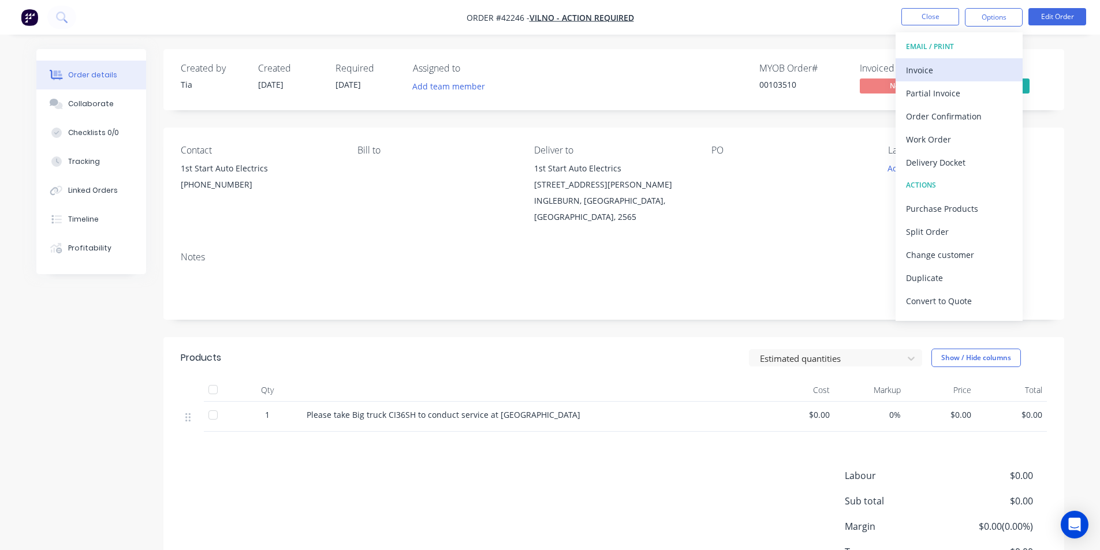
click at [958, 65] on div "Invoice" at bounding box center [959, 70] width 106 height 17
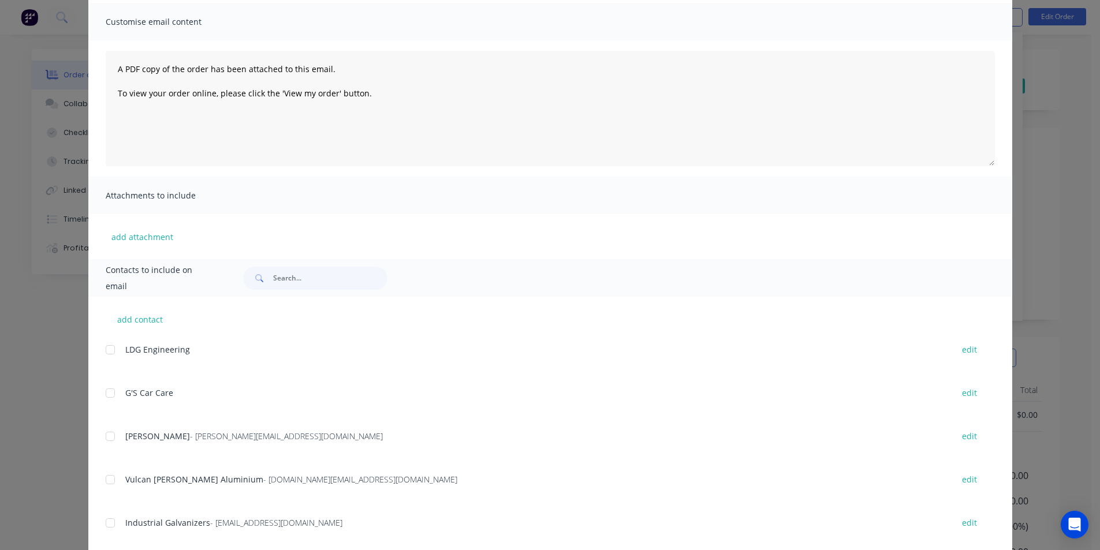
scroll to position [164, 0]
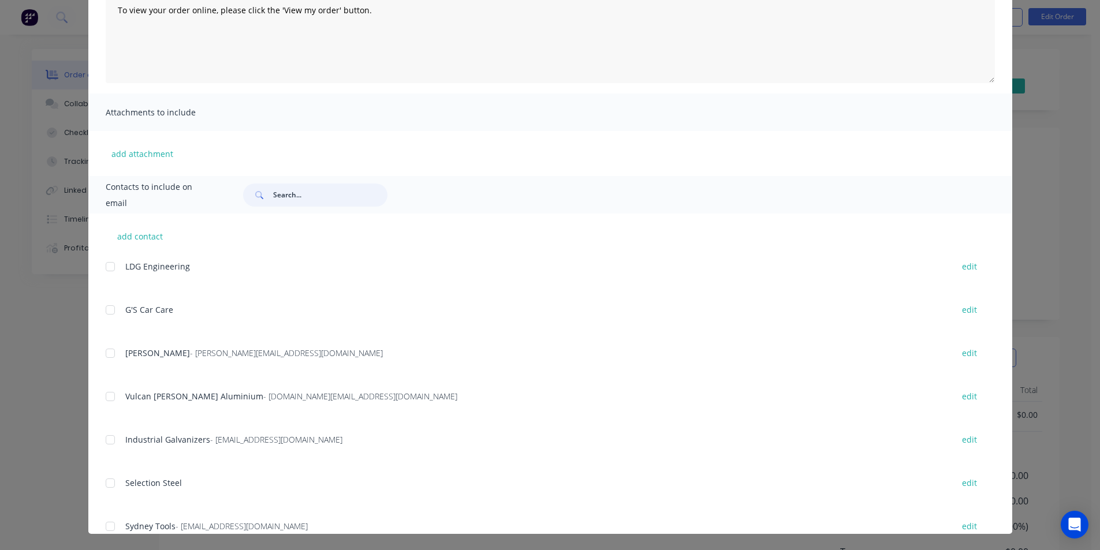
click at [304, 199] on input "text" at bounding box center [330, 195] width 114 height 23
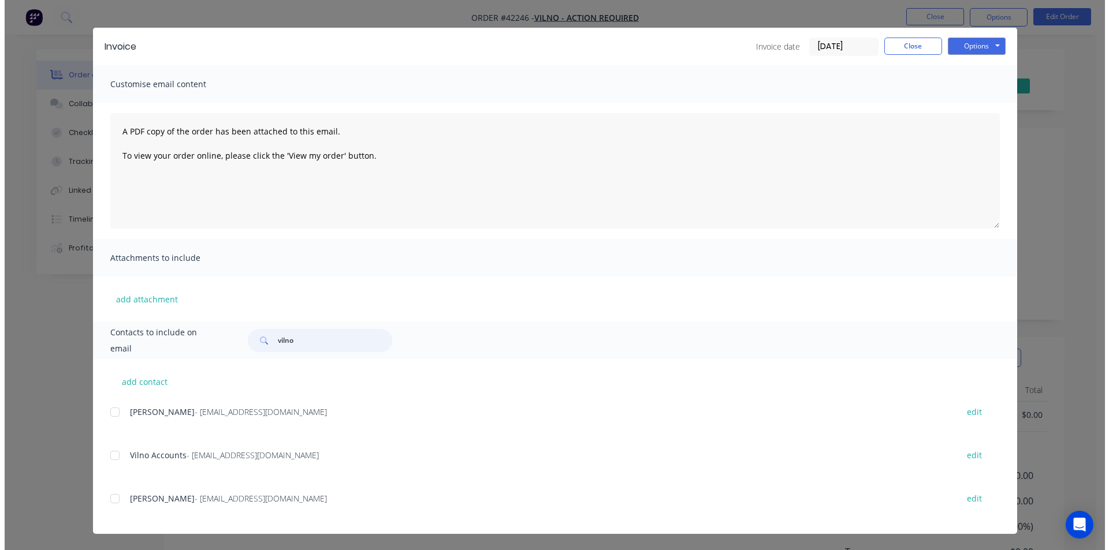
scroll to position [0, 0]
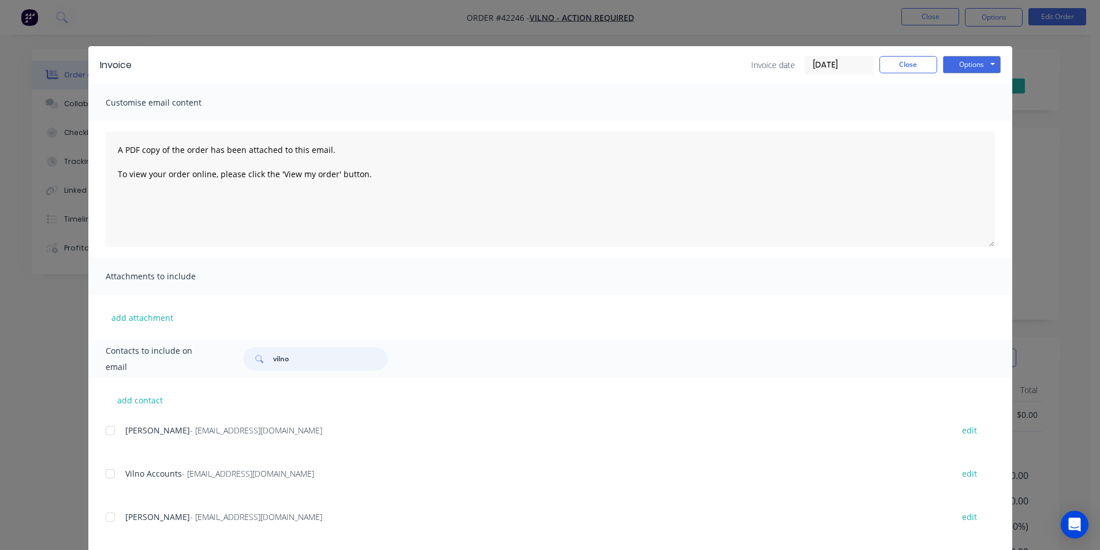
drag, startPoint x: 105, startPoint y: 478, endPoint x: 107, endPoint y: 496, distance: 18.6
click at [105, 477] on div at bounding box center [110, 474] width 23 height 23
type input "vilno"
click at [950, 66] on button "Options" at bounding box center [972, 64] width 58 height 17
click at [956, 124] on button "Email" at bounding box center [980, 123] width 74 height 19
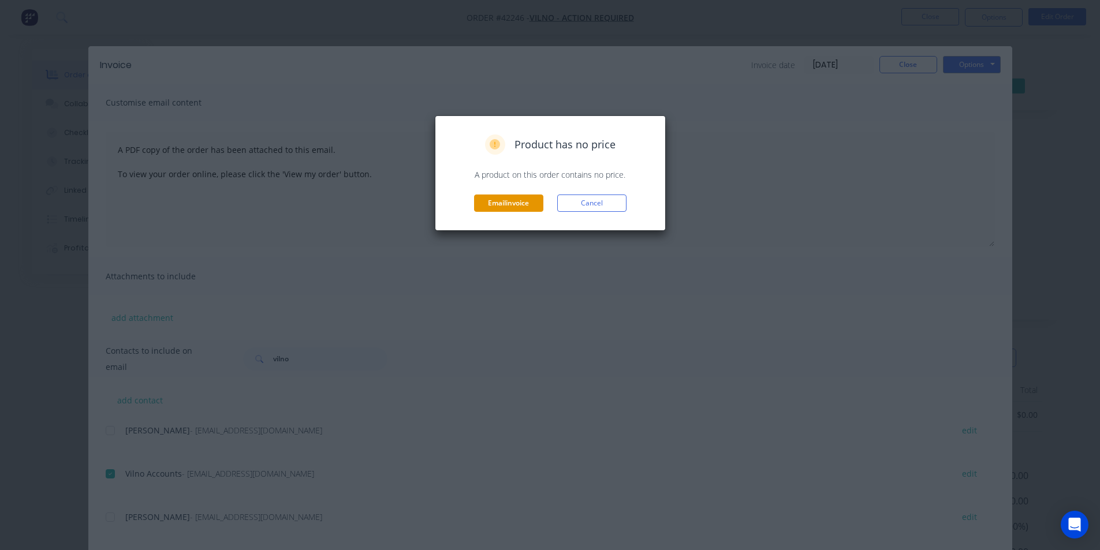
click at [504, 202] on button "Email invoice" at bounding box center [508, 203] width 69 height 17
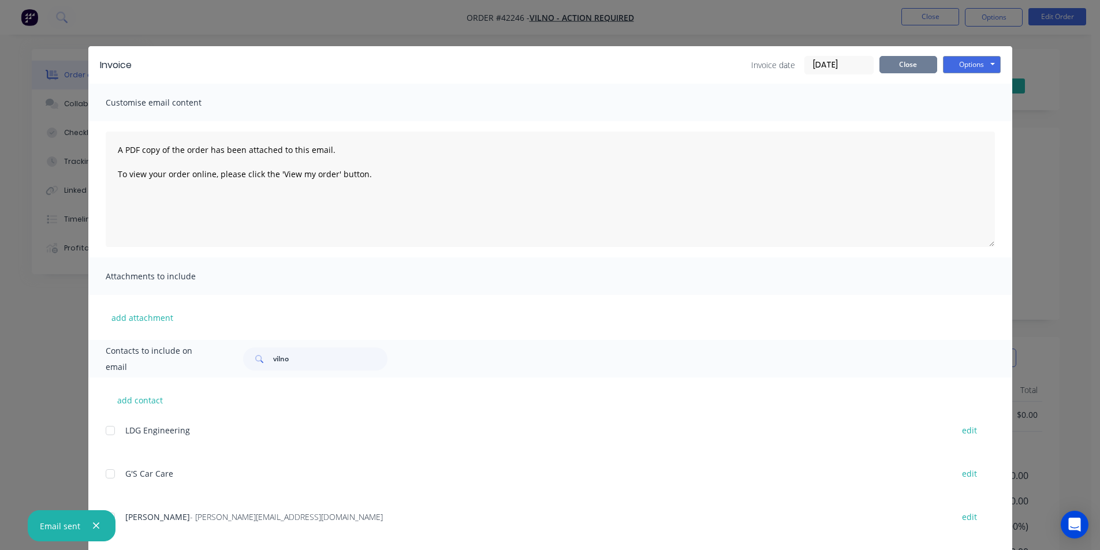
click at [914, 69] on button "Close" at bounding box center [909, 64] width 58 height 17
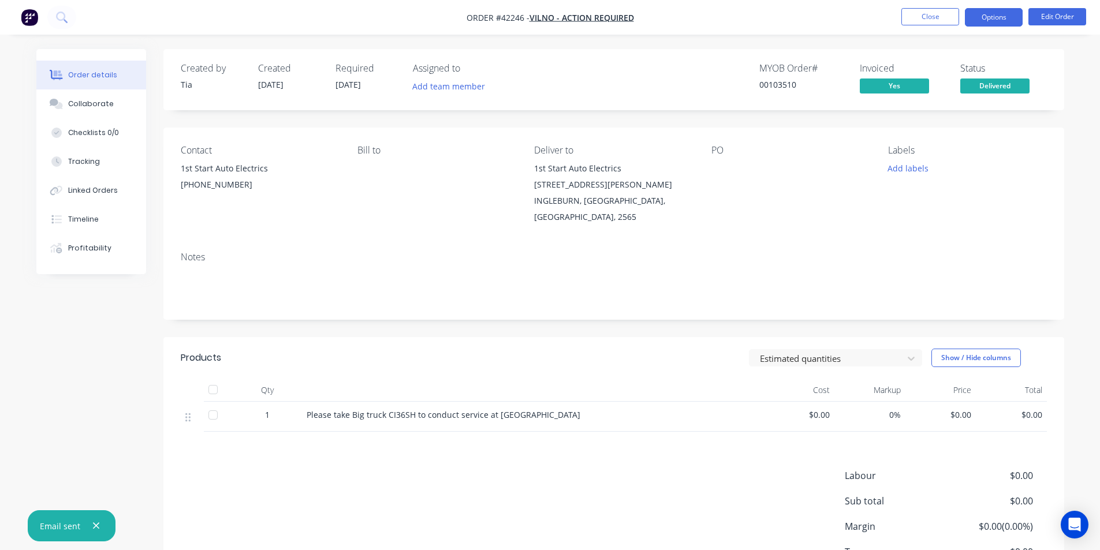
click at [976, 13] on button "Options" at bounding box center [994, 17] width 58 height 18
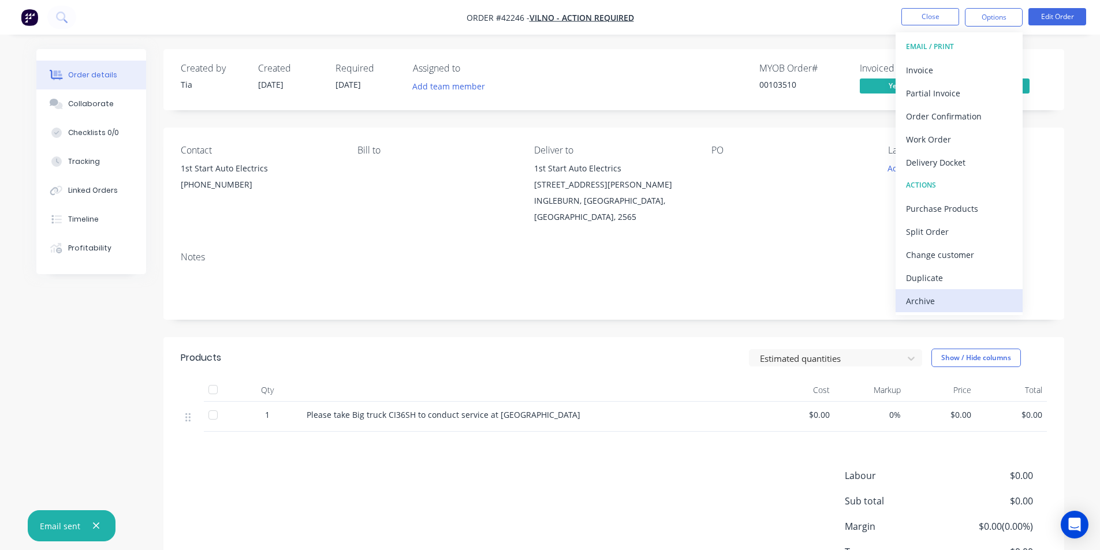
click at [922, 303] on div "Archive" at bounding box center [959, 301] width 106 height 17
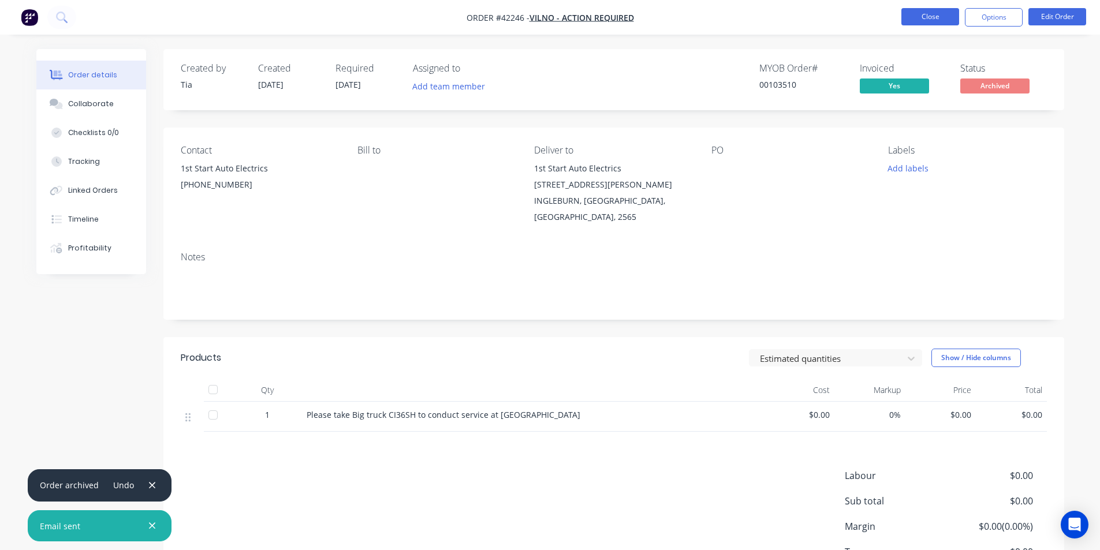
click at [915, 17] on button "Close" at bounding box center [931, 16] width 58 height 17
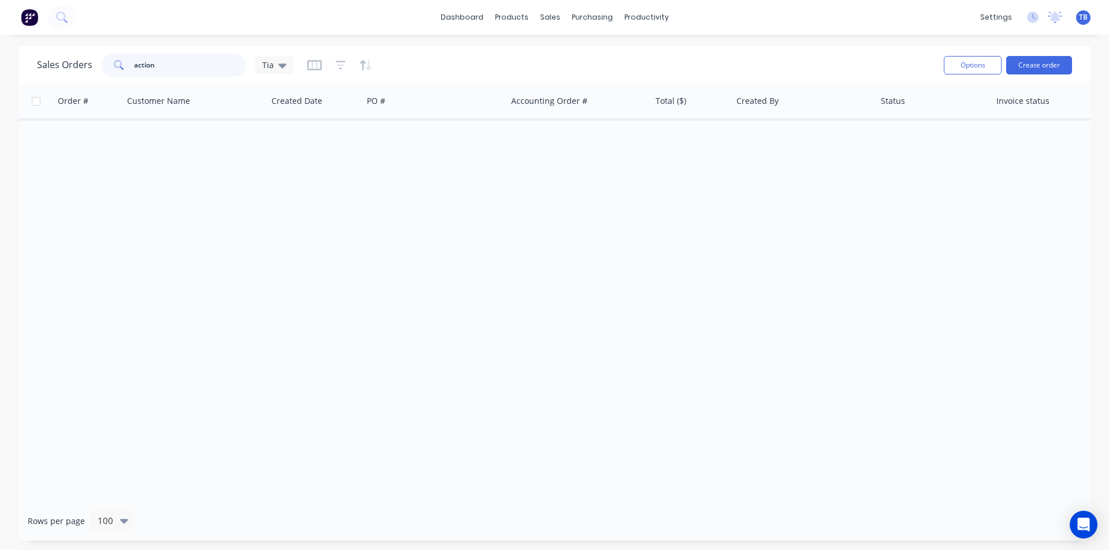
drag, startPoint x: 187, startPoint y: 65, endPoint x: -53, endPoint y: 76, distance: 240.5
click at [0, 76] on html "dashboard products sales purchasing productivity dashboard products Product Cat…" at bounding box center [554, 275] width 1109 height 550
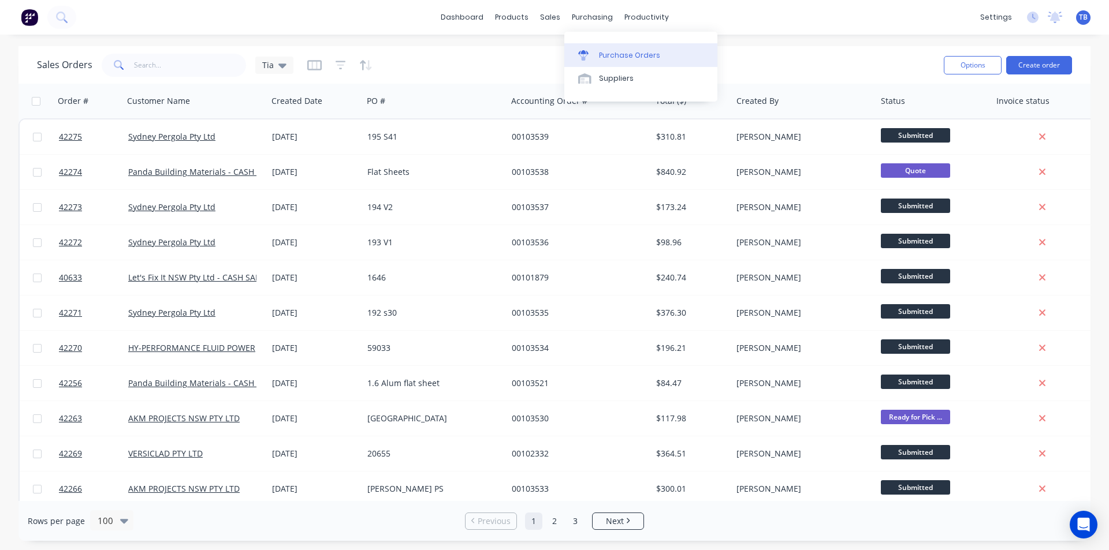
click at [605, 59] on div "Purchase Orders" at bounding box center [629, 55] width 61 height 10
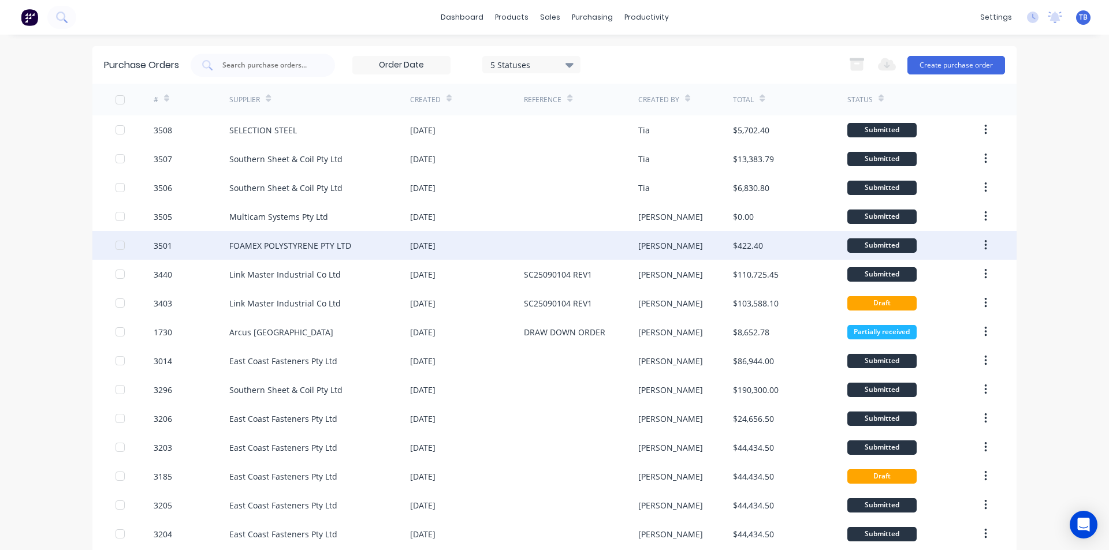
click at [639, 249] on div "[PERSON_NAME]" at bounding box center [670, 246] width 65 height 12
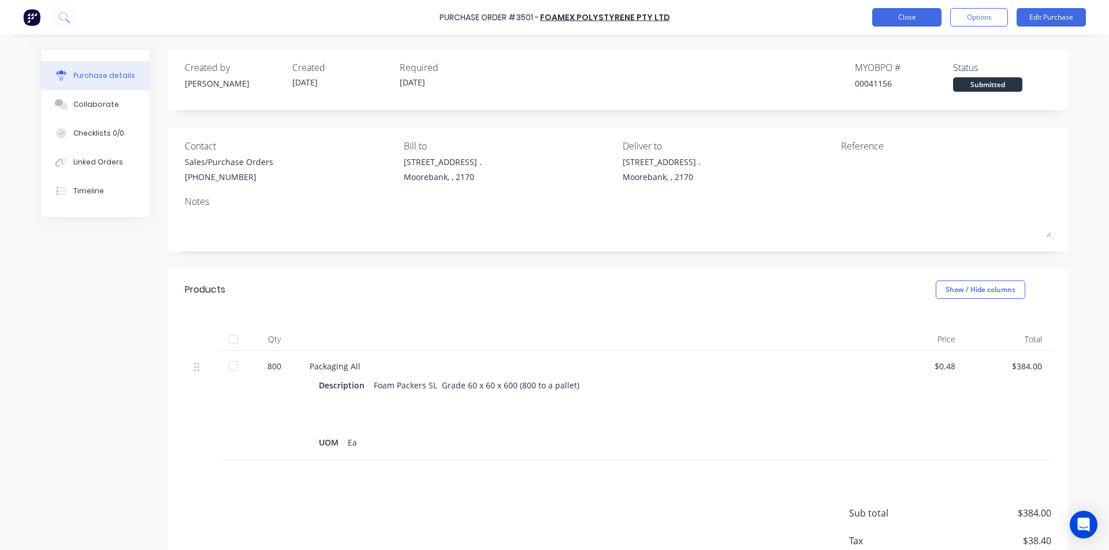
click at [922, 14] on button "Close" at bounding box center [906, 17] width 69 height 18
